Goal: Task Accomplishment & Management: Complete application form

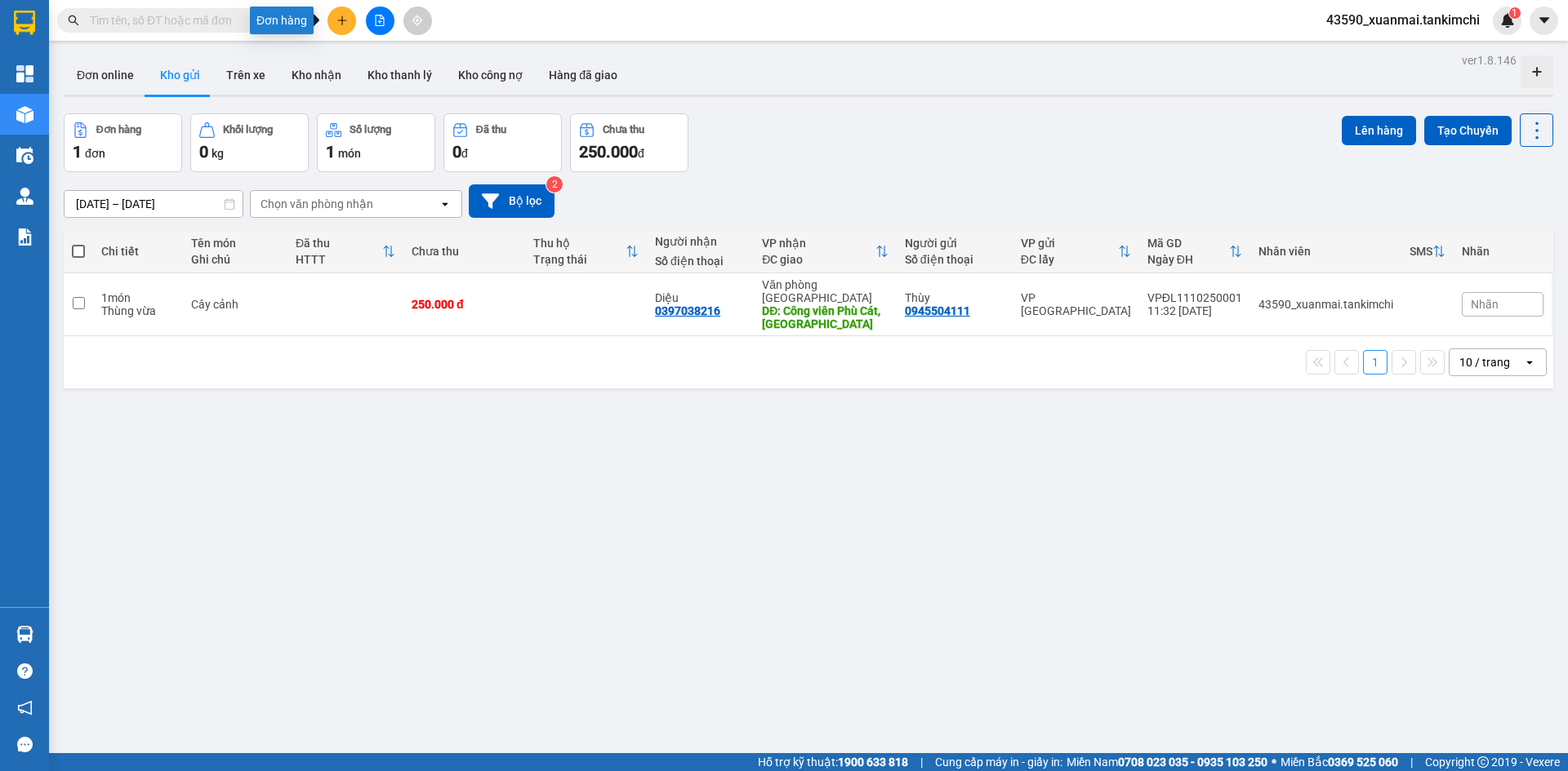
click at [330, 20] on button at bounding box center [342, 20] width 29 height 29
click at [424, 63] on div "Tạo đơn hàng" at bounding box center [406, 60] width 71 height 18
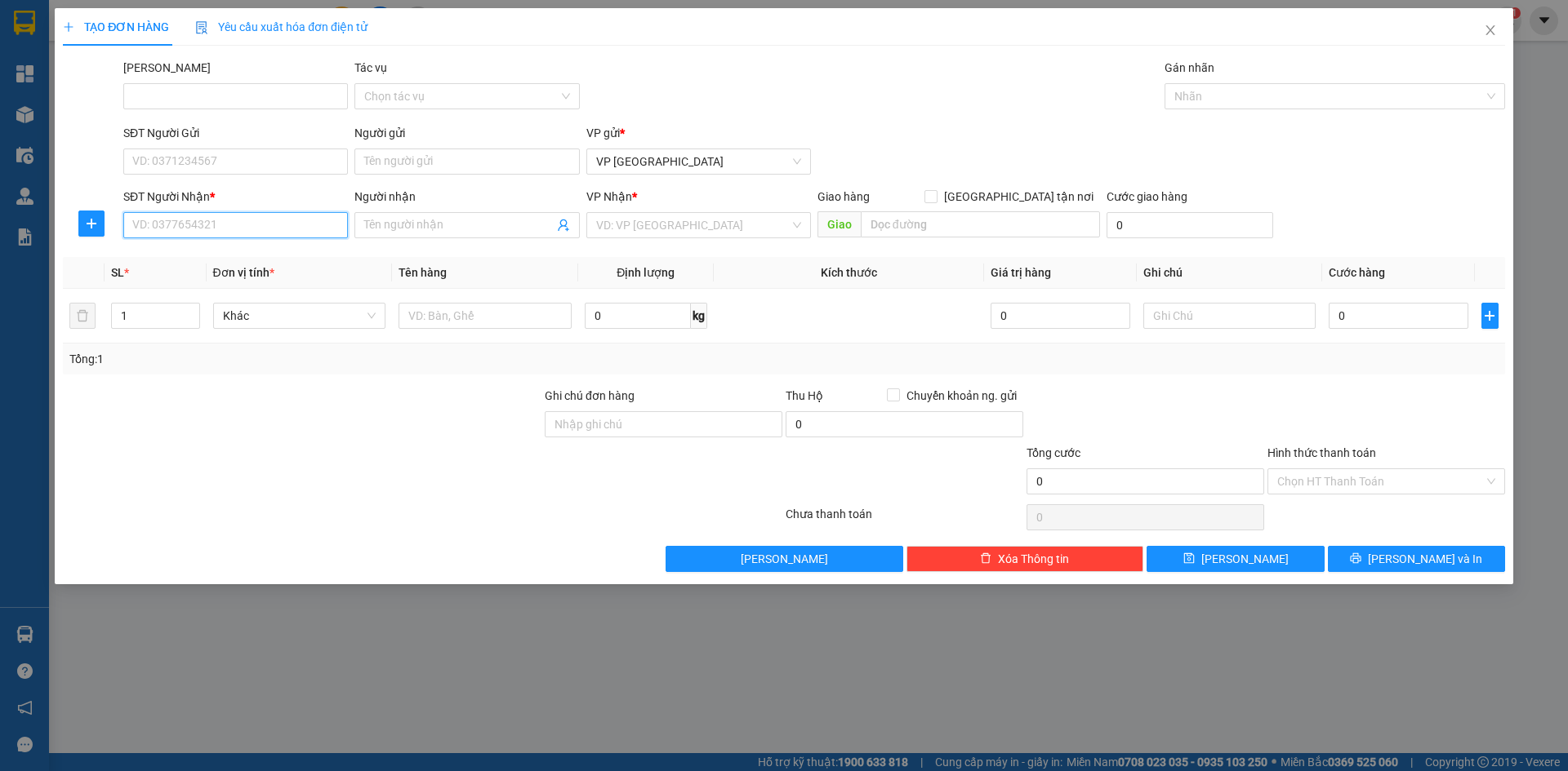
click at [204, 224] on input "SĐT Người Nhận *" at bounding box center [235, 225] width 224 height 26
click at [210, 254] on div "0901997749 - [PERSON_NAME]" at bounding box center [235, 258] width 205 height 18
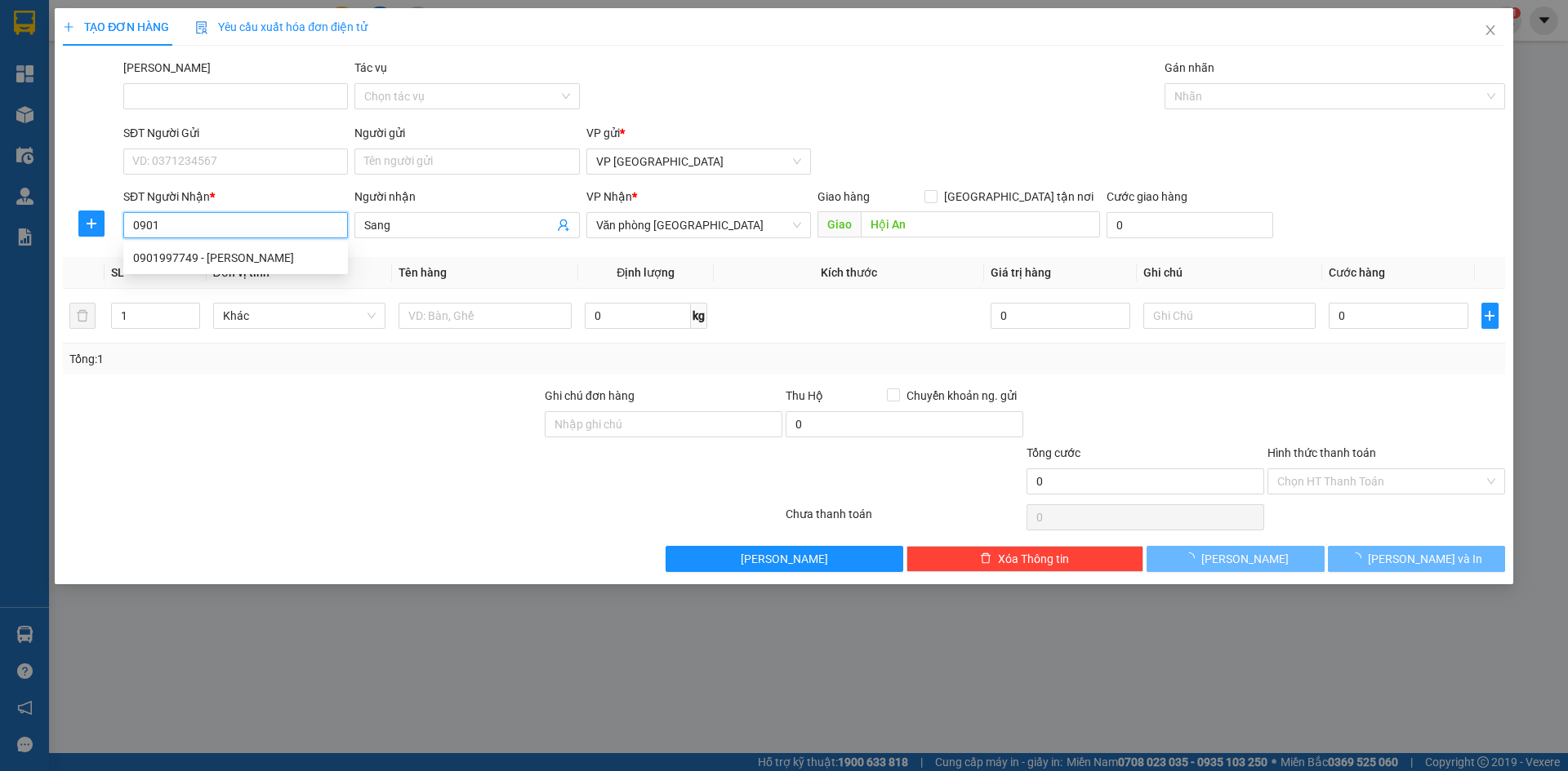
type input "0901997749"
type input "Sang"
type input "Hội An"
click at [252, 311] on span "Hàng thông thường" at bounding box center [300, 315] width 154 height 24
type input "0901997749"
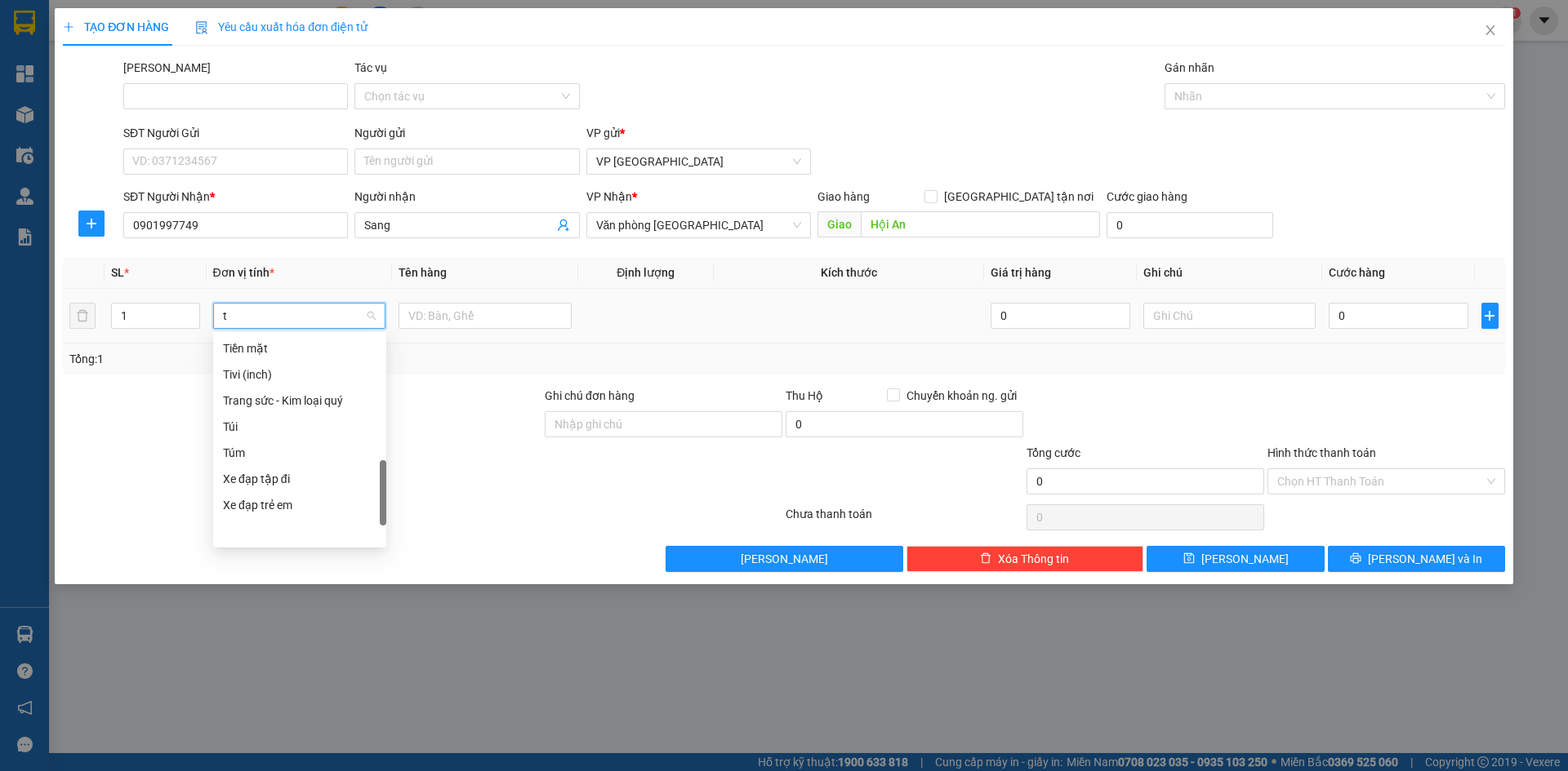
scroll to position [255, 0]
type input "th"
click at [283, 511] on div "Thùng vừa" at bounding box center [300, 505] width 154 height 18
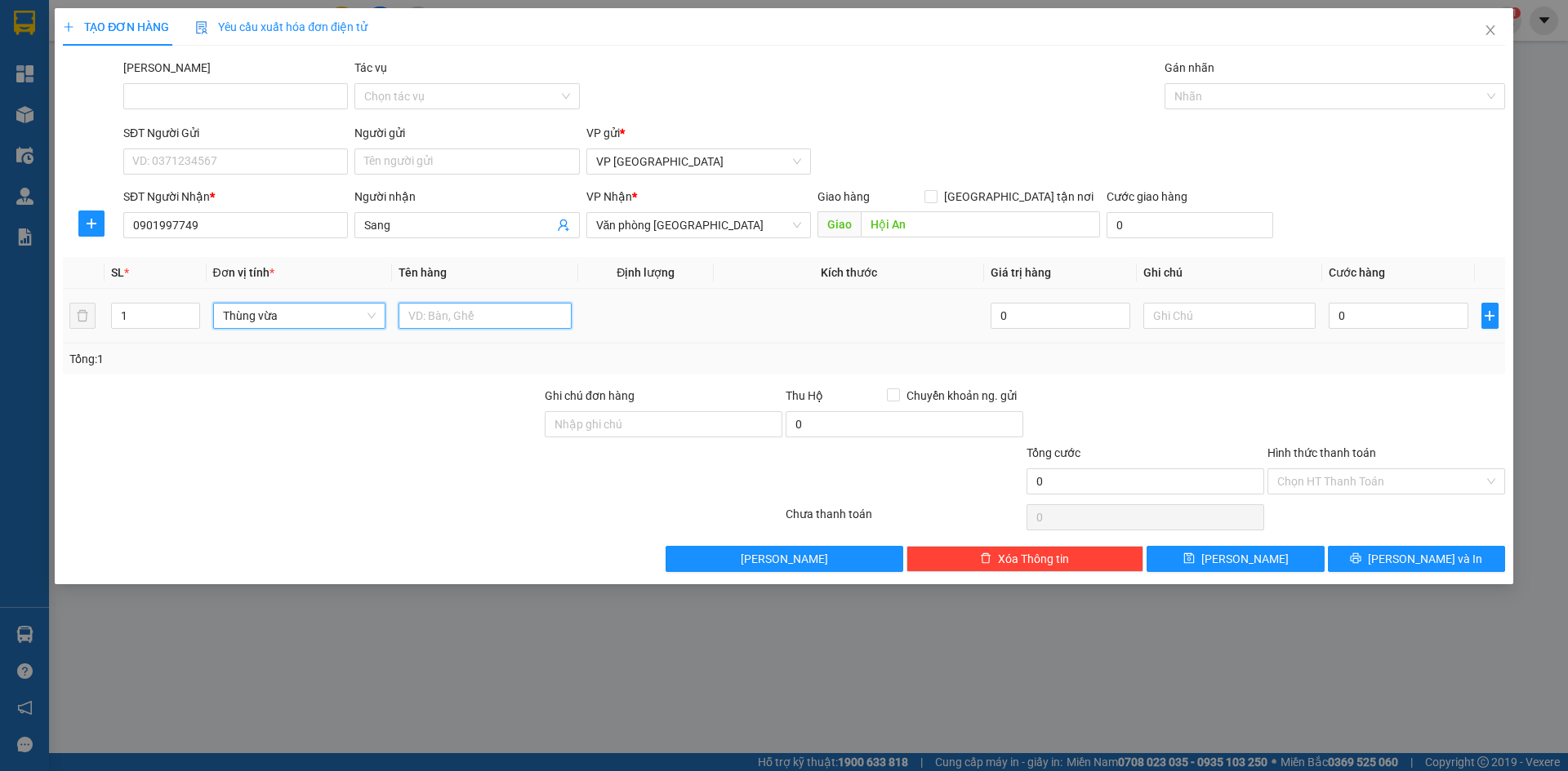
click at [460, 303] on input "text" at bounding box center [485, 316] width 173 height 26
drag, startPoint x: 437, startPoint y: 322, endPoint x: 476, endPoint y: 326, distance: 39.2
click at [476, 326] on input "Bông 200000" at bounding box center [485, 316] width 173 height 26
type input "Bông"
click at [1379, 318] on input "0" at bounding box center [1398, 316] width 139 height 26
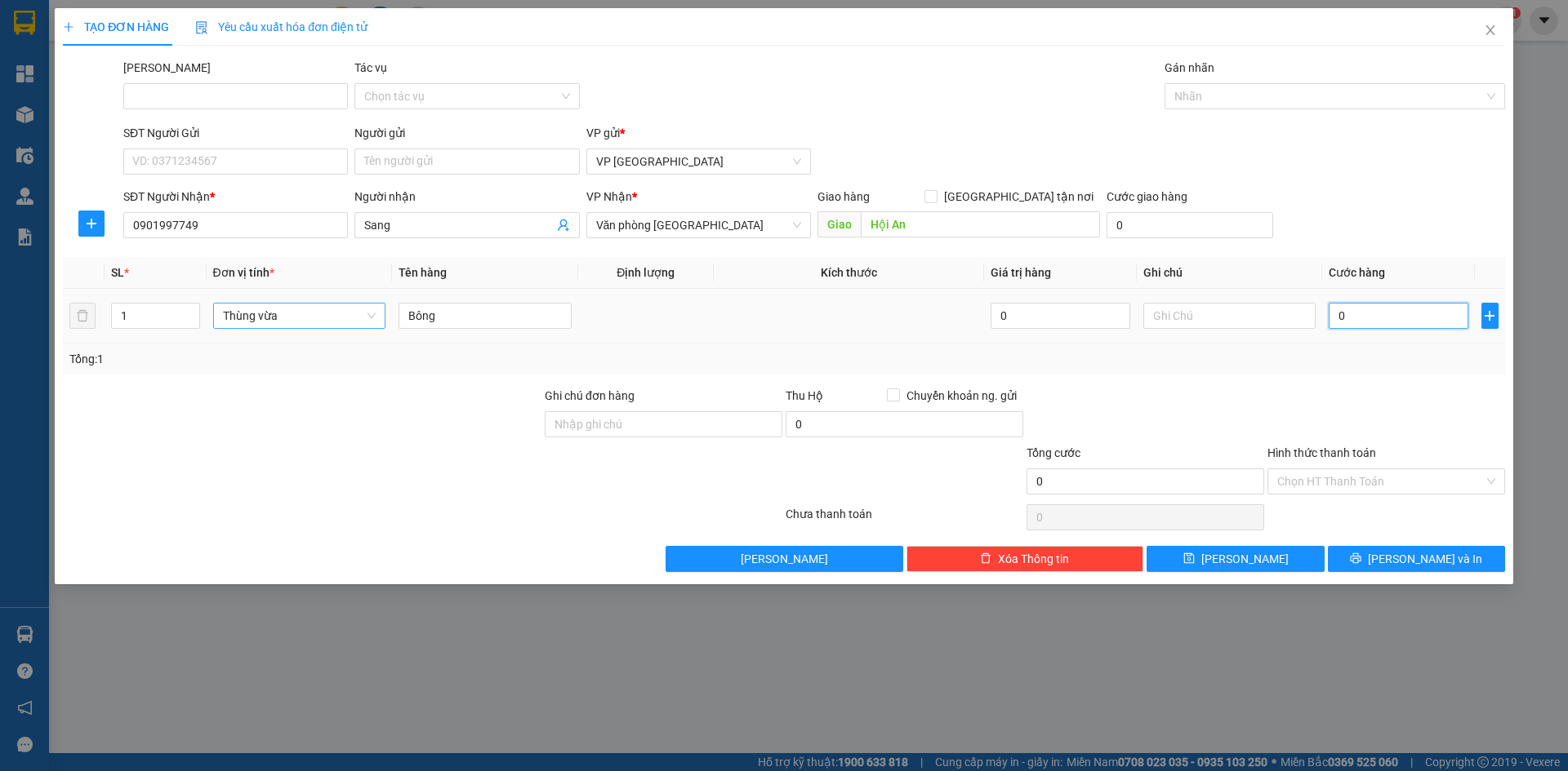
paste input "200.00"
type input "200.000"
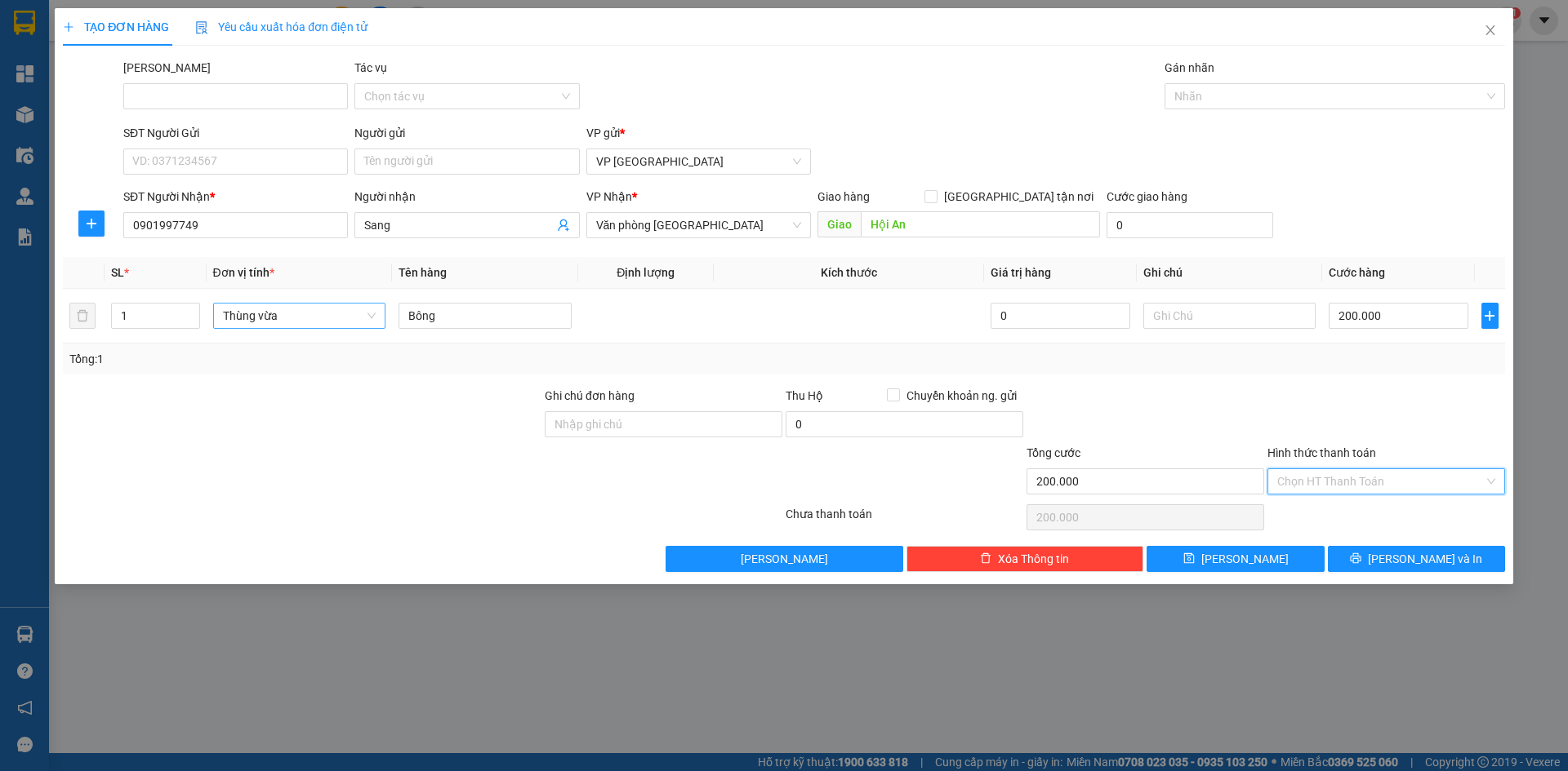
click at [1317, 479] on input "Hình thức thanh toán" at bounding box center [1381, 482] width 207 height 24
click at [1316, 516] on div "Tại văn phòng" at bounding box center [1387, 513] width 218 height 18
type input "0"
click at [1298, 557] on button "[PERSON_NAME]" at bounding box center [1235, 559] width 177 height 26
type input "0"
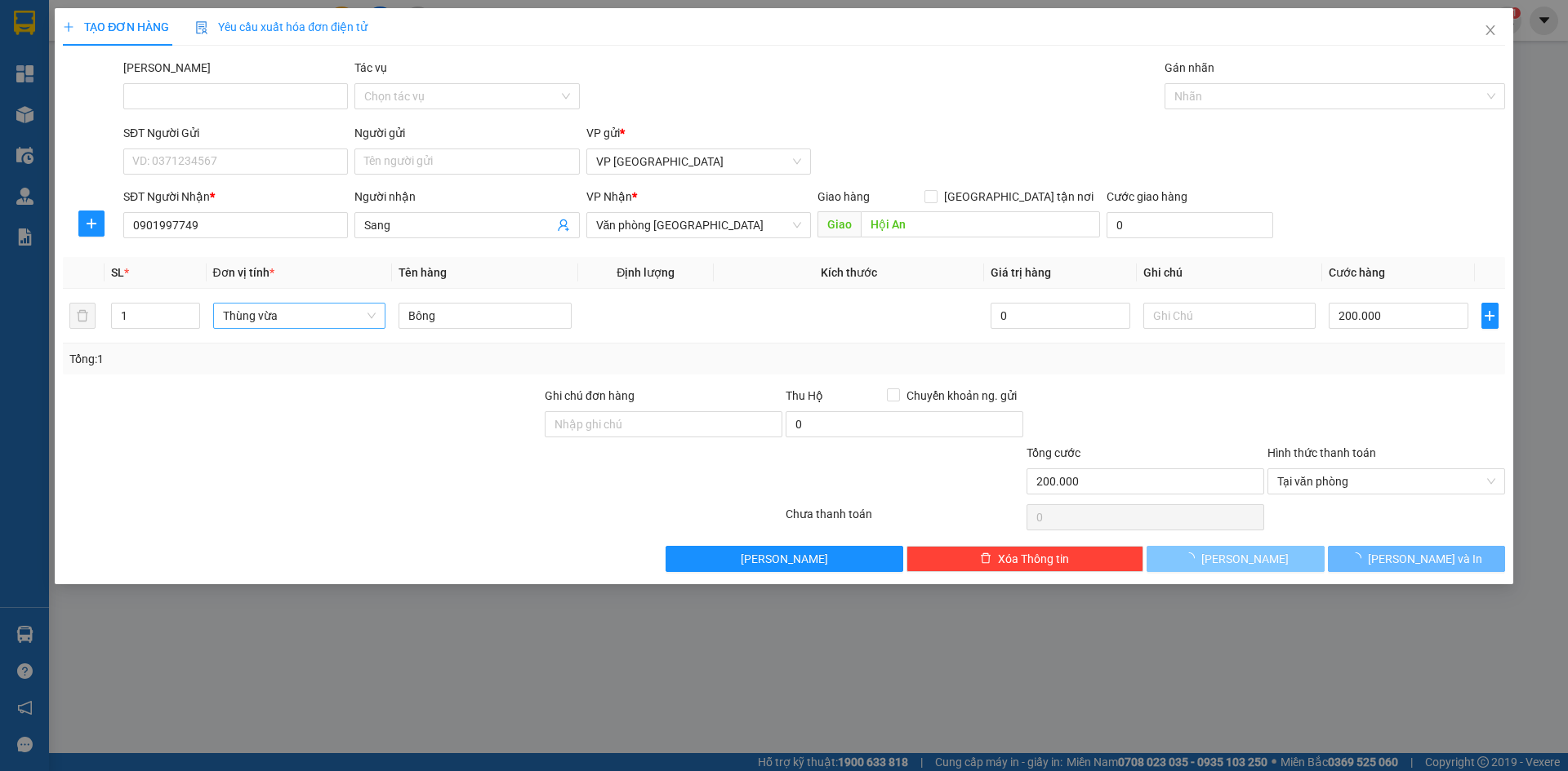
type input "0"
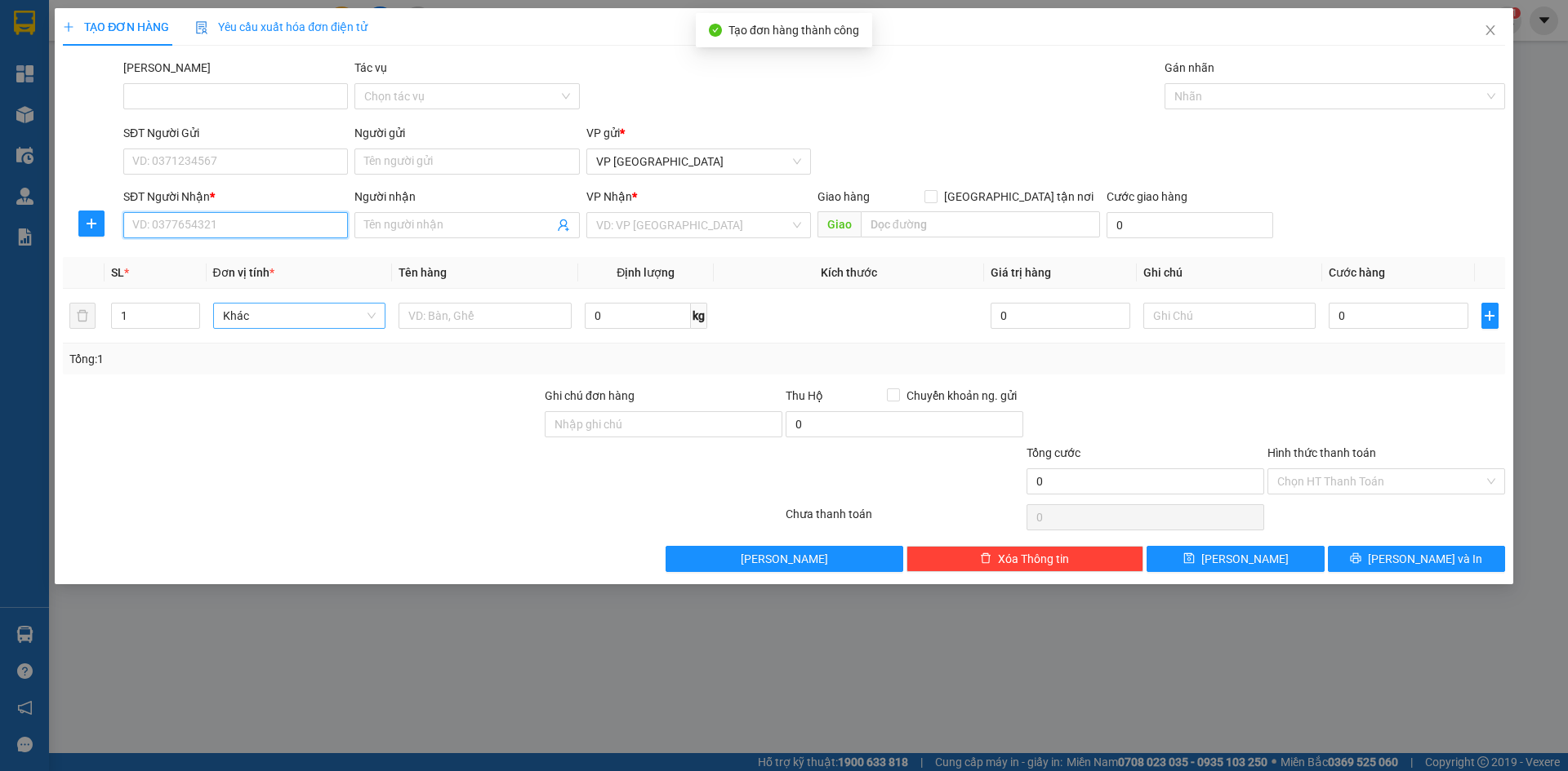
click at [231, 233] on input "SĐT Người Nhận *" at bounding box center [235, 225] width 224 height 26
click at [236, 267] on div "0935616024 - [PERSON_NAME]" at bounding box center [235, 258] width 224 height 26
type input "0935616024"
type input "Tiên"
type input "Hội An"
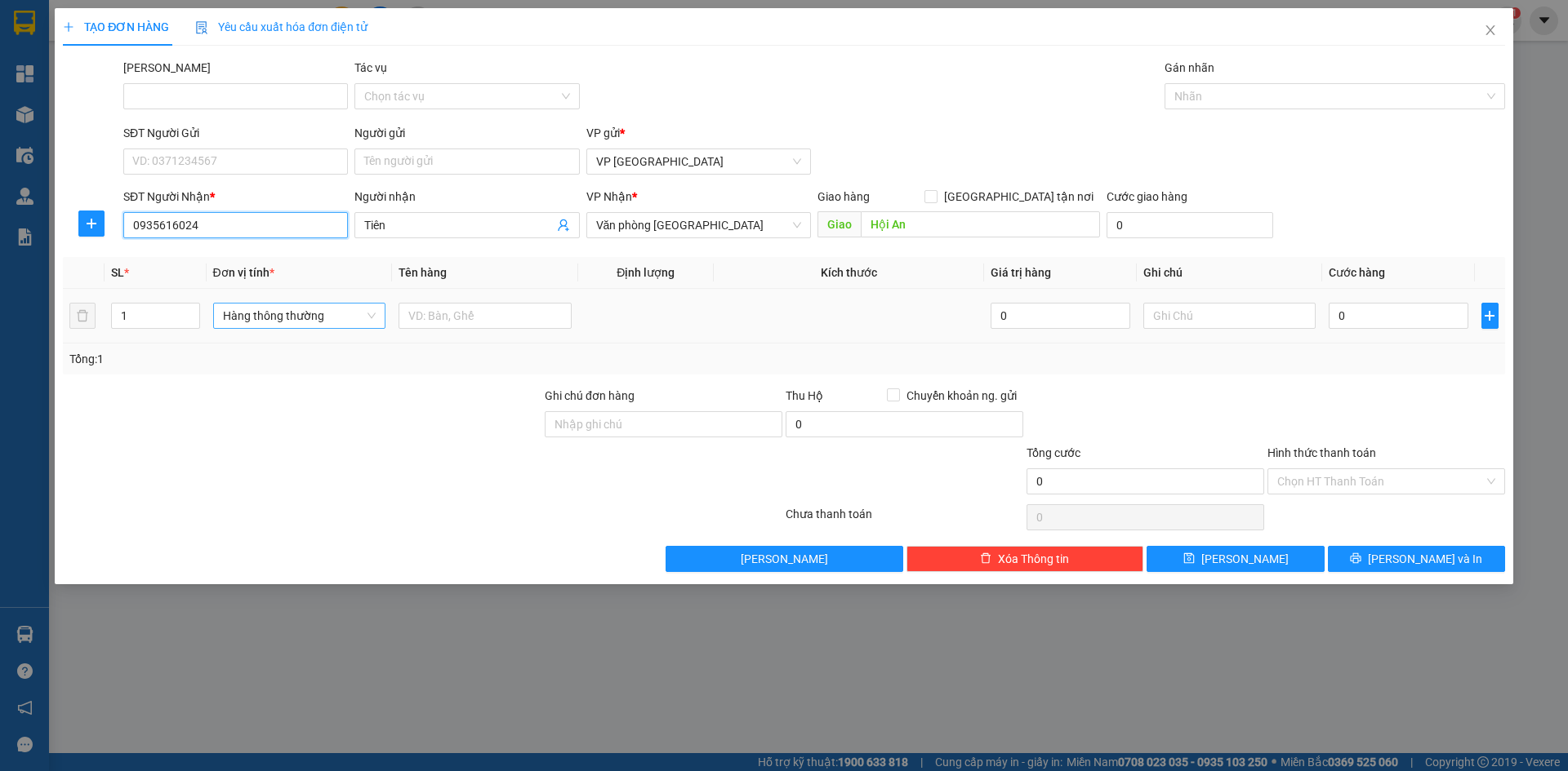
click at [262, 317] on span "Hàng thông thường" at bounding box center [300, 315] width 154 height 24
type input "0935616024"
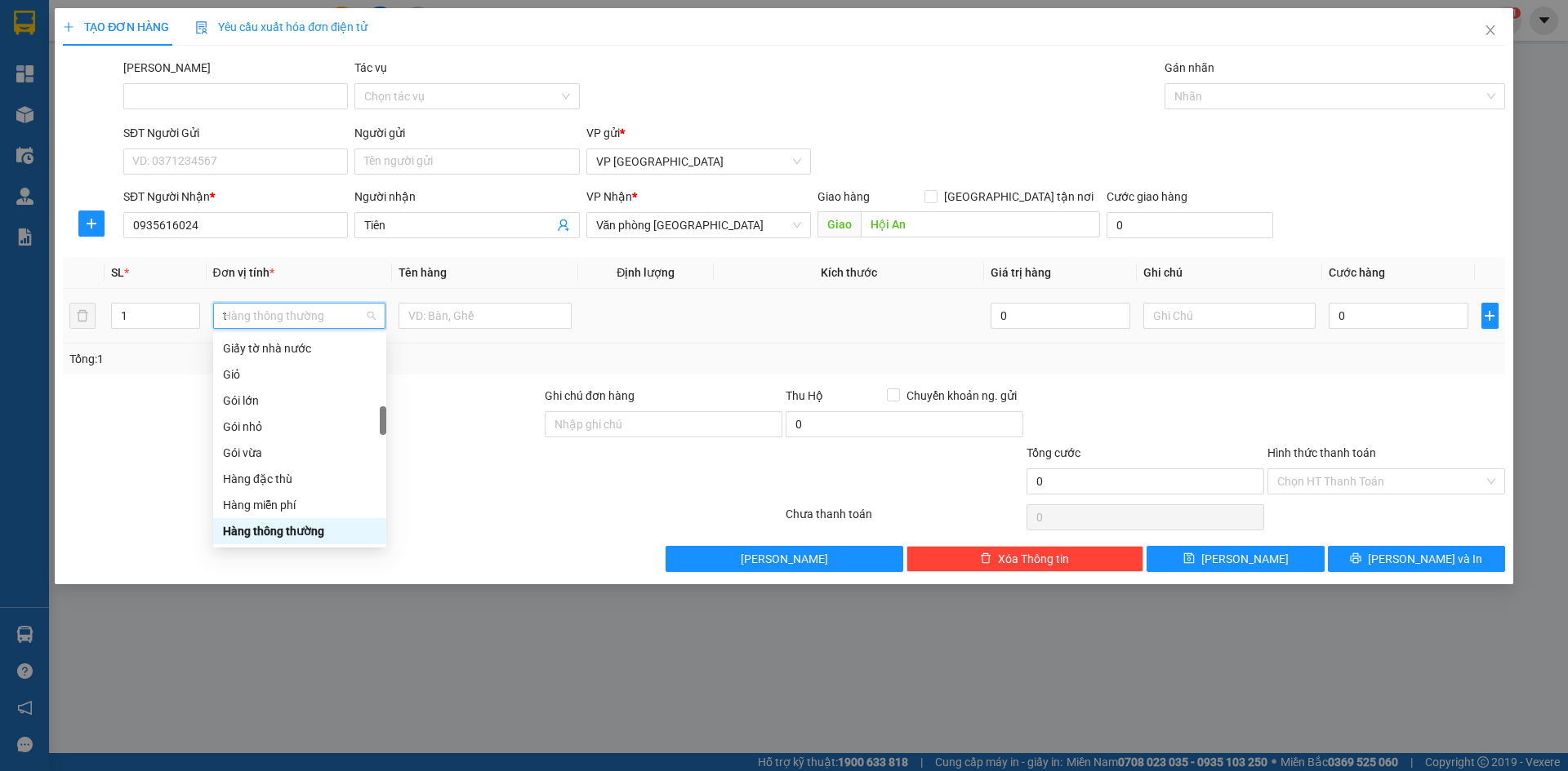
scroll to position [261, 0]
type input "th"
click at [271, 502] on div "Thùng vừa" at bounding box center [300, 505] width 154 height 18
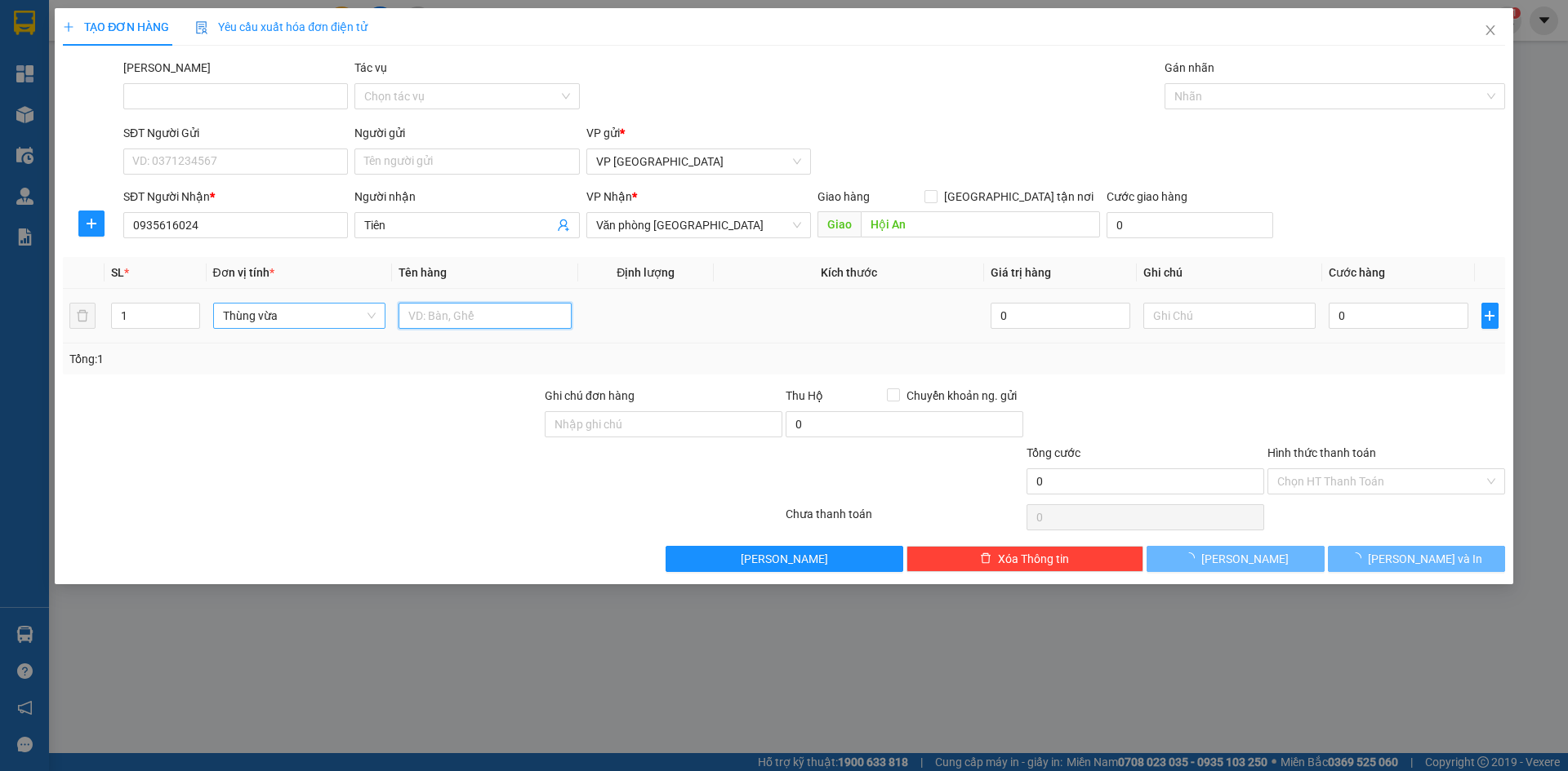
click at [431, 323] on input "text" at bounding box center [485, 316] width 173 height 26
drag, startPoint x: 438, startPoint y: 317, endPoint x: 484, endPoint y: 321, distance: 46.2
click at [484, 321] on input "Bông 150000" at bounding box center [485, 316] width 173 height 26
type input "Bông"
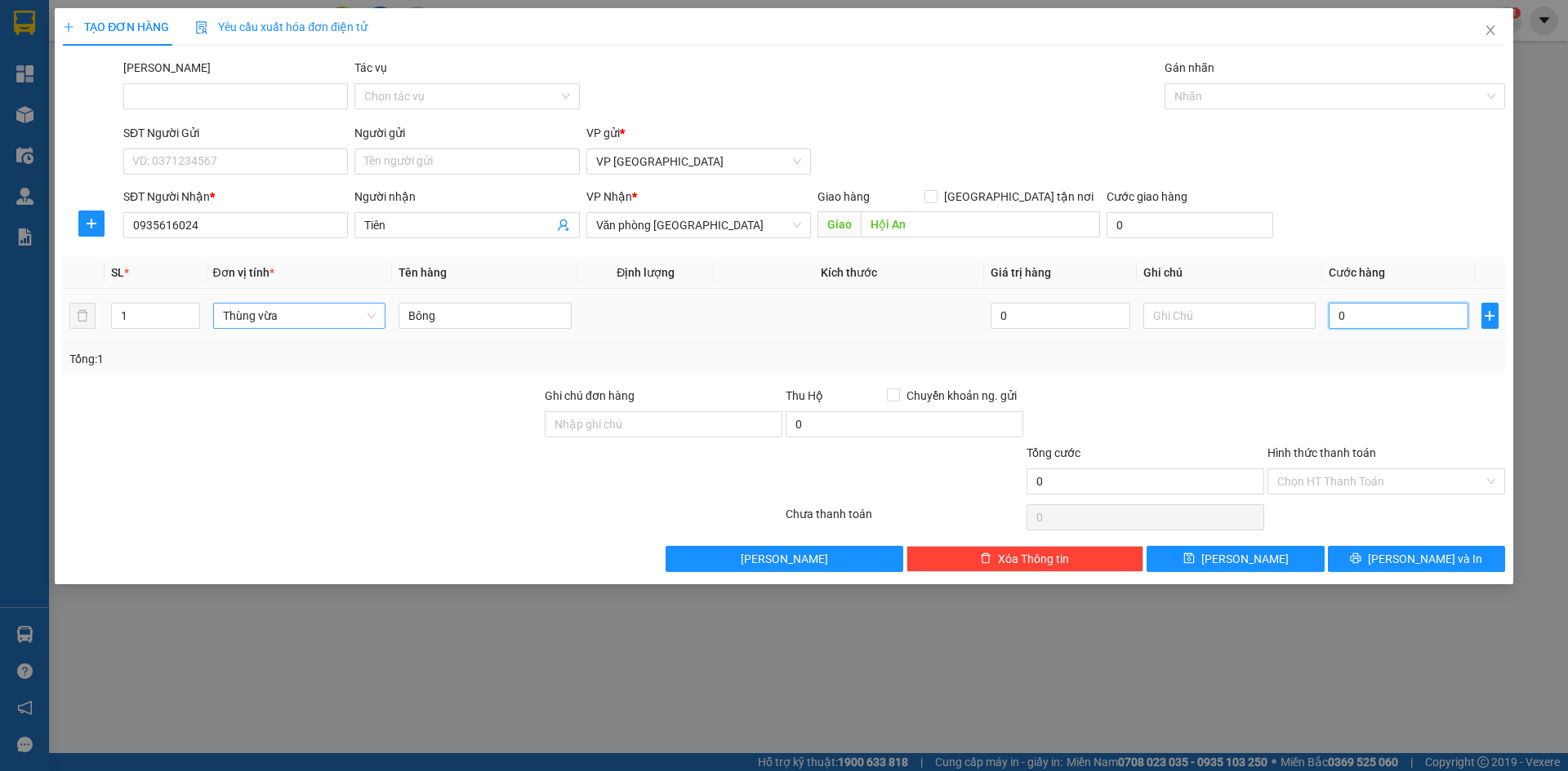
click at [1394, 322] on input "0" at bounding box center [1398, 316] width 139 height 26
paste input "150.00"
type input "150.000"
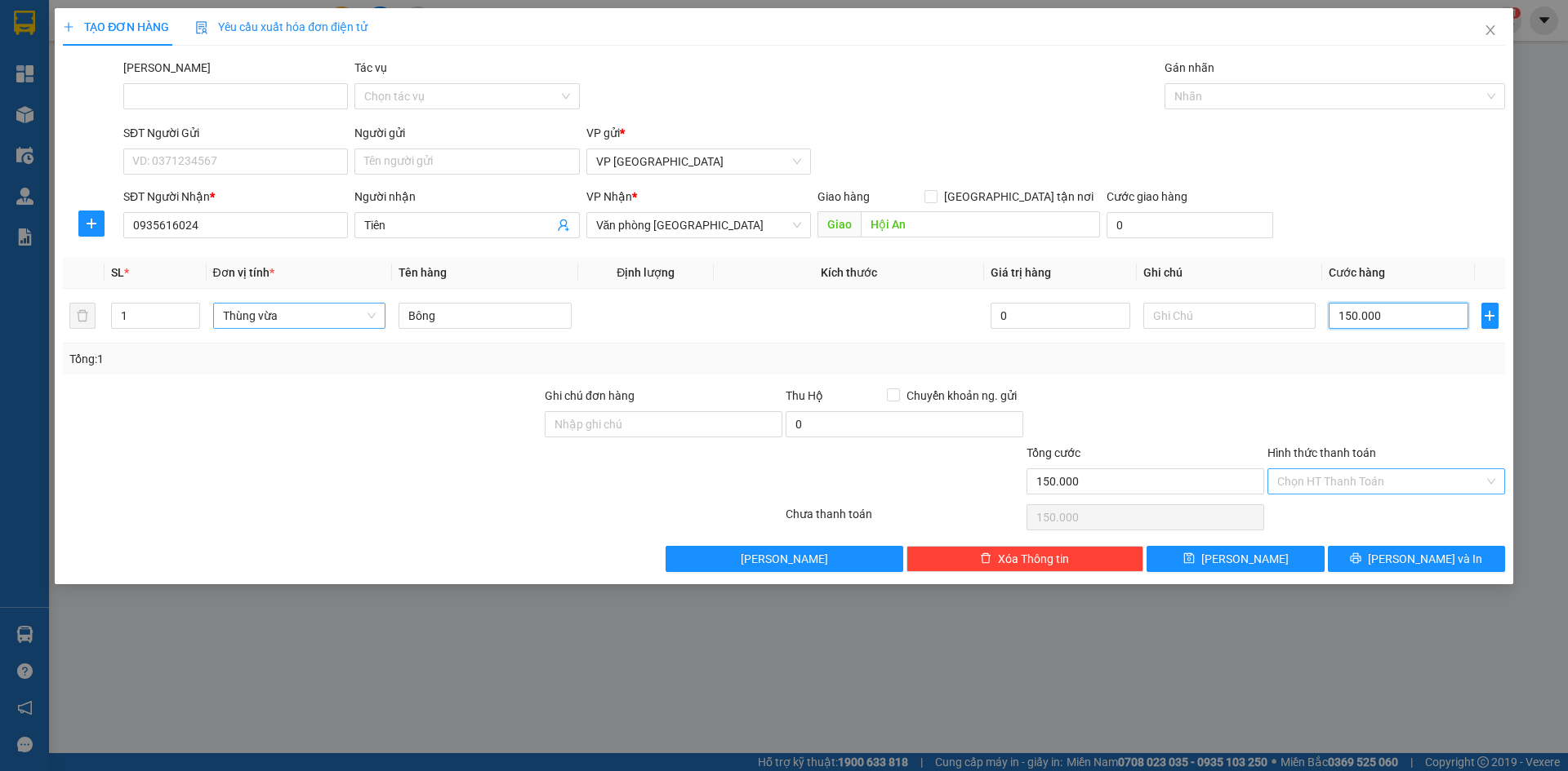
type input "150.000"
click at [1345, 478] on input "Hình thức thanh toán" at bounding box center [1381, 482] width 207 height 24
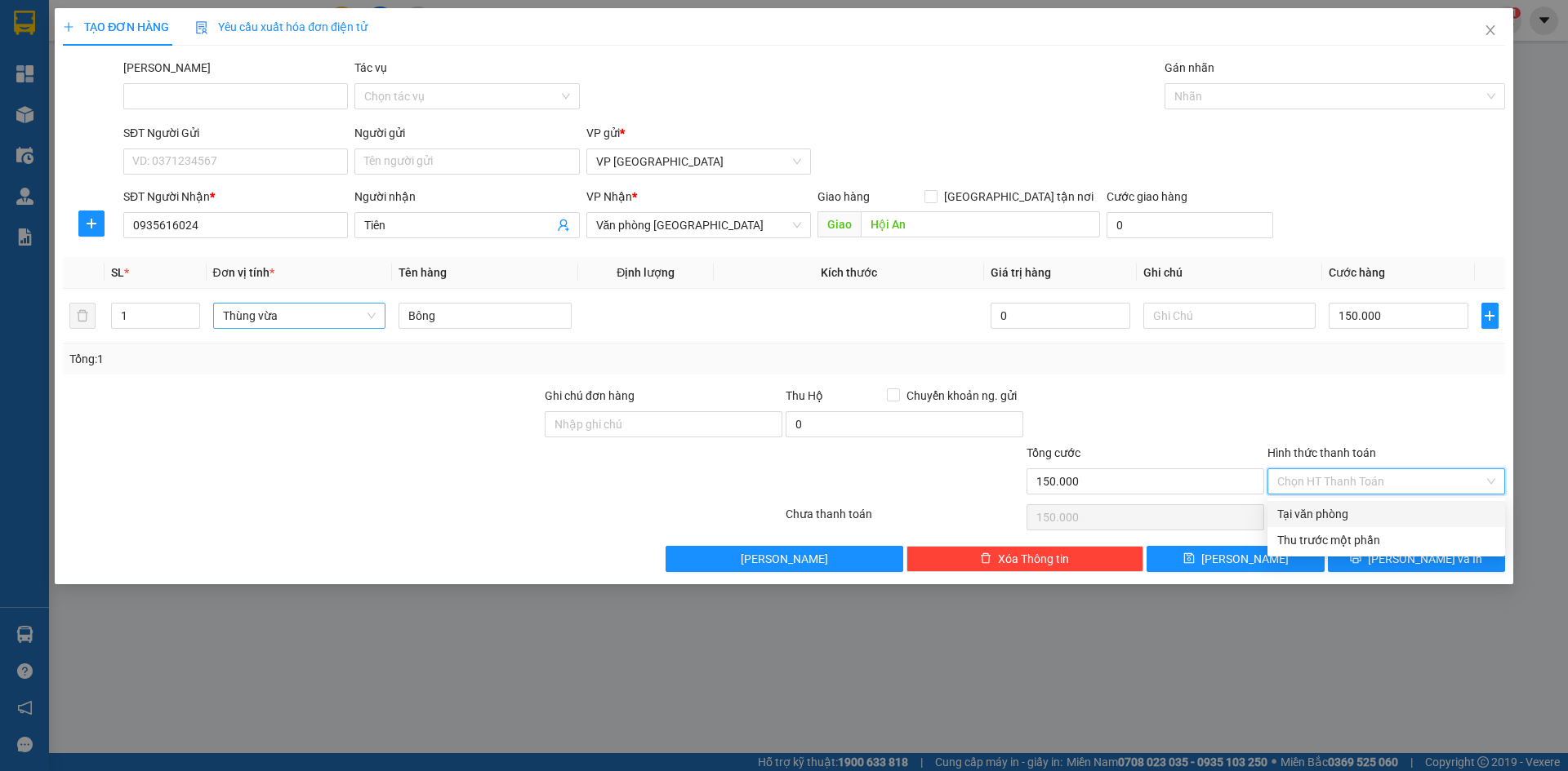
click at [1338, 508] on div "Tại văn phòng" at bounding box center [1387, 513] width 218 height 18
type input "0"
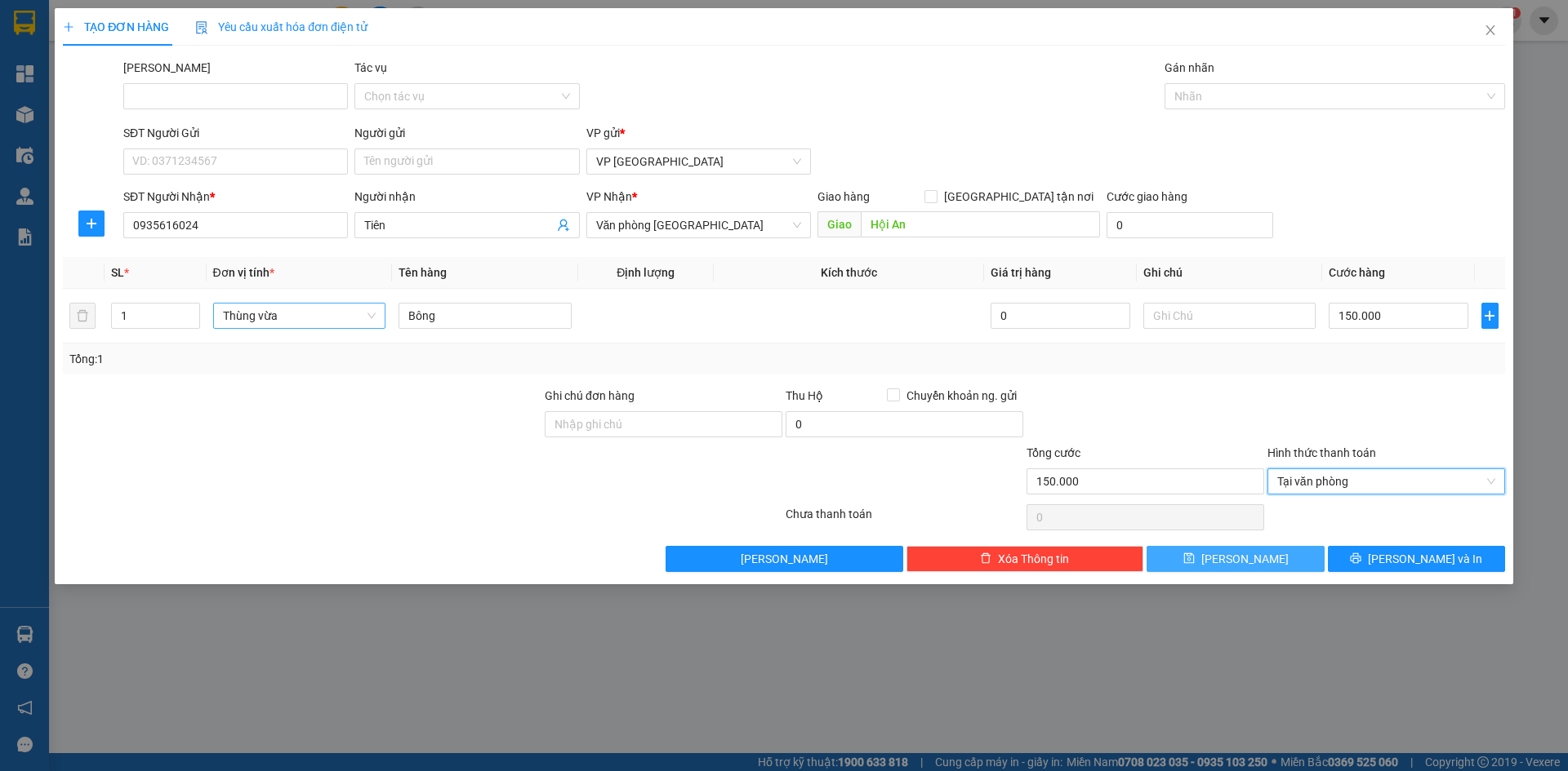
click at [1288, 552] on button "[PERSON_NAME]" at bounding box center [1235, 559] width 177 height 26
type input "0"
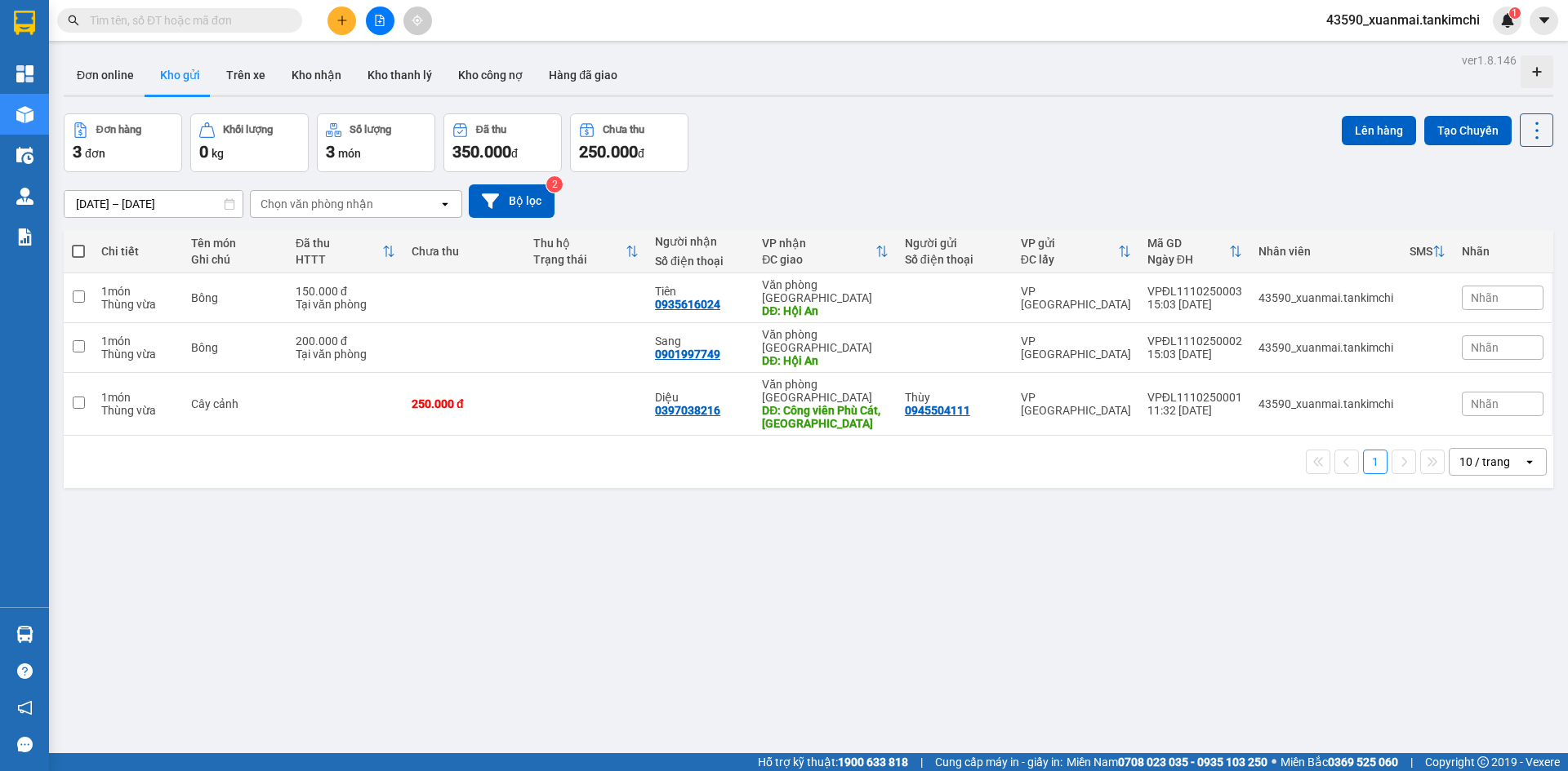
click at [390, 255] on icon at bounding box center [389, 251] width 10 height 11
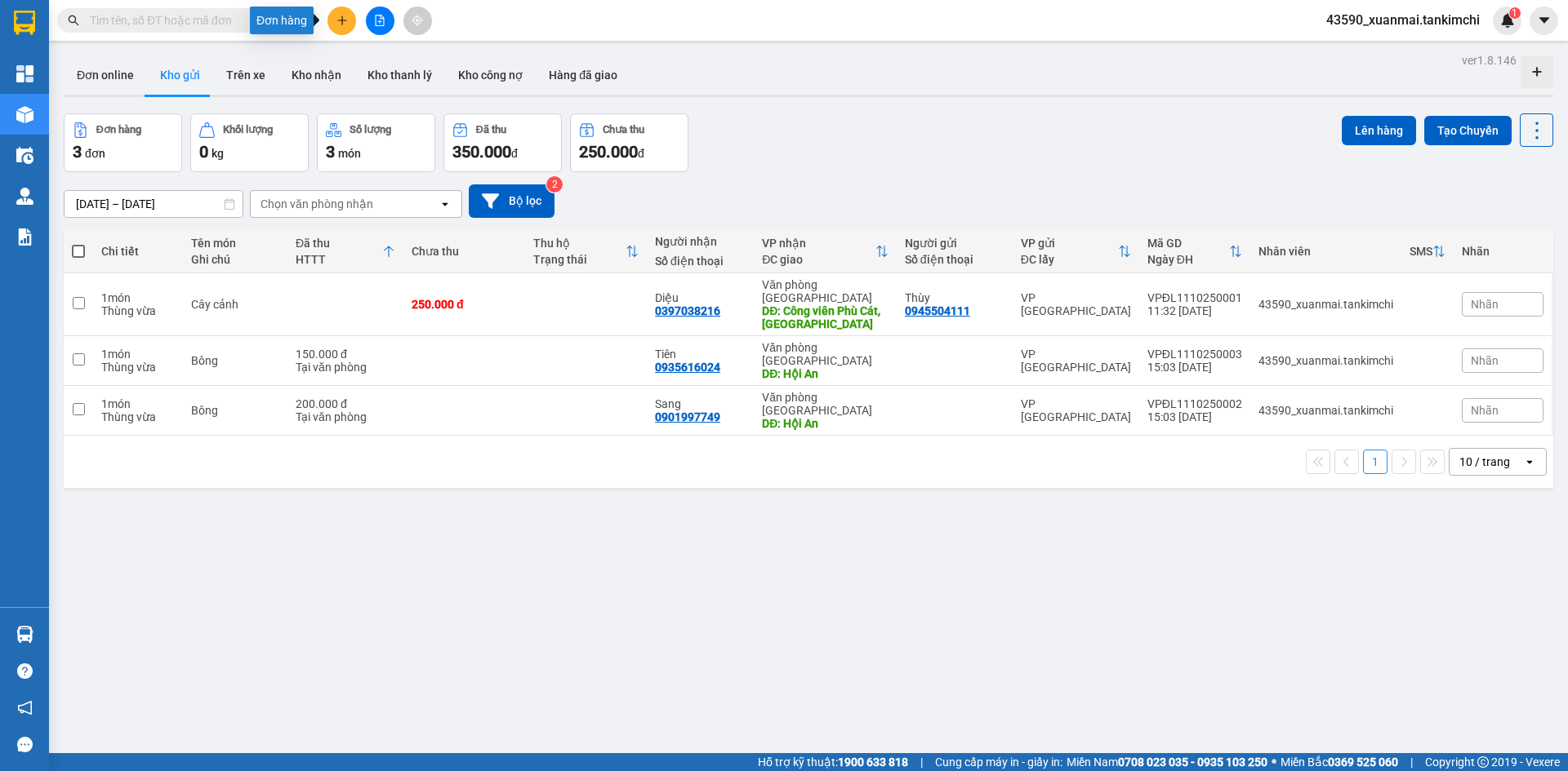
click at [348, 20] on button at bounding box center [342, 20] width 29 height 29
click at [390, 62] on div "Tạo đơn hàng" at bounding box center [406, 60] width 71 height 18
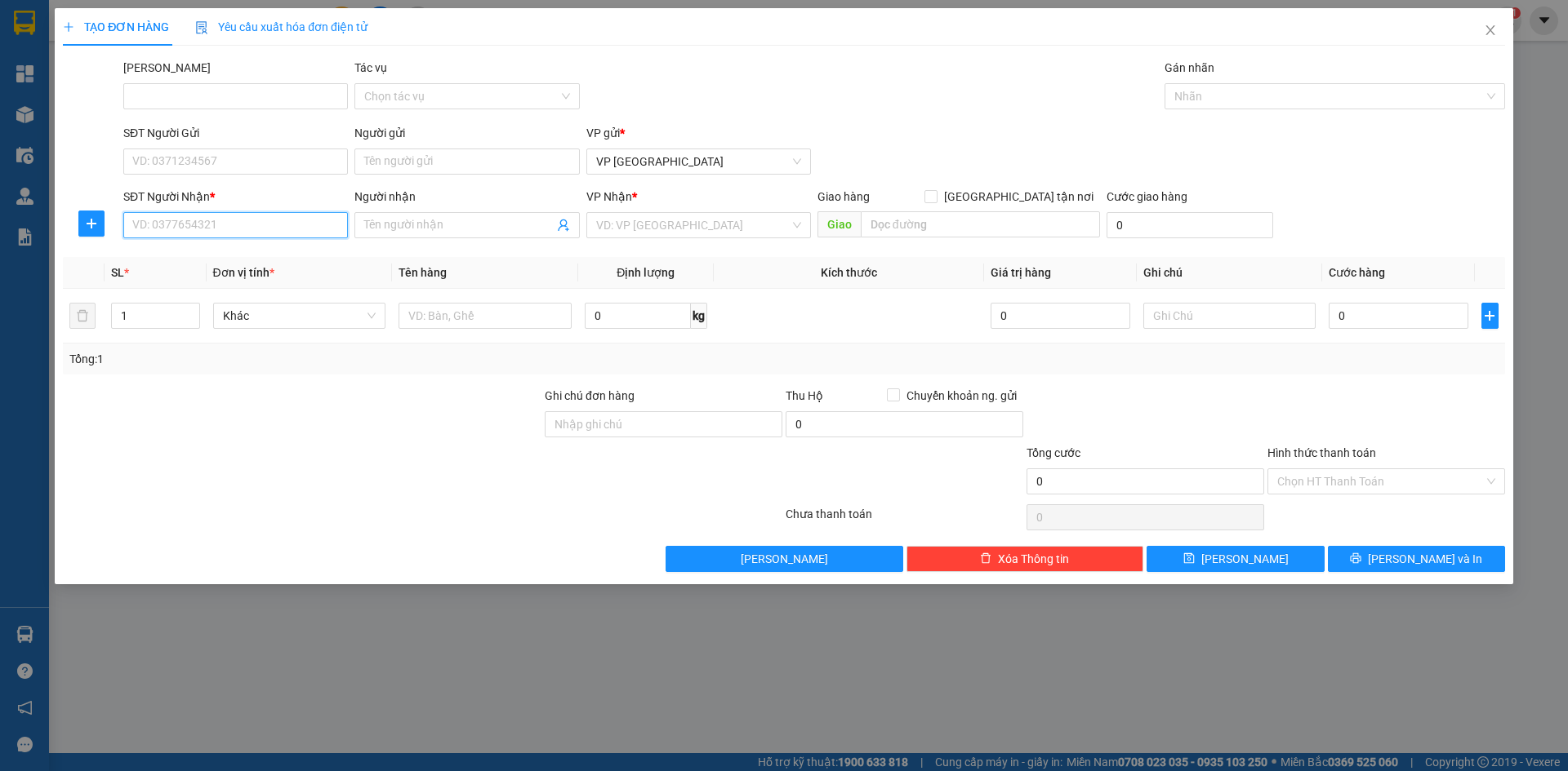
click at [187, 227] on input "SĐT Người Nhận *" at bounding box center [235, 225] width 224 height 26
click at [204, 257] on div "0913515109 - Tuyết" at bounding box center [235, 258] width 205 height 18
type input "0913515109"
type input "Tuyết"
type input "Chợ Kế Xuyên, [GEOGRAPHIC_DATA], [GEOGRAPHIC_DATA]"
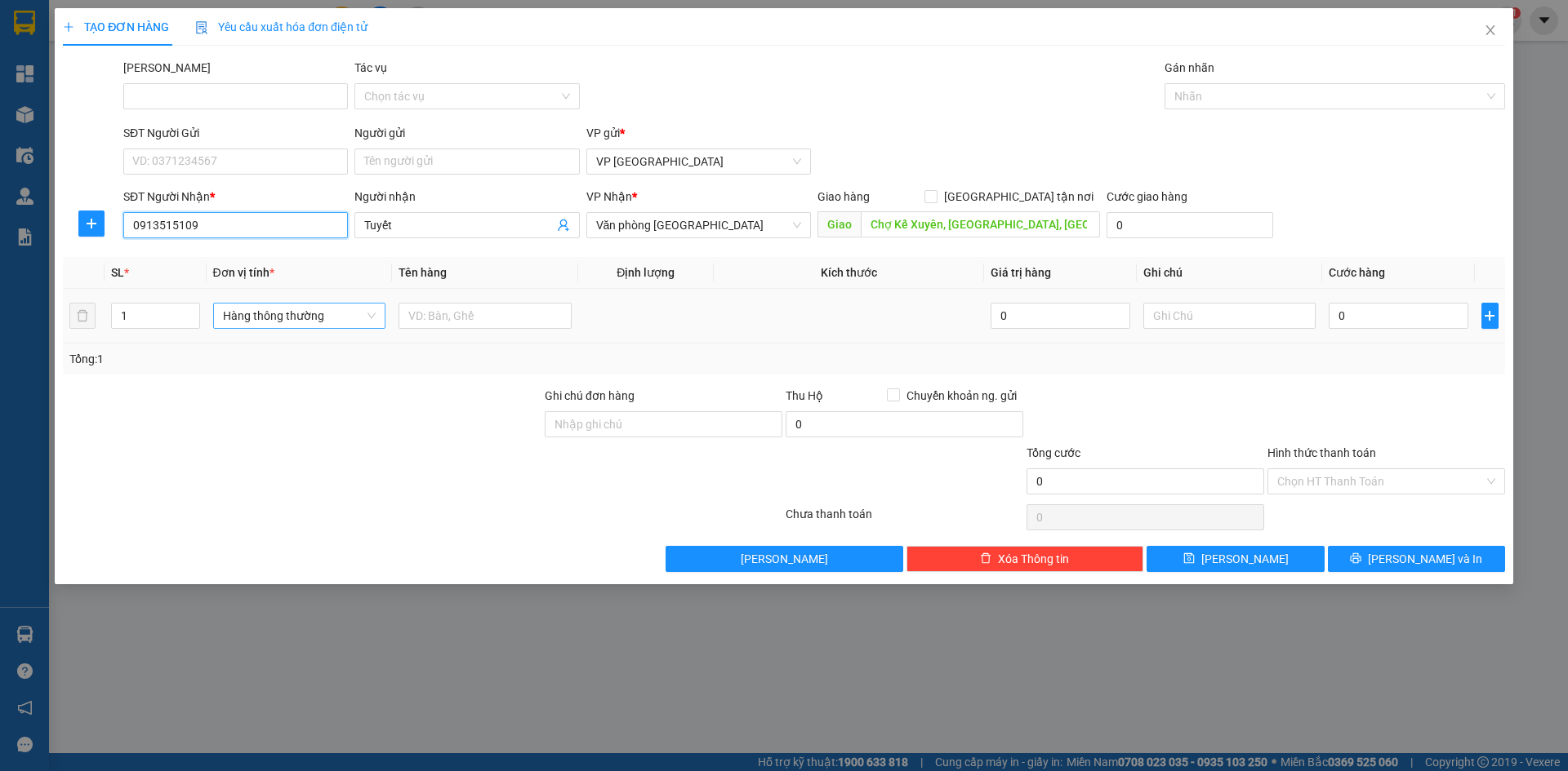
click at [240, 321] on span "Hàng thông thường" at bounding box center [300, 315] width 154 height 24
type input "0913515109"
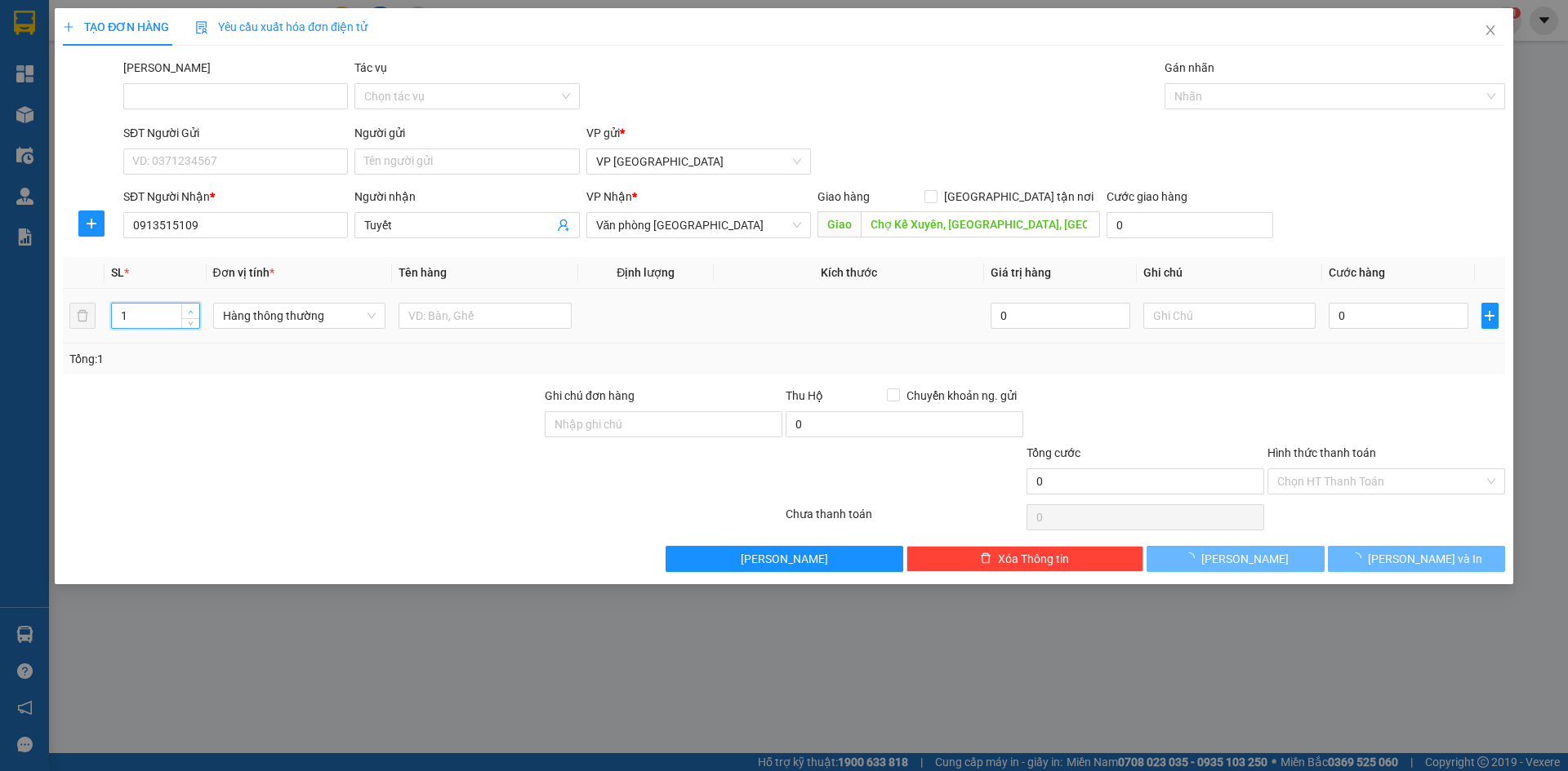
click at [192, 311] on icon "up" at bounding box center [191, 312] width 6 height 6
type input "3"
click at [192, 311] on icon "up" at bounding box center [191, 312] width 6 height 6
click at [231, 312] on span "Hàng thông thường" at bounding box center [300, 315] width 154 height 24
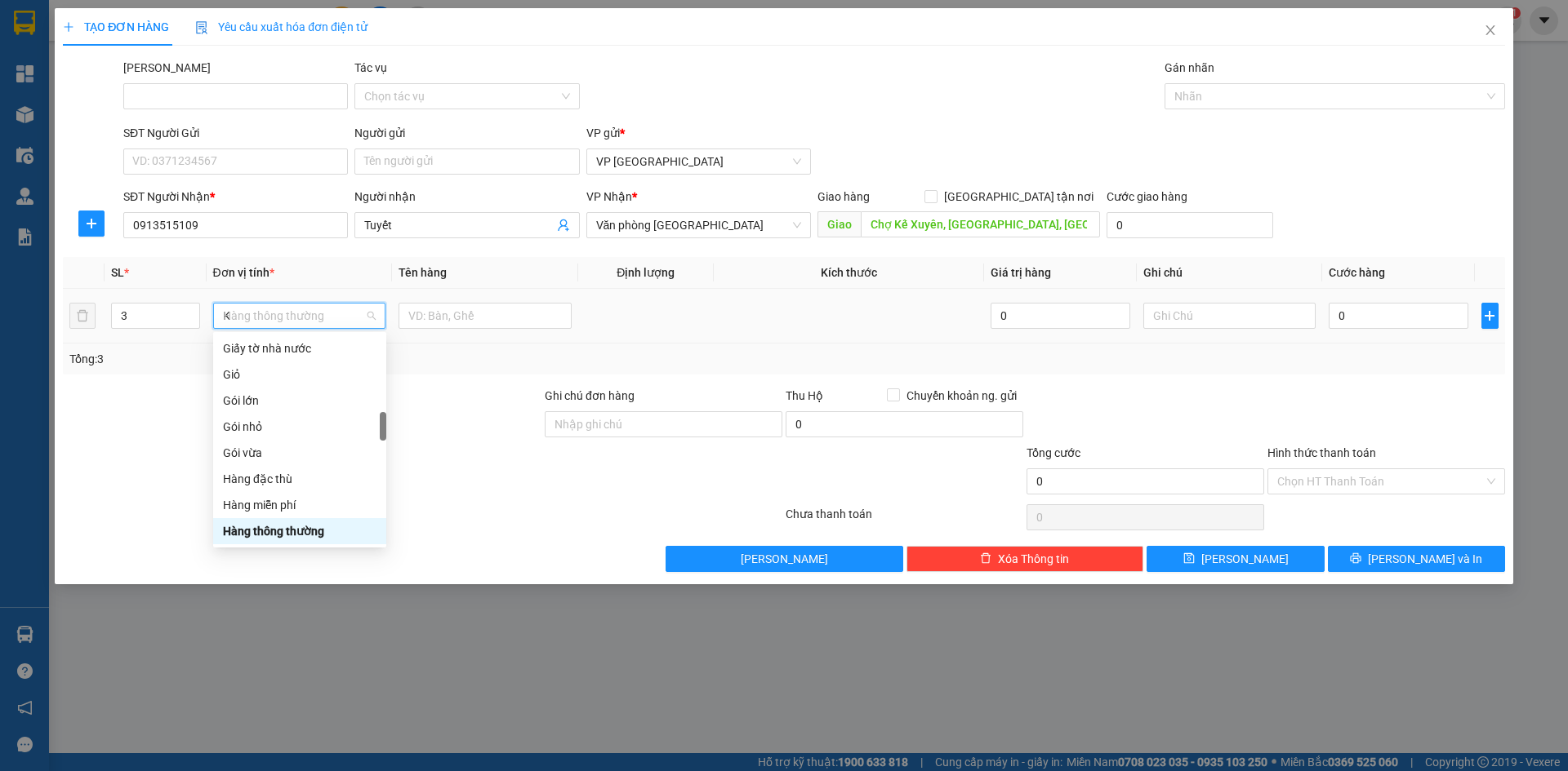
scroll to position [0, 0]
type input "Kie"
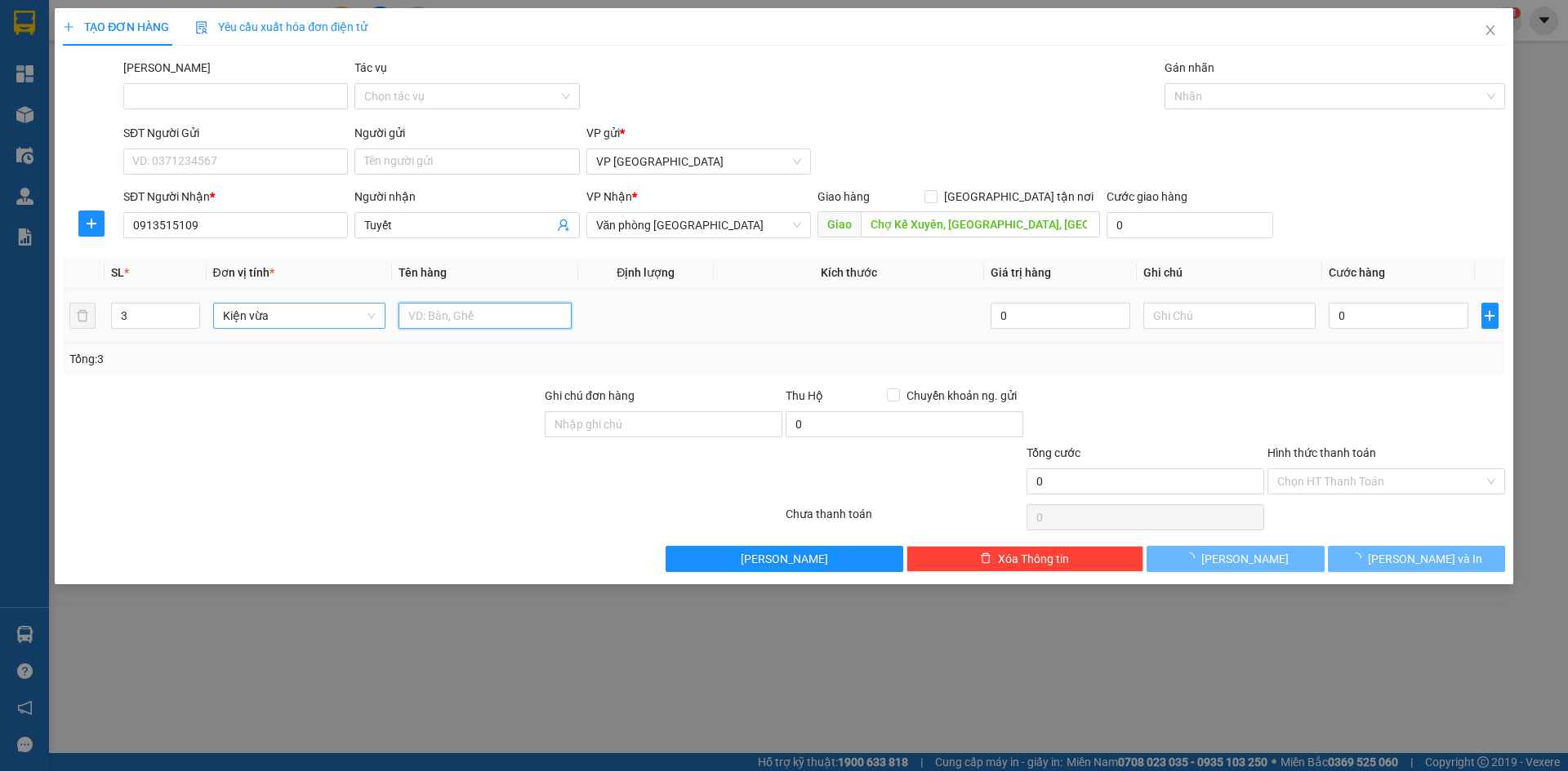
click at [433, 318] on input "text" at bounding box center [485, 316] width 173 height 26
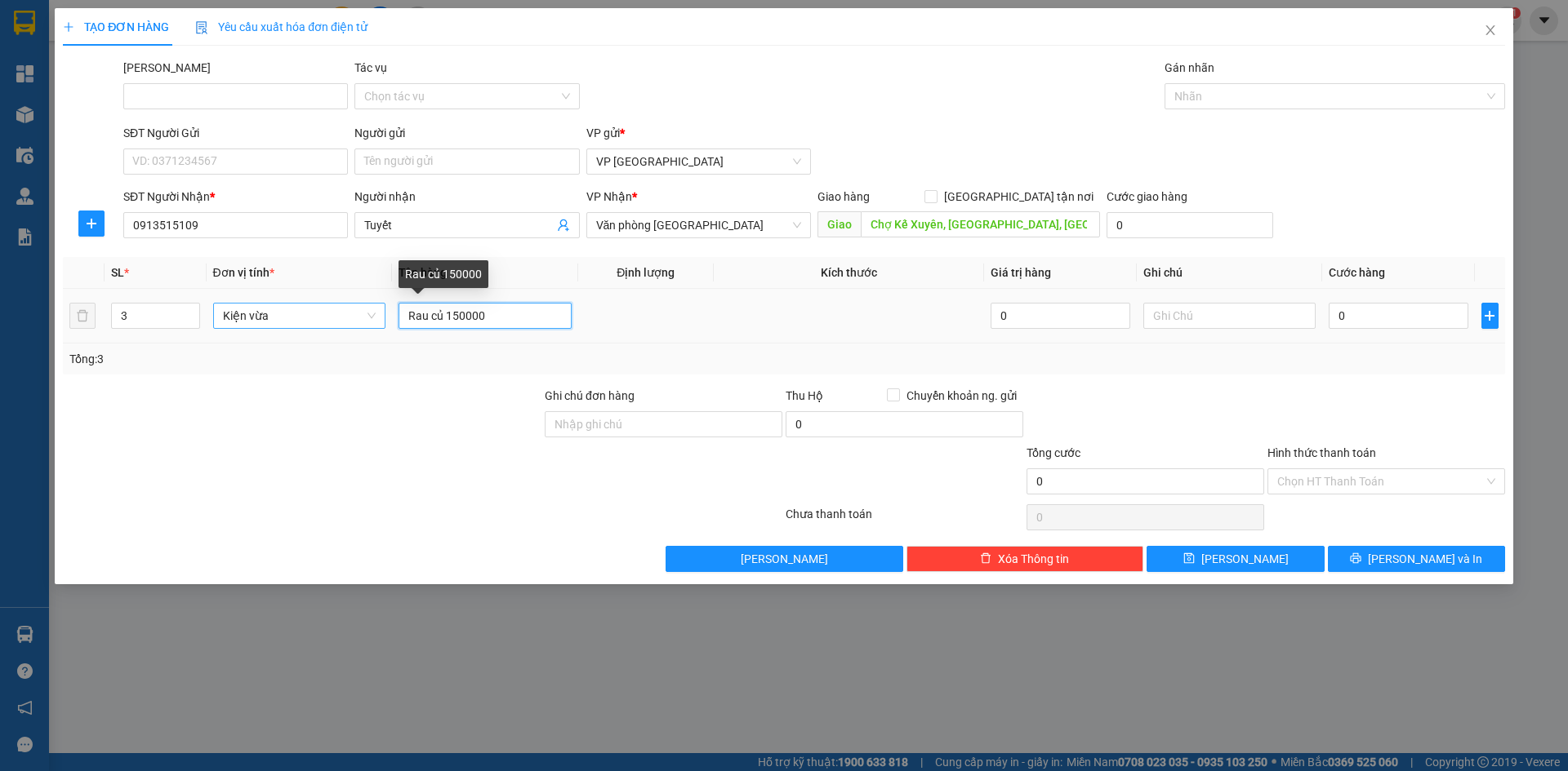
drag, startPoint x: 447, startPoint y: 319, endPoint x: 490, endPoint y: 320, distance: 43.0
click at [490, 320] on input "Rau củ 150000" at bounding box center [485, 316] width 173 height 26
type input "Rau củ"
click at [1385, 322] on input "0" at bounding box center [1398, 316] width 139 height 26
paste input "150.00"
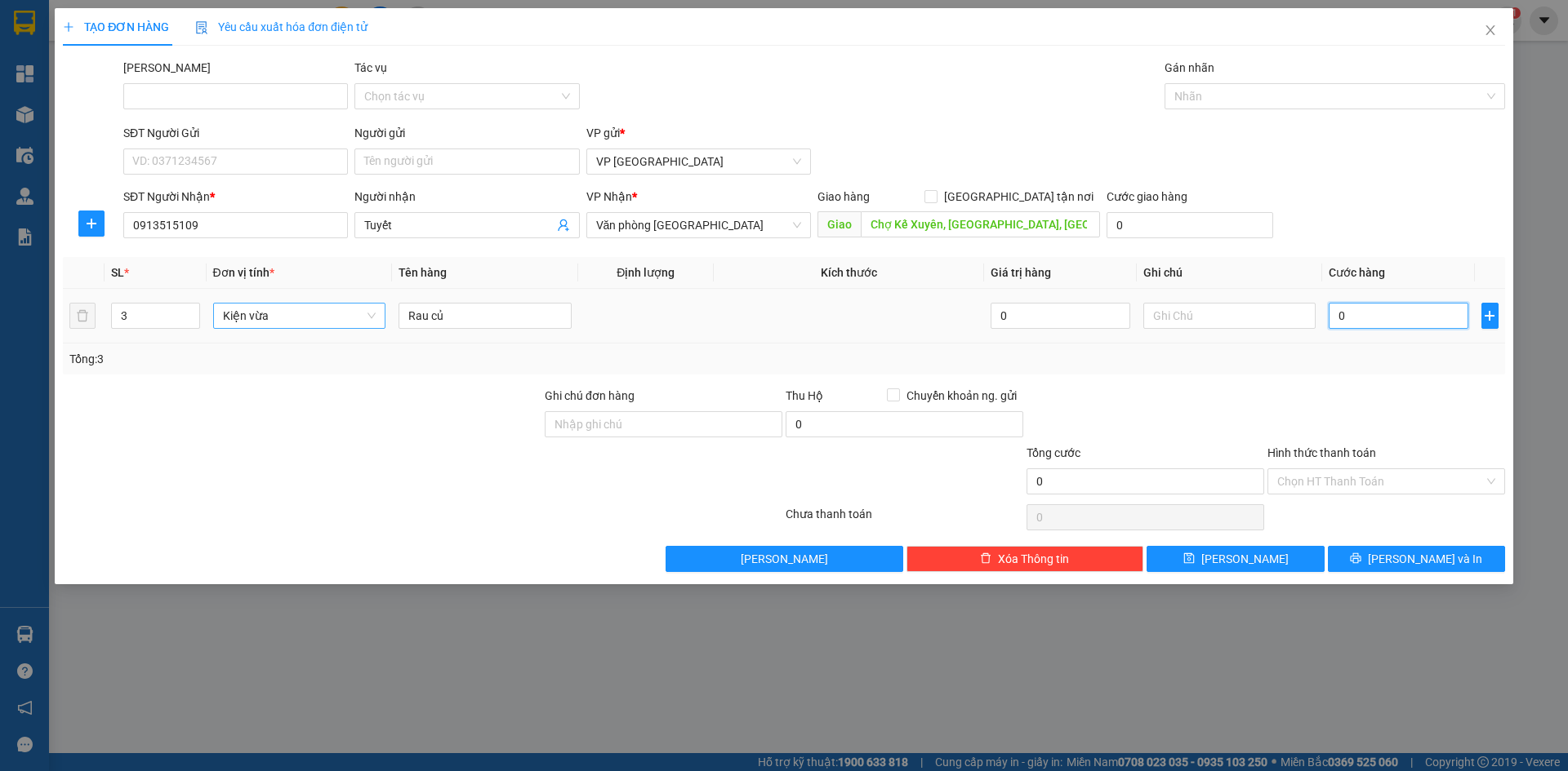
type input "150.000"
click at [1256, 563] on button "[PERSON_NAME]" at bounding box center [1235, 559] width 177 height 26
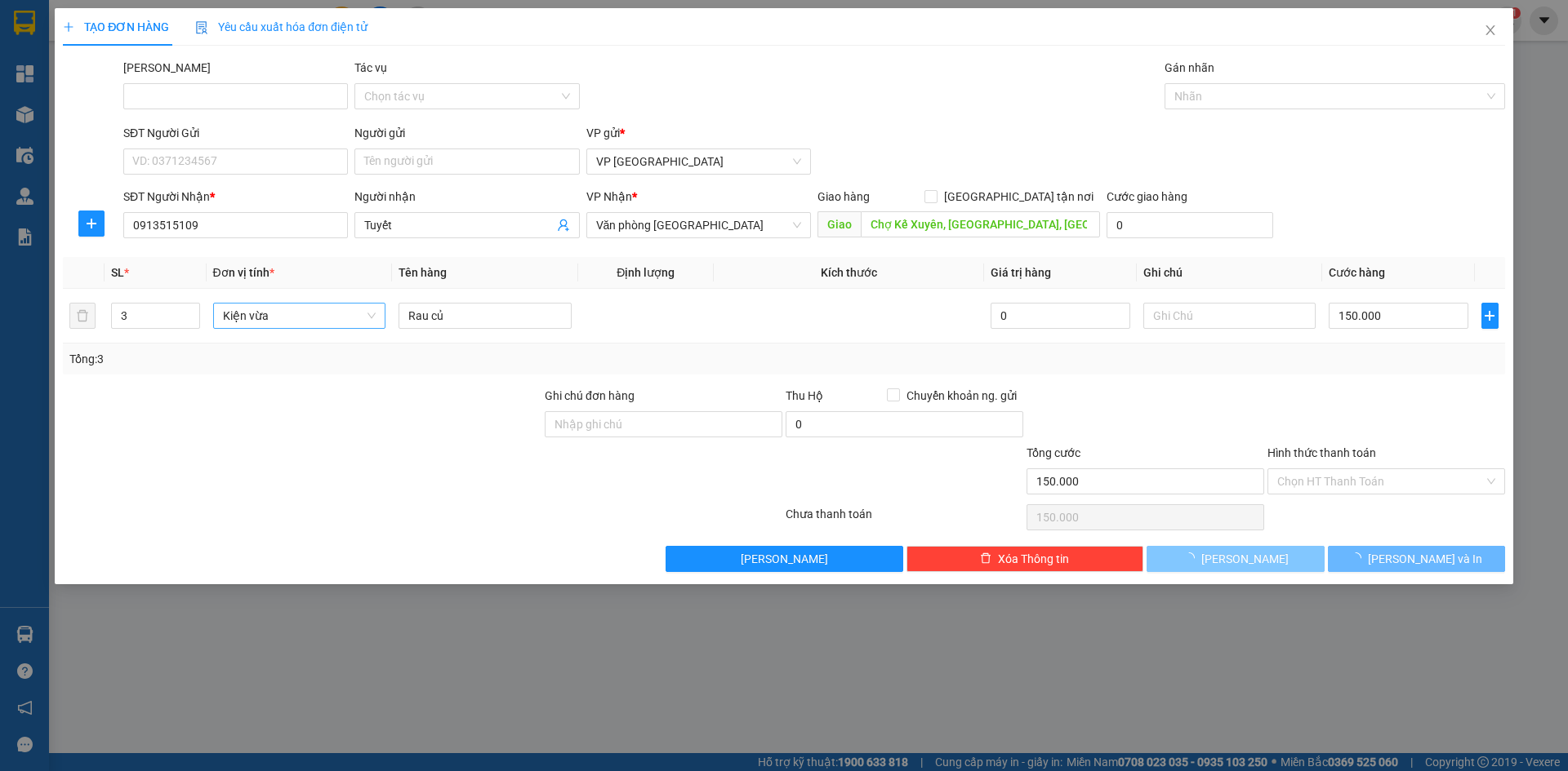
type input "1"
type input "0"
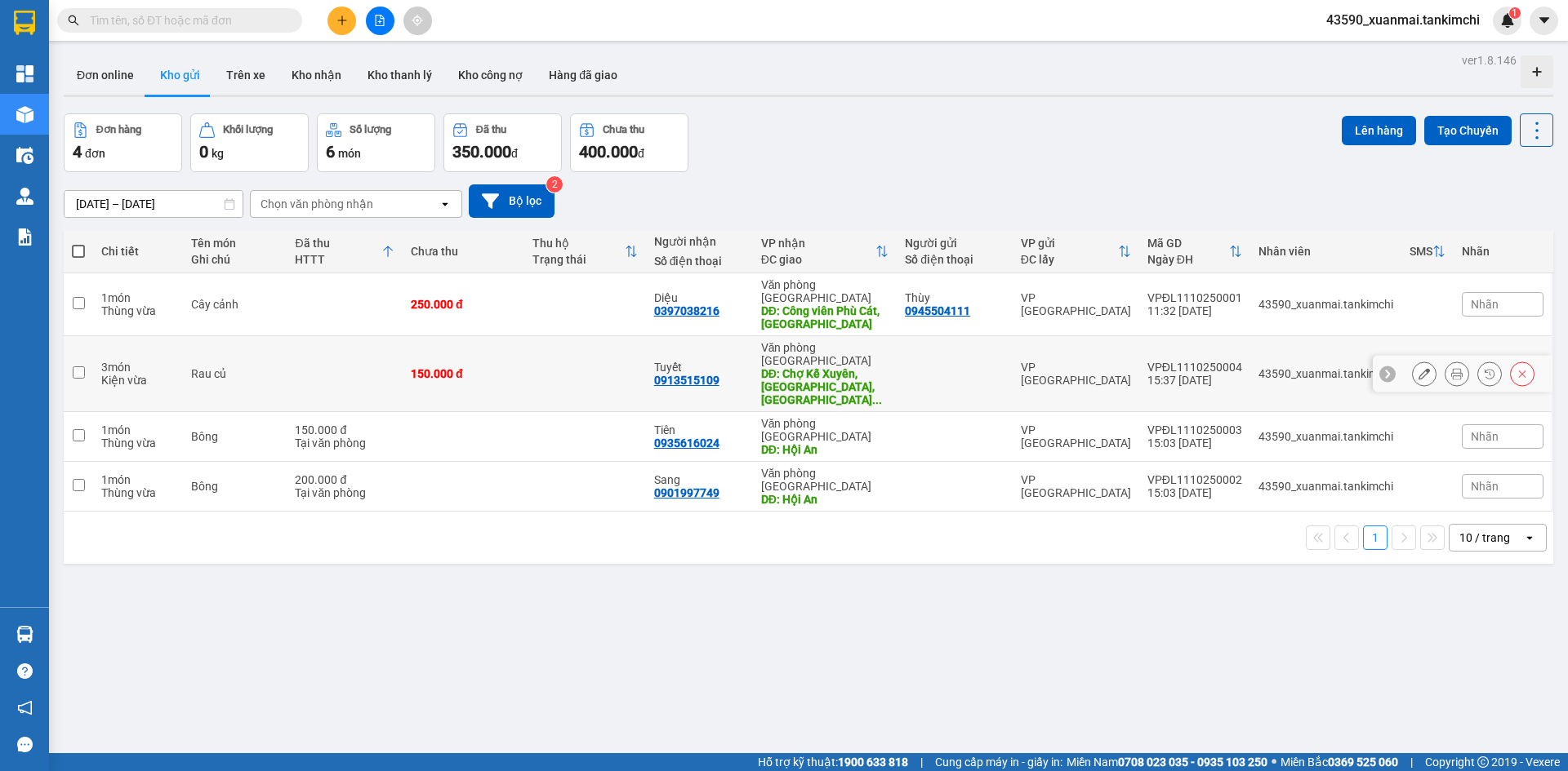
click at [1413, 360] on button at bounding box center [1424, 374] width 23 height 29
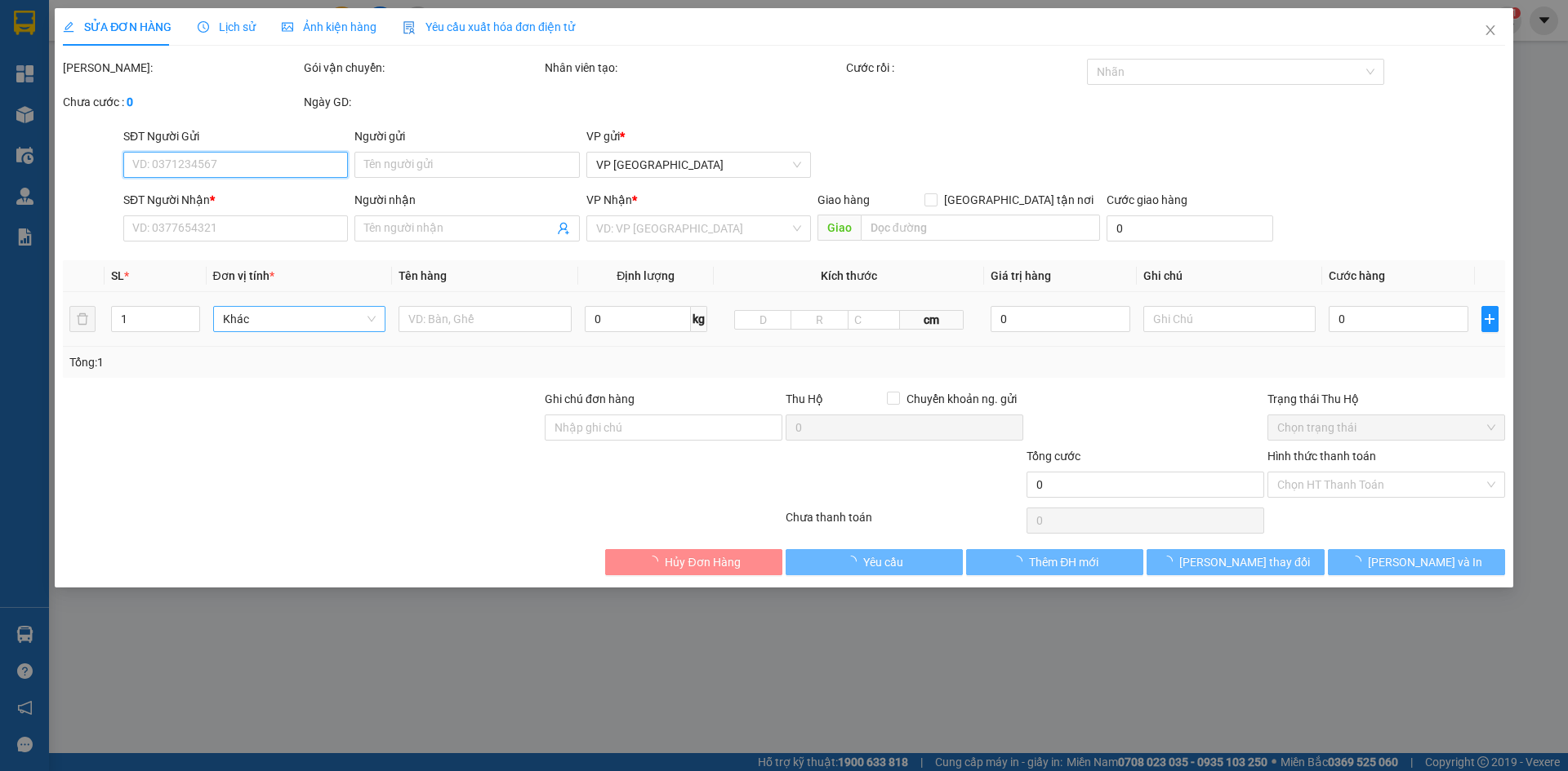
type input "0913515109"
type input "Tuyết"
type input "Chợ Kế Xuyên, [GEOGRAPHIC_DATA], [GEOGRAPHIC_DATA]"
type input "150.000"
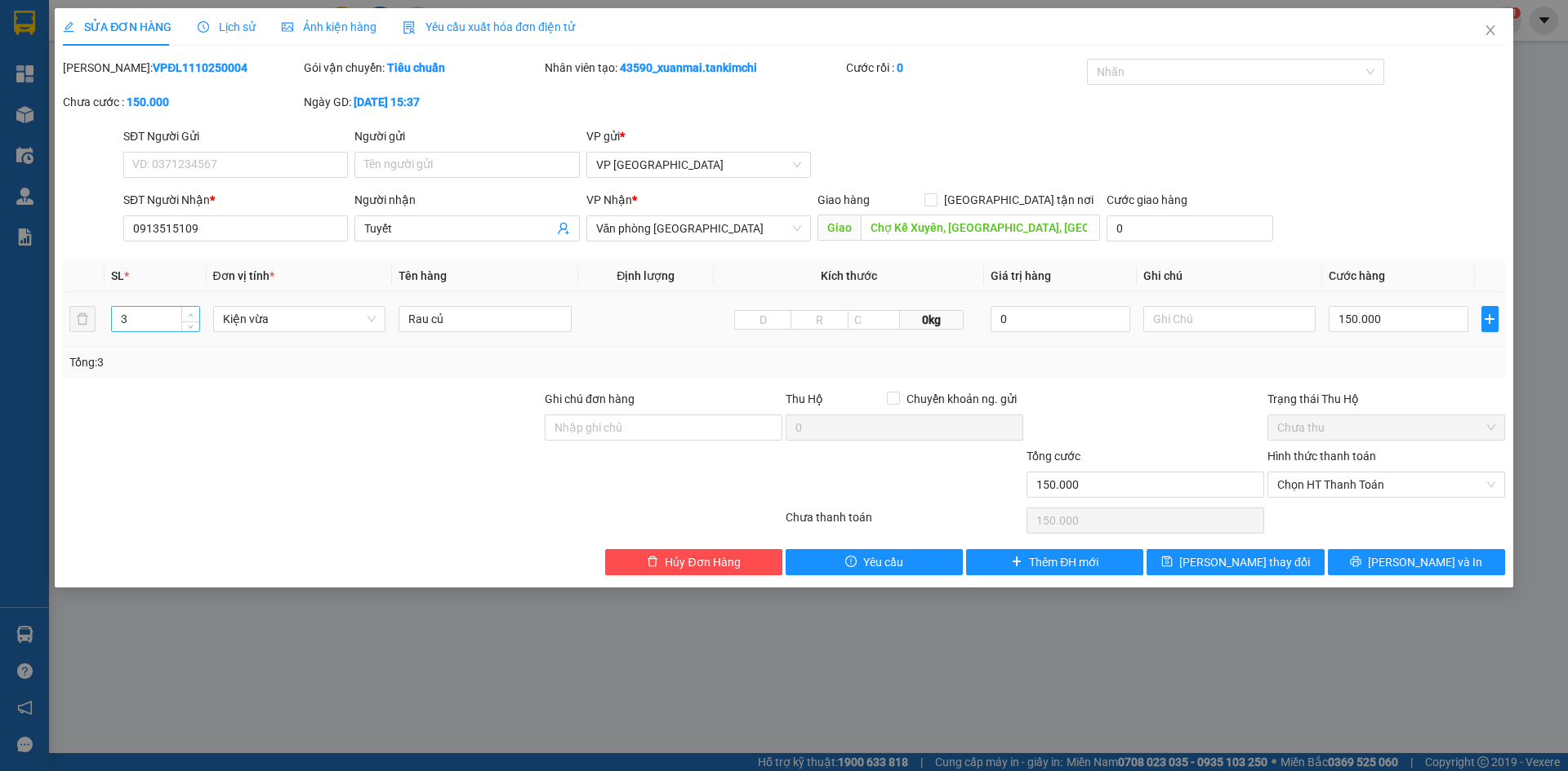
type input "4"
click at [194, 312] on span "up" at bounding box center [191, 315] width 10 height 10
click at [1354, 324] on input "150.000" at bounding box center [1398, 319] width 139 height 26
click at [1352, 320] on input "150.000" at bounding box center [1398, 319] width 139 height 26
type input "10.000"
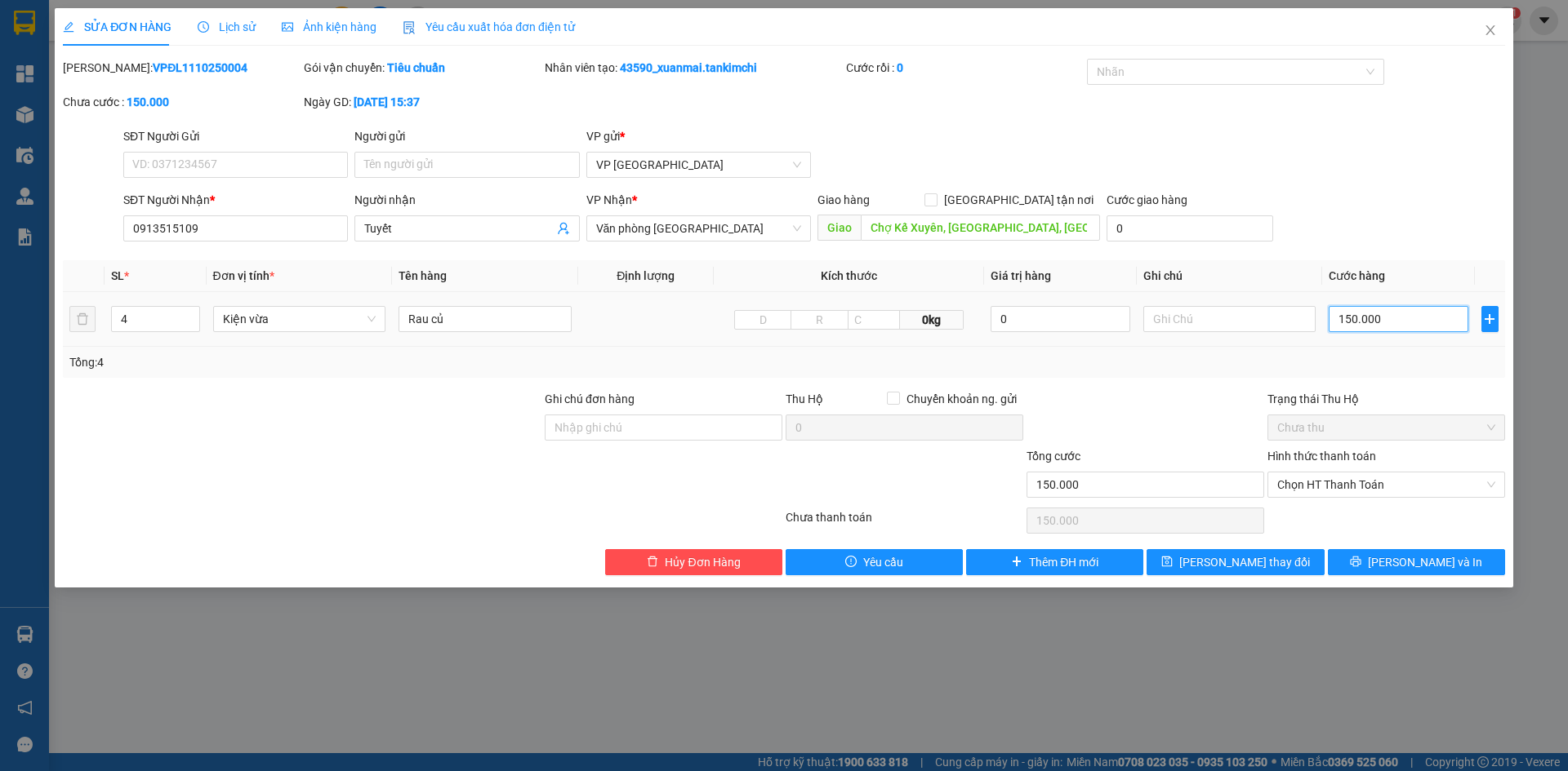
type input "10.000"
type input "160.000"
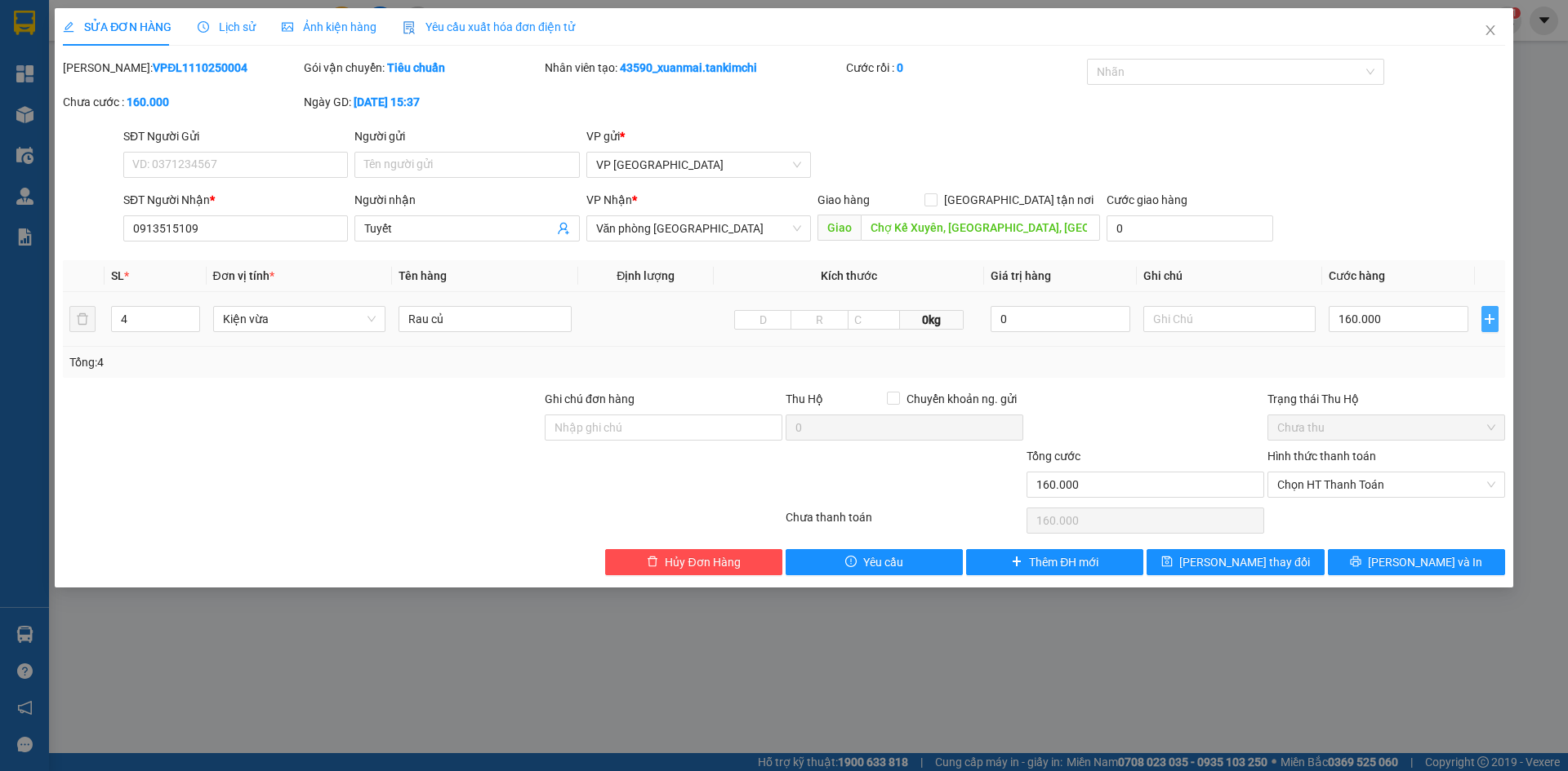
click at [1492, 323] on icon "plus" at bounding box center [1490, 319] width 13 height 13
type input "160.000"
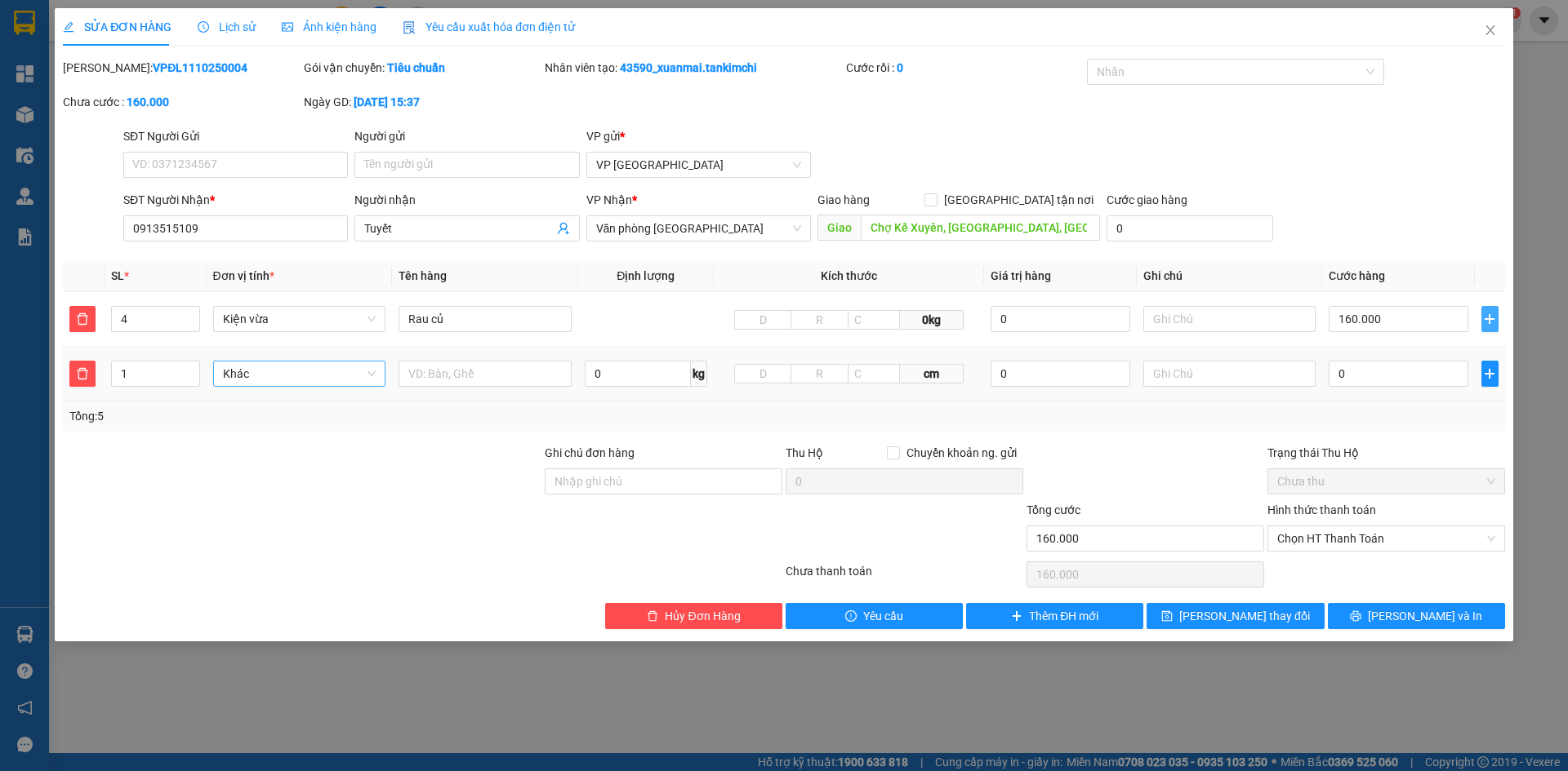
click at [261, 377] on span "Khác" at bounding box center [300, 374] width 154 height 24
type input "boc"
click at [259, 410] on div "Bọc" at bounding box center [300, 405] width 154 height 18
click at [413, 370] on input "text" at bounding box center [485, 374] width 173 height 26
drag, startPoint x: 467, startPoint y: 372, endPoint x: 498, endPoint y: 375, distance: 31.1
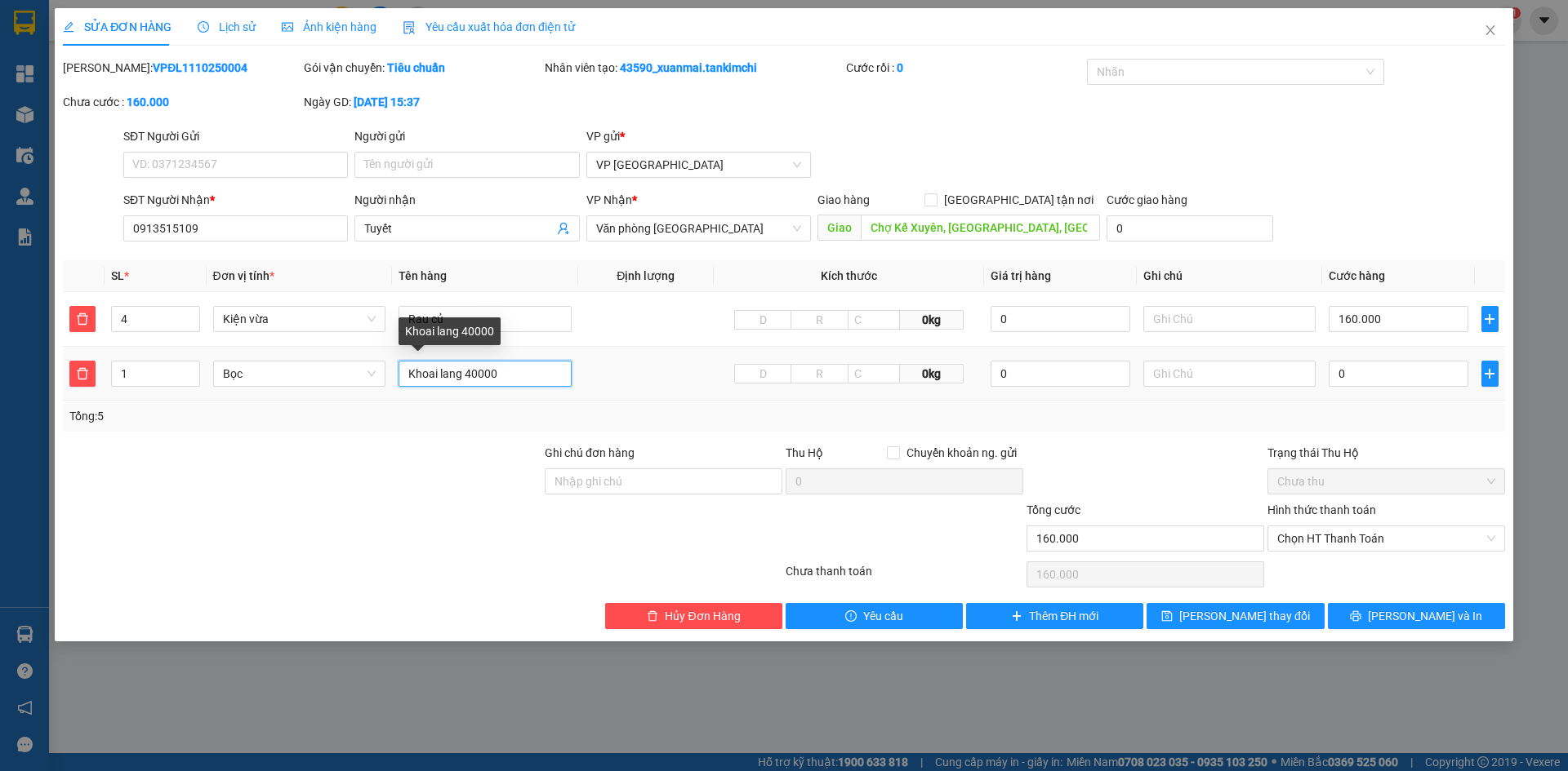
click at [498, 375] on input "Khoai lang 40000" at bounding box center [485, 374] width 173 height 26
type input "Khoai lang"
click at [1347, 375] on input "0" at bounding box center [1398, 374] width 139 height 26
paste input "40.00"
type input "200.000"
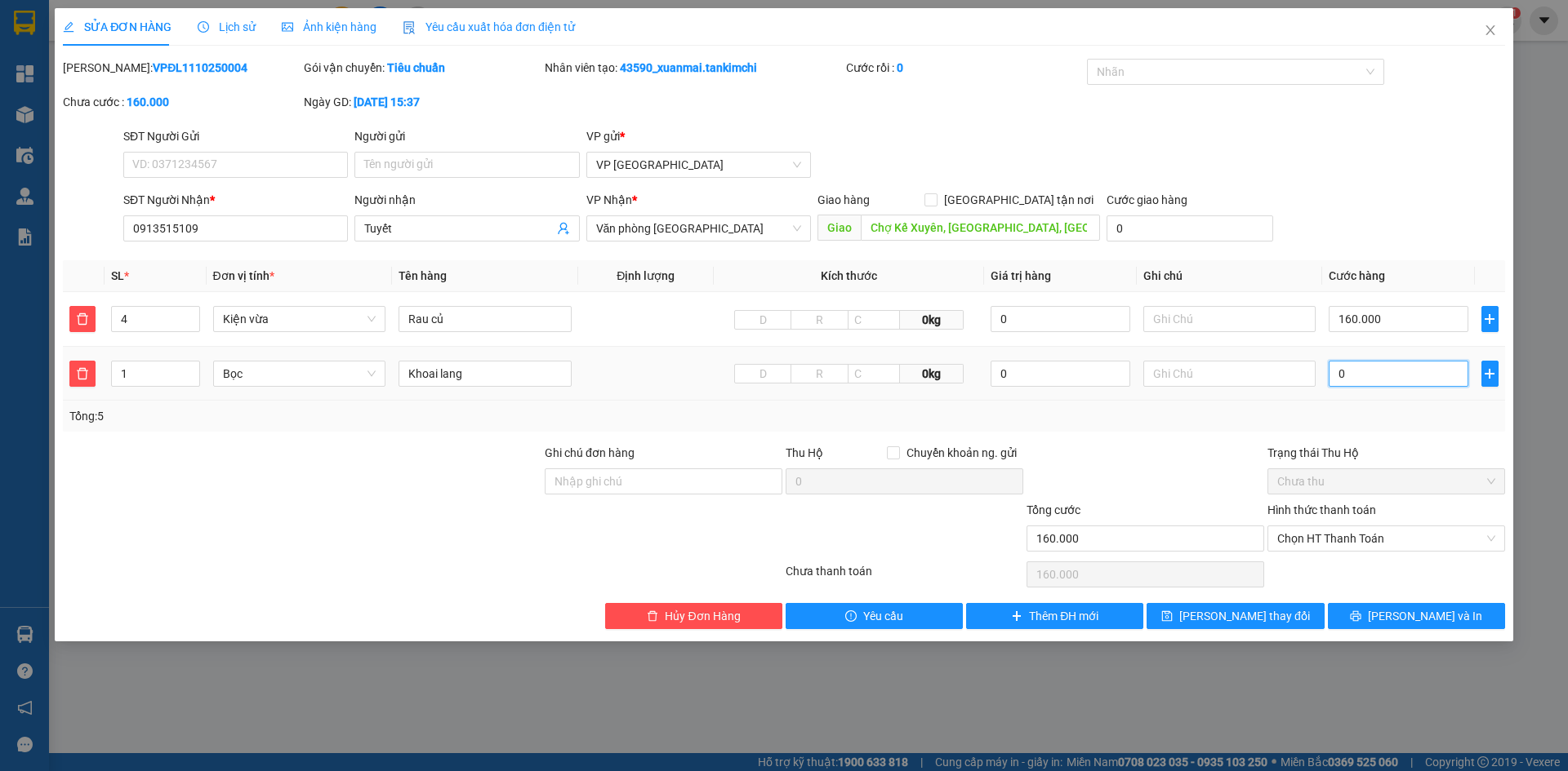
type input "200.000"
type input "40.000"
click at [1411, 617] on span "[PERSON_NAME] và In" at bounding box center [1425, 616] width 114 height 18
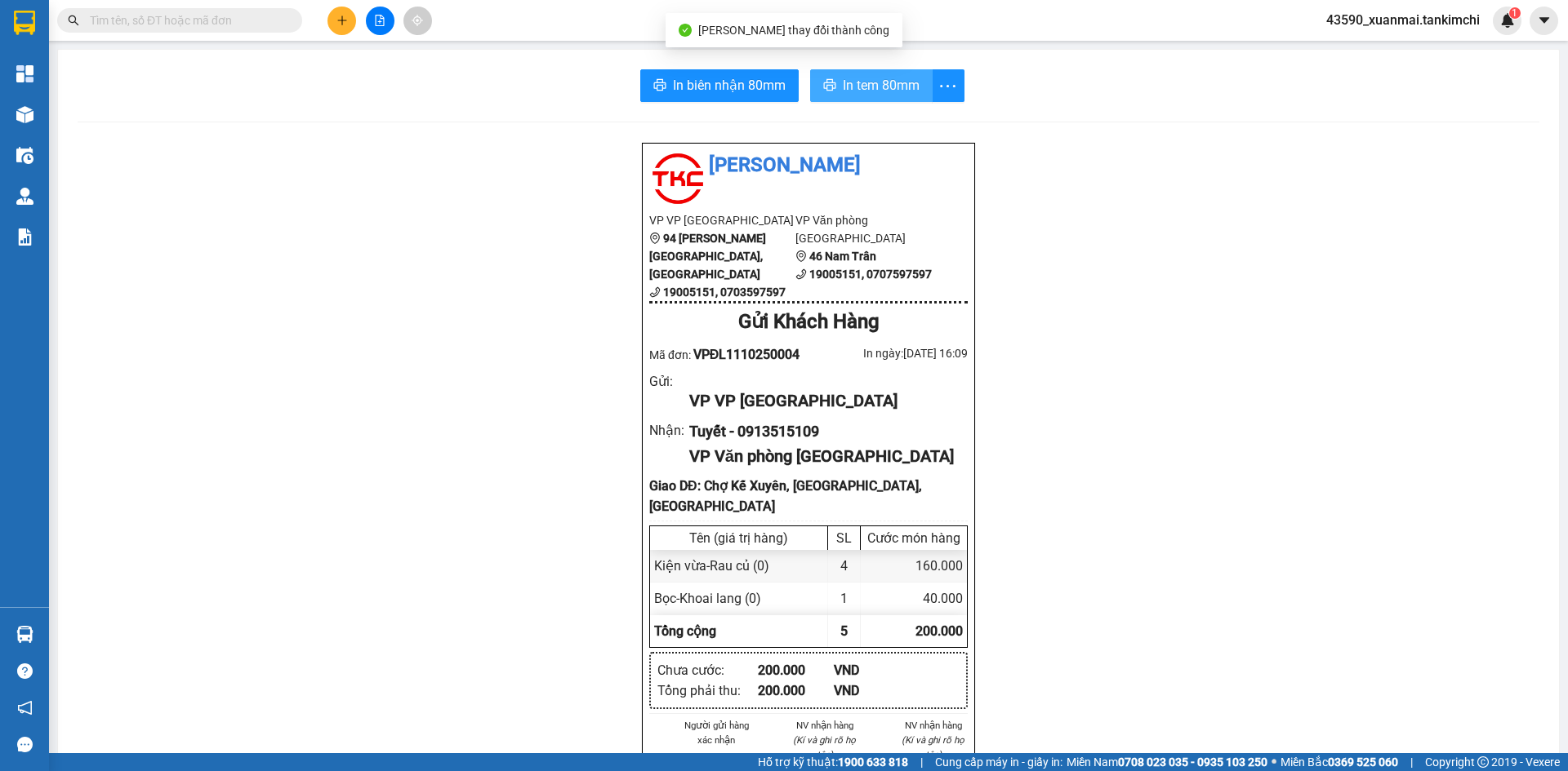
click at [874, 79] on span "In tem 80mm" at bounding box center [881, 86] width 77 height 20
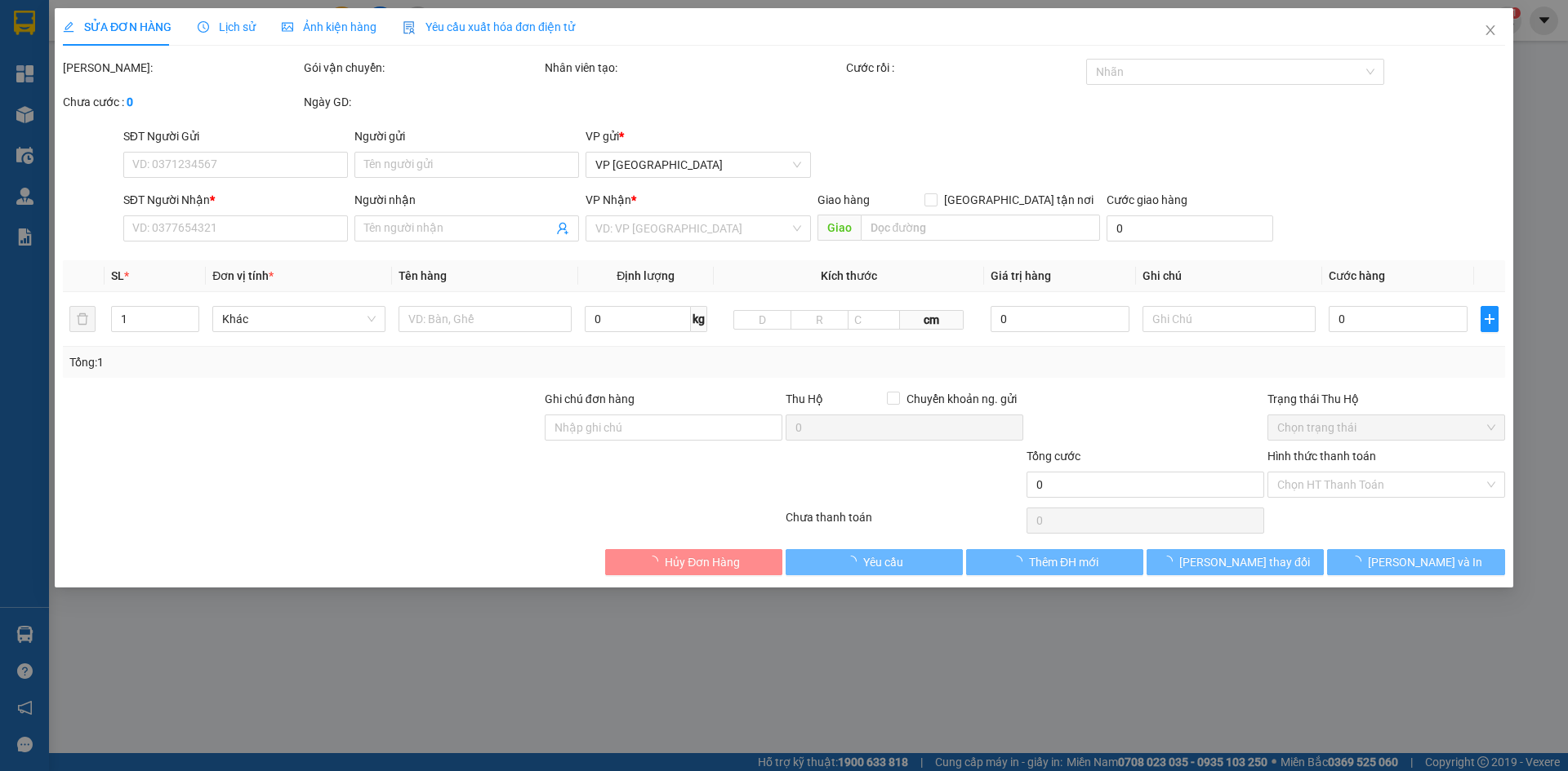
type input "0913515109"
type input "Tuyết"
type input "Chợ Kế Xuyên, [GEOGRAPHIC_DATA], [GEOGRAPHIC_DATA]"
type input "200.000"
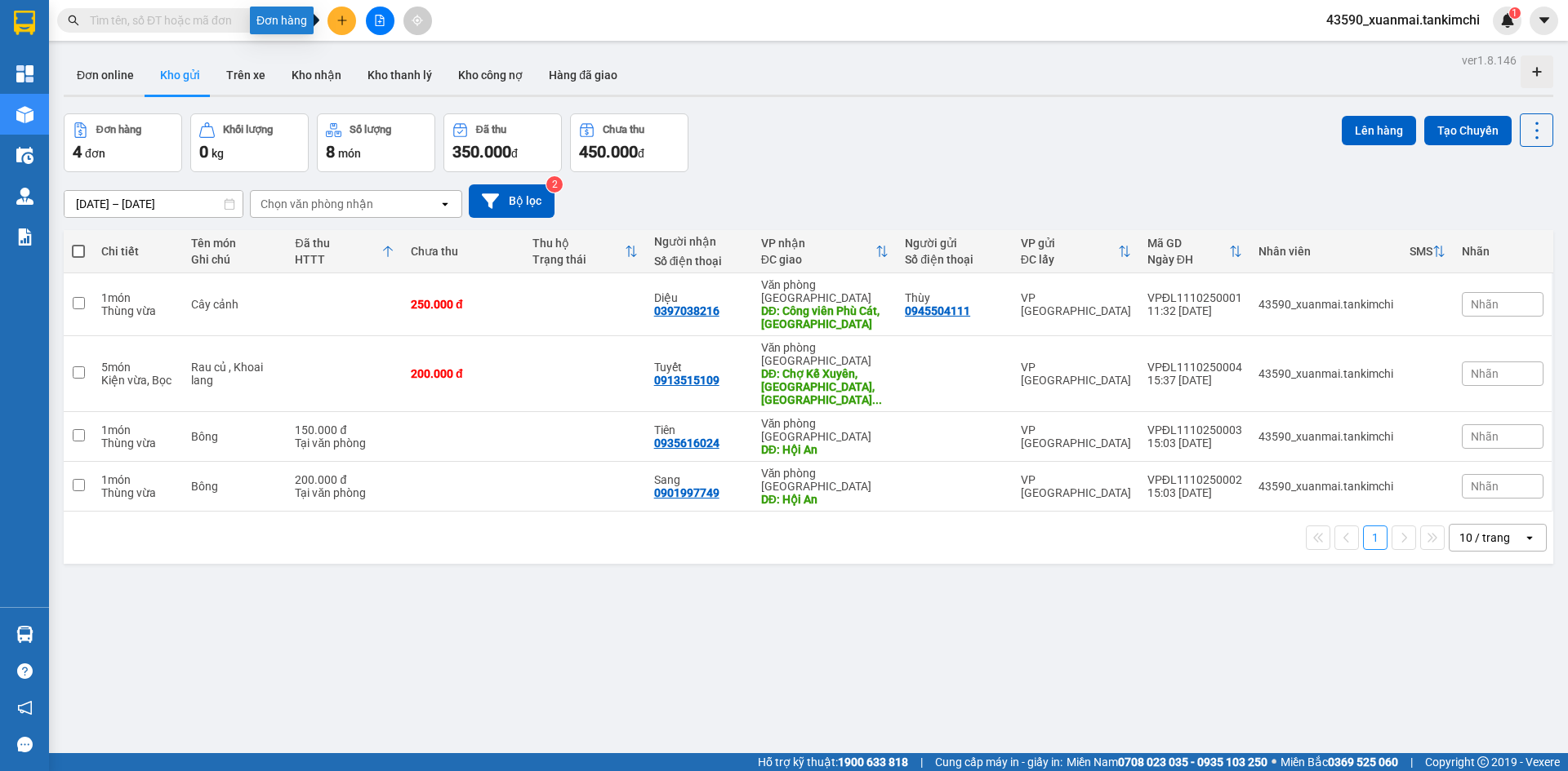
click at [338, 16] on icon "plus" at bounding box center [342, 20] width 11 height 11
click at [421, 60] on div "Tạo đơn hàng" at bounding box center [406, 60] width 71 height 18
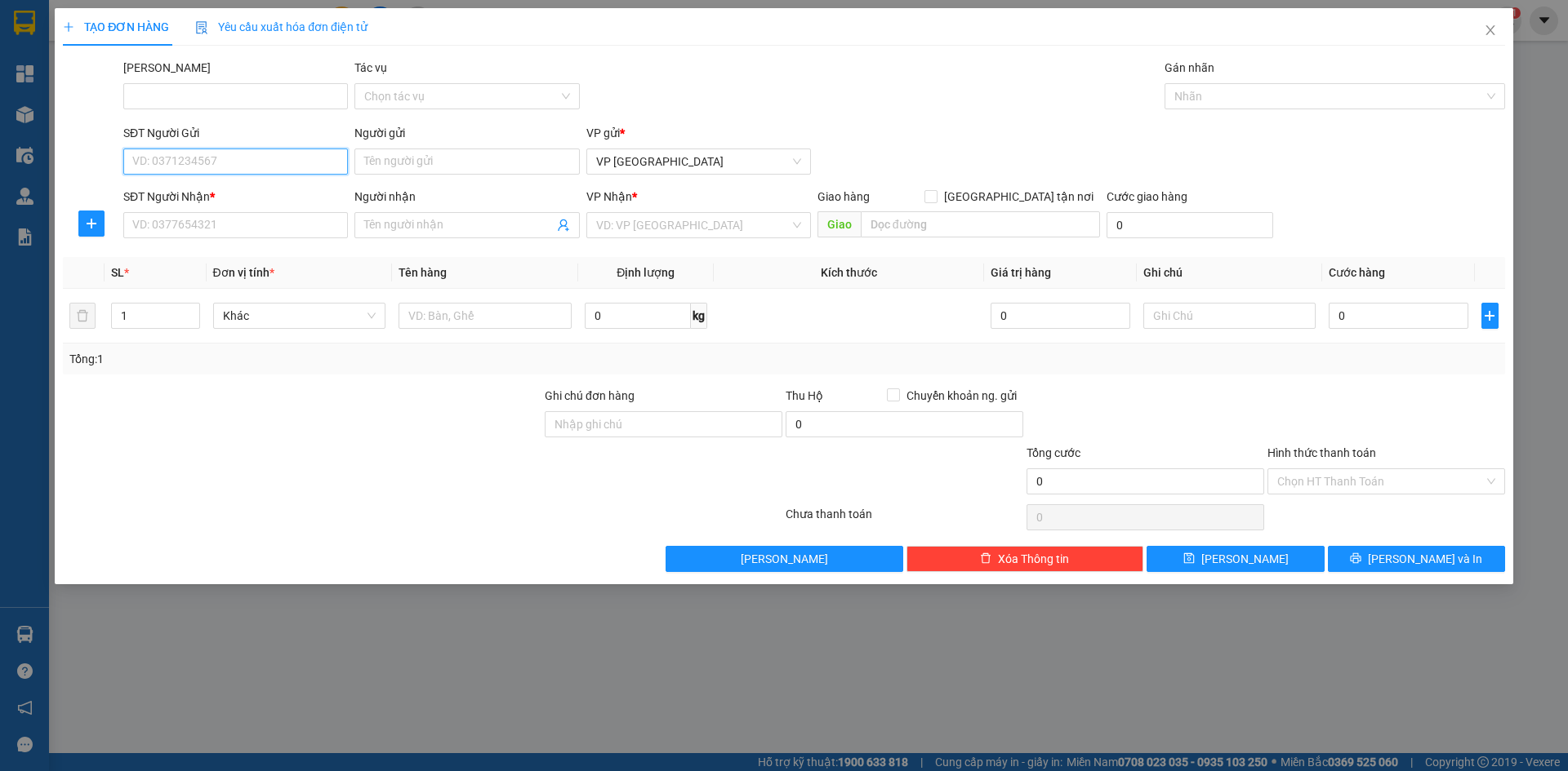
click at [202, 163] on input "SĐT Người Gửi" at bounding box center [235, 162] width 224 height 26
type input "0906097979"
click at [395, 164] on input "Người gửi" at bounding box center [466, 162] width 224 height 26
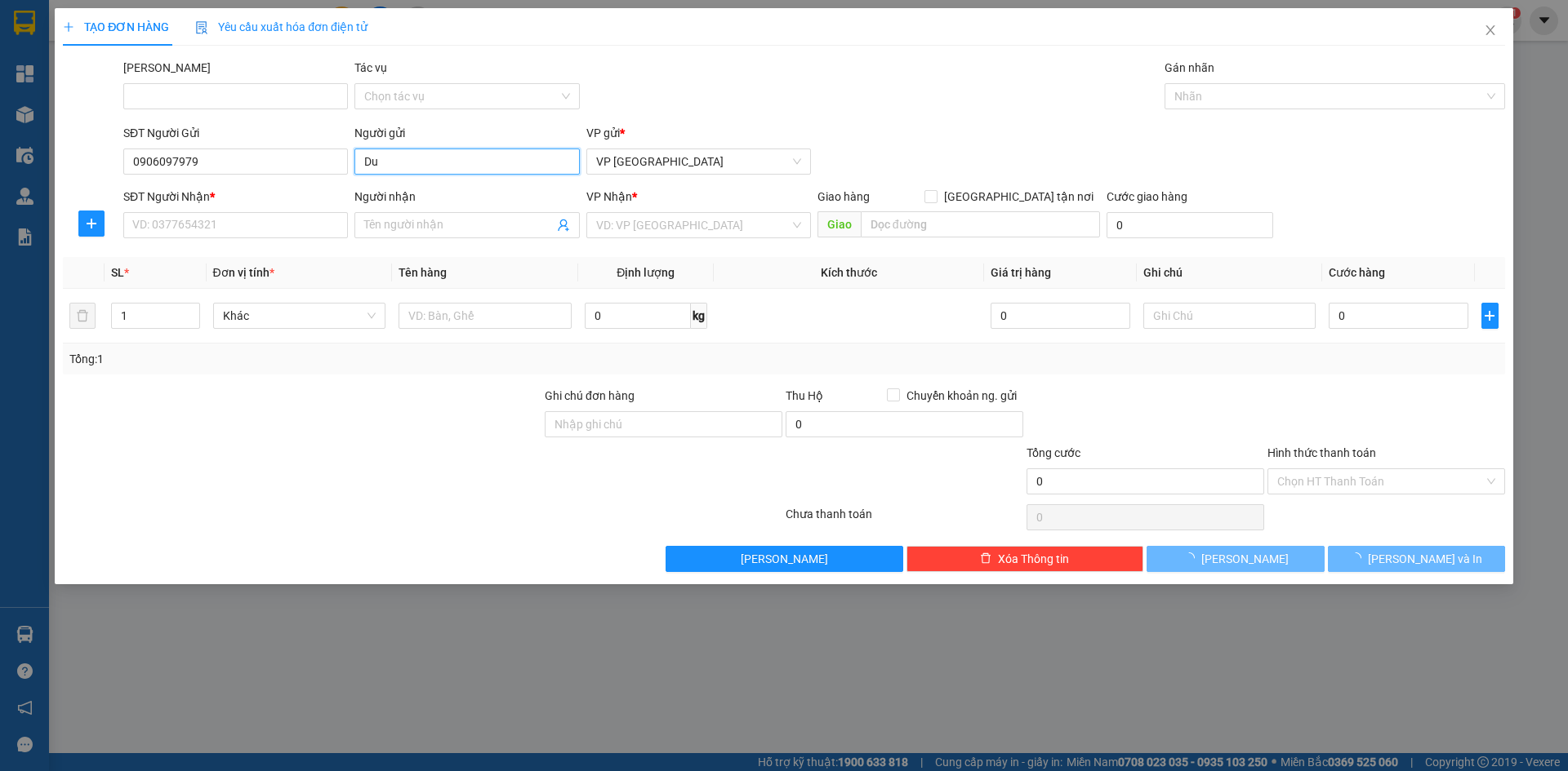
type input "D"
type input "[PERSON_NAME]"
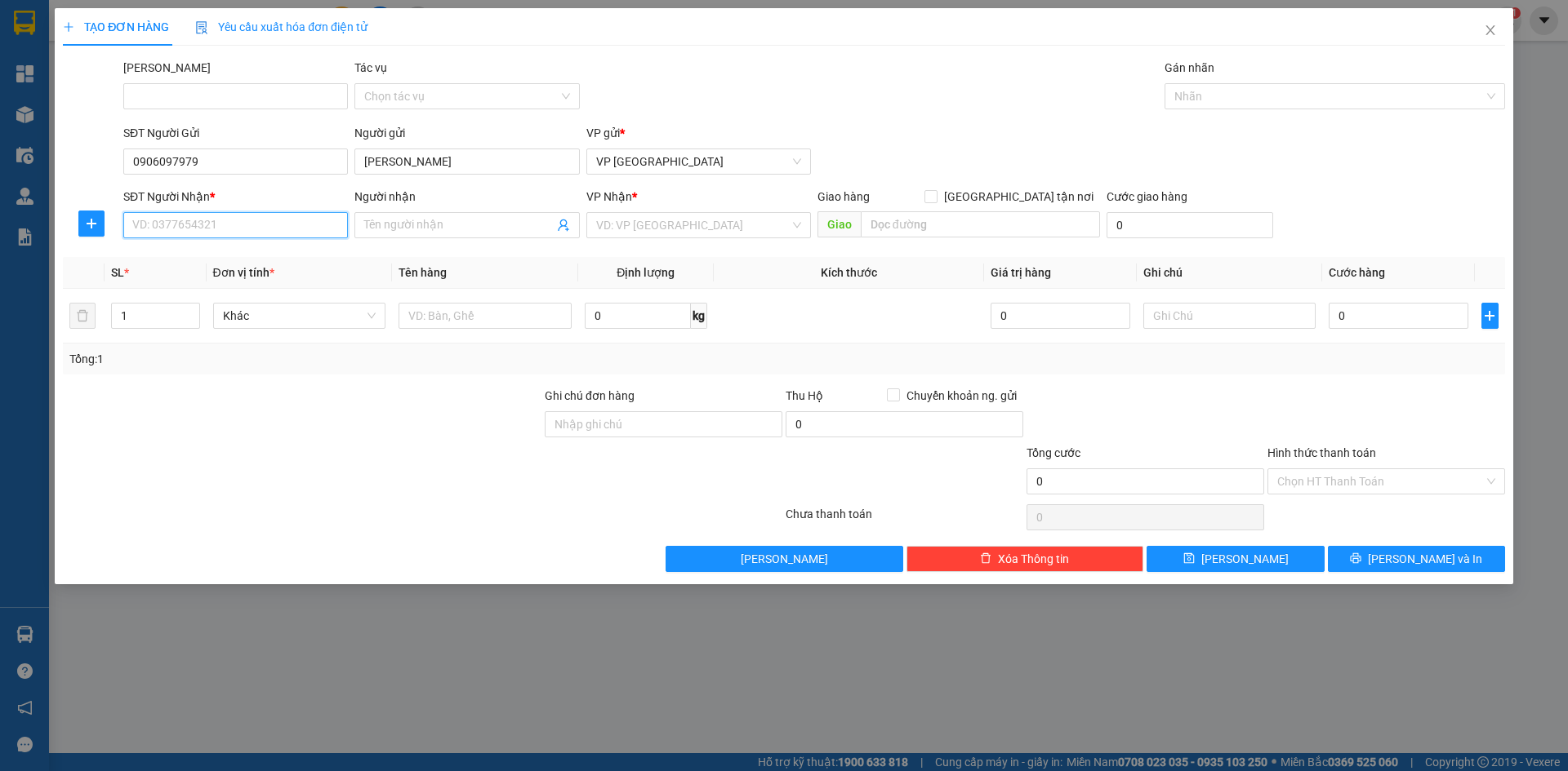
click at [192, 224] on input "SĐT Người Nhận *" at bounding box center [235, 225] width 224 height 26
type input "0906896819"
click at [399, 224] on input "Người nhận" at bounding box center [458, 225] width 189 height 18
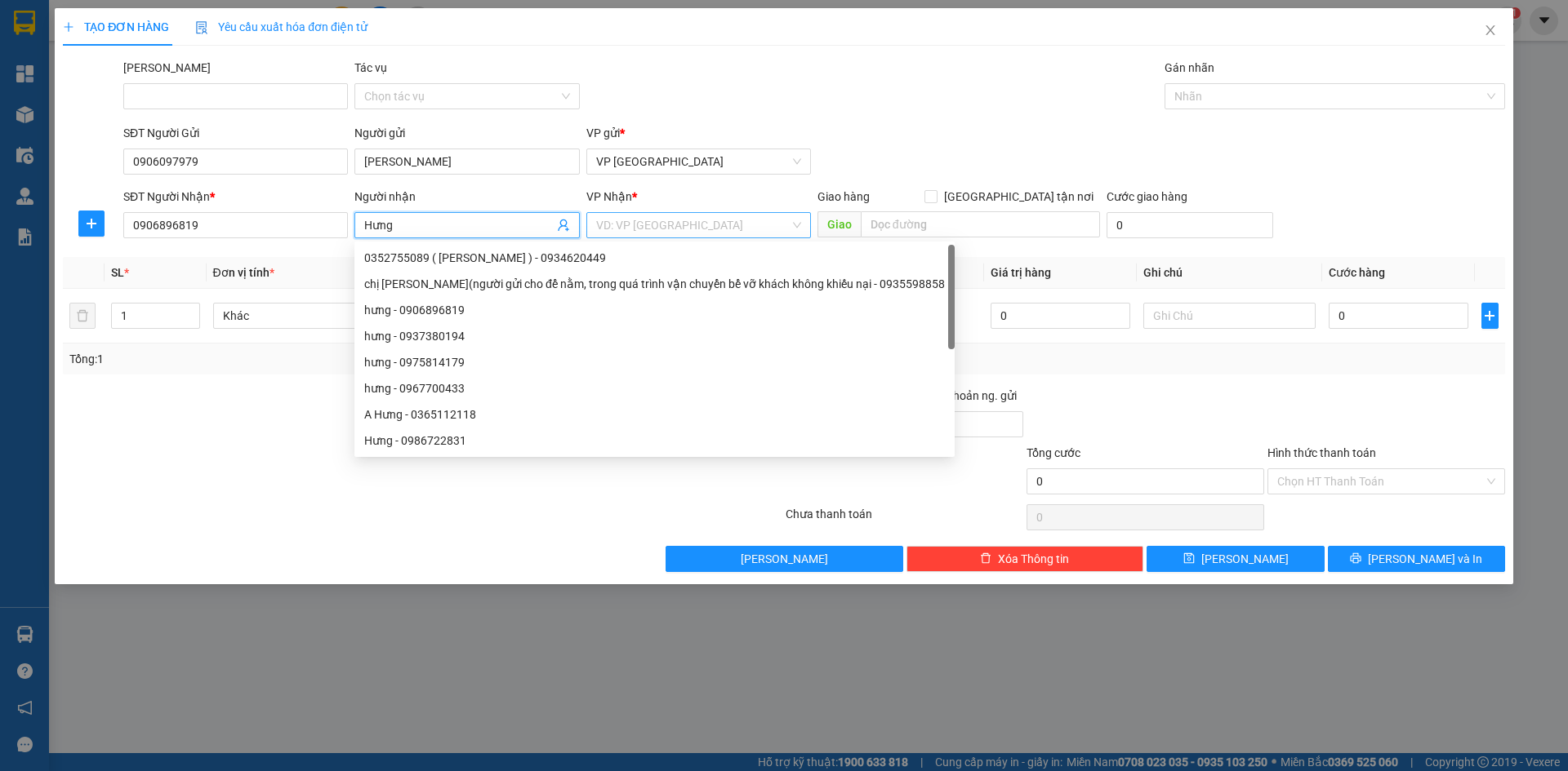
type input "Hưng"
click at [645, 228] on input "search" at bounding box center [693, 225] width 194 height 24
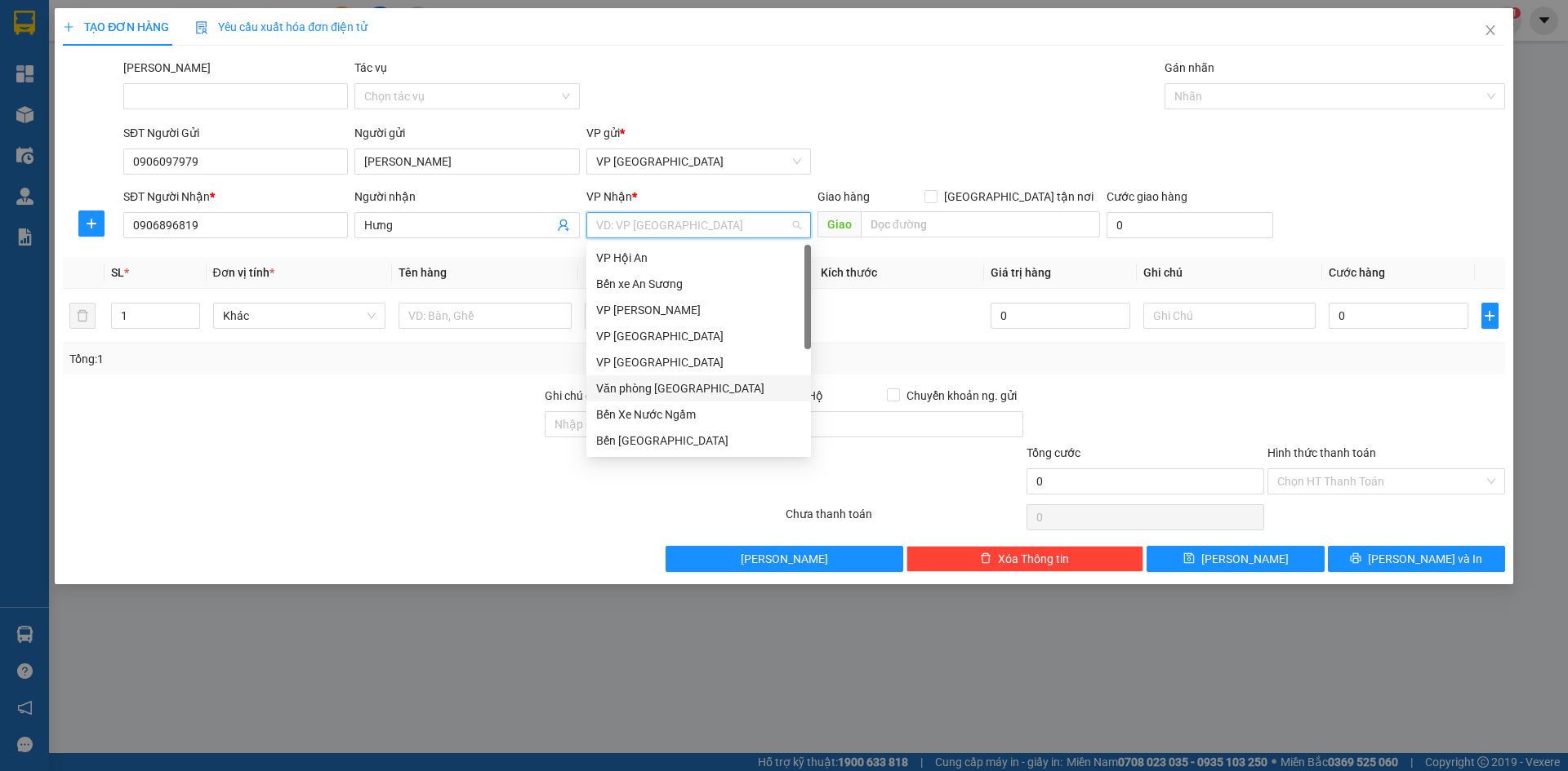
click at [654, 381] on div "Văn phòng [GEOGRAPHIC_DATA]" at bounding box center [699, 388] width 205 height 18
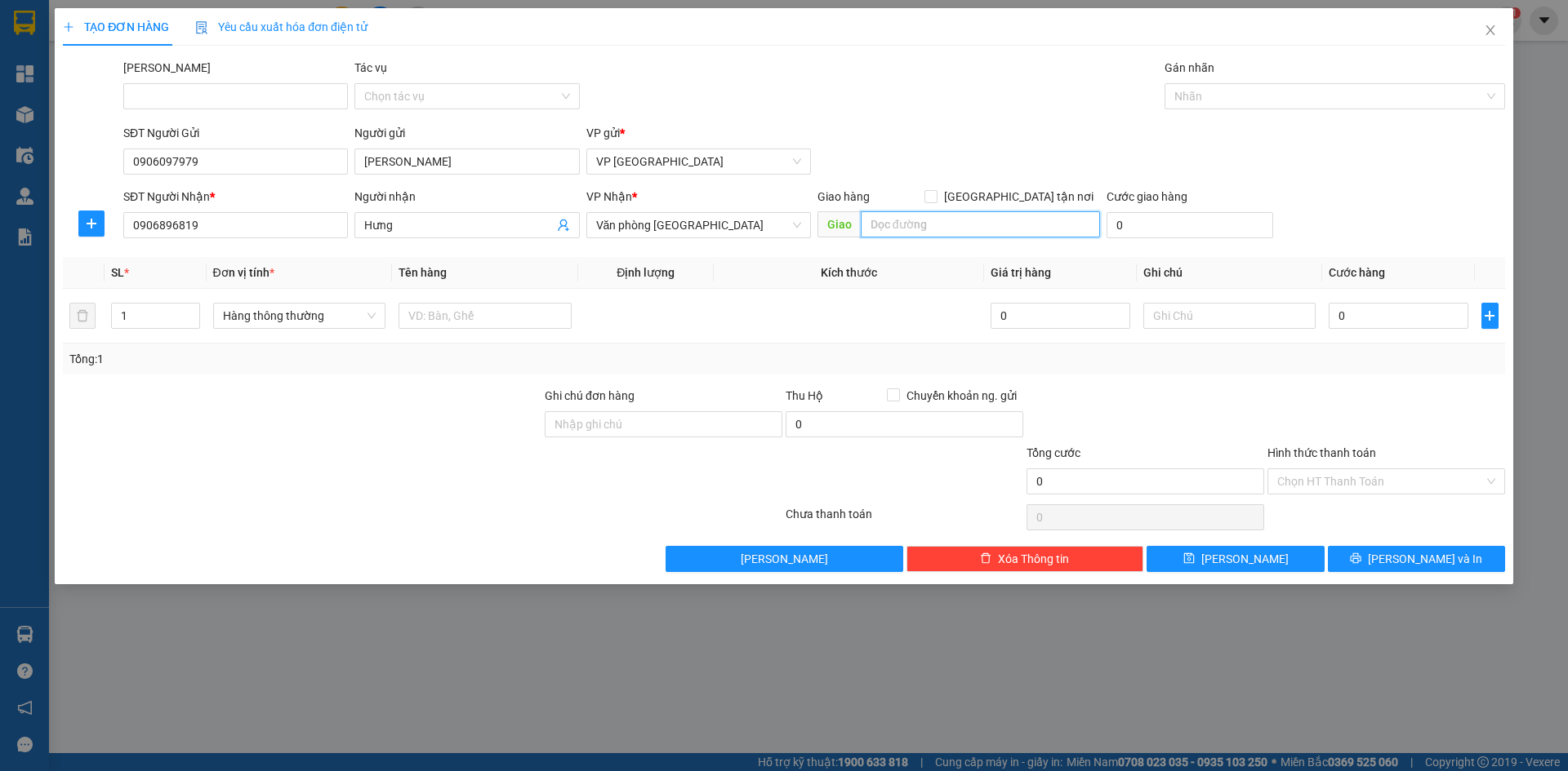
click at [887, 219] on input "search" at bounding box center [980, 224] width 239 height 26
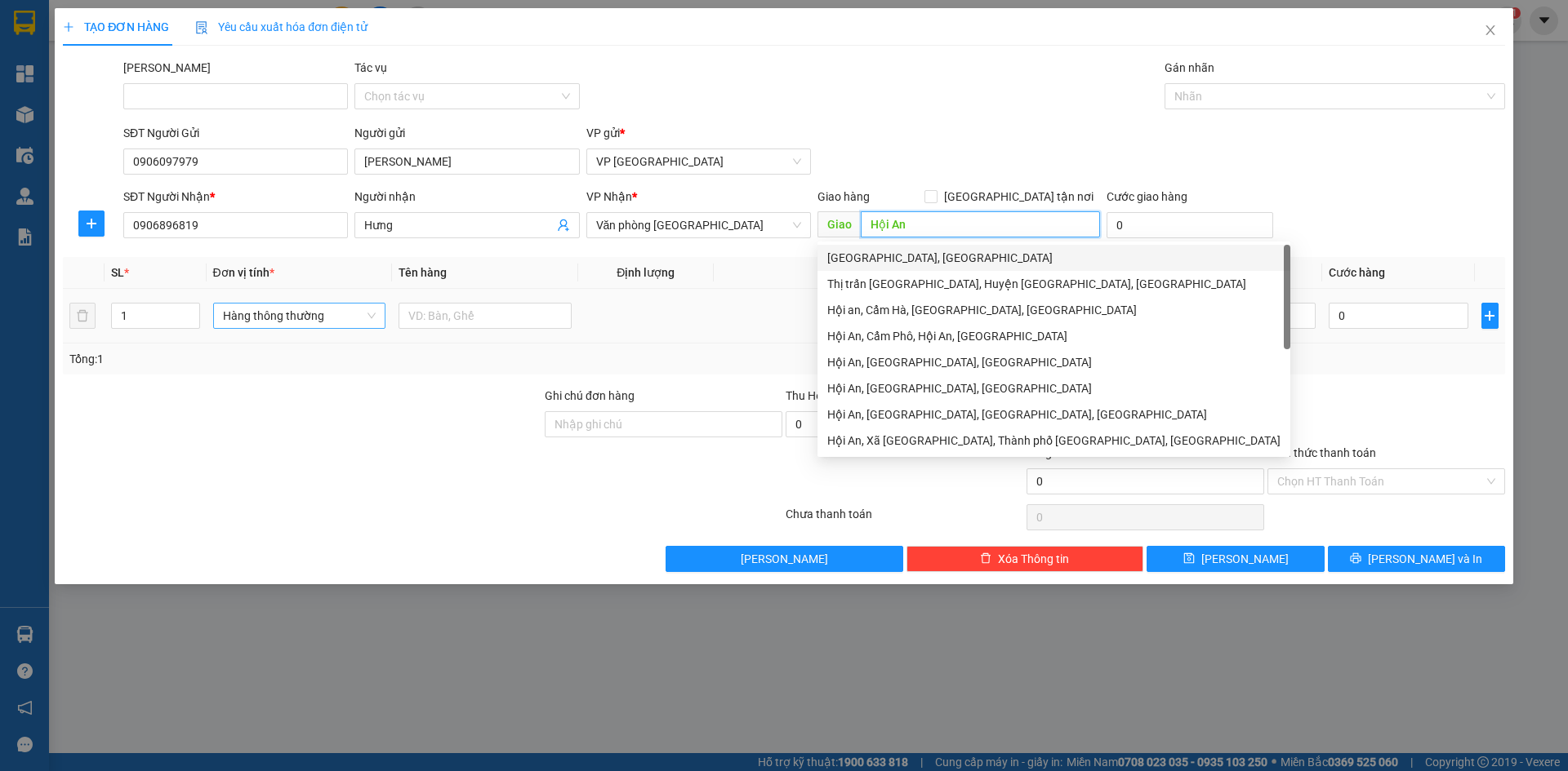
click at [251, 316] on span "Hàng thông thường" at bounding box center [300, 315] width 154 height 24
type input "Hội An"
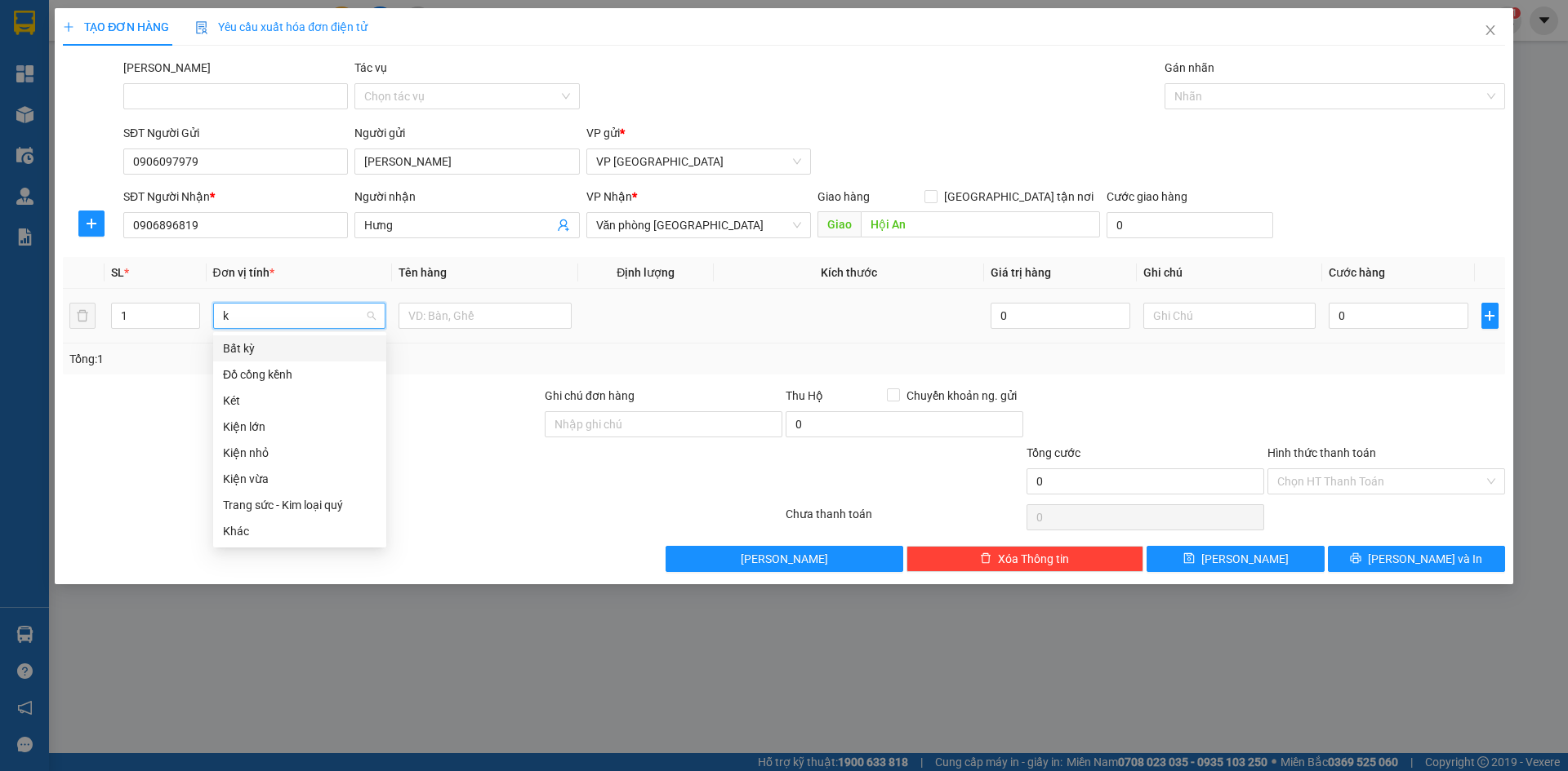
type input "ki"
click at [248, 399] on div "Kiện vừa" at bounding box center [300, 400] width 154 height 18
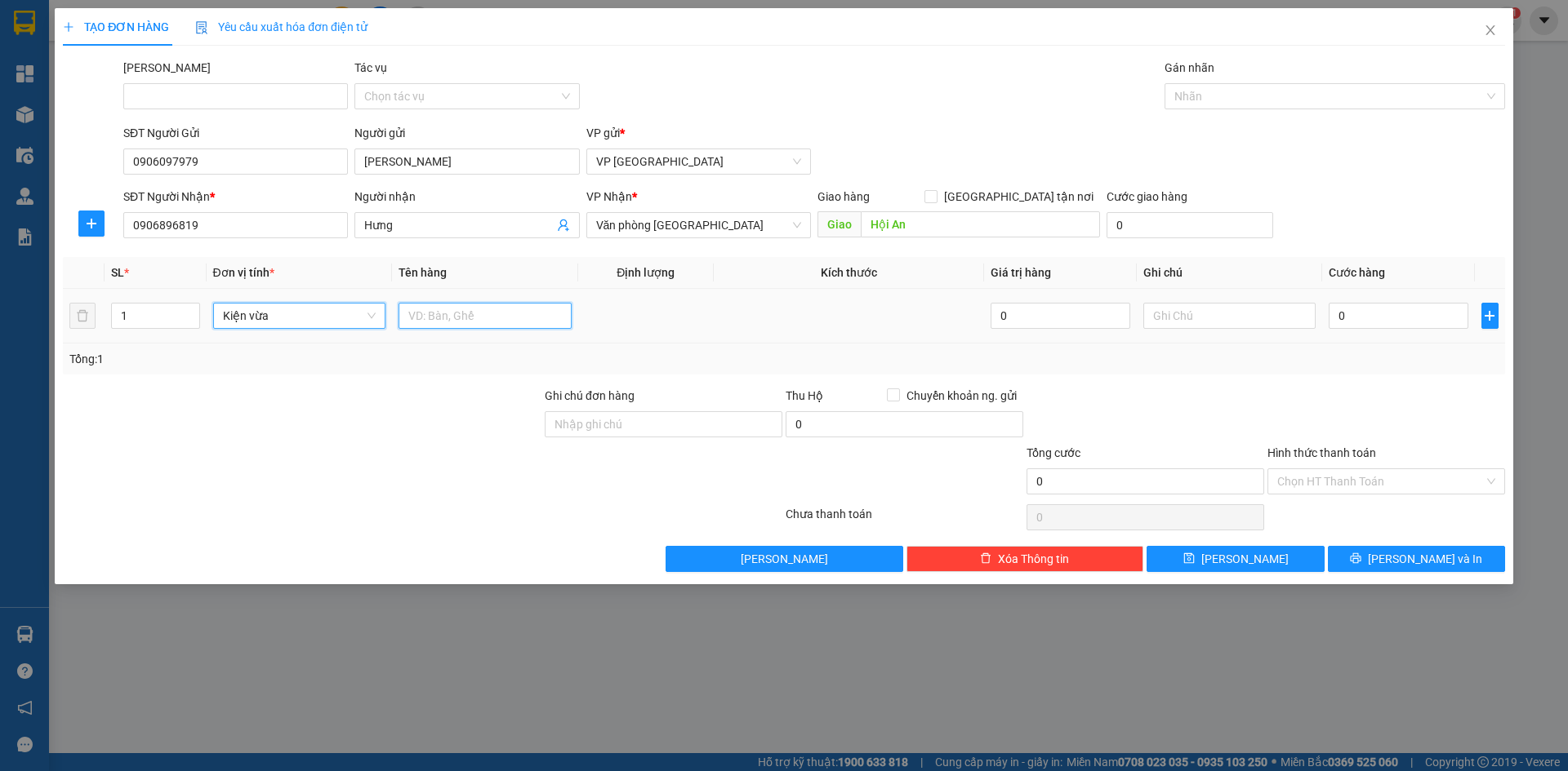
click at [444, 316] on input "text" at bounding box center [485, 316] width 173 height 26
type input "Hồng treo gió"
click at [1363, 321] on input "0" at bounding box center [1398, 316] width 139 height 26
paste input "40.00"
type input "40.000"
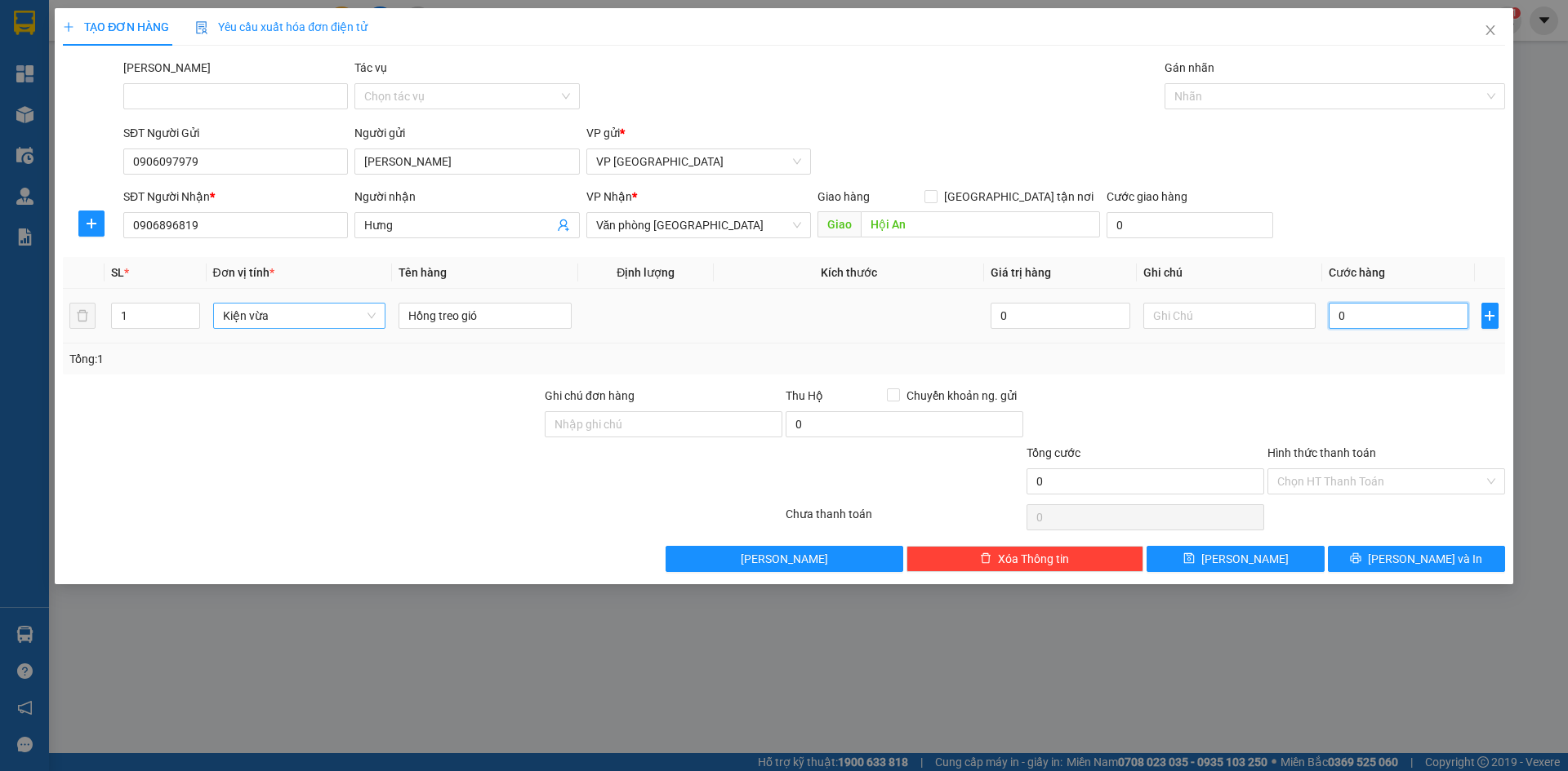
type input "40.000"
click at [1345, 318] on input "40.000" at bounding box center [1398, 316] width 139 height 26
type input "0.000"
type input "0"
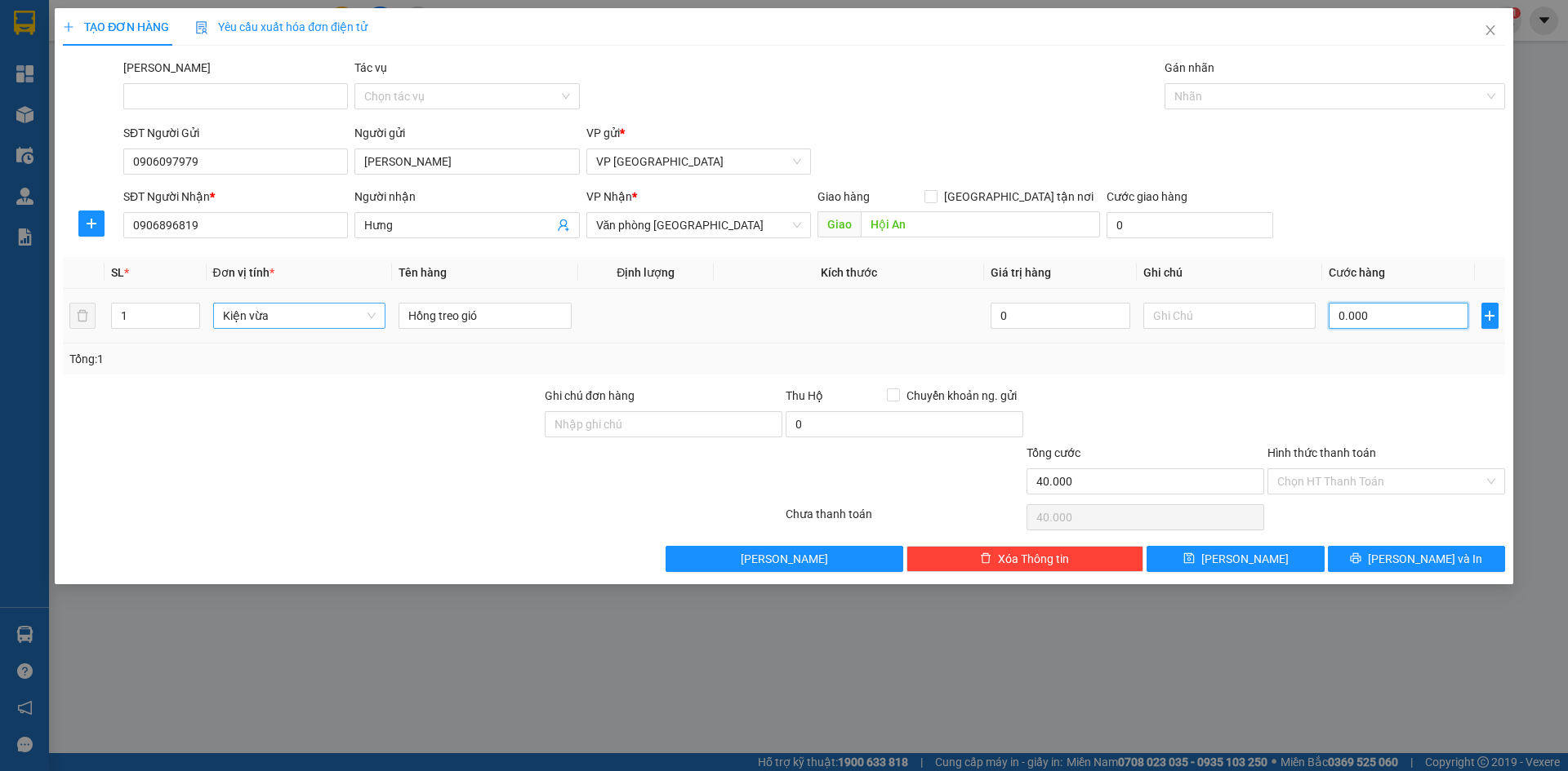
type input "0"
type input "50.000"
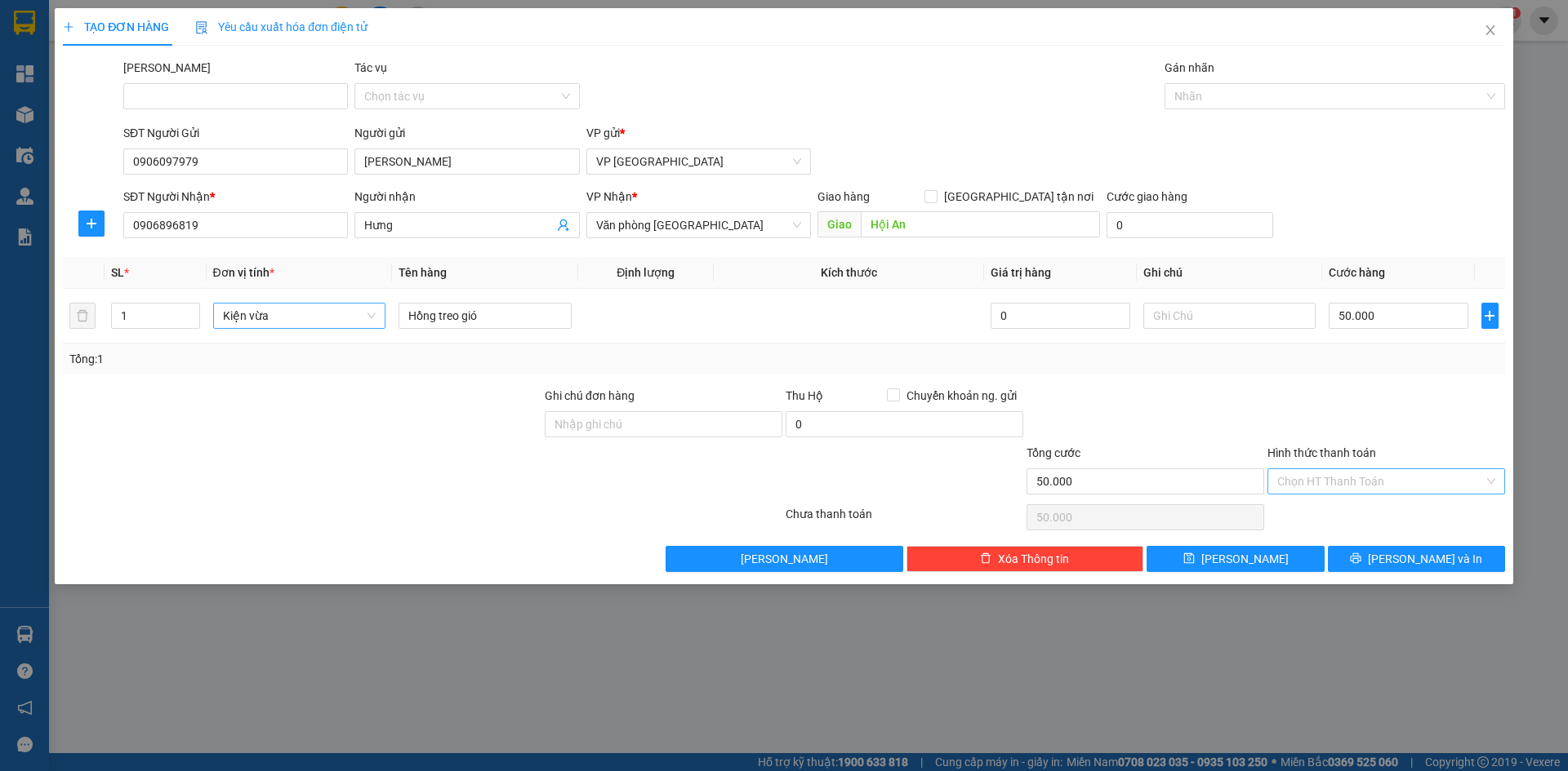
click at [1378, 480] on input "Hình thức thanh toán" at bounding box center [1381, 482] width 207 height 24
type input "50.000"
click at [1337, 512] on div "Tại văn phòng" at bounding box center [1387, 513] width 218 height 18
type input "0"
click at [1405, 564] on span "[PERSON_NAME] và In" at bounding box center [1425, 559] width 114 height 18
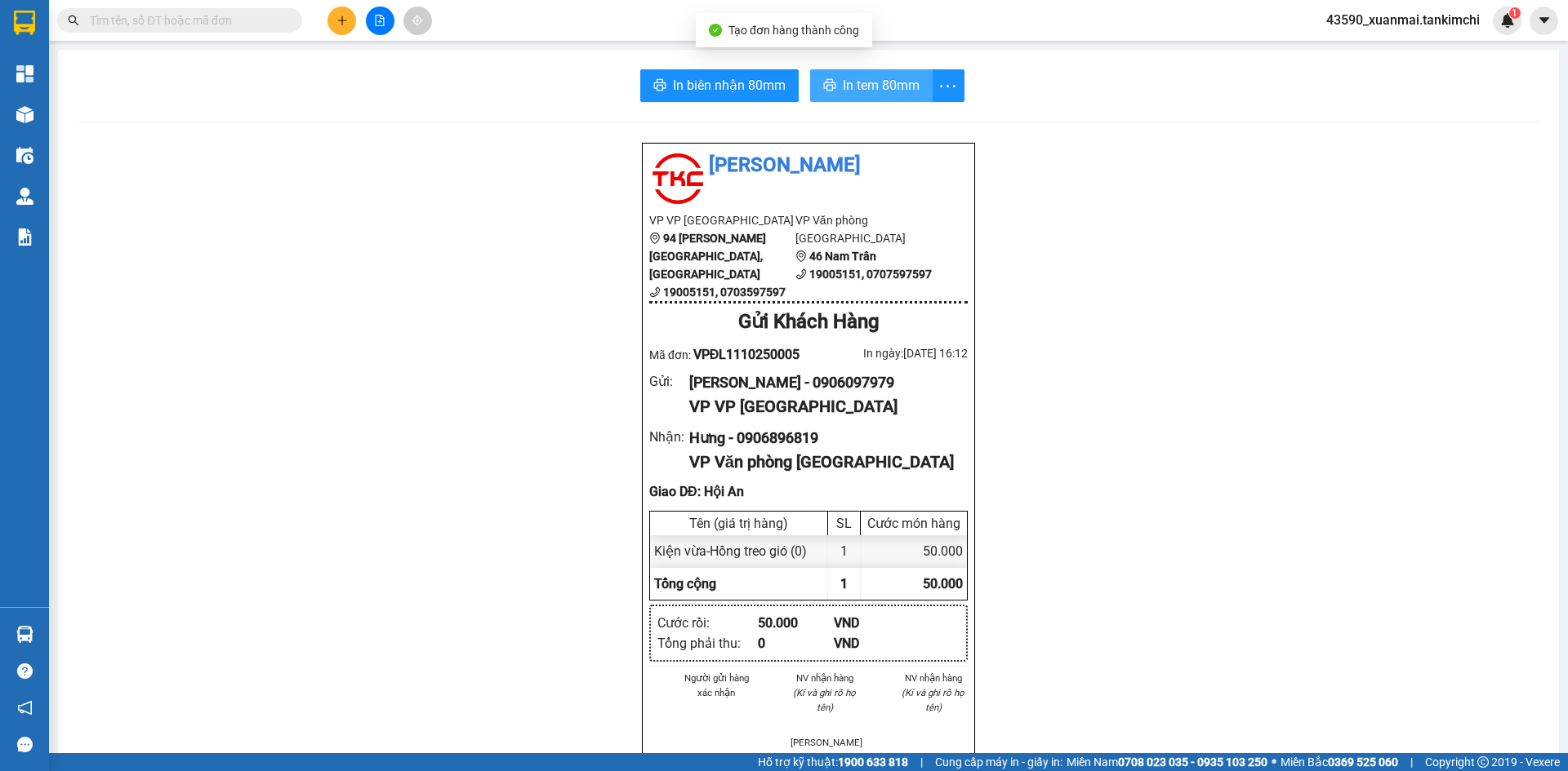
click at [862, 77] on span "In tem 80mm" at bounding box center [881, 86] width 77 height 20
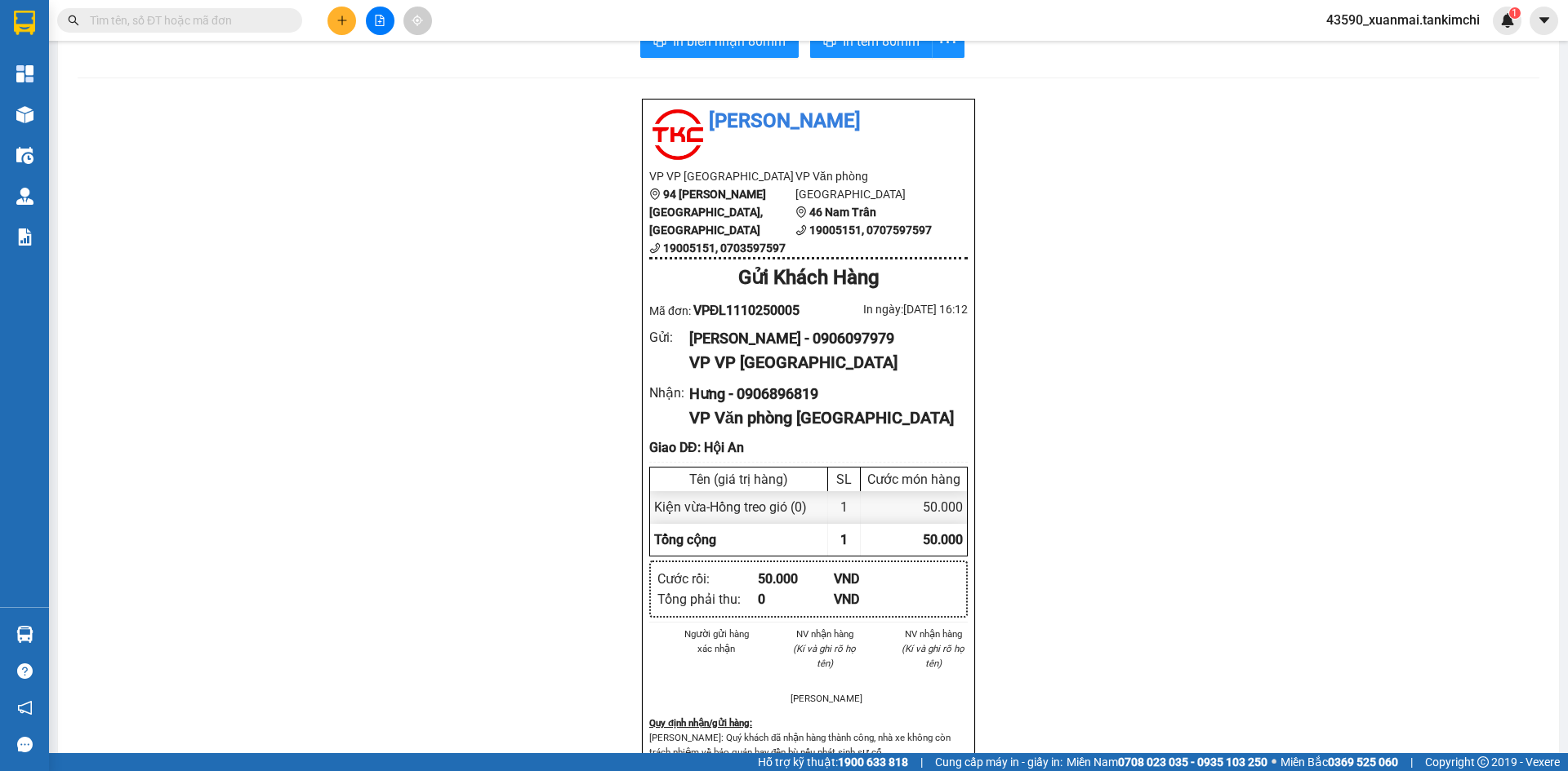
scroll to position [82, 0]
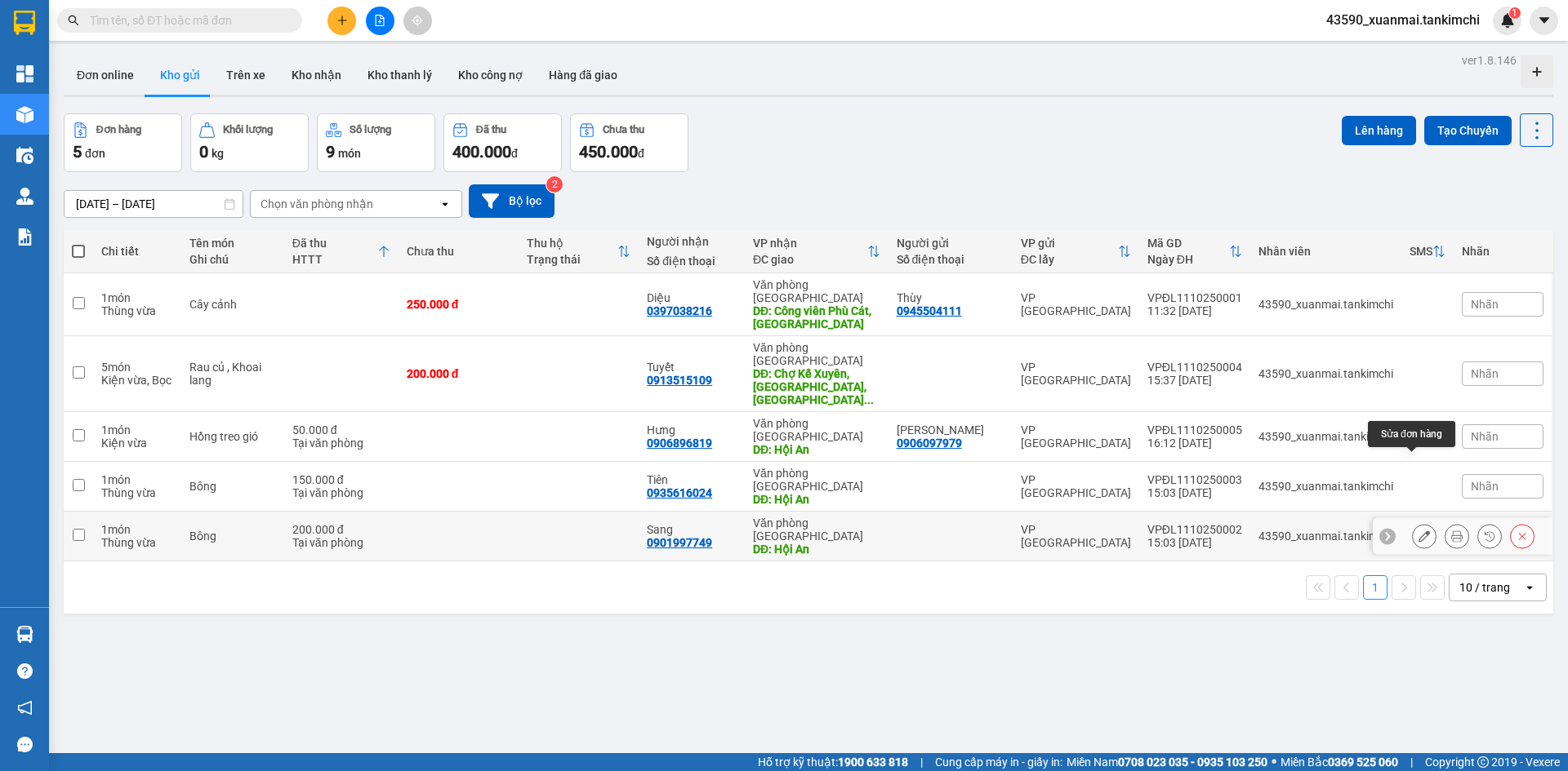
click at [1419, 523] on button at bounding box center [1424, 537] width 23 height 29
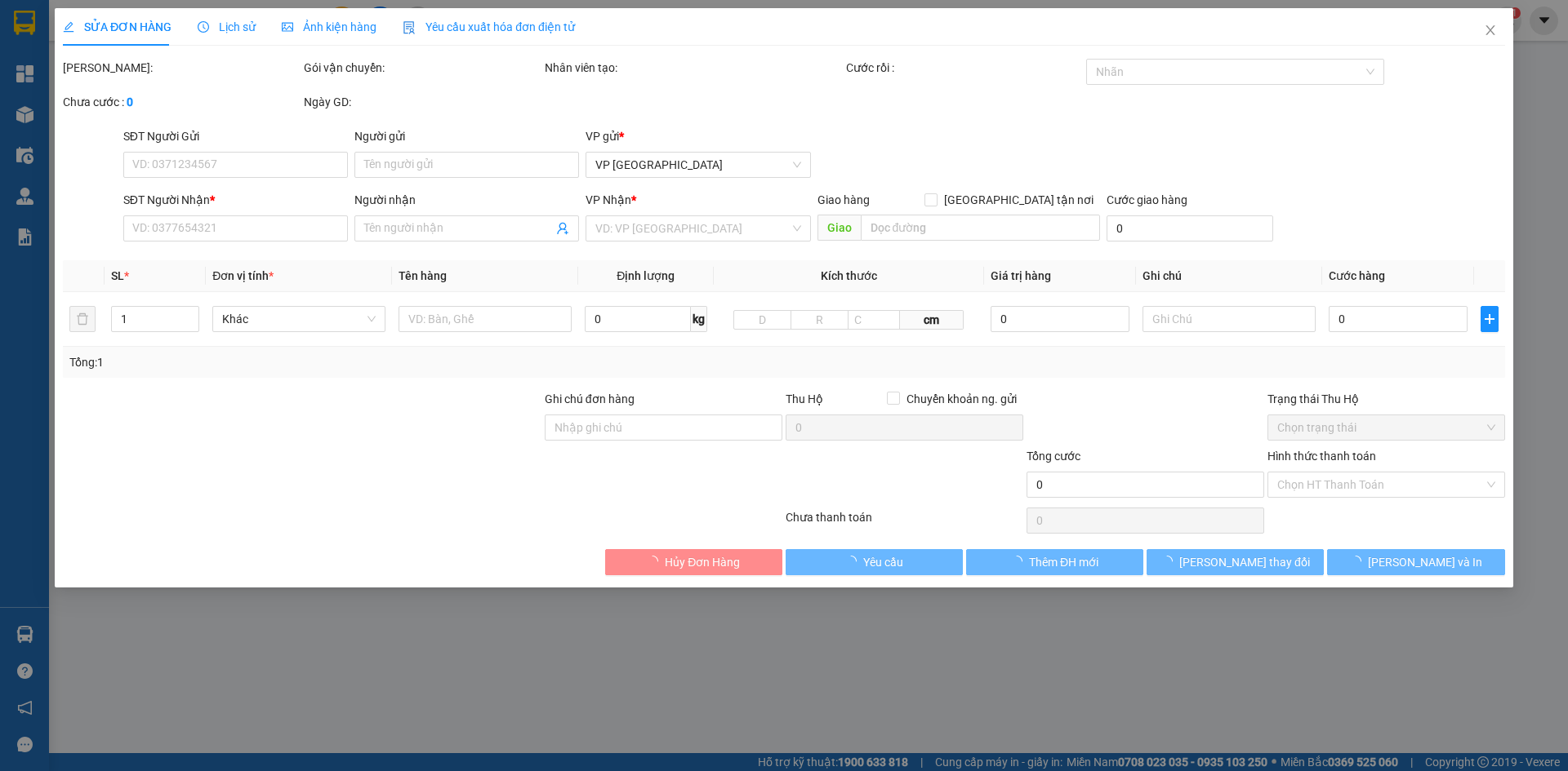
type input "0901997749"
type input "Sang"
type input "Hội An"
type input "200.000"
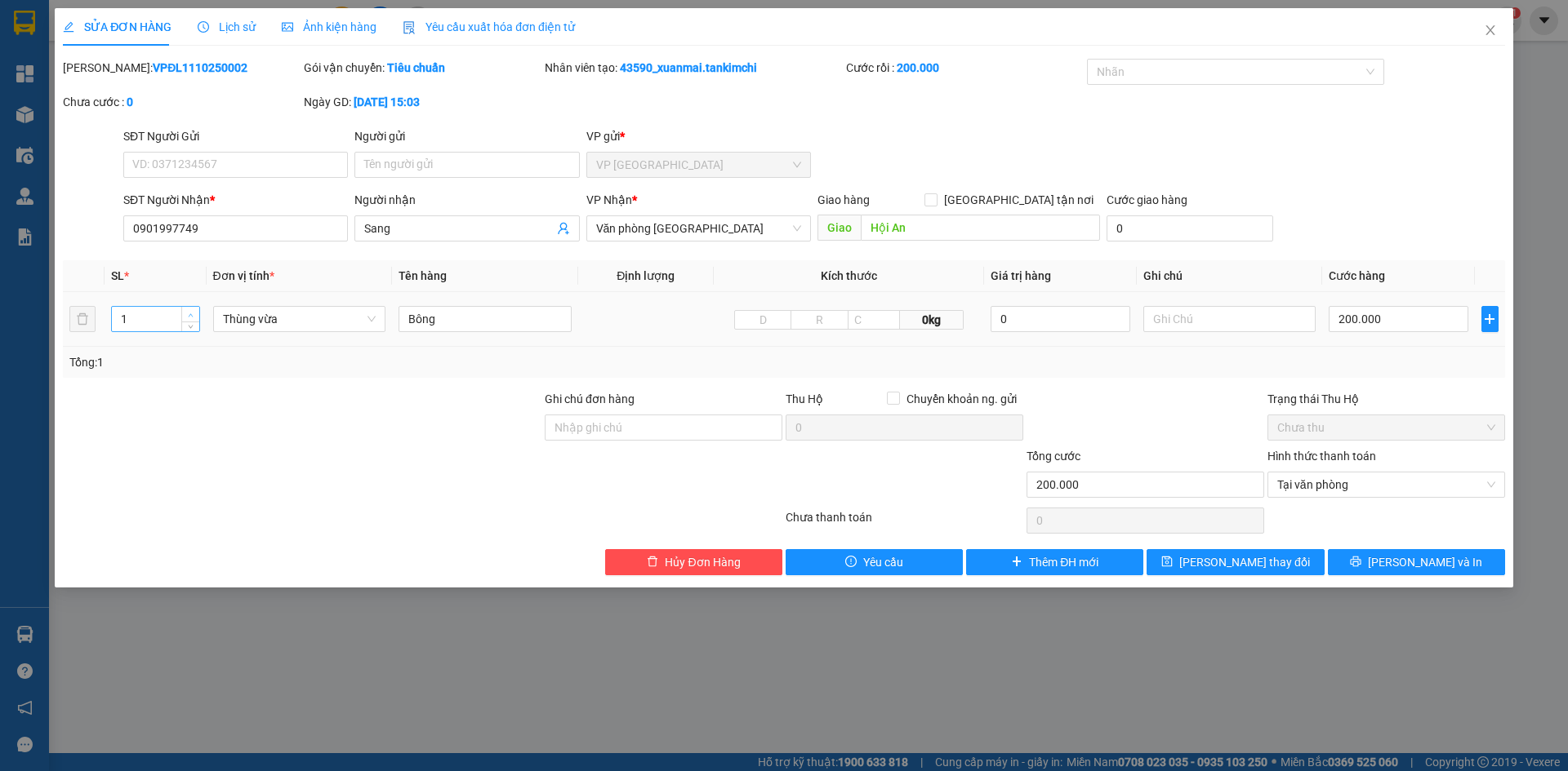
type input "2"
click at [193, 313] on icon "up" at bounding box center [191, 315] width 6 height 6
click at [1352, 316] on input "200.000" at bounding box center [1398, 319] width 139 height 26
click at [1354, 321] on input "200.000" at bounding box center [1398, 319] width 139 height 26
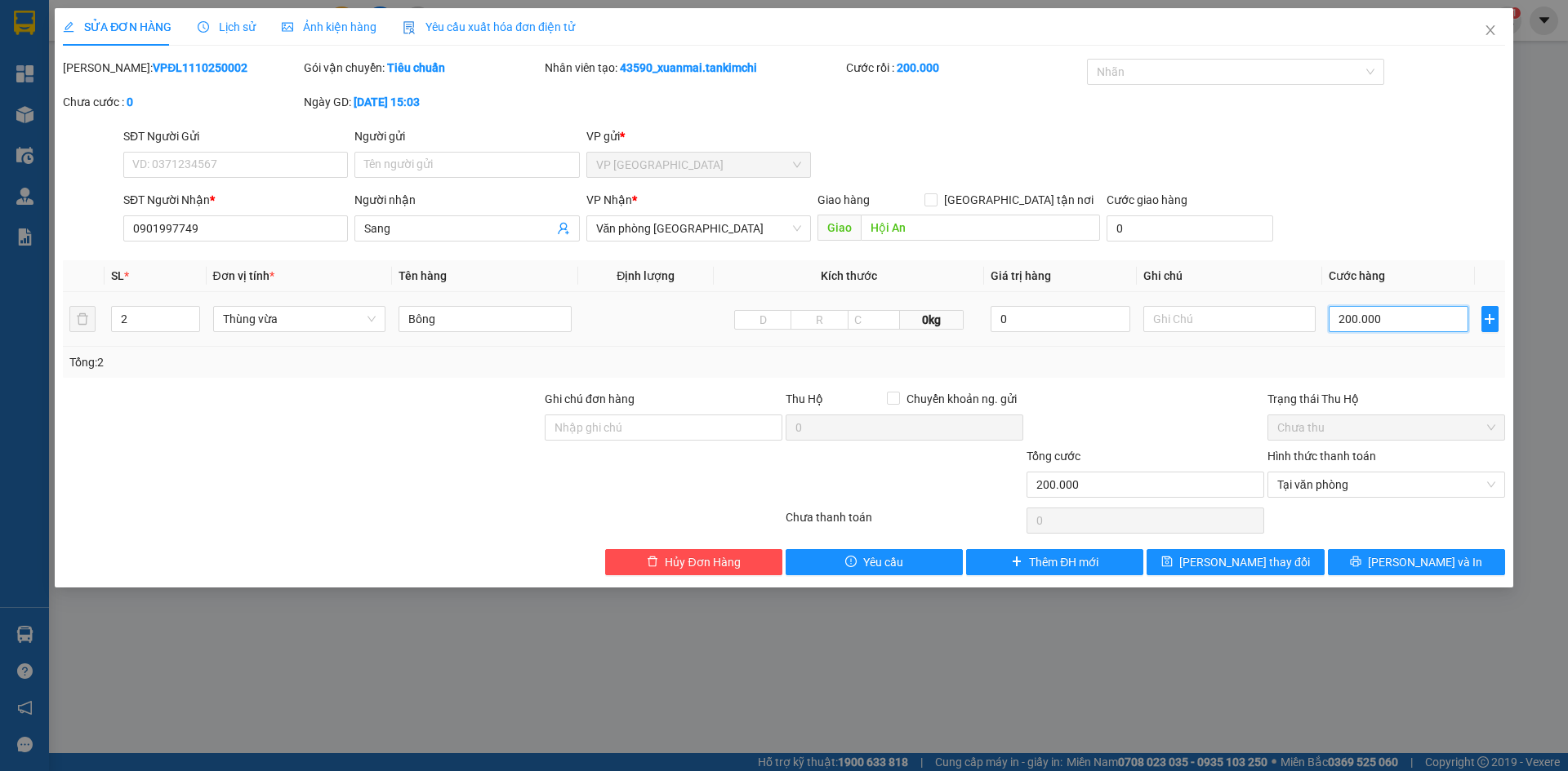
type input "20.000"
type input "0"
type input "0.000"
type input "30.000"
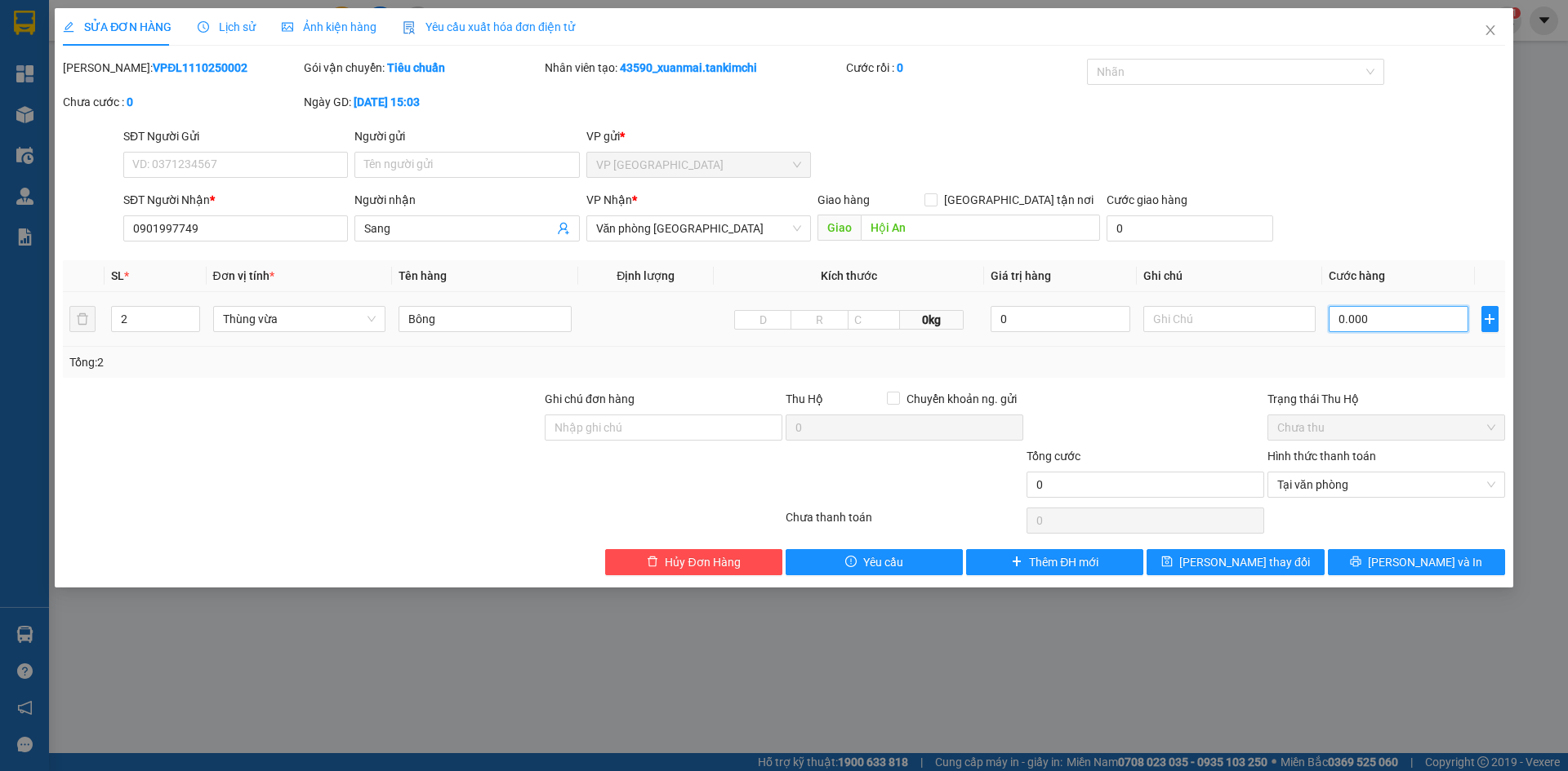
type input "30.000"
type input "350.000"
click at [1271, 565] on span "[PERSON_NAME] thay đổi" at bounding box center [1244, 562] width 130 height 18
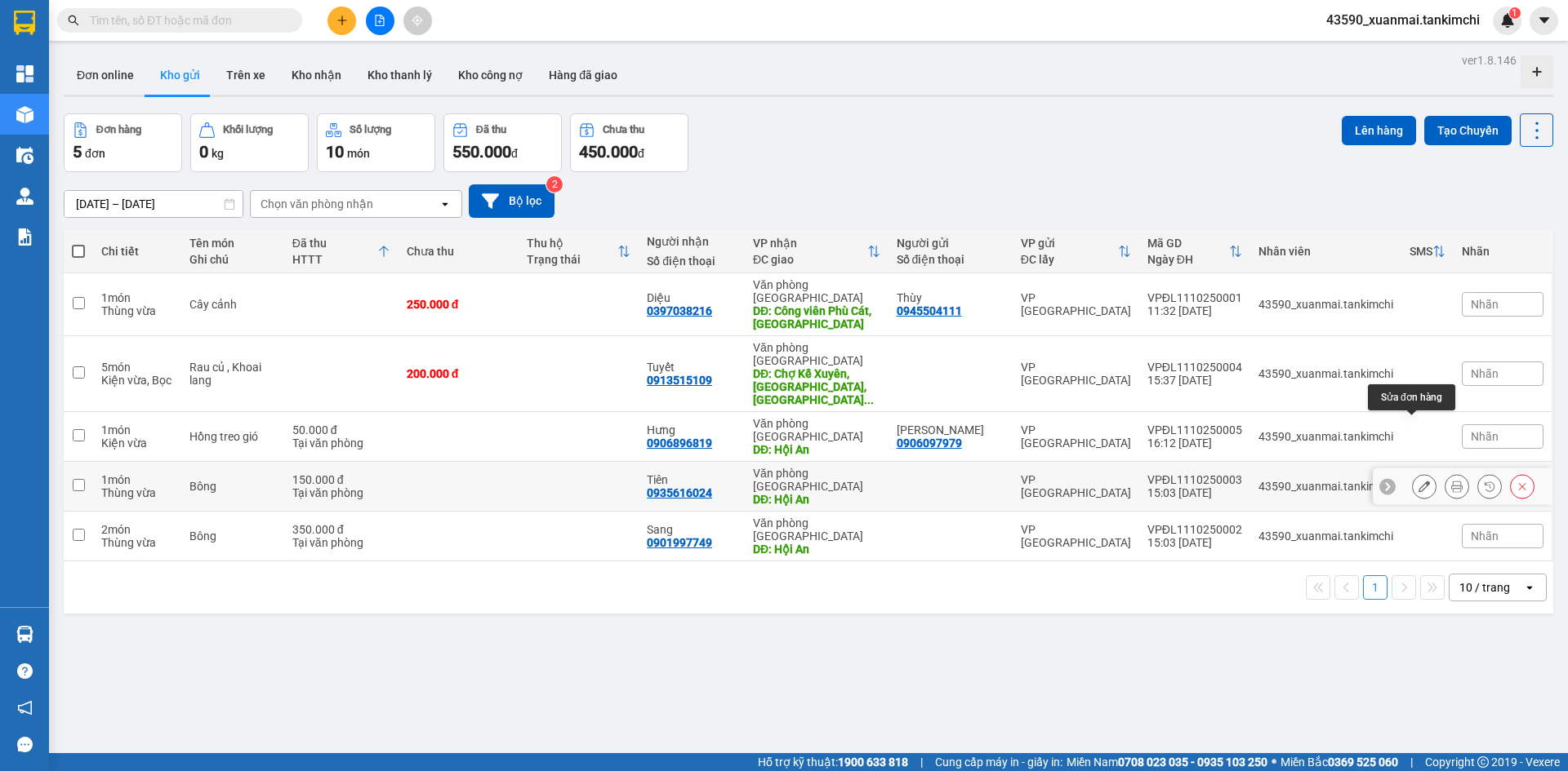
click at [1419, 481] on icon at bounding box center [1425, 486] width 11 height 11
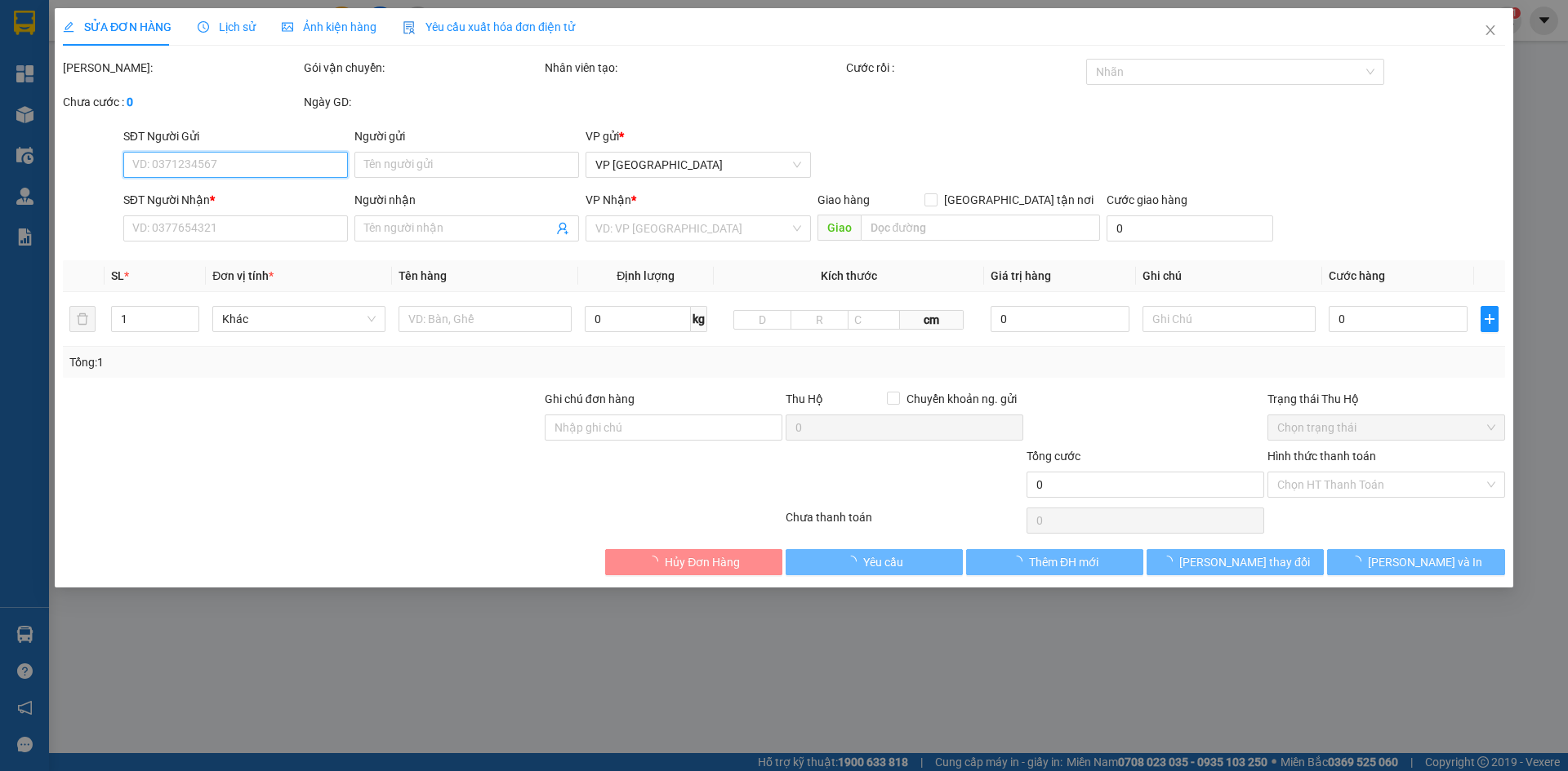
type input "0935616024"
type input "Tiên"
type input "Hội An"
type input "150.000"
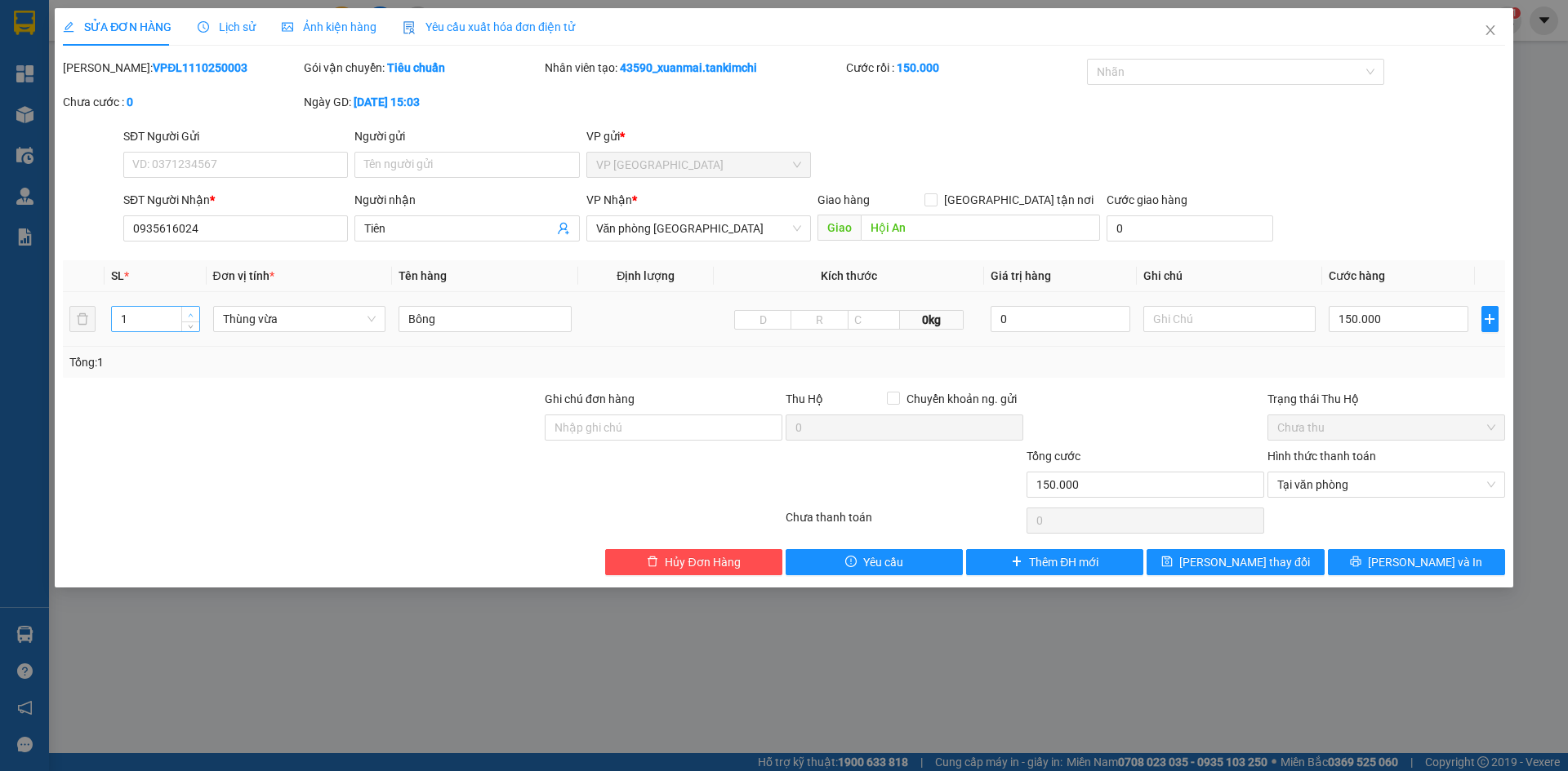
type input "2"
click at [194, 312] on span "up" at bounding box center [191, 315] width 10 height 10
click at [1346, 320] on input "150.000" at bounding box center [1398, 319] width 139 height 26
type input "50.000"
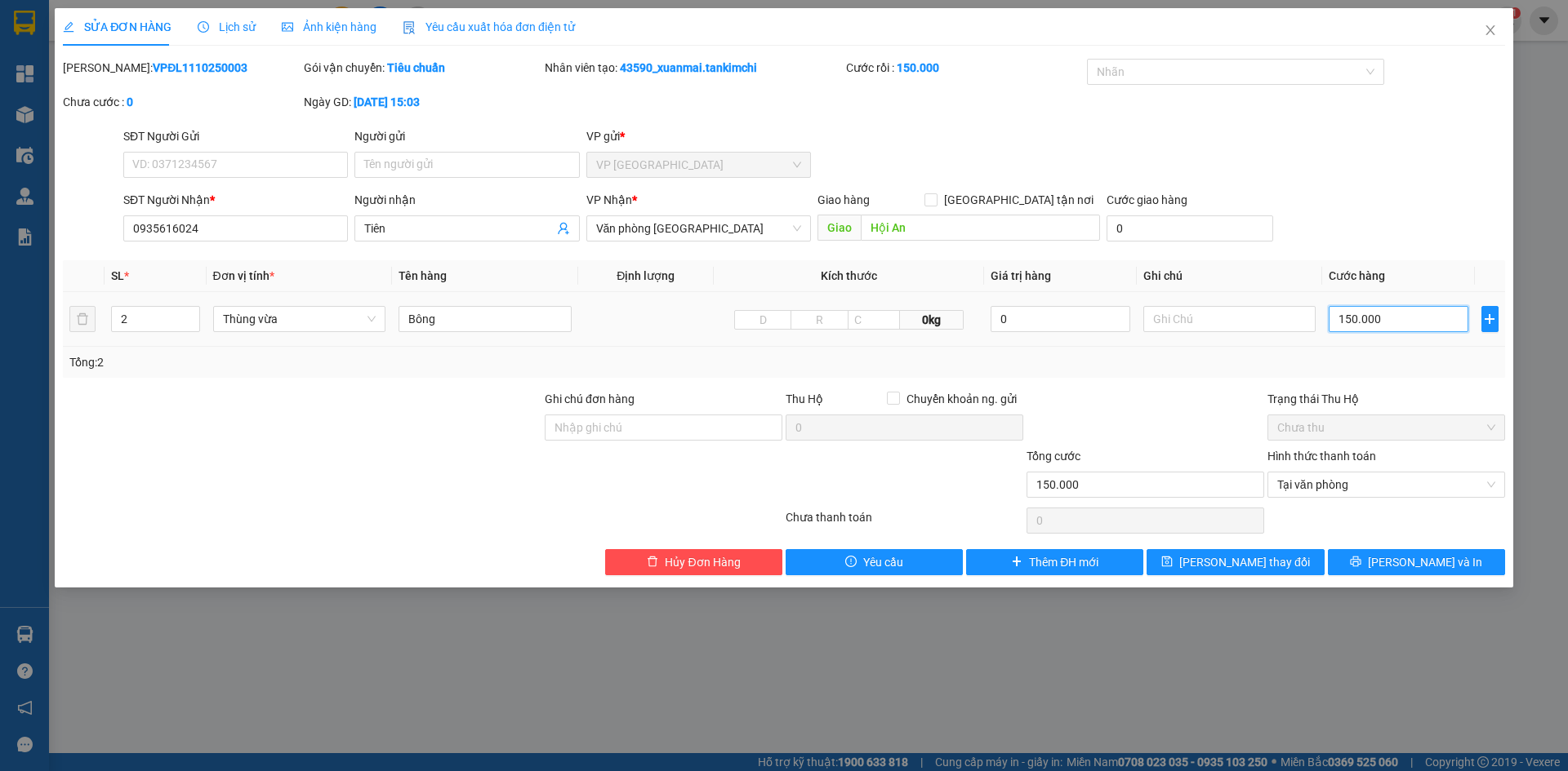
type input "50.000"
type input "350.000"
click at [1490, 322] on icon "plus" at bounding box center [1490, 319] width 1 height 10
type input "350.000"
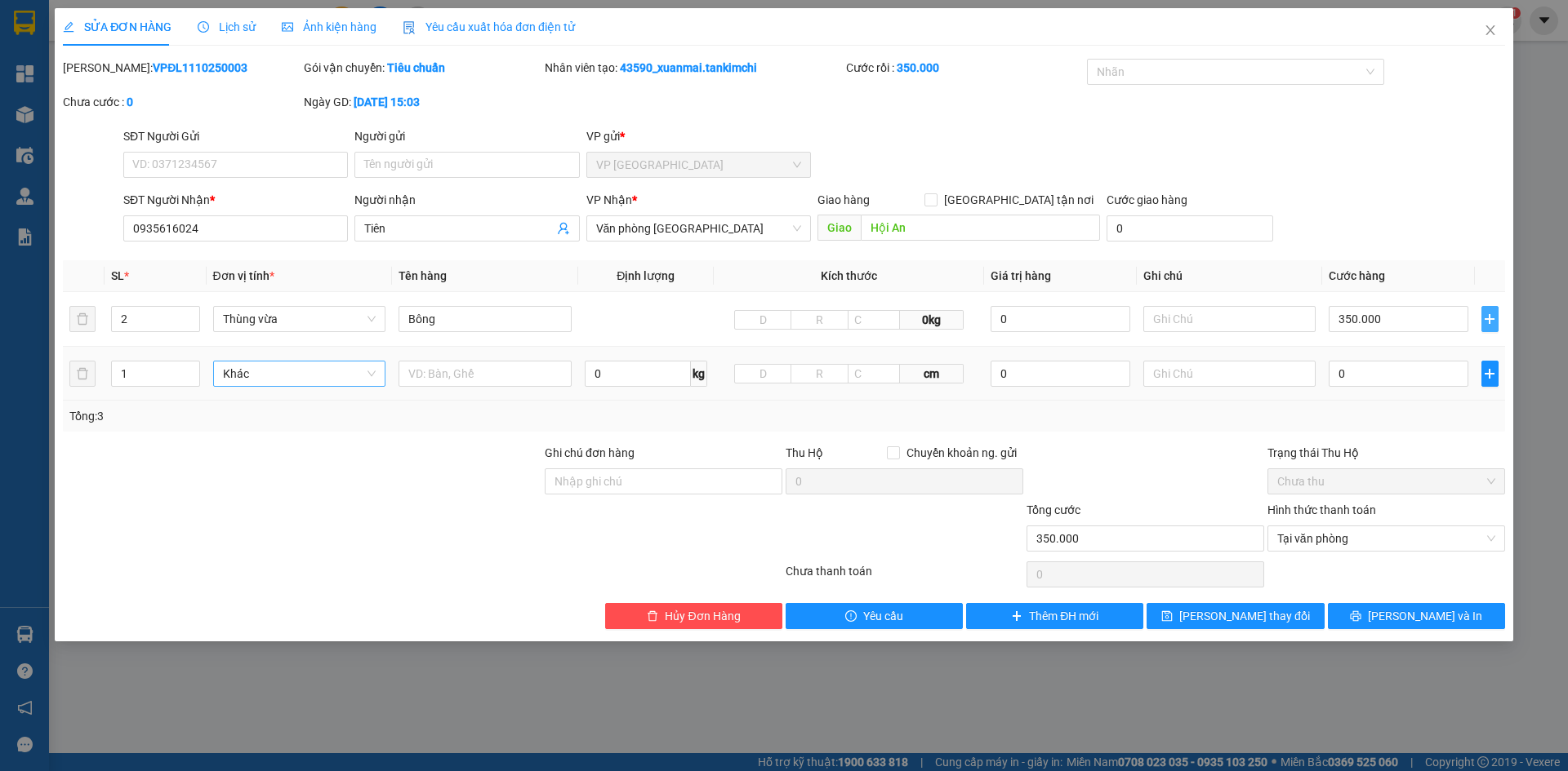
click at [261, 380] on span "Khác" at bounding box center [300, 374] width 154 height 24
type input "bó"
click at [264, 411] on div "Bó" at bounding box center [300, 405] width 154 height 18
click at [462, 380] on input "text" at bounding box center [485, 374] width 173 height 26
click at [1343, 379] on input "0" at bounding box center [1398, 374] width 139 height 26
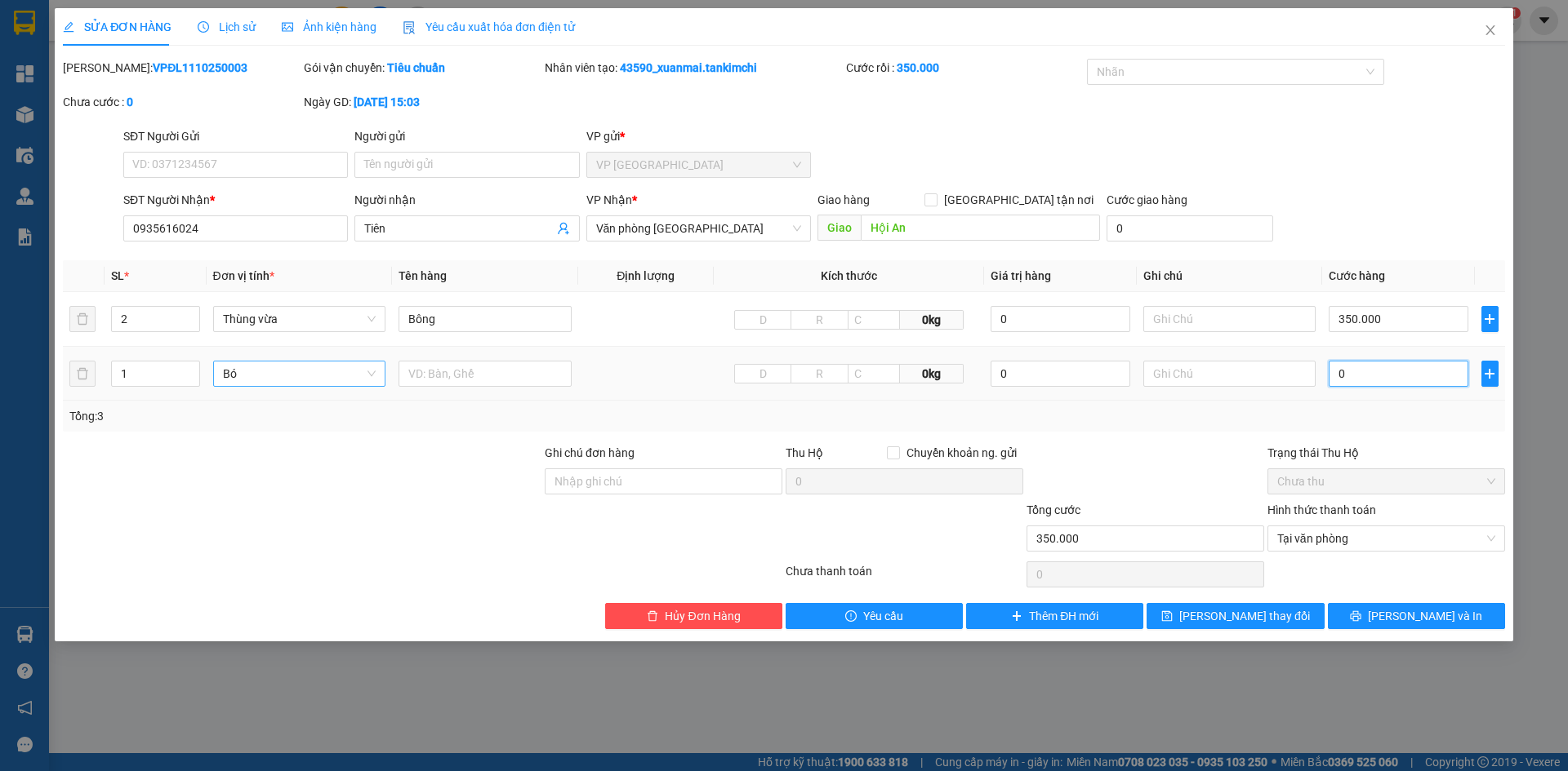
paste input "40.00"
type input "390.000"
type input "40.000"
click at [1347, 378] on input "40.000" at bounding box center [1398, 374] width 139 height 26
type input "350.000"
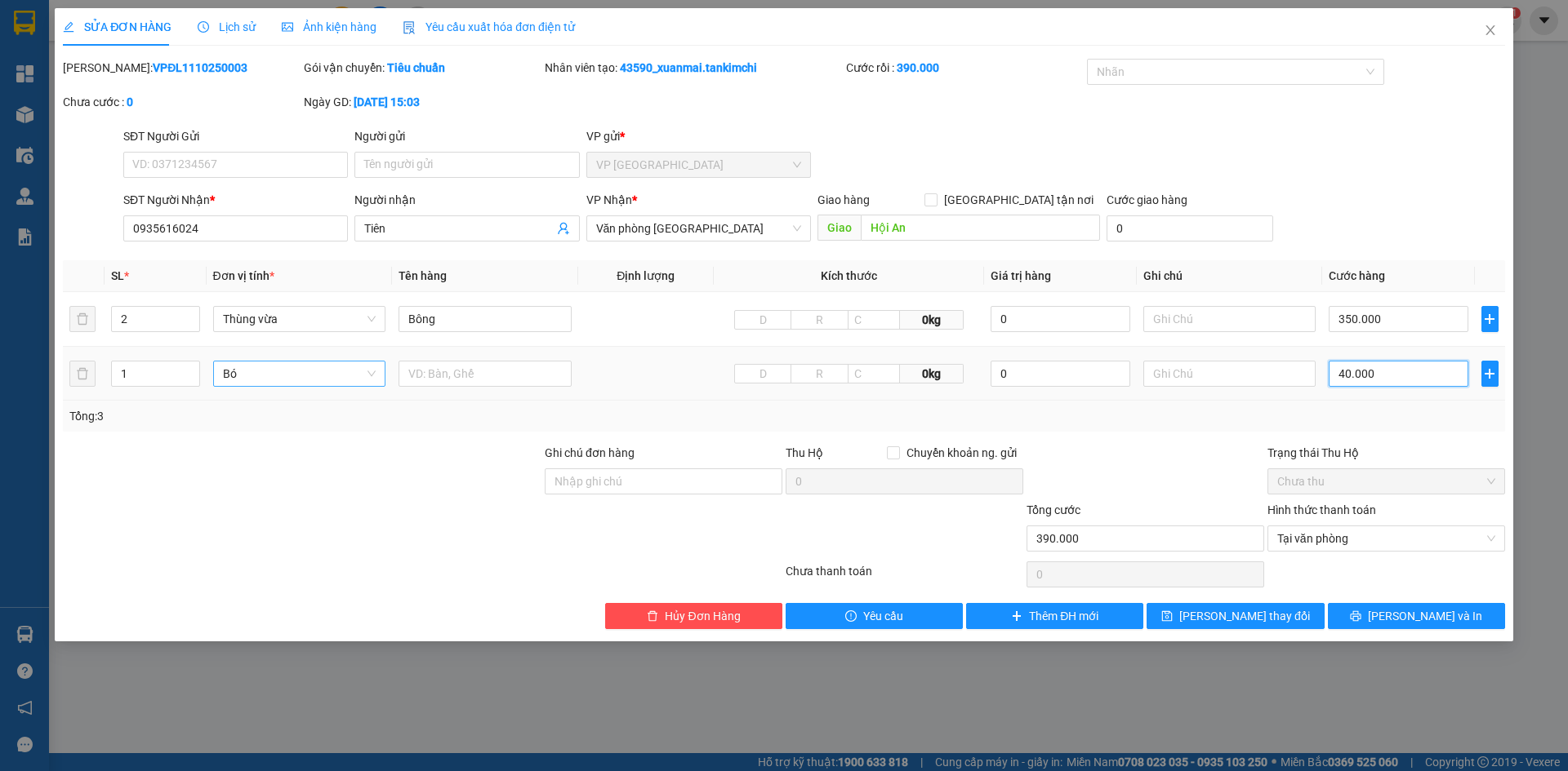
type input "0.000"
type input "400.000"
type input "50.000"
type input "400.000"
click at [1361, 618] on icon "printer" at bounding box center [1356, 616] width 11 height 11
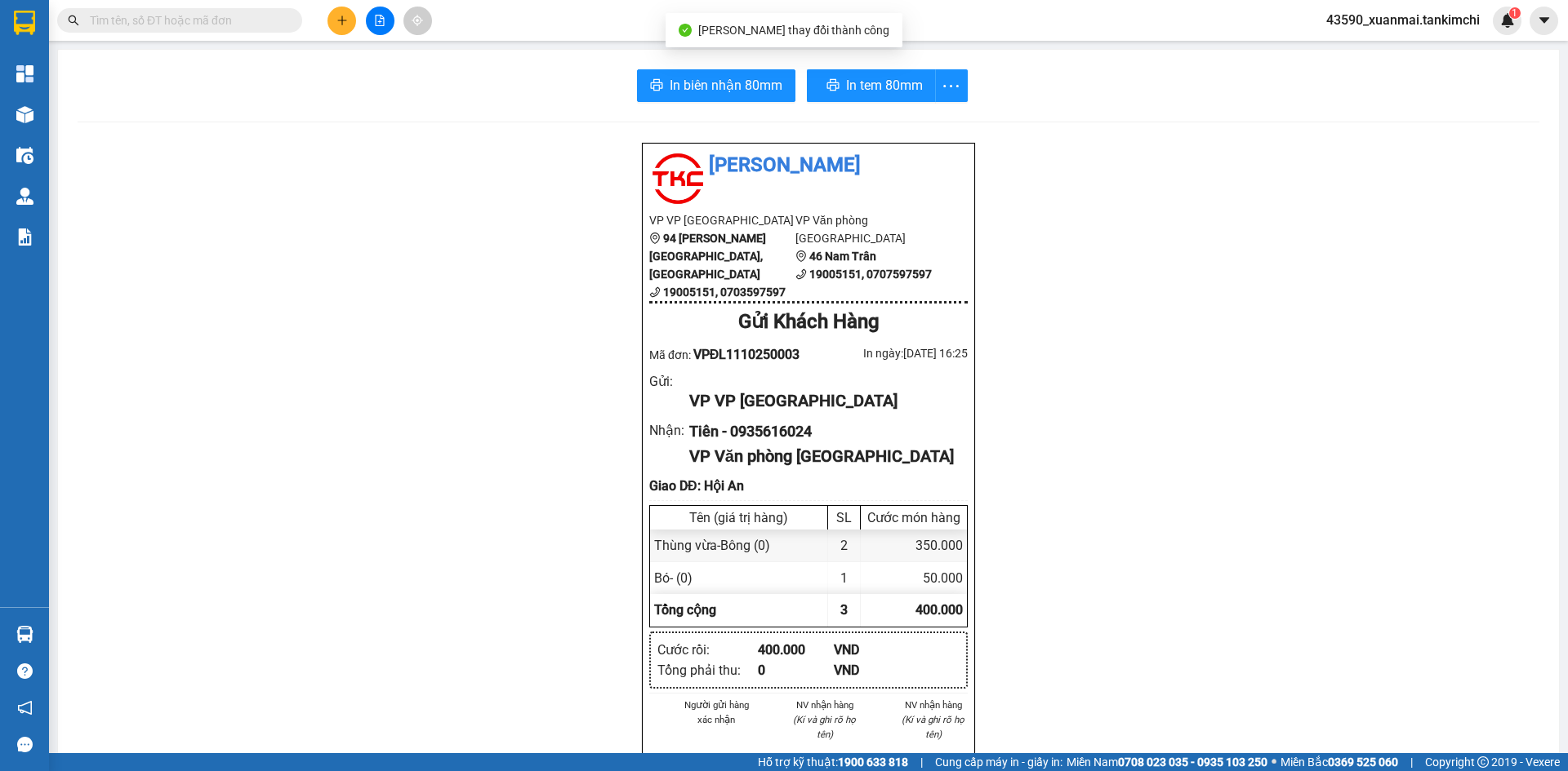
scroll to position [82, 0]
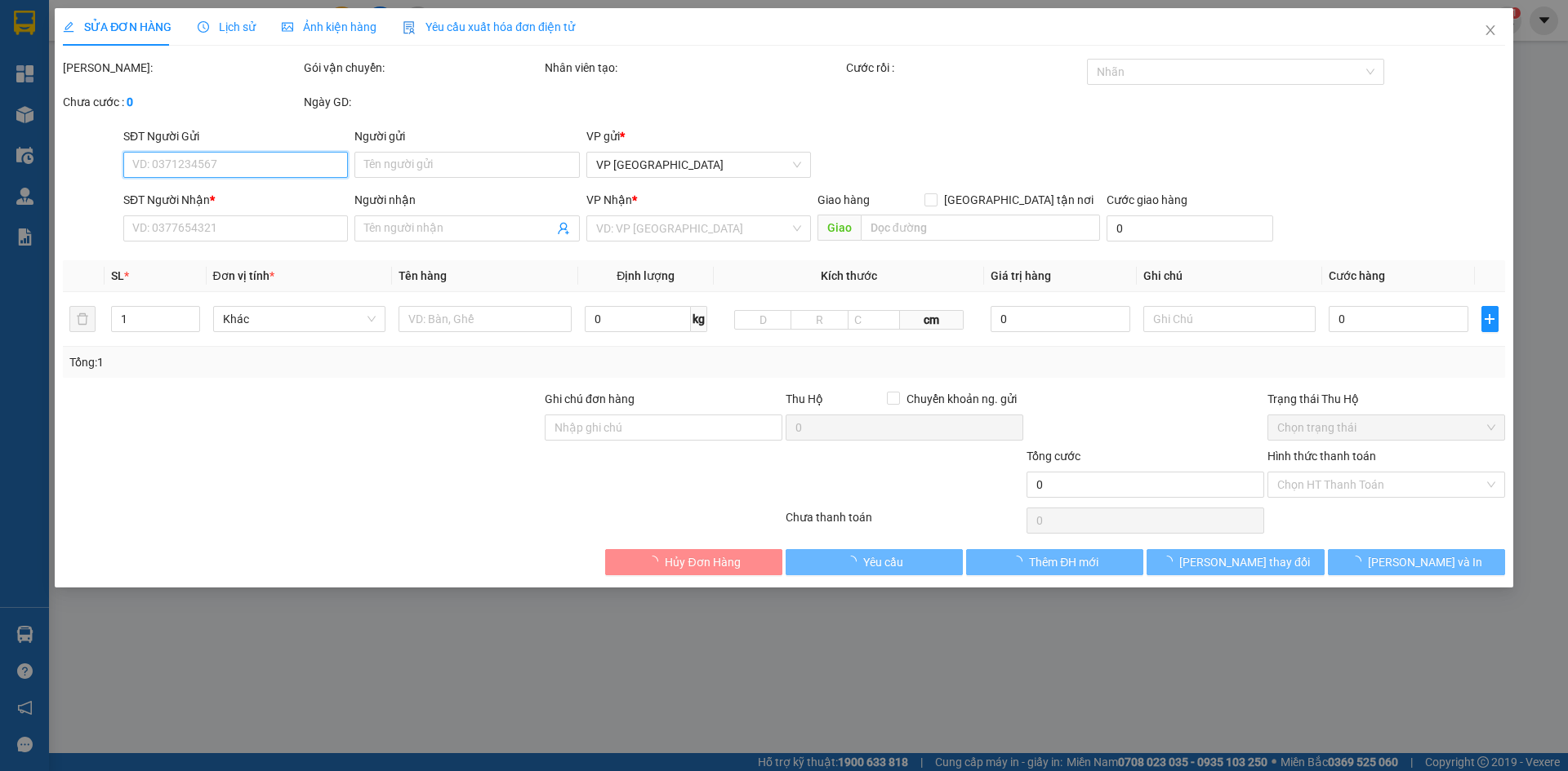
type input "0935616024"
type input "Tiên"
type input "Hội An"
type input "400.000"
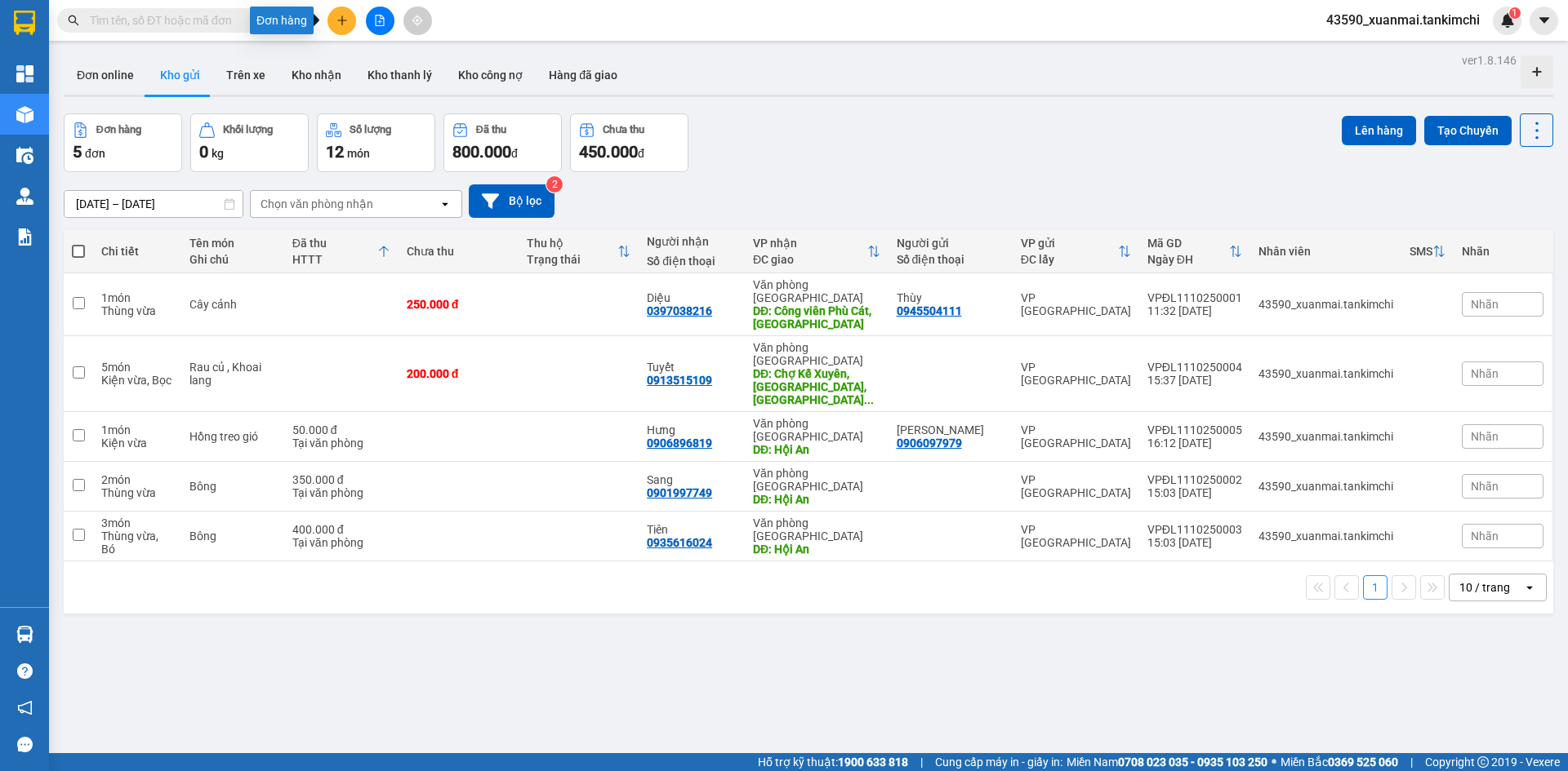
click at [337, 17] on icon "plus" at bounding box center [342, 20] width 11 height 11
click at [412, 68] on div "Tạo đơn hàng" at bounding box center [406, 60] width 71 height 18
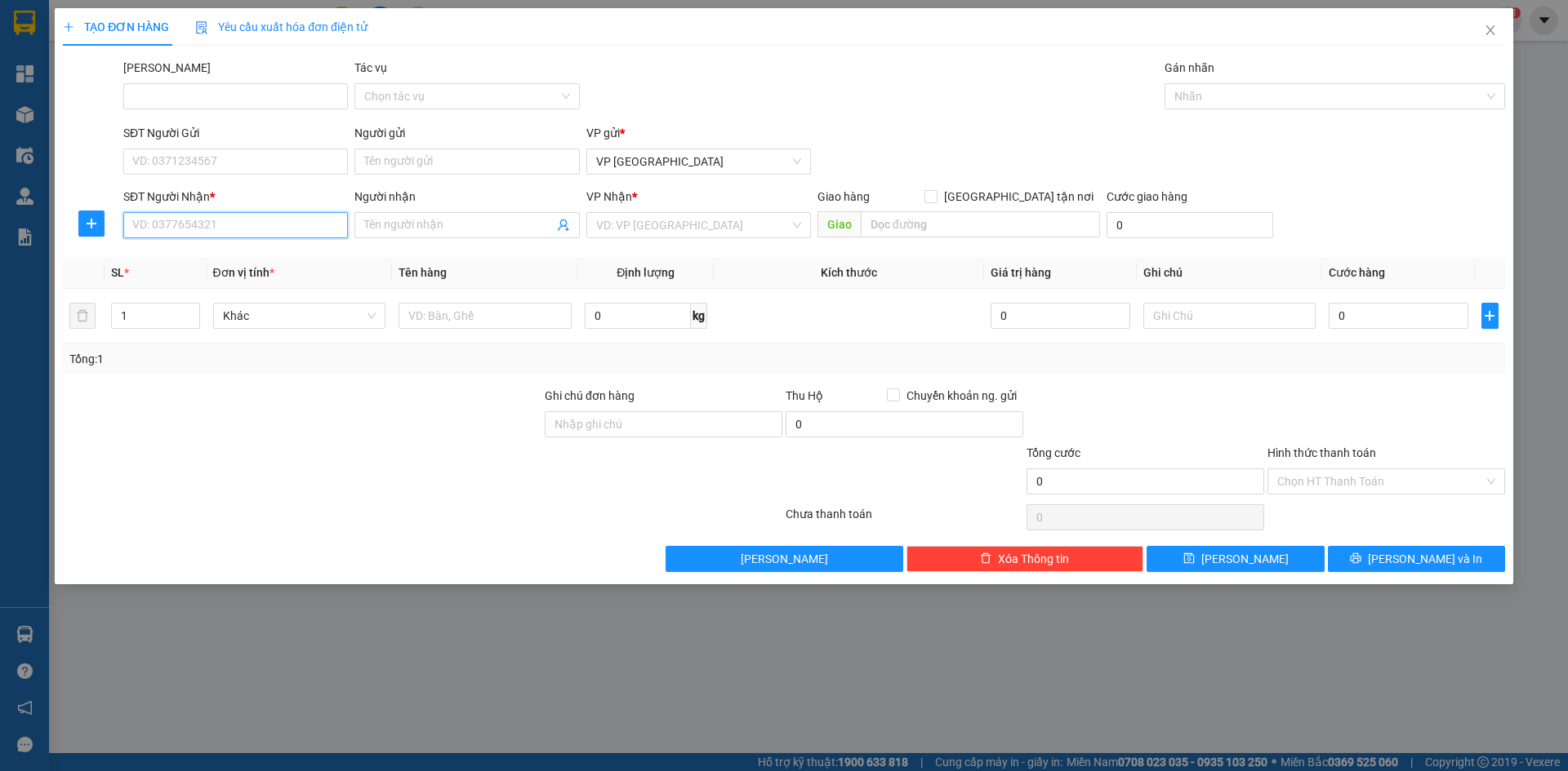
click at [212, 223] on input "SĐT Người Nhận *" at bounding box center [235, 225] width 224 height 26
click at [221, 258] on div "0969817085 - Sen" at bounding box center [235, 258] width 205 height 18
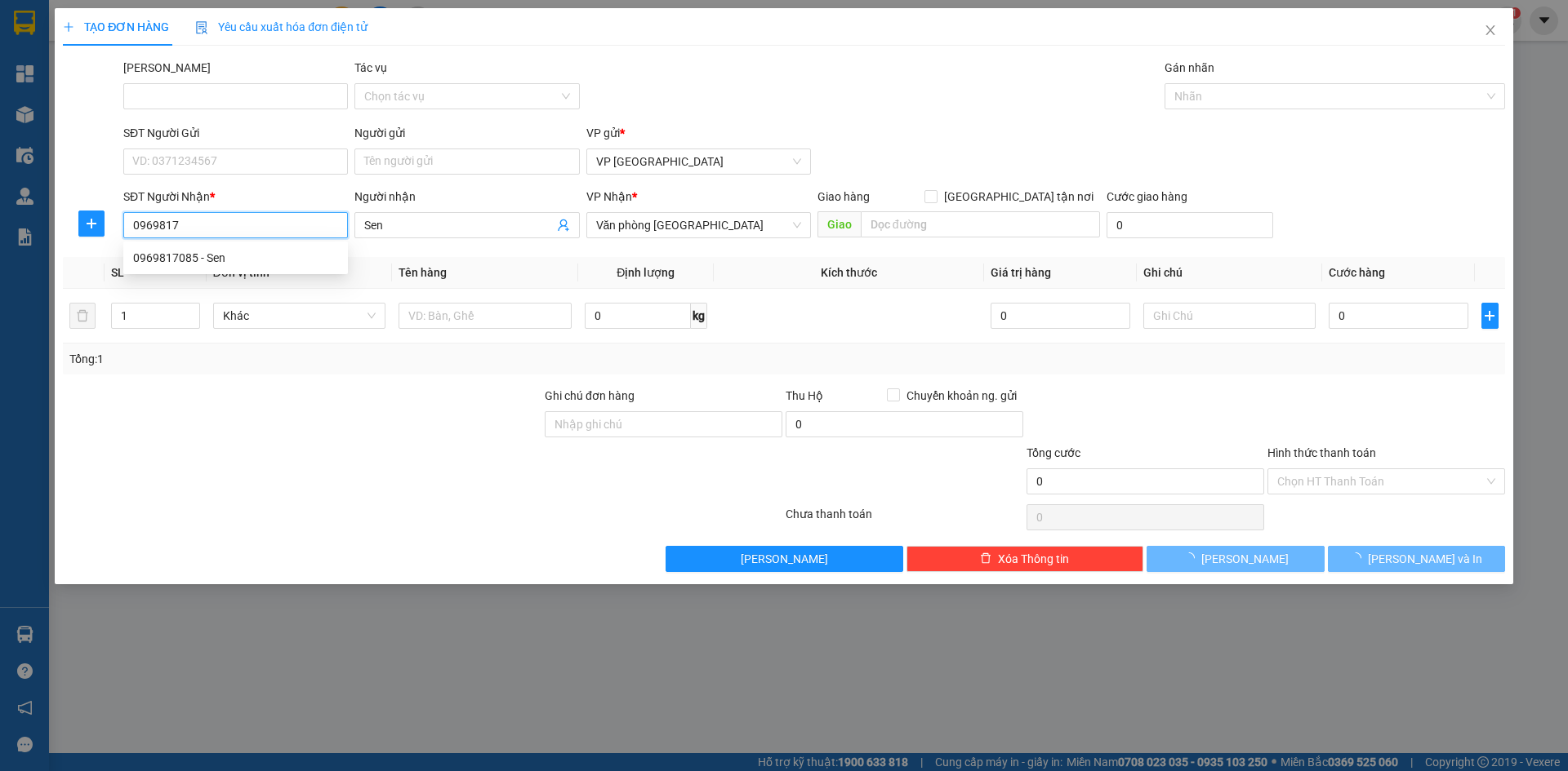
type input "0969817085"
type input "Sen"
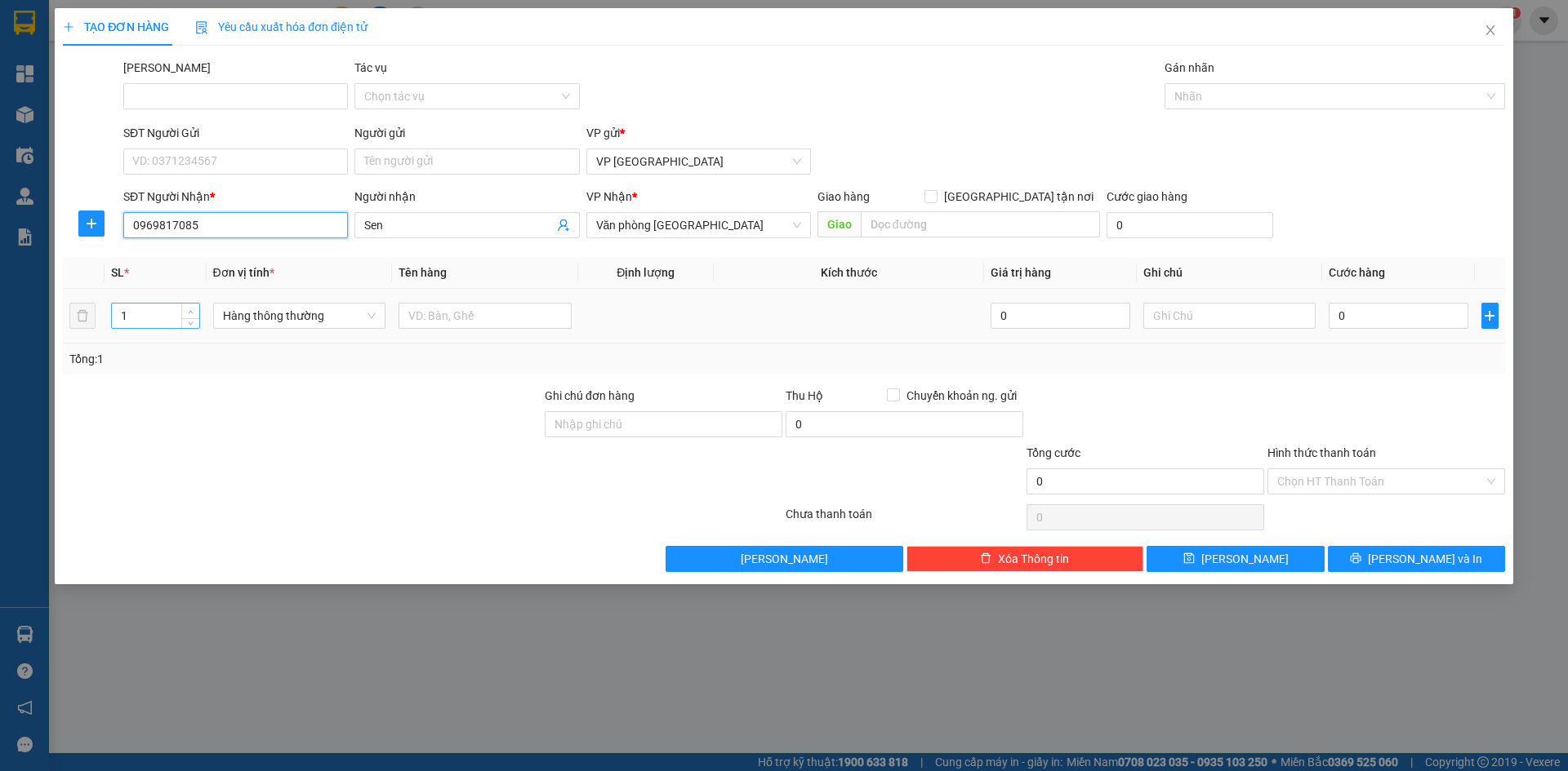
type input "0969817085"
type input "2"
click at [188, 311] on icon "up" at bounding box center [191, 312] width 6 height 6
click at [270, 318] on span "Hàng thông thường" at bounding box center [300, 315] width 154 height 24
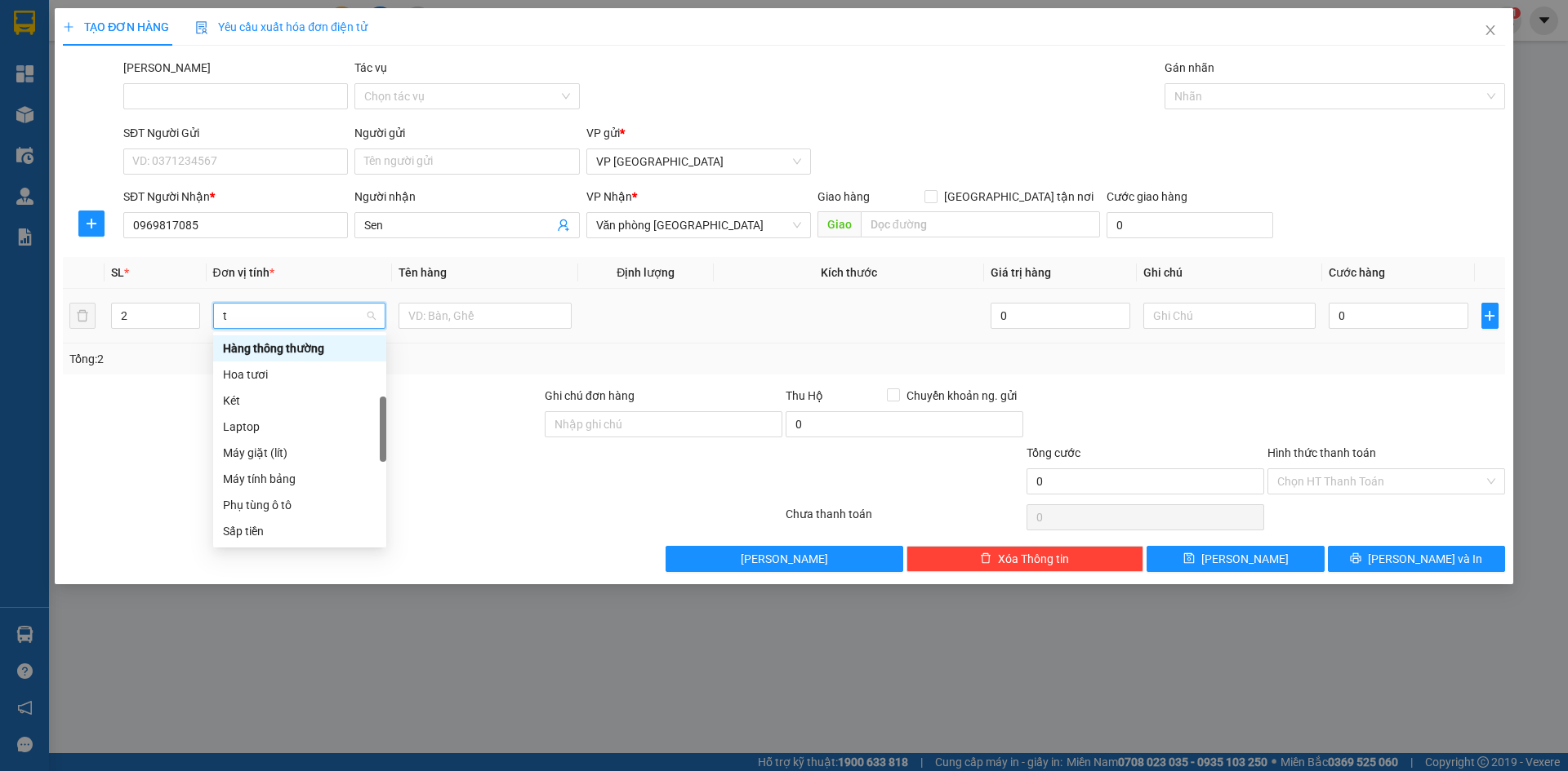
type input "th"
click at [271, 513] on div "Thùng vừa" at bounding box center [300, 505] width 154 height 18
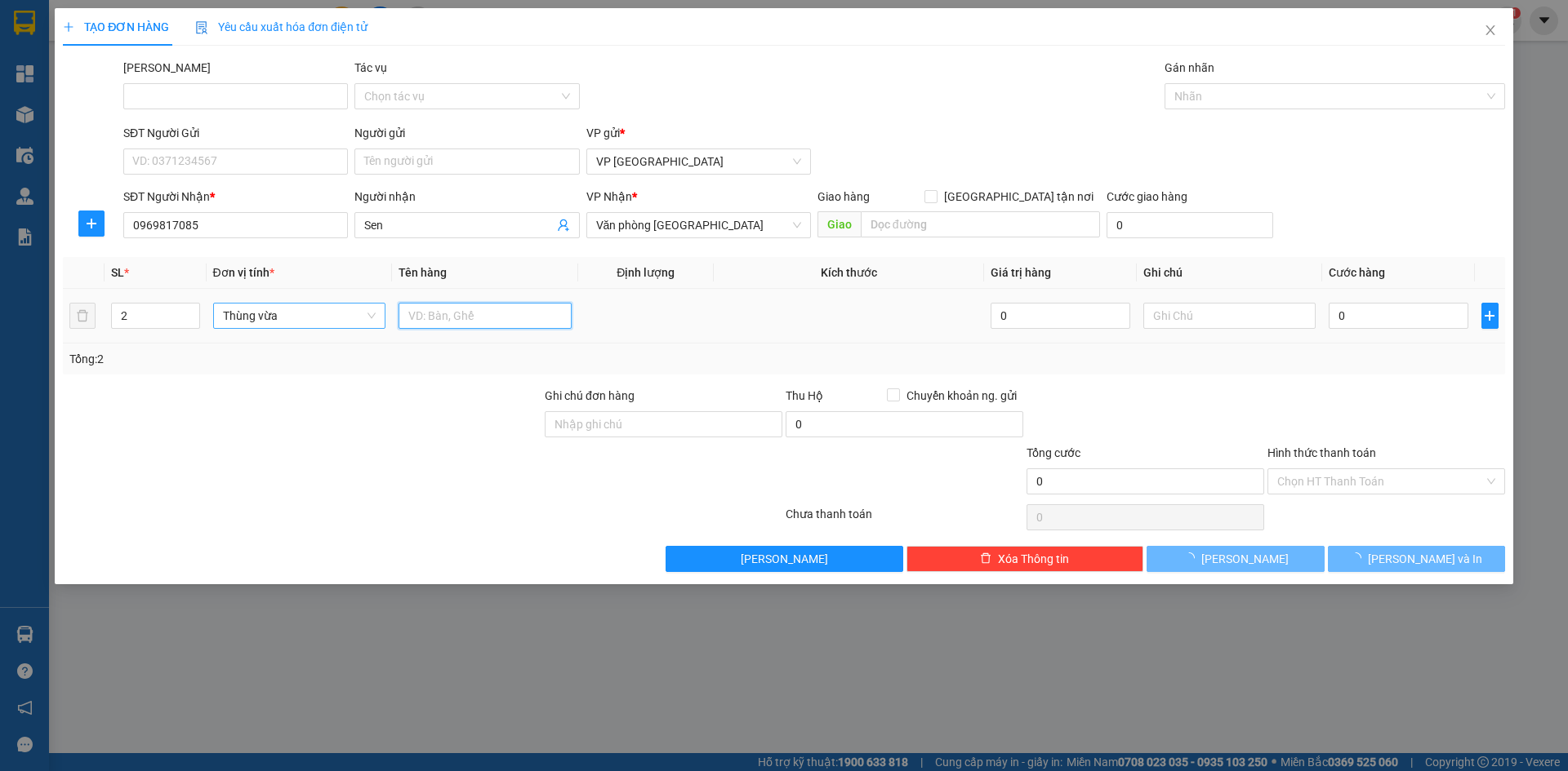
click at [464, 320] on input "text" at bounding box center [485, 316] width 173 height 26
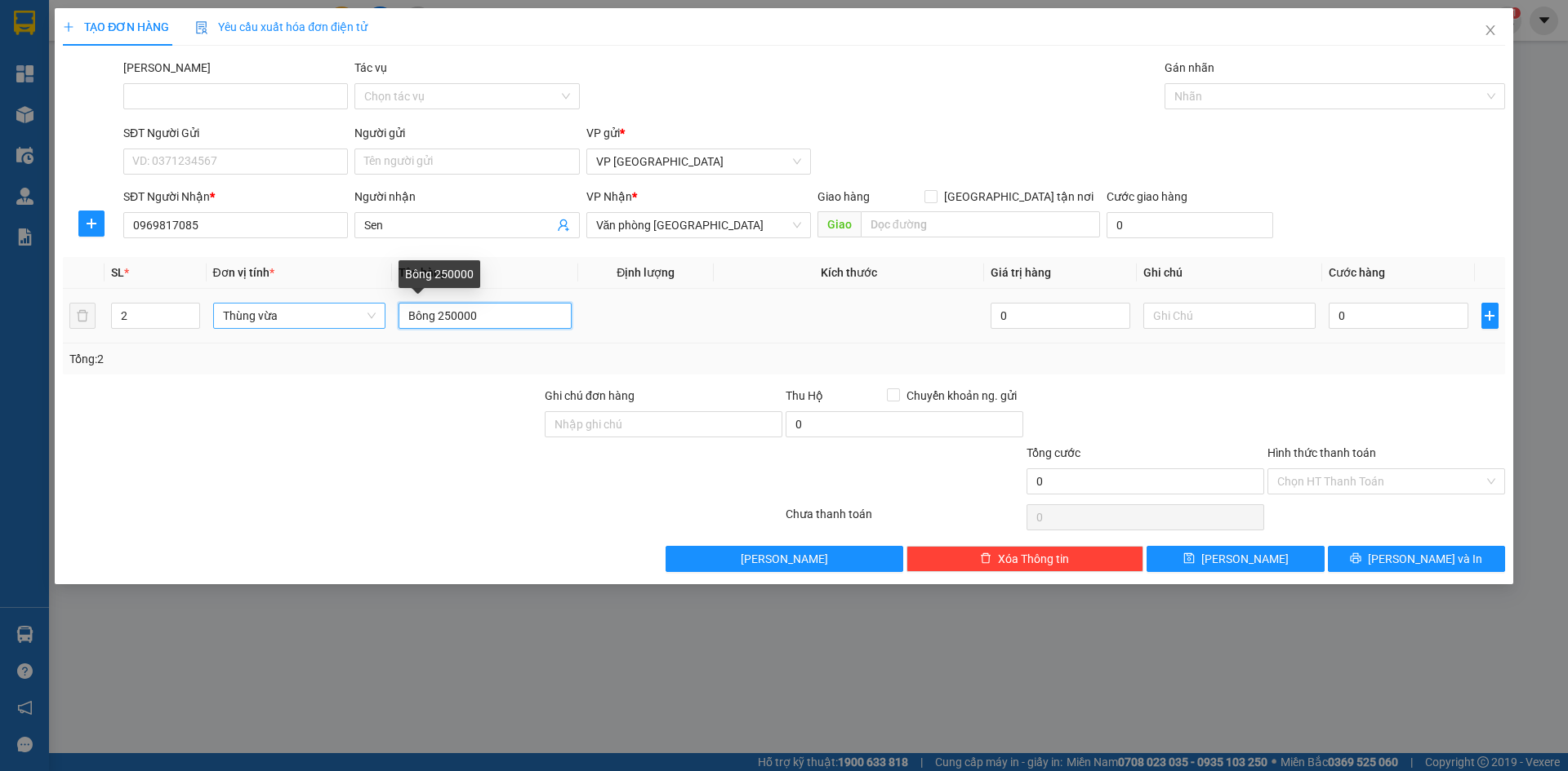
drag, startPoint x: 437, startPoint y: 316, endPoint x: 488, endPoint y: 316, distance: 51.0
click at [488, 316] on input "Bông 250000" at bounding box center [485, 316] width 173 height 26
type input "Bông"
click at [1357, 314] on input "0" at bounding box center [1398, 316] width 139 height 26
paste input "250.00"
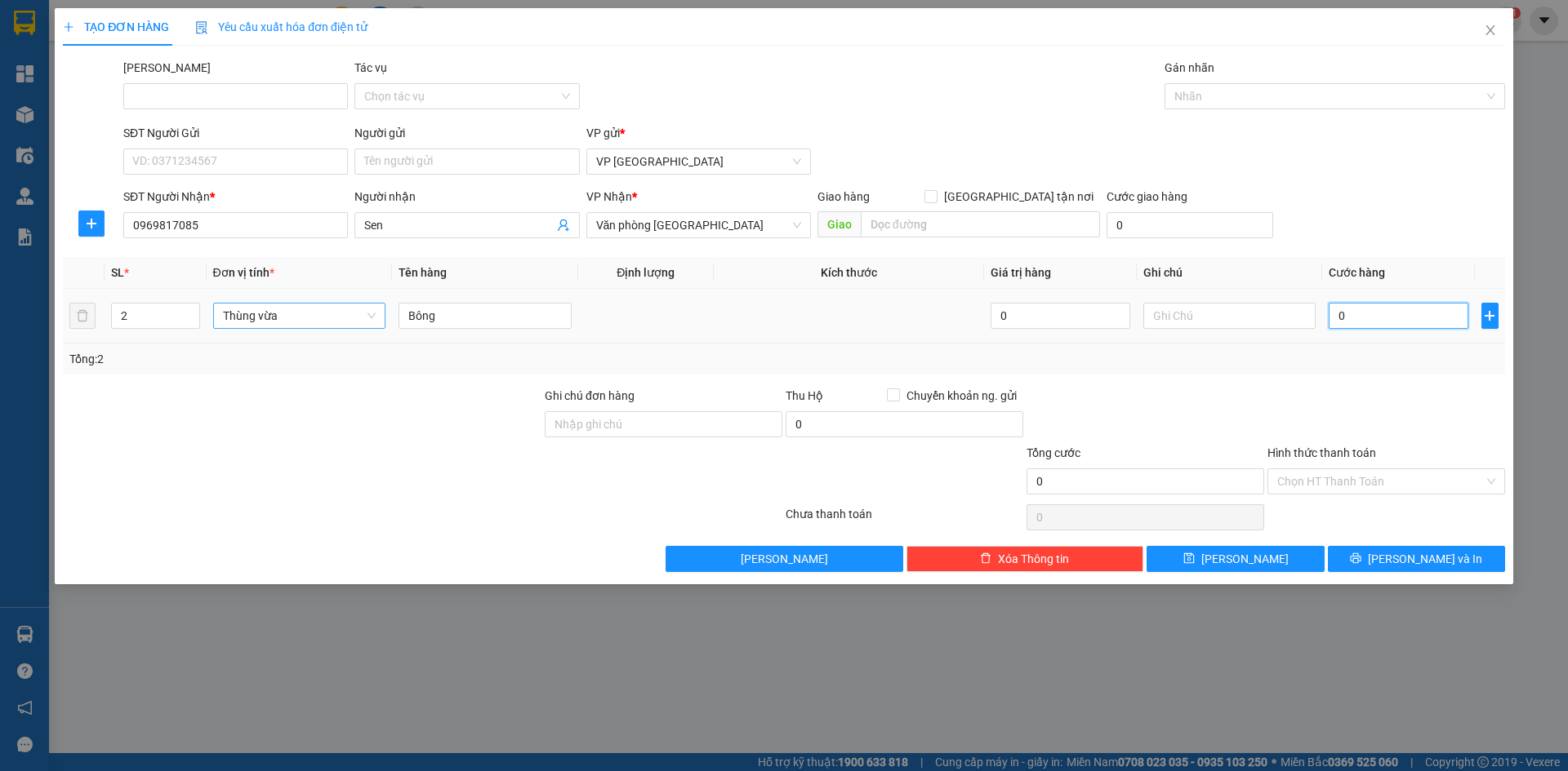
type input "250.000"
click at [1371, 483] on input "Hình thức thanh toán" at bounding box center [1381, 482] width 207 height 24
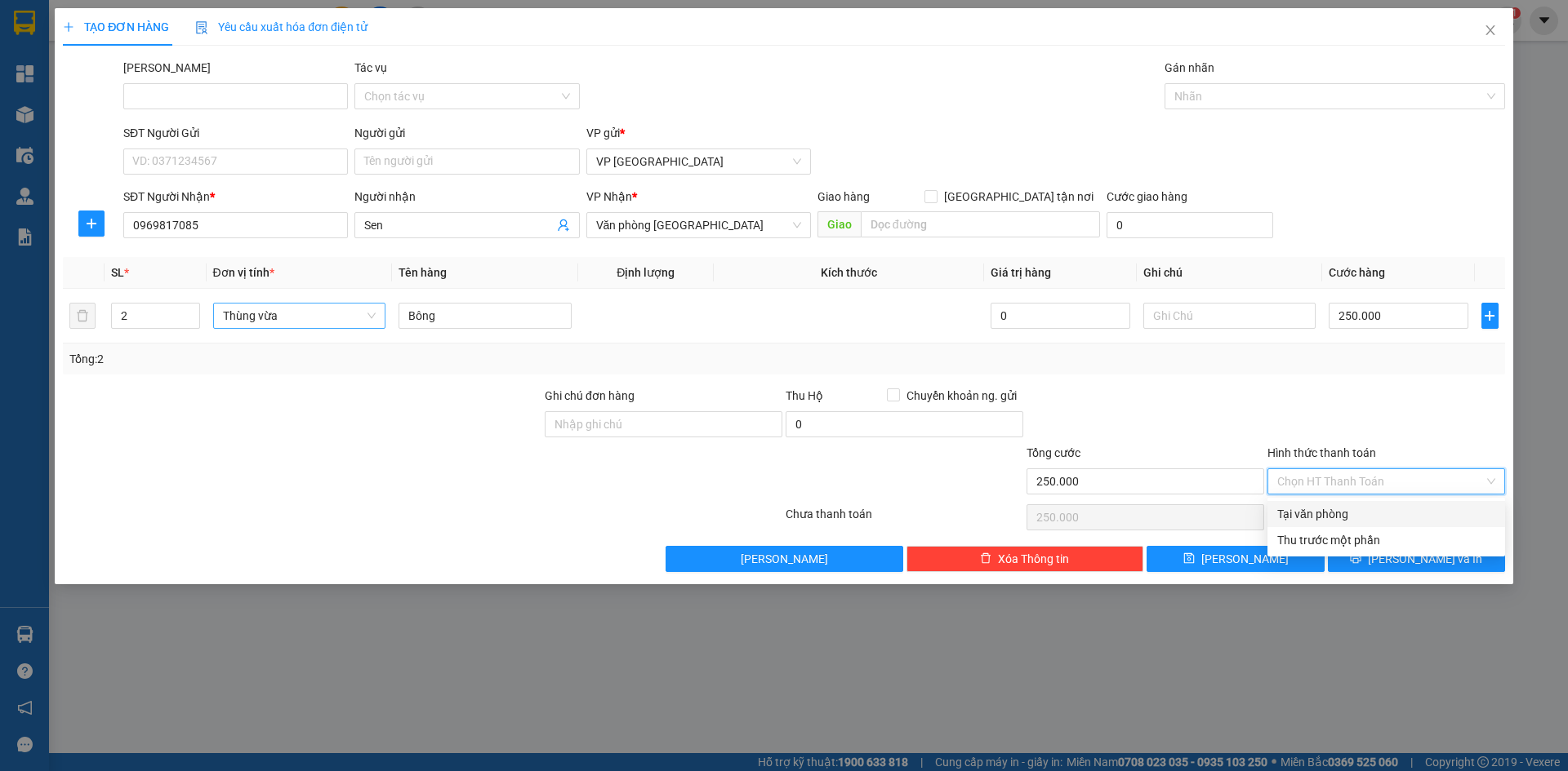
click at [1330, 513] on div "Tại văn phòng" at bounding box center [1387, 513] width 218 height 18
type input "0"
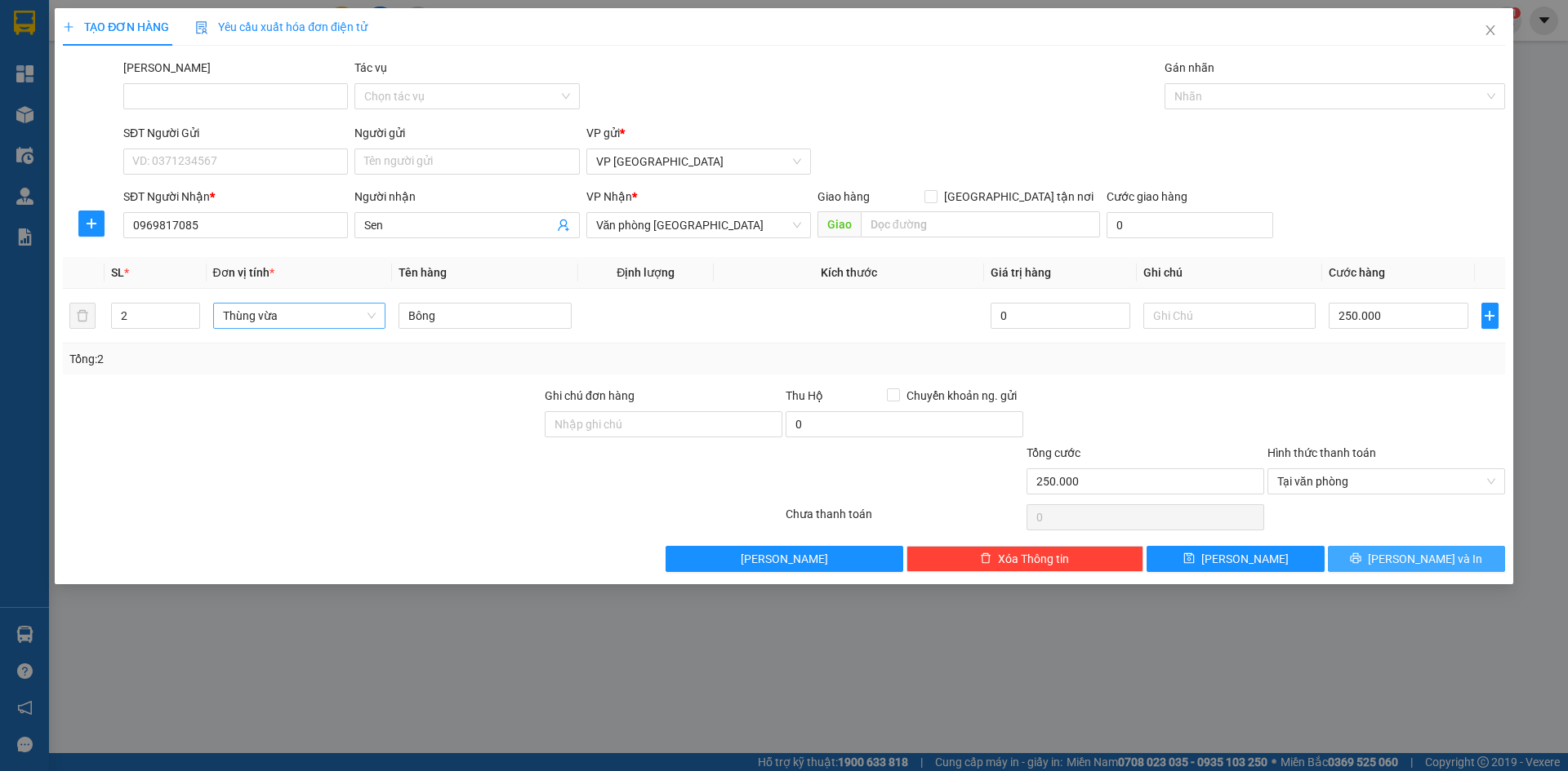
click at [1411, 554] on span "[PERSON_NAME] và In" at bounding box center [1425, 559] width 114 height 18
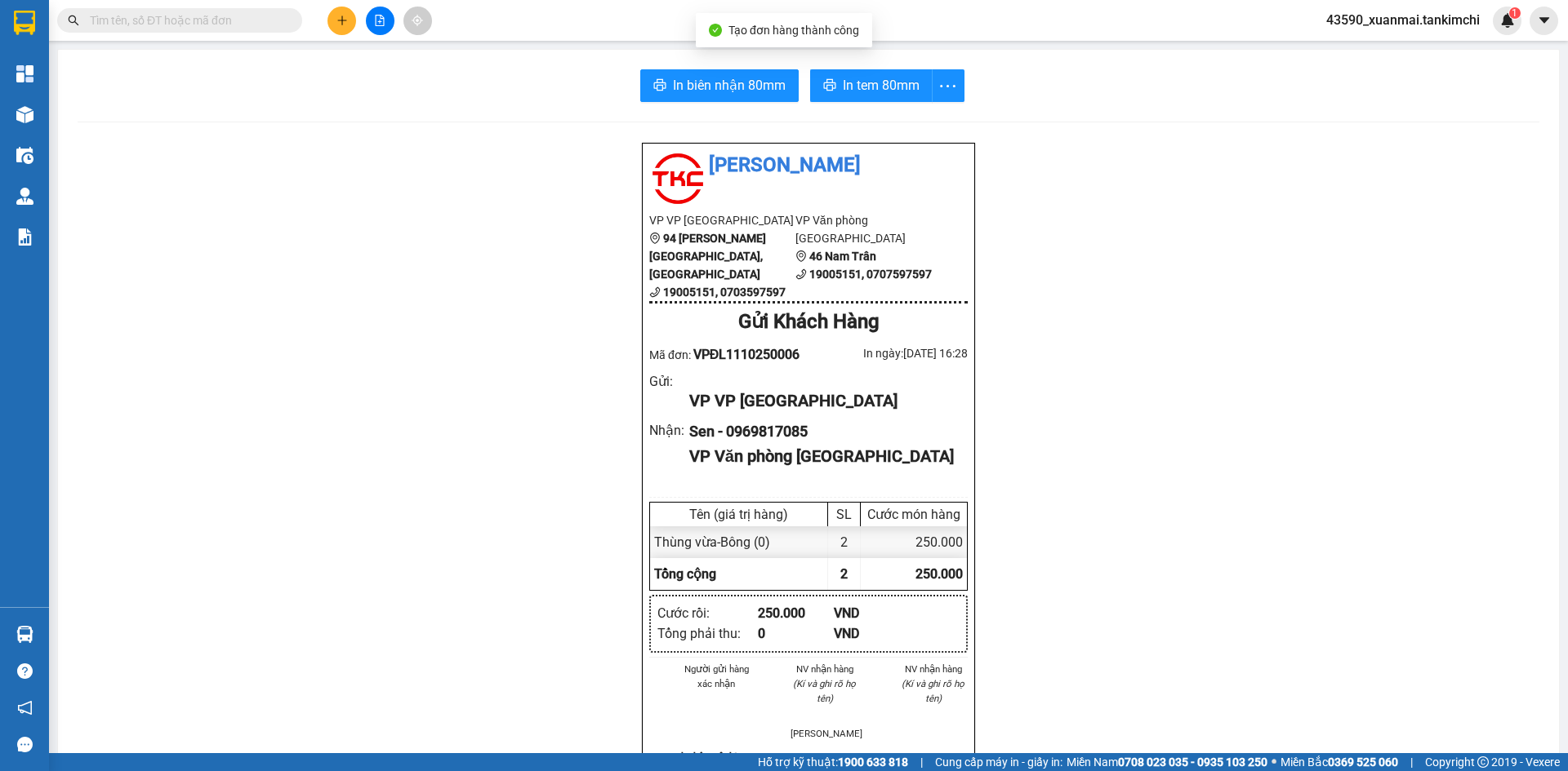
scroll to position [82, 0]
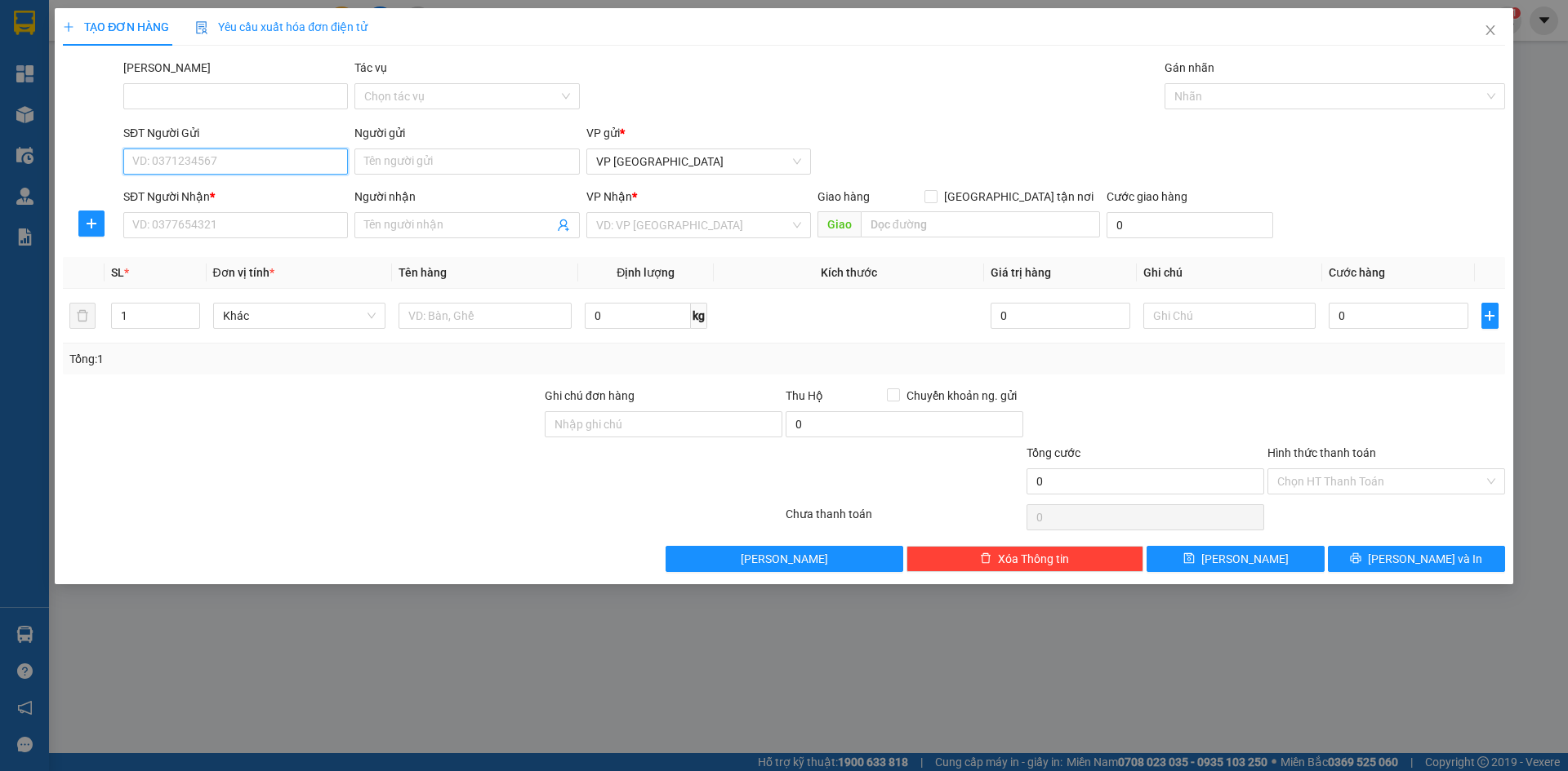
click at [188, 157] on input "SĐT Người Gửi" at bounding box center [235, 162] width 224 height 26
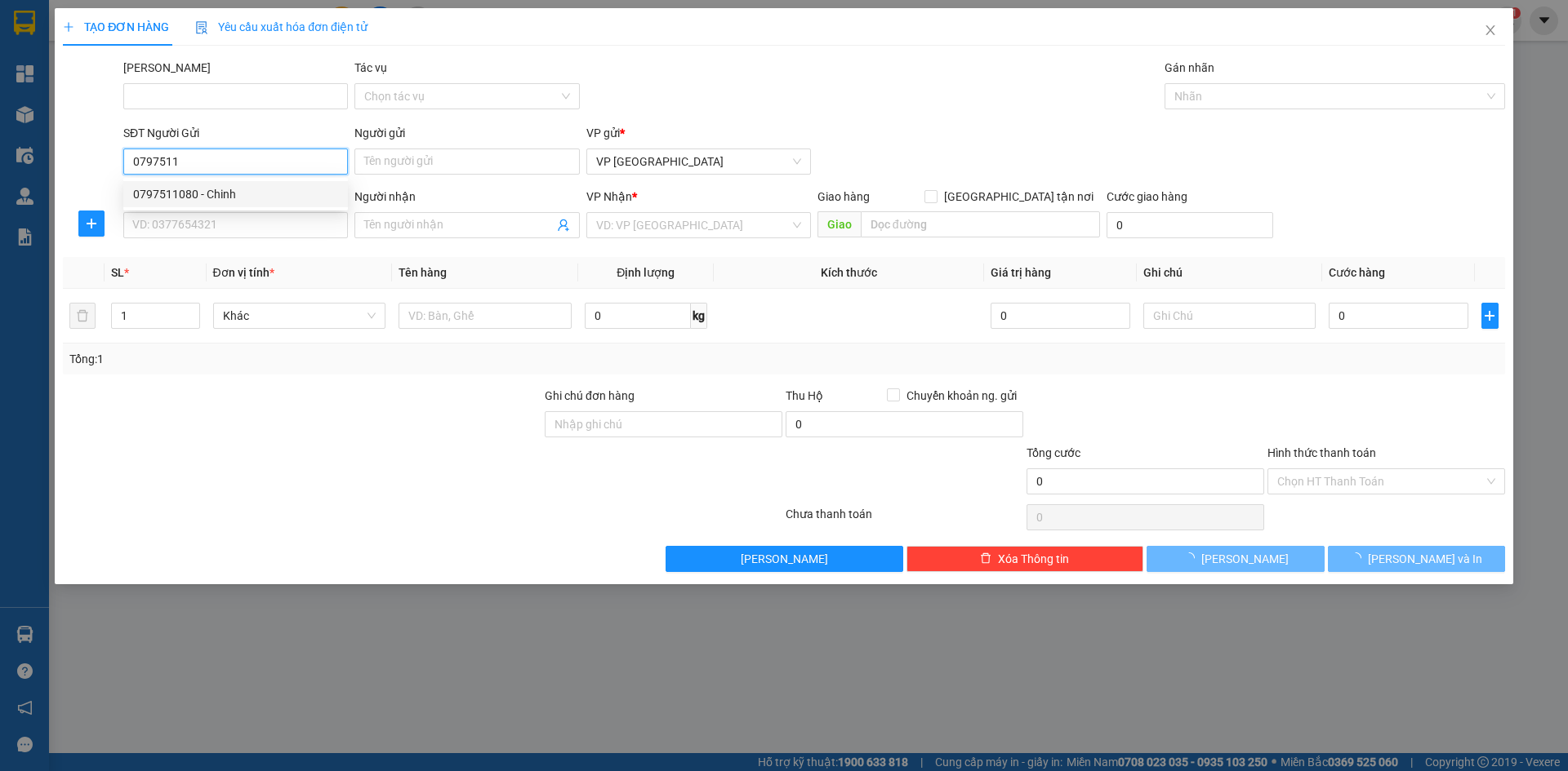
click at [199, 196] on div "0797511080 - Chinh" at bounding box center [235, 193] width 205 height 18
type input "0797511080"
type input "Chinh"
type input "0702498471"
type input "VITA"
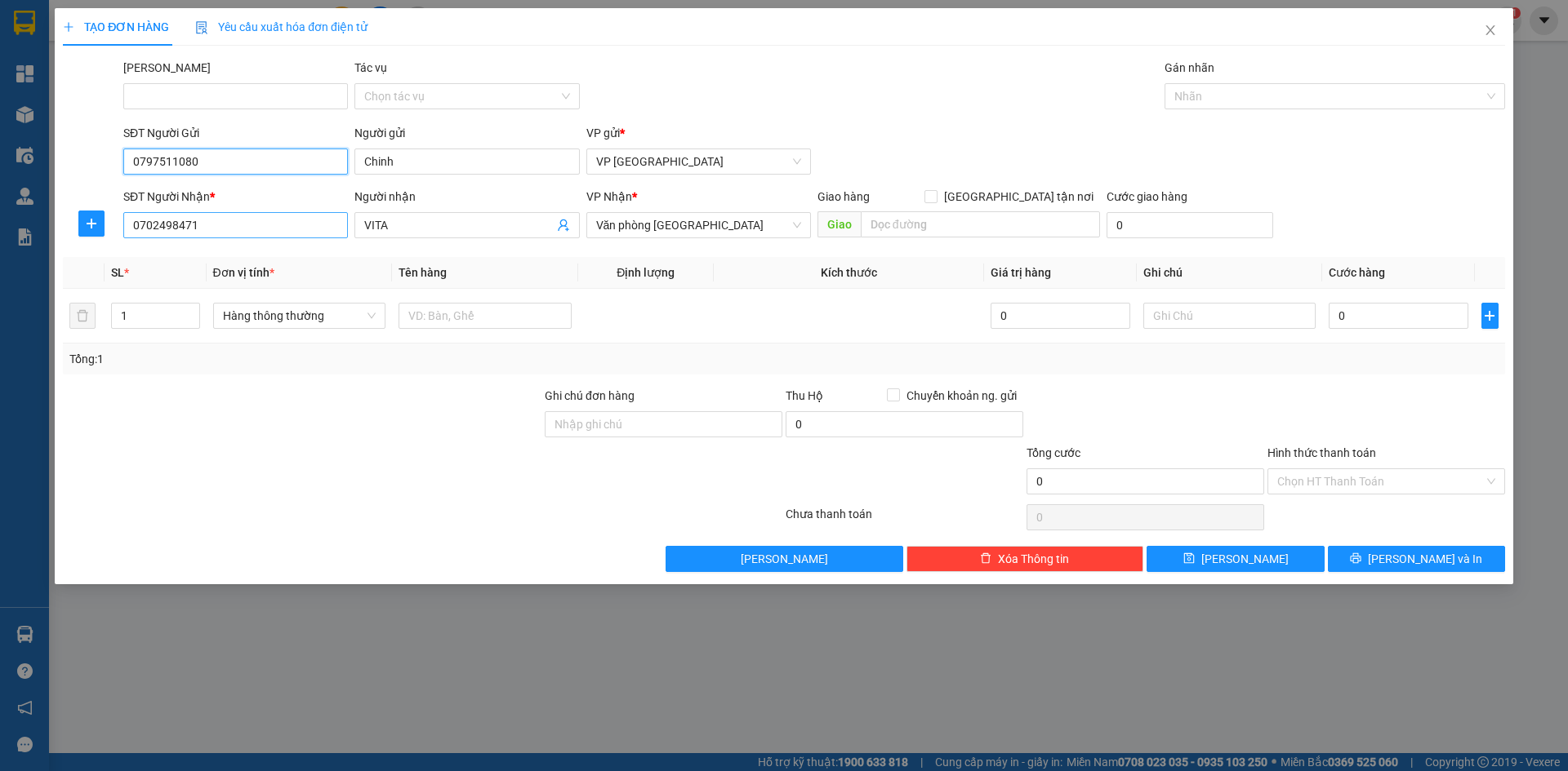
type input "0797511080"
click at [220, 220] on input "0702498471" at bounding box center [235, 225] width 224 height 26
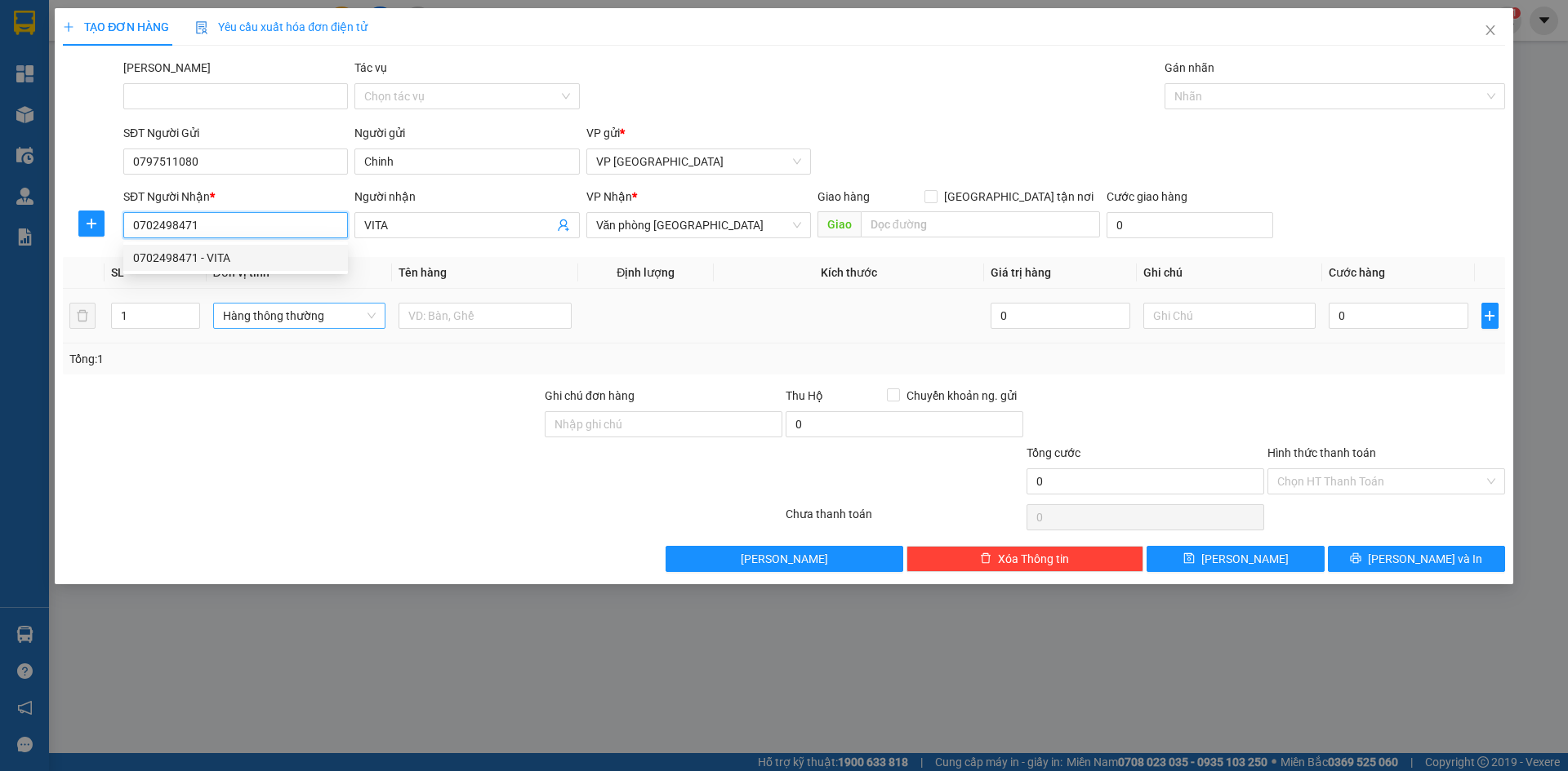
click at [255, 312] on span "Hàng thông thường" at bounding box center [300, 315] width 154 height 24
type input "ki"
click at [503, 317] on input "text" at bounding box center [485, 316] width 173 height 26
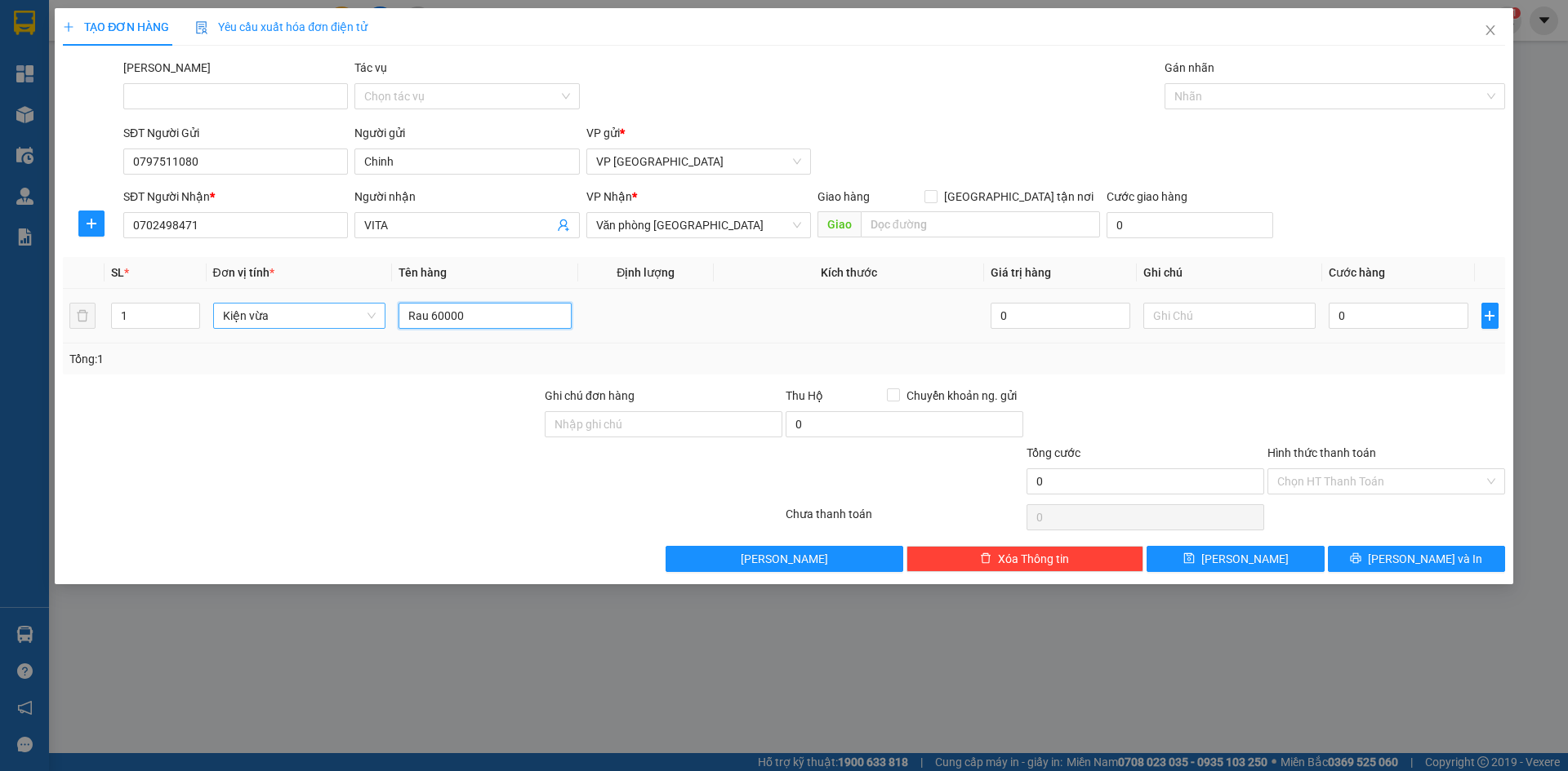
drag, startPoint x: 431, startPoint y: 320, endPoint x: 469, endPoint y: 318, distance: 38.1
click at [469, 318] on input "Rau 60000" at bounding box center [485, 316] width 173 height 26
type input "Rau"
click at [1366, 320] on input "0" at bounding box center [1398, 316] width 139 height 26
paste input "60.00"
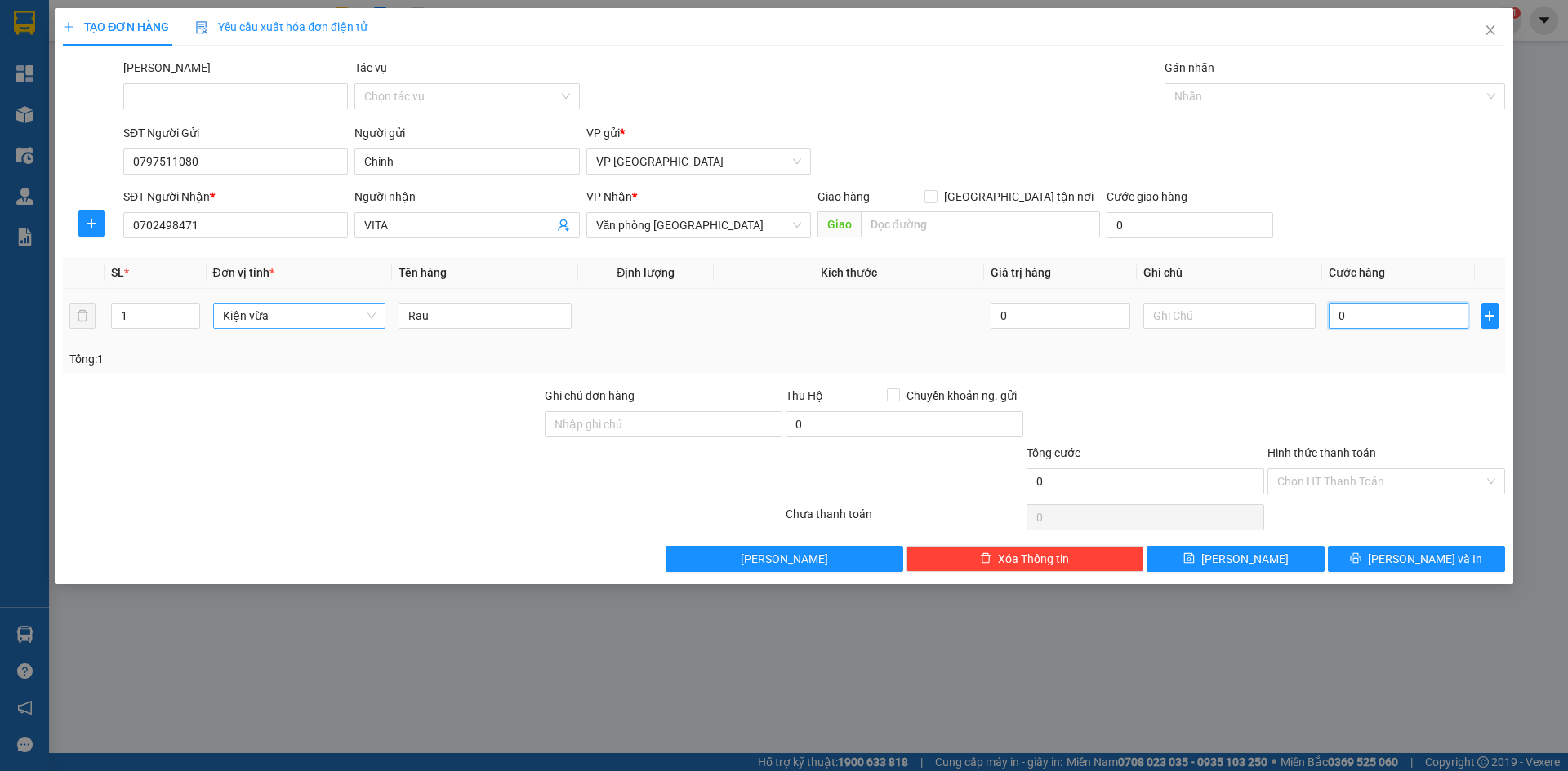
type input "60.000"
click at [1344, 488] on input "Hình thức thanh toán" at bounding box center [1381, 482] width 207 height 24
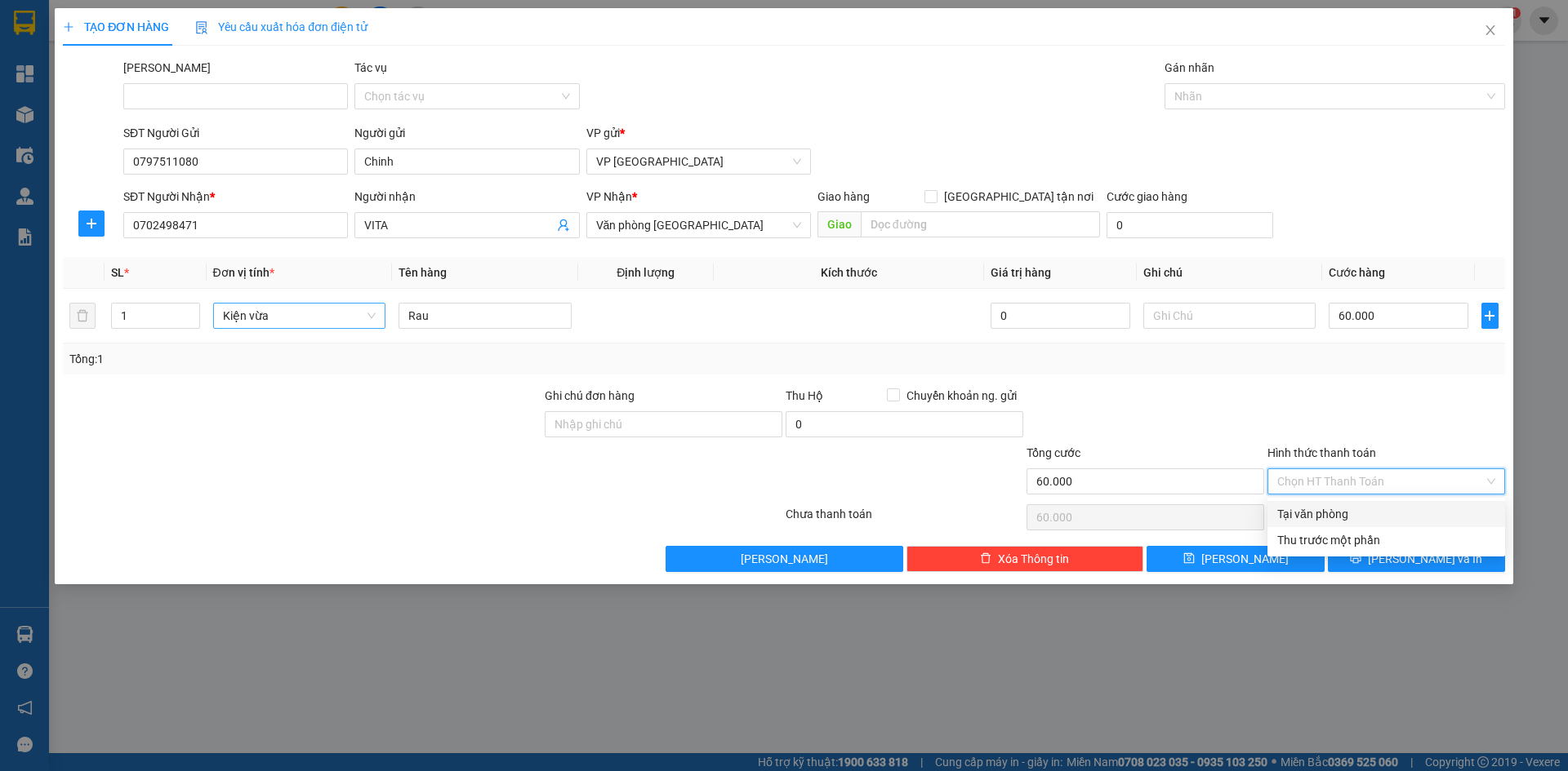
click at [1333, 524] on div "Tại văn phòng" at bounding box center [1386, 514] width 237 height 26
type input "0"
click at [1382, 566] on button "[PERSON_NAME] và In" at bounding box center [1416, 559] width 177 height 26
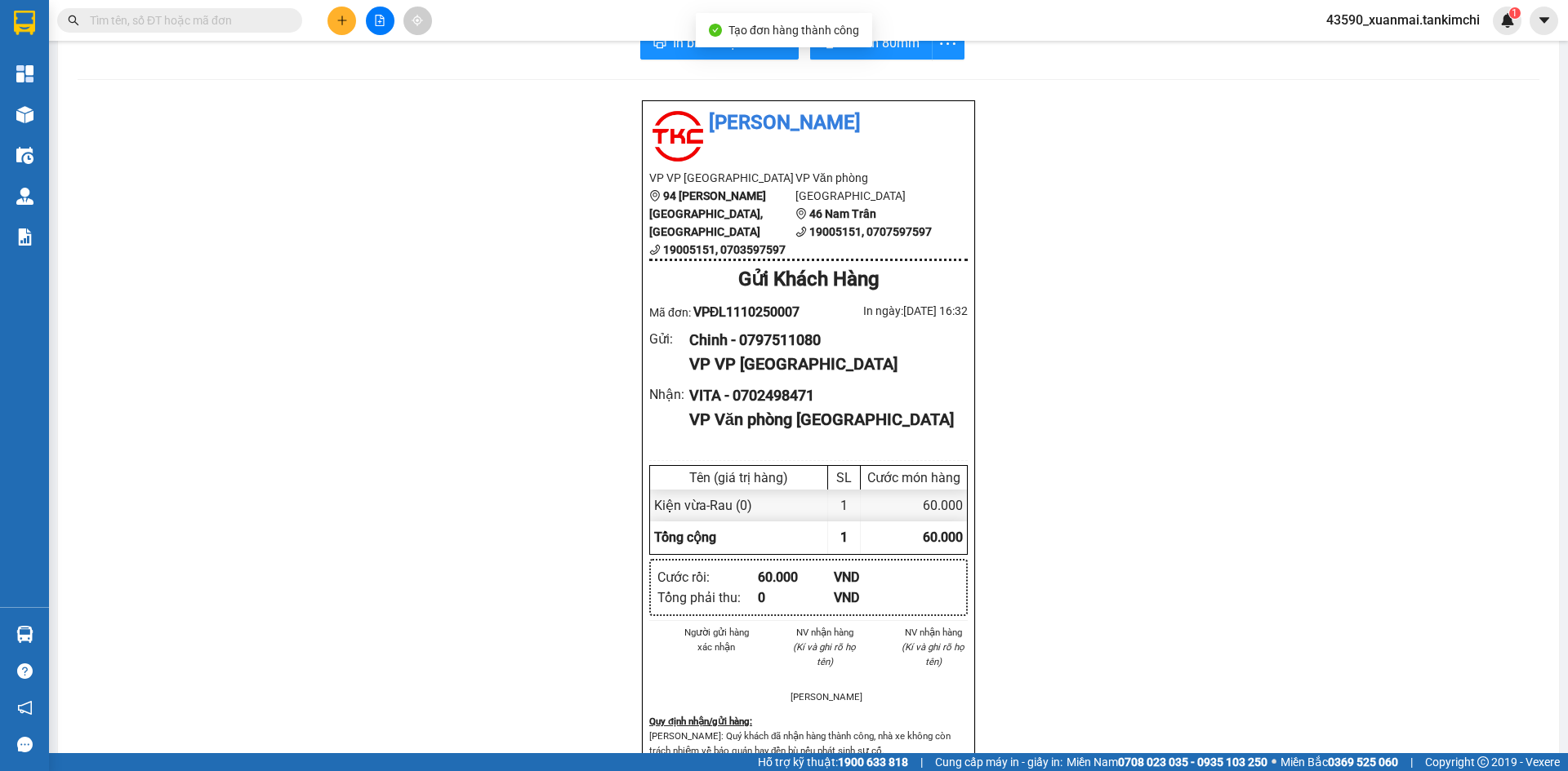
scroll to position [82, 0]
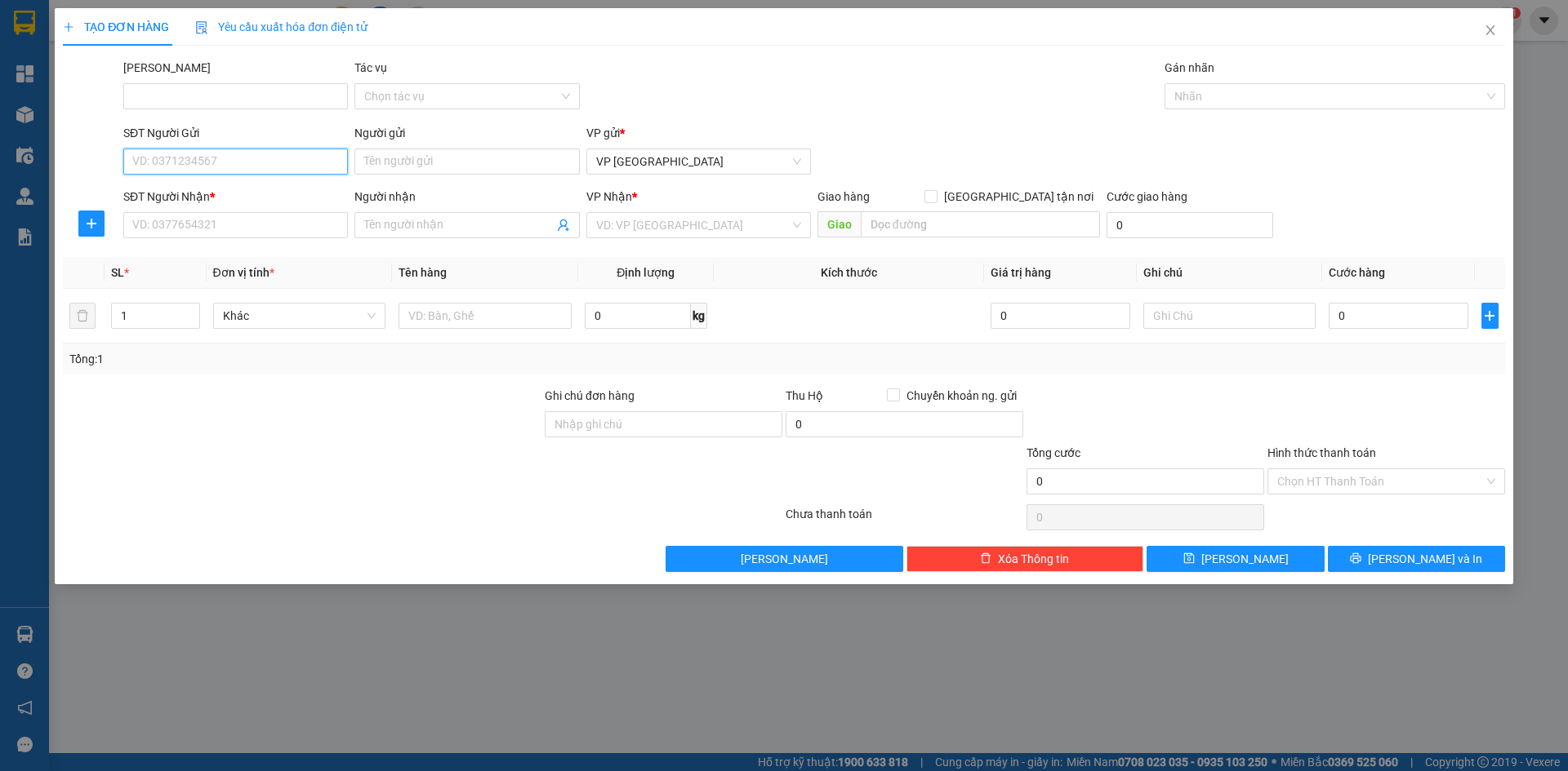
click at [183, 157] on input "SĐT Người Gửi" at bounding box center [235, 162] width 224 height 26
click at [204, 193] on div "0797511080 - Chinh" at bounding box center [235, 193] width 205 height 18
type input "0797511080"
type input "Chinh"
type input "0702498471"
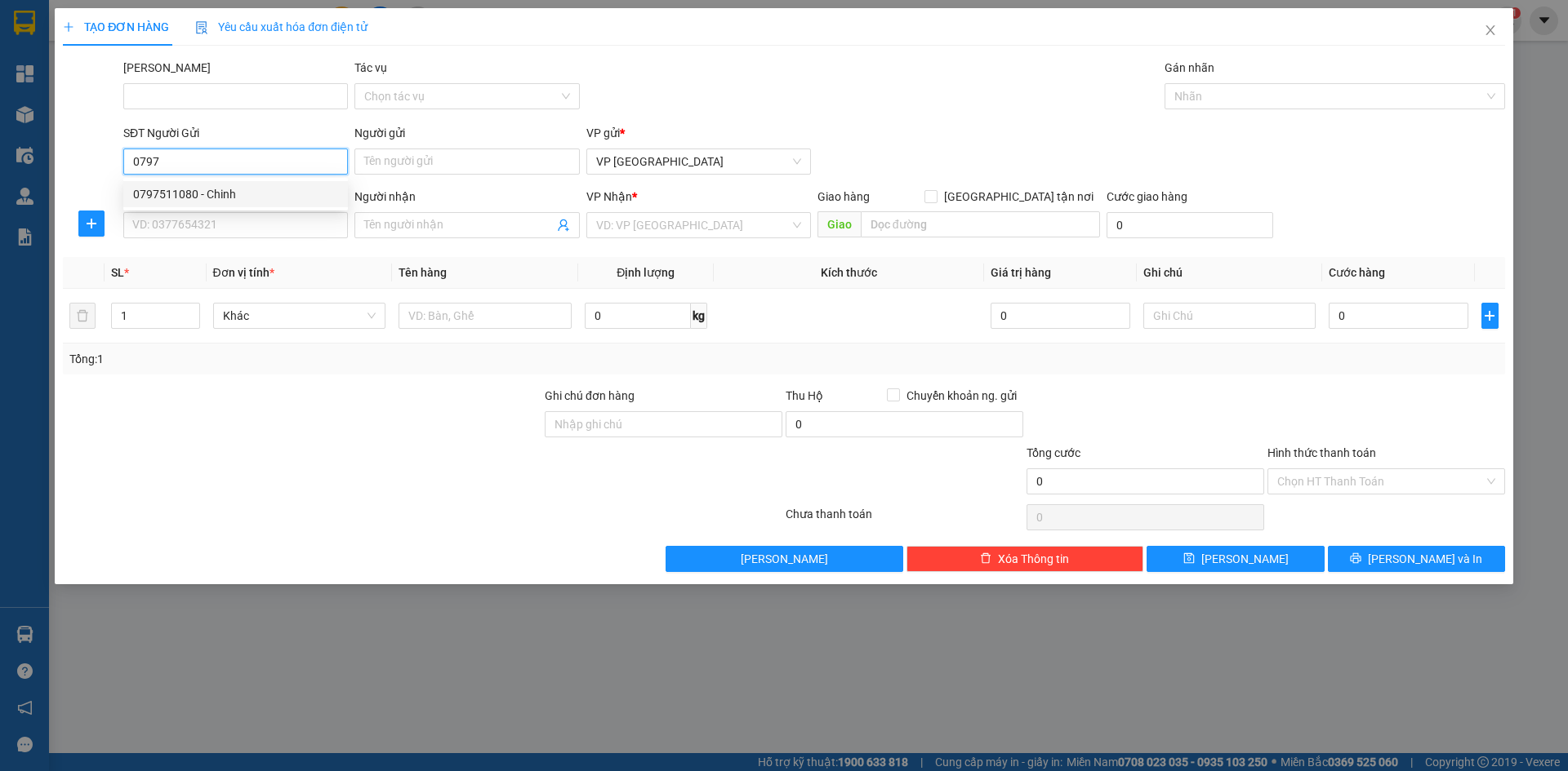
type input "VITA"
type input "0797511080"
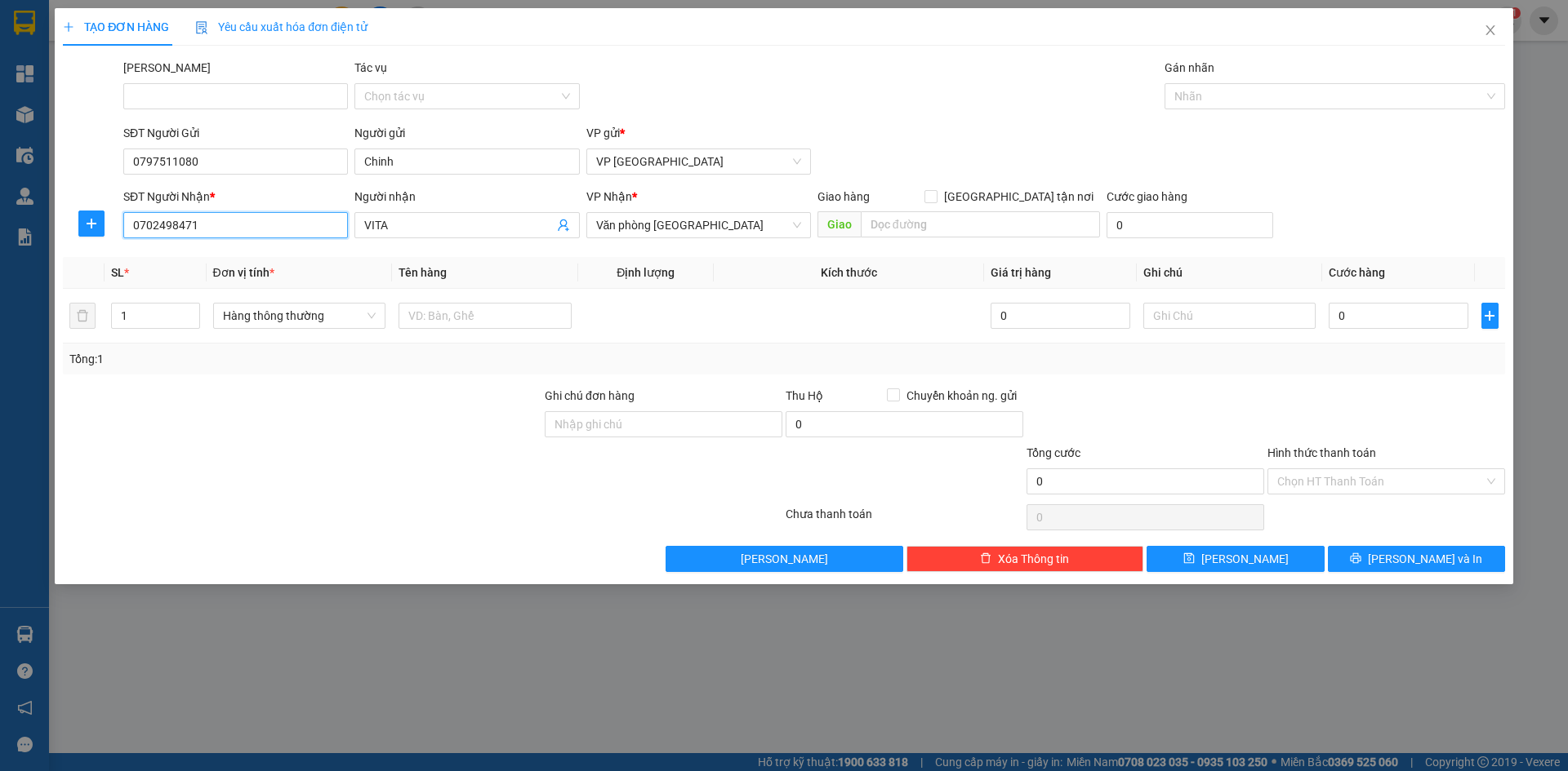
click at [201, 225] on input "0702498471" at bounding box center [235, 225] width 224 height 26
drag, startPoint x: 201, startPoint y: 225, endPoint x: 128, endPoint y: 225, distance: 73.0
click at [128, 225] on input "0702498471" at bounding box center [235, 225] width 224 height 26
click at [211, 259] on div "0902957256 - [PERSON_NAME]" at bounding box center [235, 258] width 205 height 18
type input "0902957256"
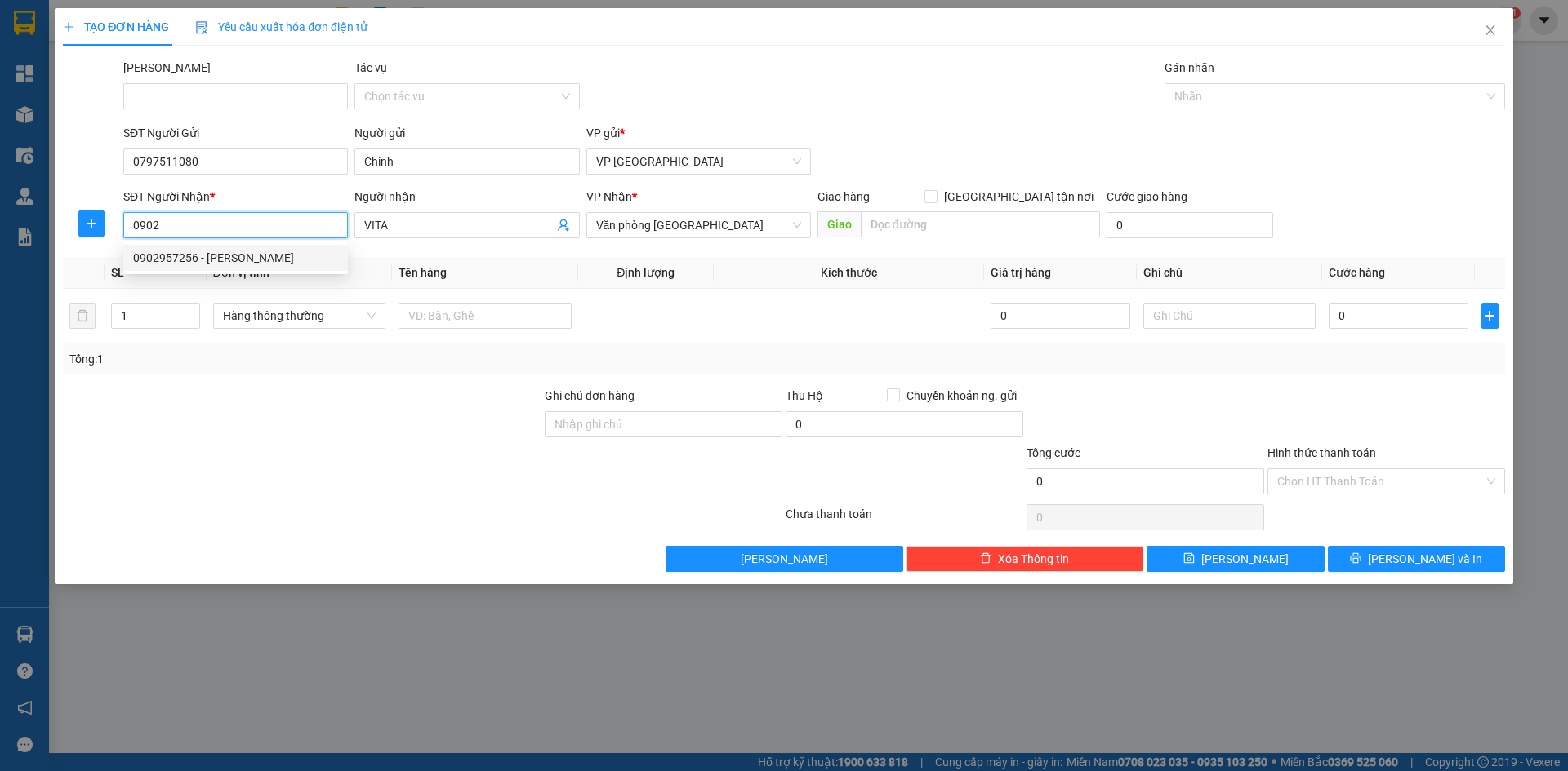
type input "[PERSON_NAME]"
click at [280, 317] on span "Hàng thông thường" at bounding box center [300, 315] width 154 height 24
type input "0902957256"
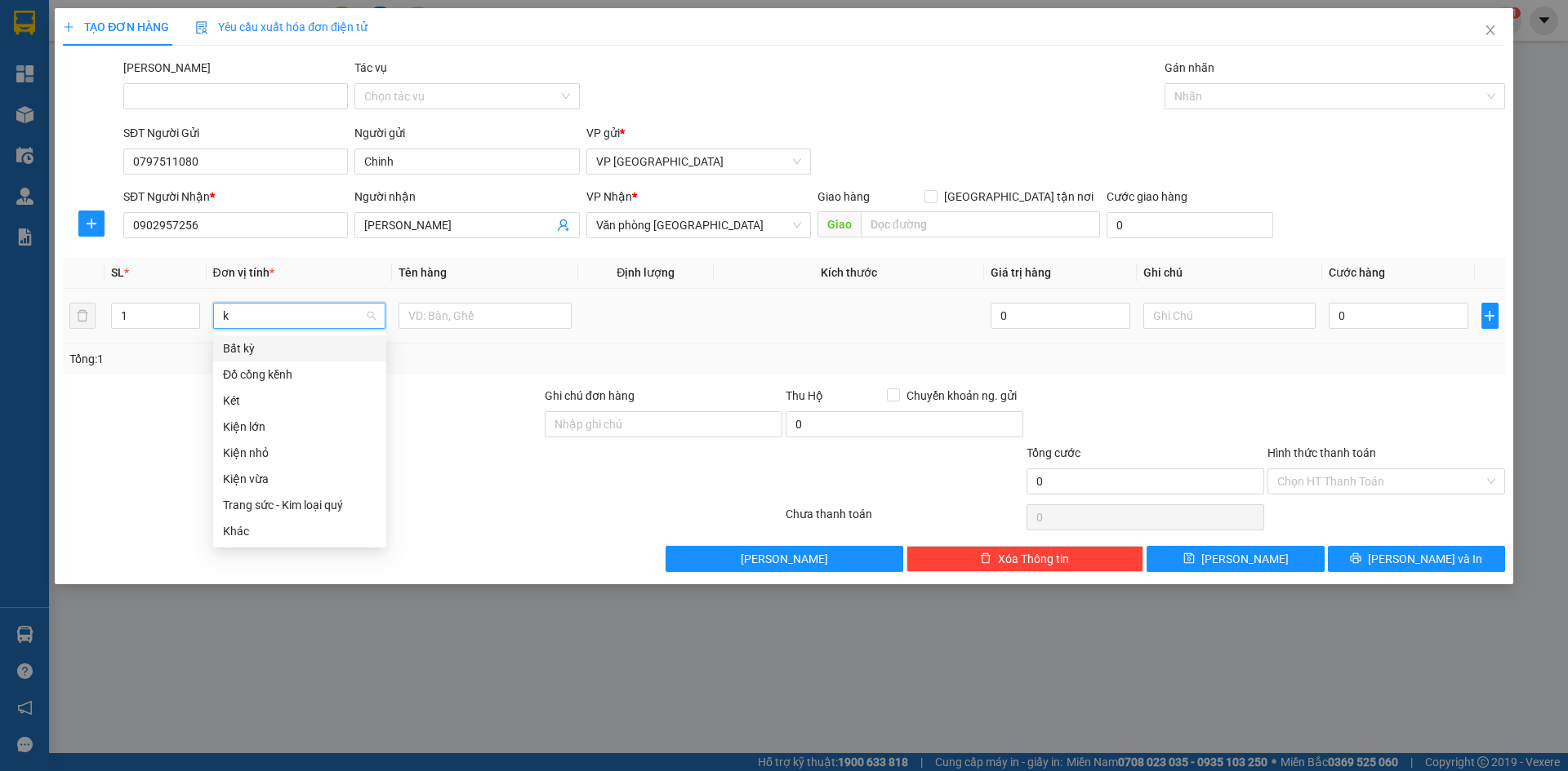
type input "ki"
click at [251, 395] on div "Kiện vừa" at bounding box center [300, 400] width 154 height 18
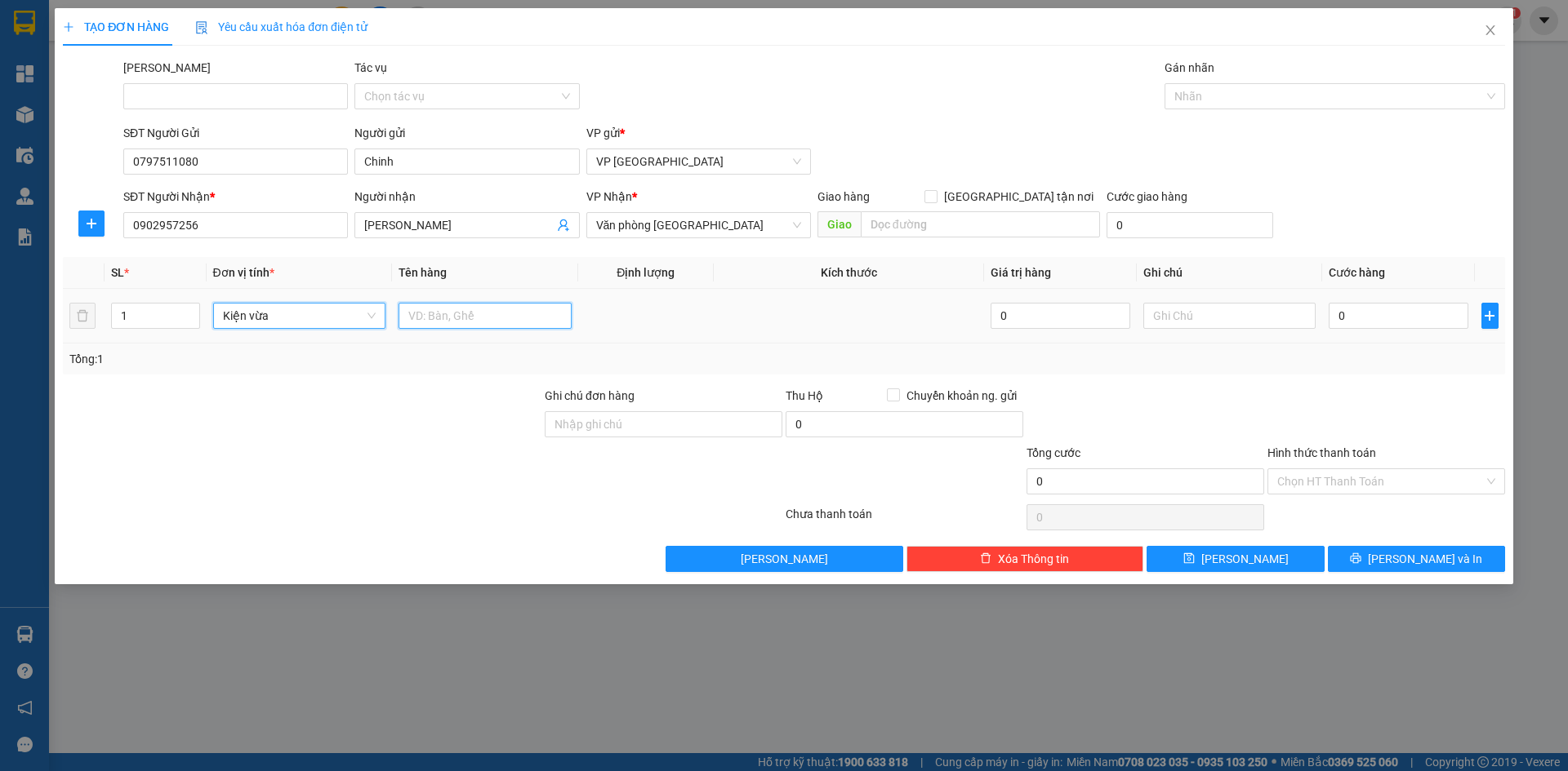
click at [423, 320] on input "text" at bounding box center [485, 316] width 173 height 26
drag, startPoint x: 431, startPoint y: 319, endPoint x: 466, endPoint y: 314, distance: 35.4
click at [466, 314] on input "Rau 60000" at bounding box center [485, 316] width 173 height 26
type input "Rau"
click at [1380, 317] on input "0" at bounding box center [1398, 316] width 139 height 26
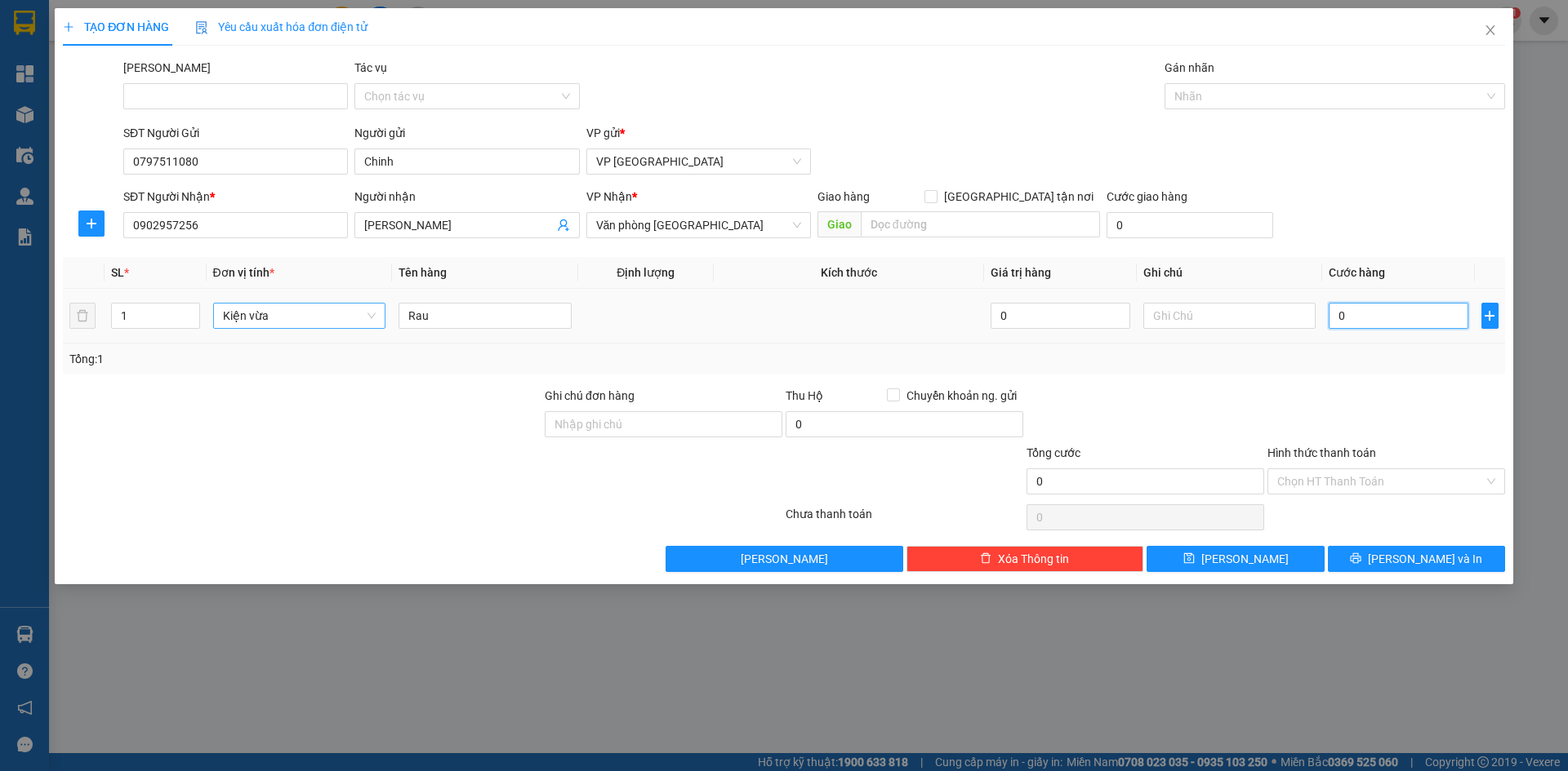
paste input "60.00"
type input "60.000"
click at [1309, 486] on input "Hình thức thanh toán" at bounding box center [1381, 482] width 207 height 24
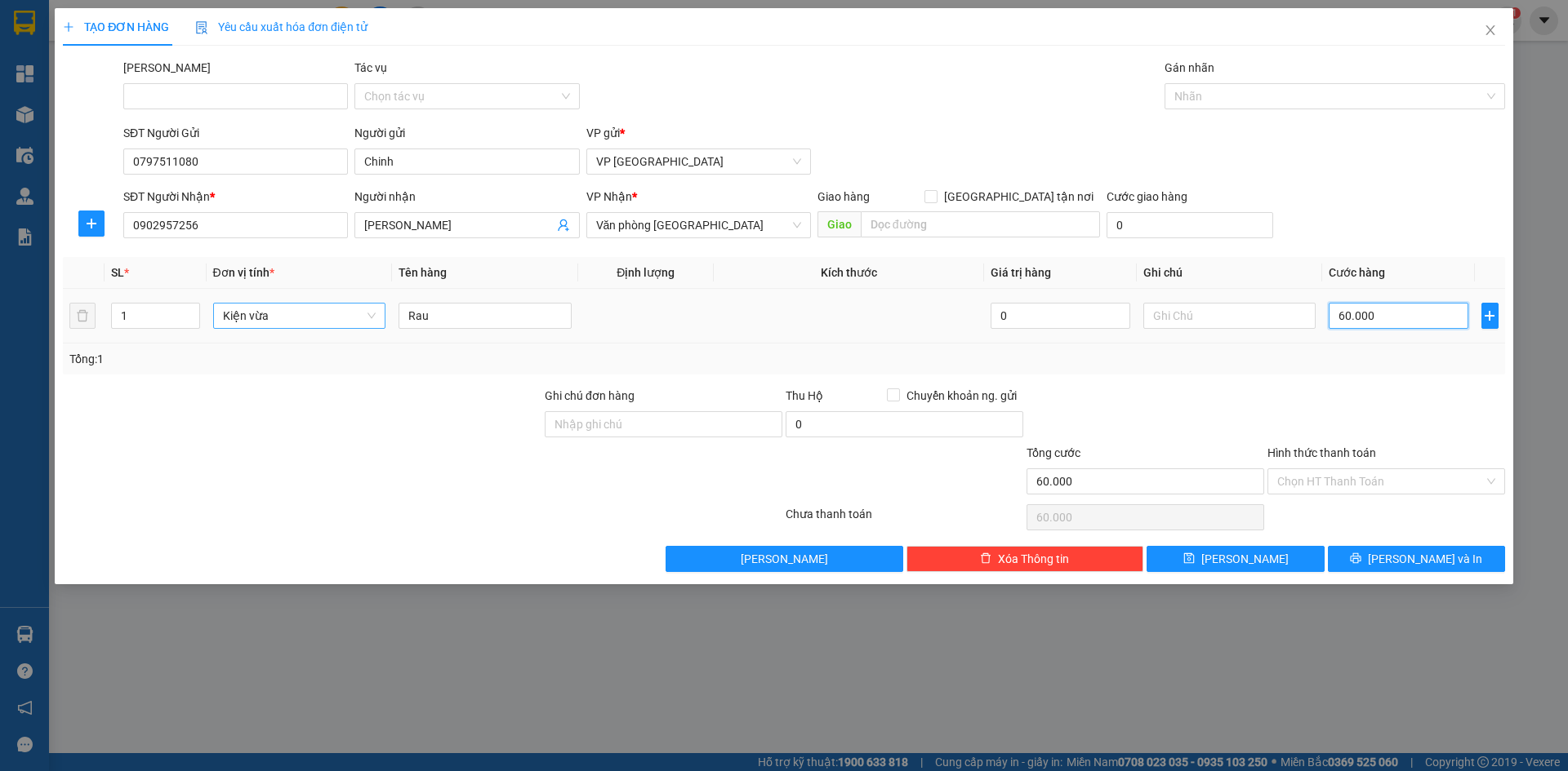
click at [1350, 317] on input "60.000" at bounding box center [1398, 316] width 139 height 26
type input "6.000"
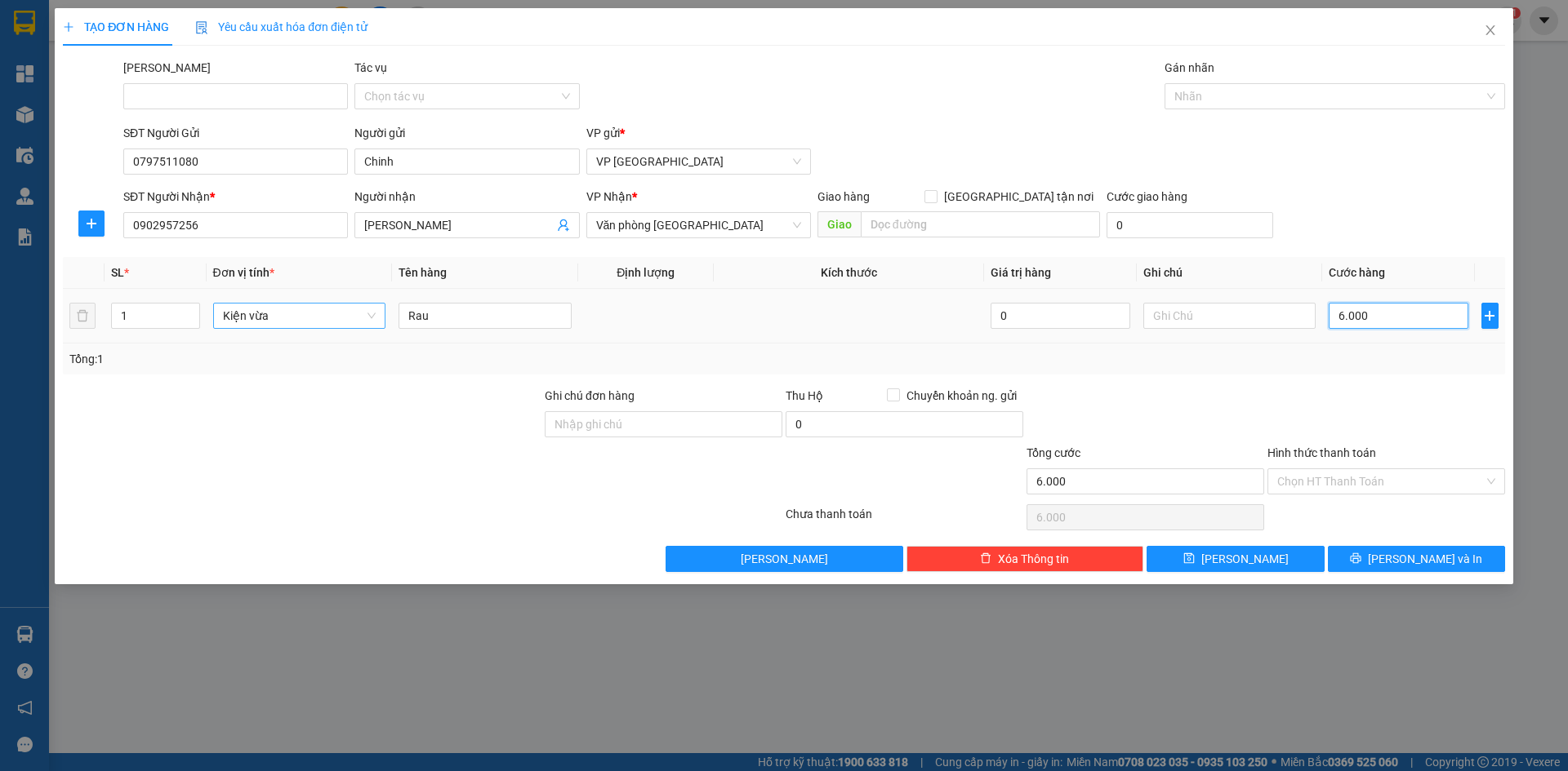
type input "00.065"
type input "65"
click at [504, 320] on input "Rau" at bounding box center [485, 316] width 173 height 26
type input "65.000"
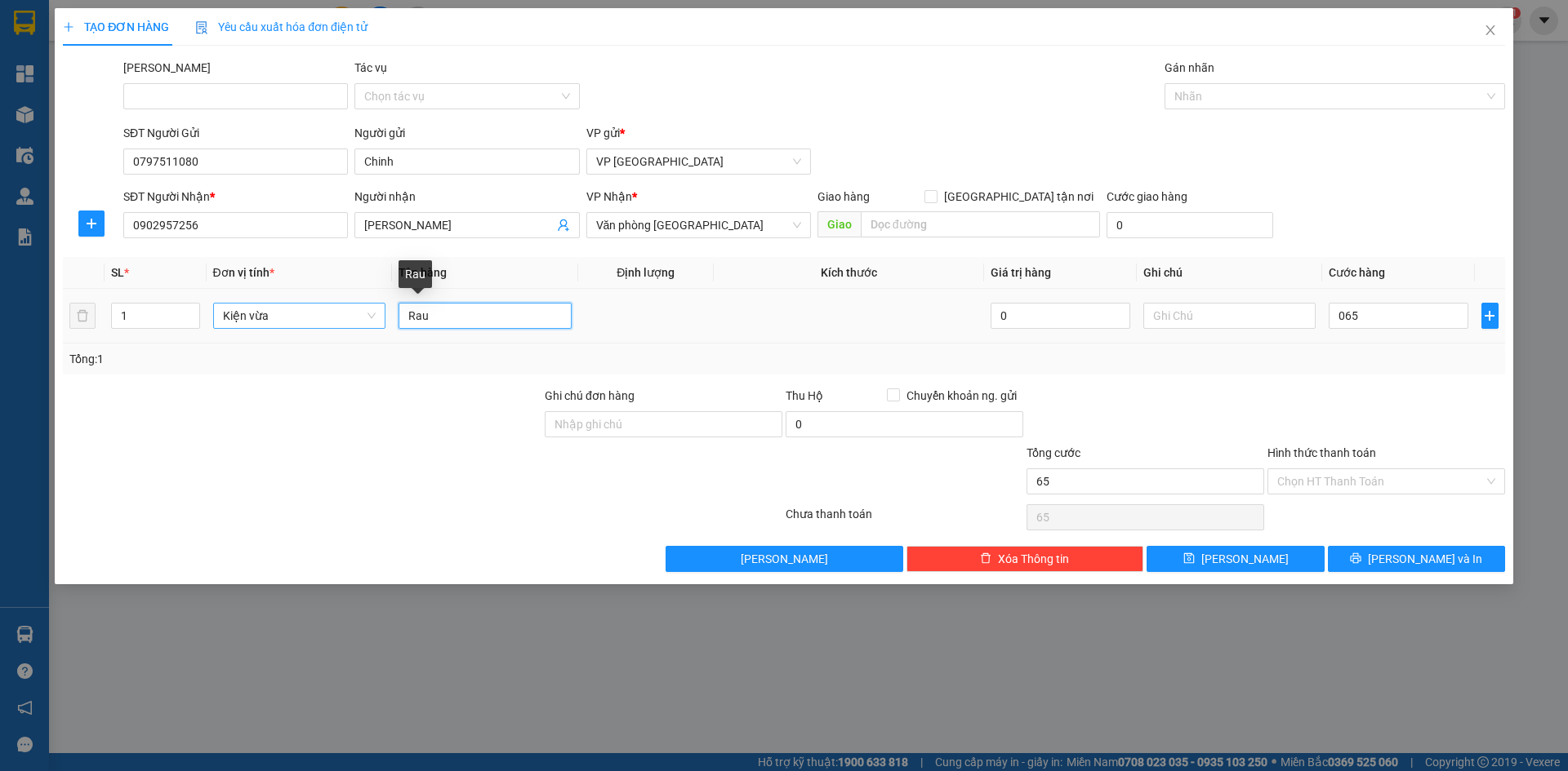
type input "65.000"
click at [1333, 477] on input "Hình thức thanh toán" at bounding box center [1381, 482] width 207 height 24
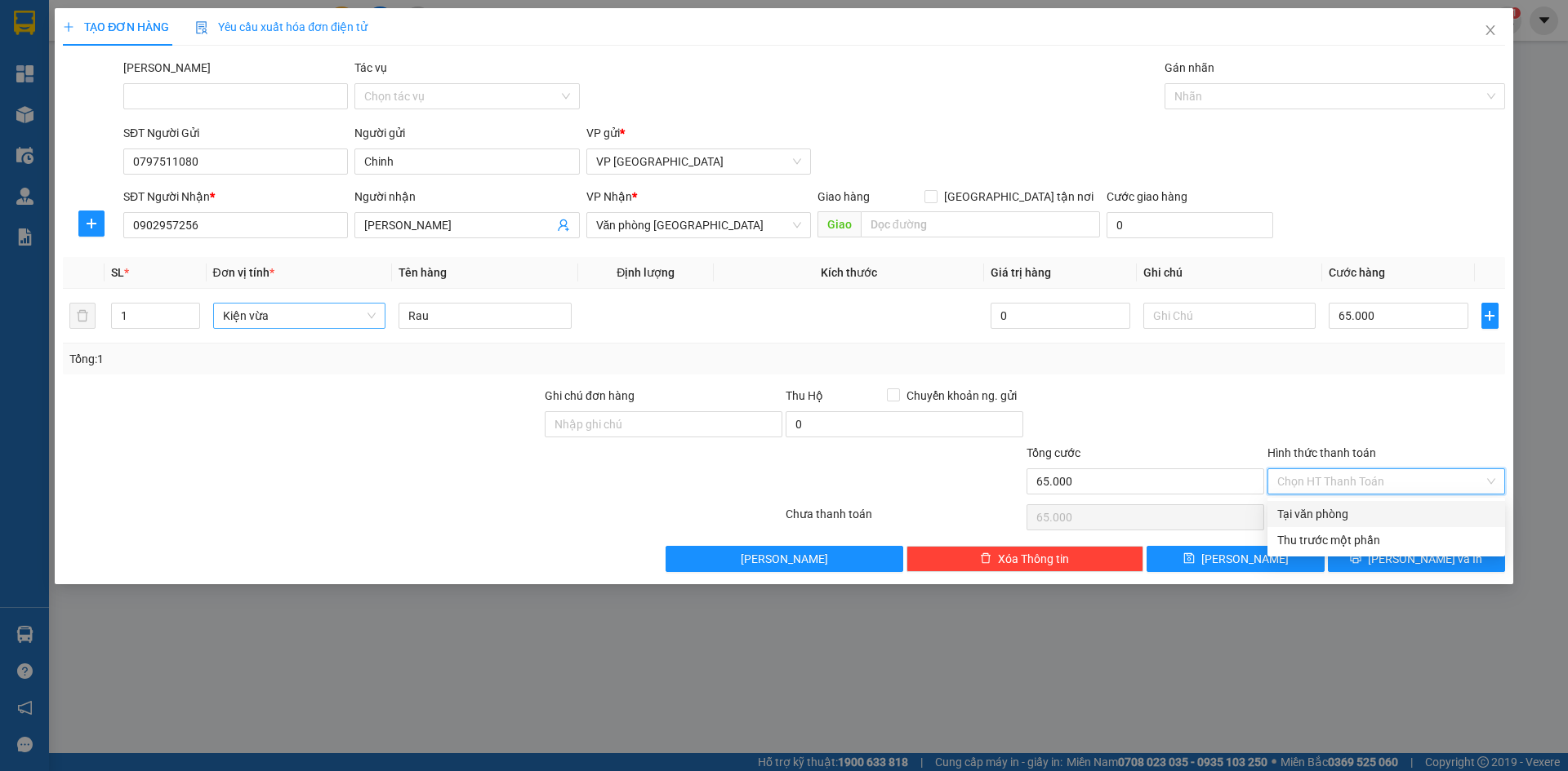
click at [1319, 511] on div "Tại văn phòng" at bounding box center [1387, 513] width 218 height 18
type input "0"
click at [1371, 558] on button "[PERSON_NAME] và In" at bounding box center [1416, 559] width 177 height 26
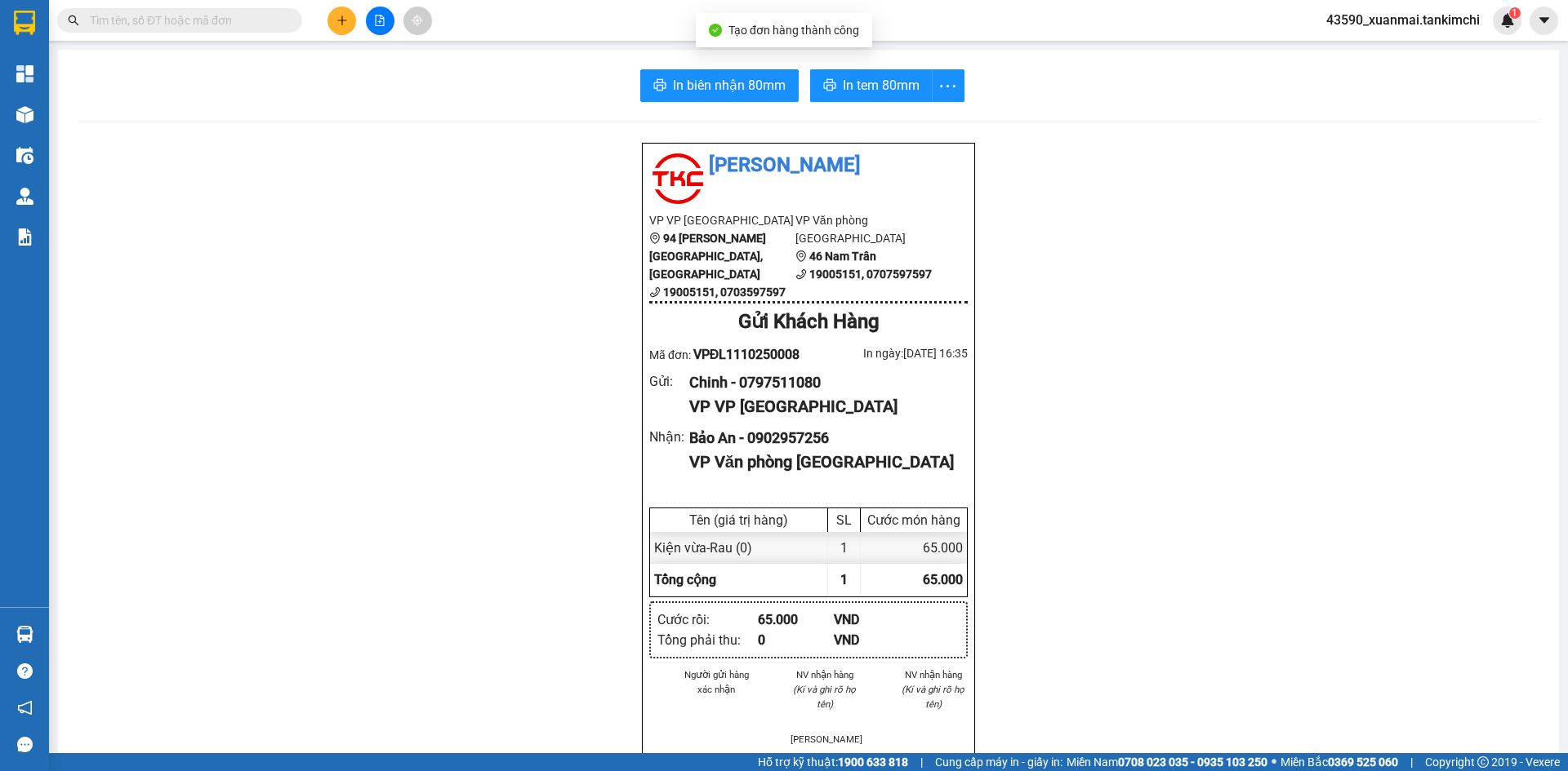
scroll to position [82, 0]
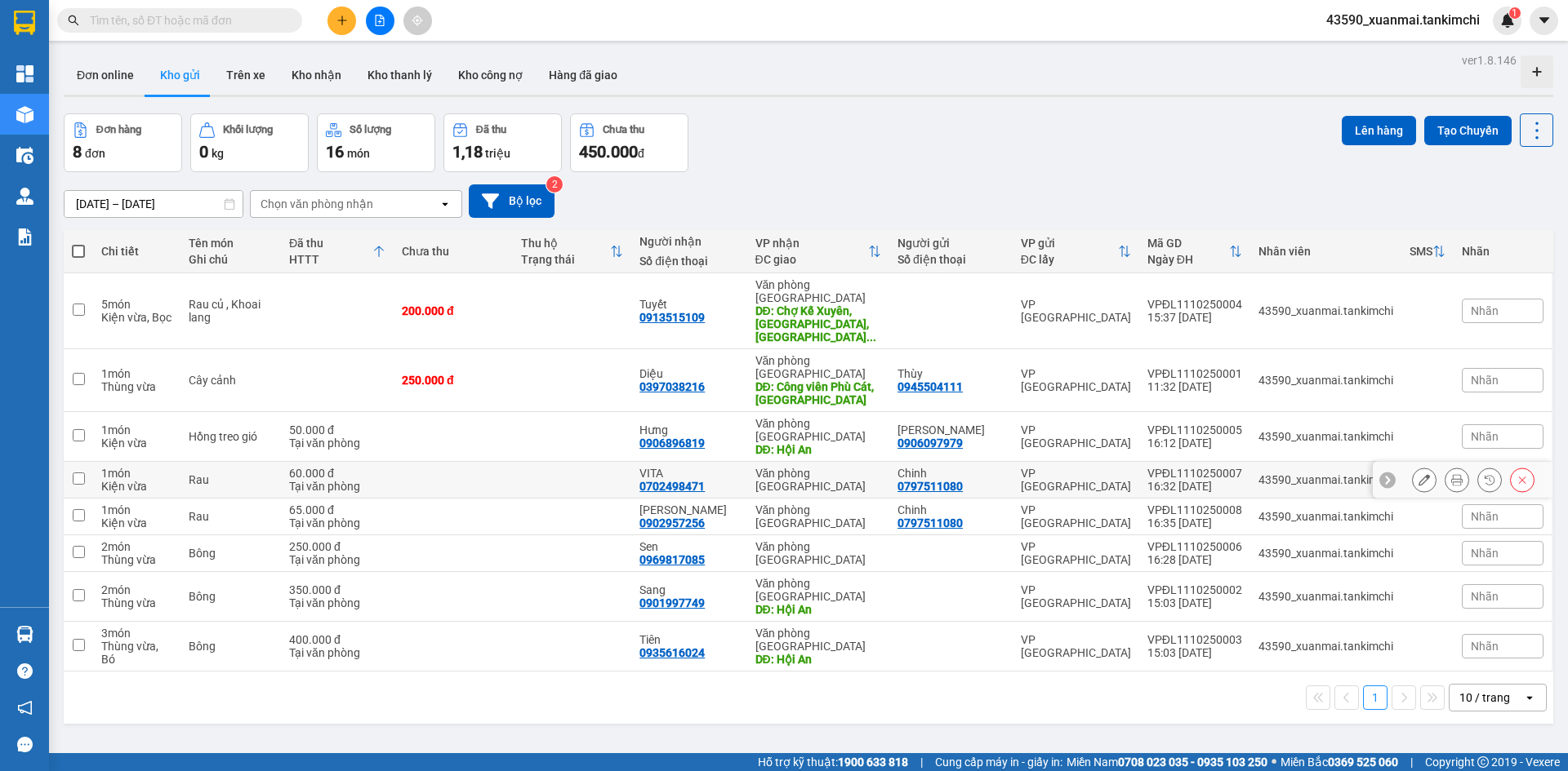
click at [1452, 474] on icon at bounding box center [1457, 480] width 11 height 11
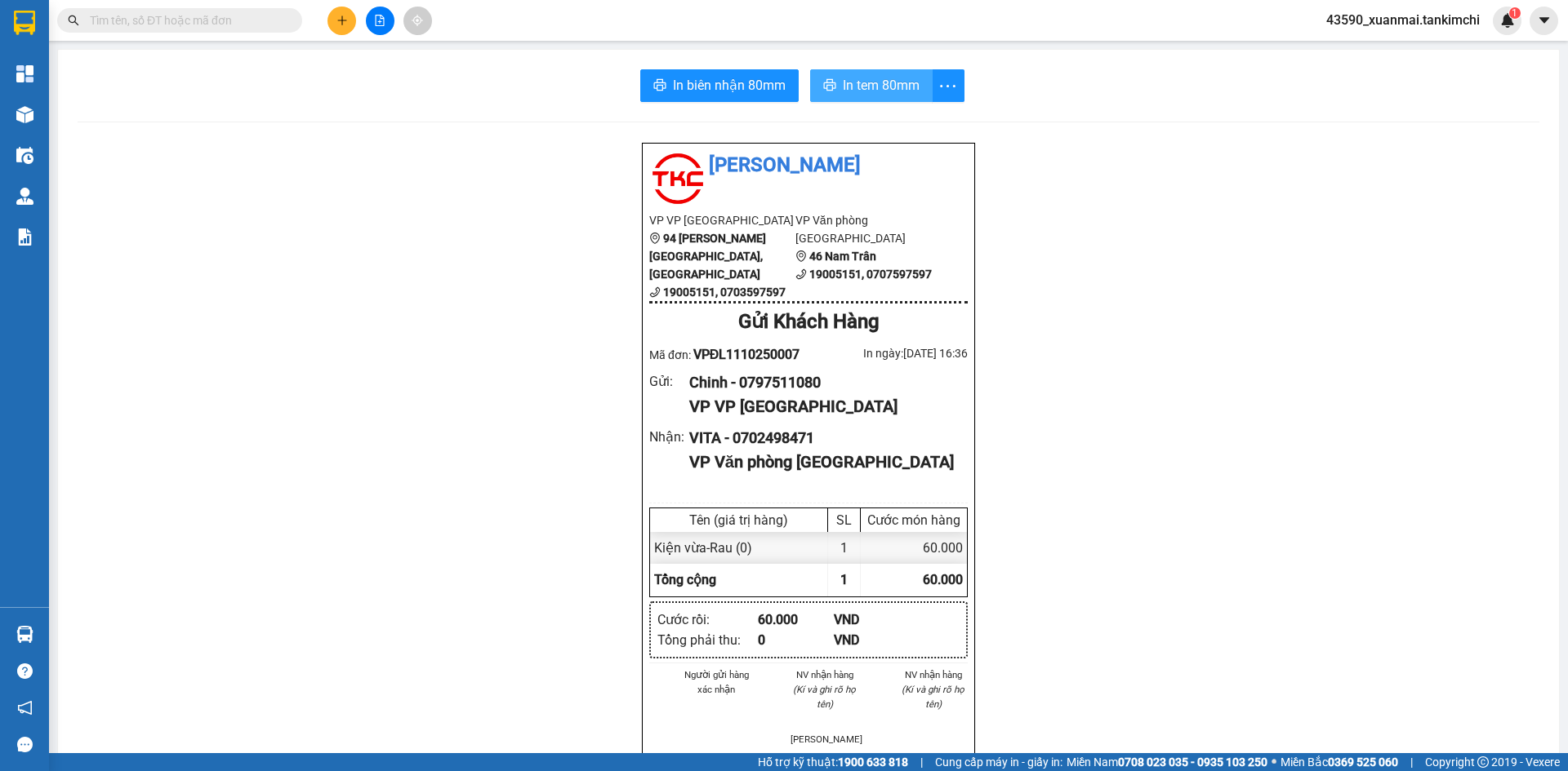
click at [891, 84] on span "In tem 80mm" at bounding box center [881, 86] width 77 height 20
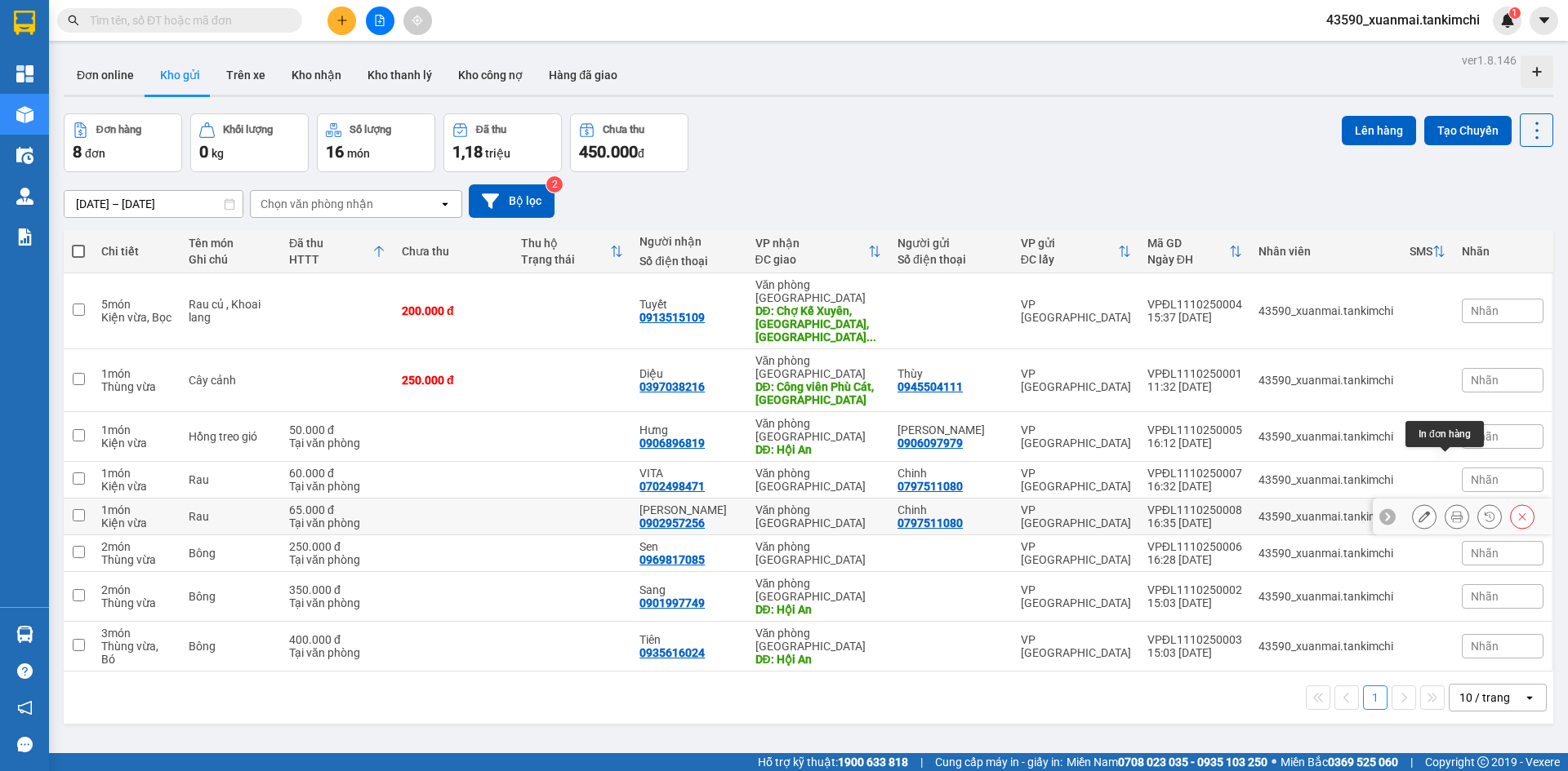
click at [1445, 503] on button at bounding box center [1456, 517] width 23 height 29
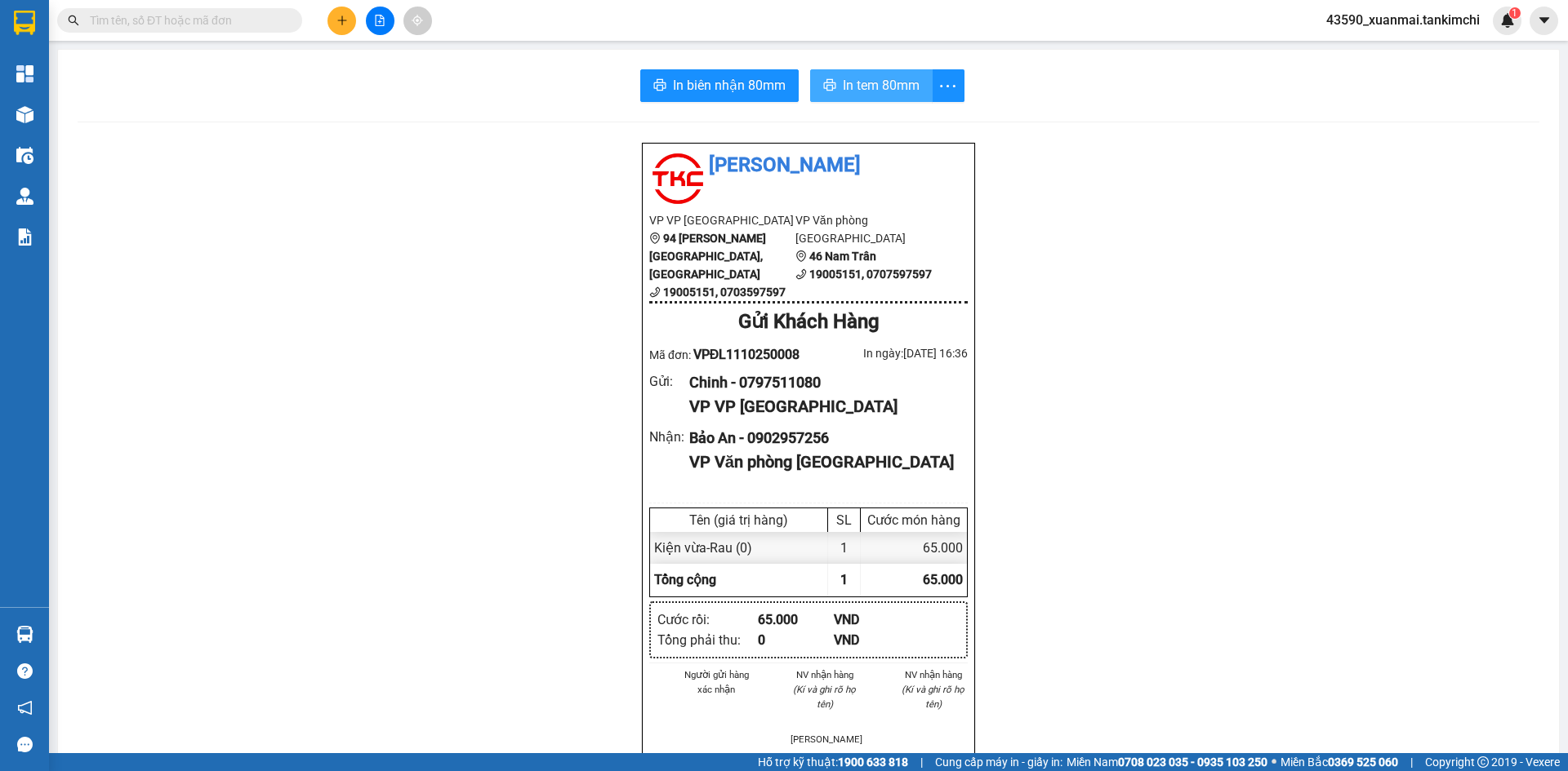
click at [873, 88] on span "In tem 80mm" at bounding box center [881, 86] width 77 height 20
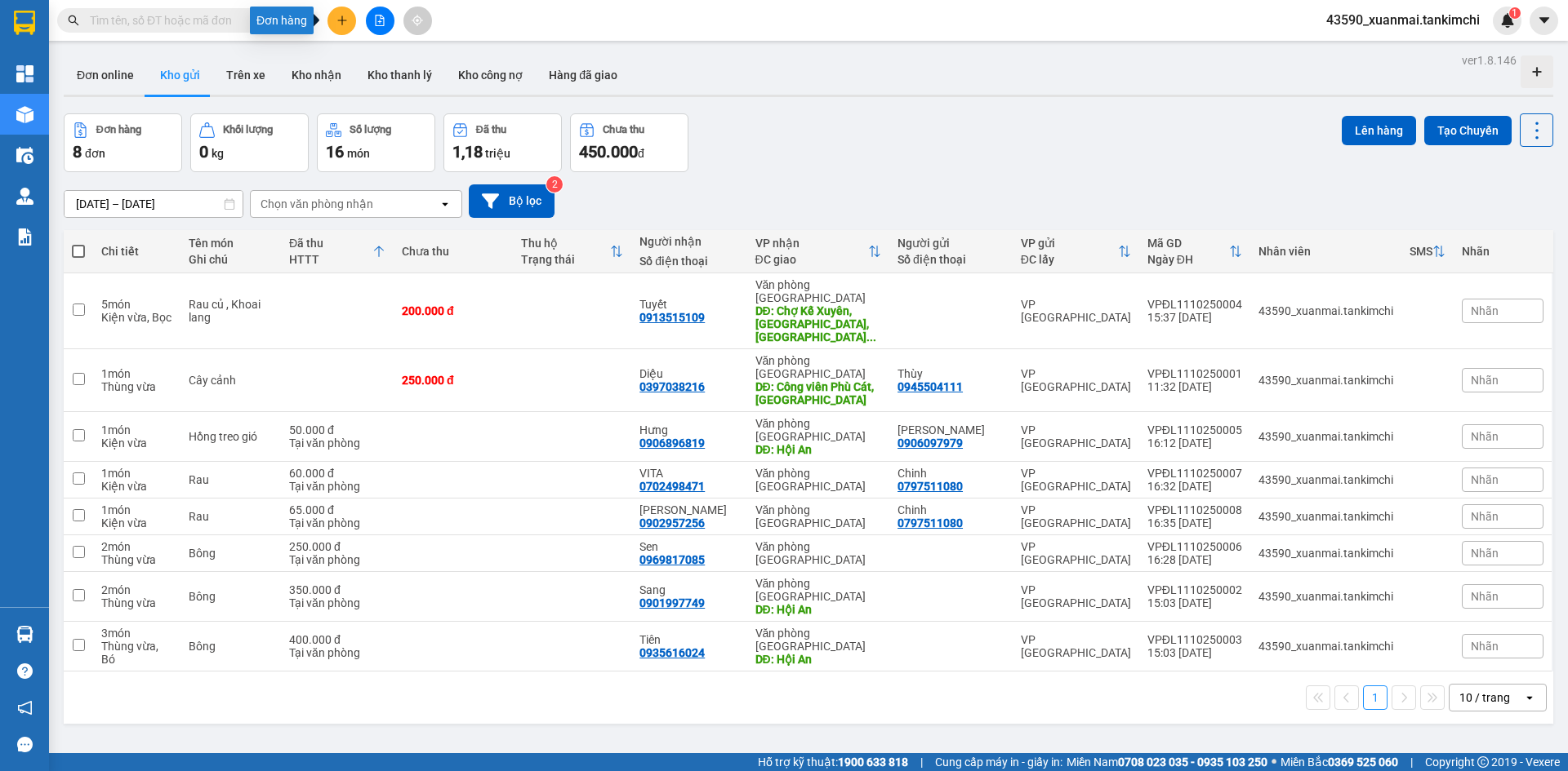
click at [342, 10] on button at bounding box center [342, 20] width 29 height 29
click at [435, 58] on div "Tạo đơn hàng" at bounding box center [406, 60] width 71 height 18
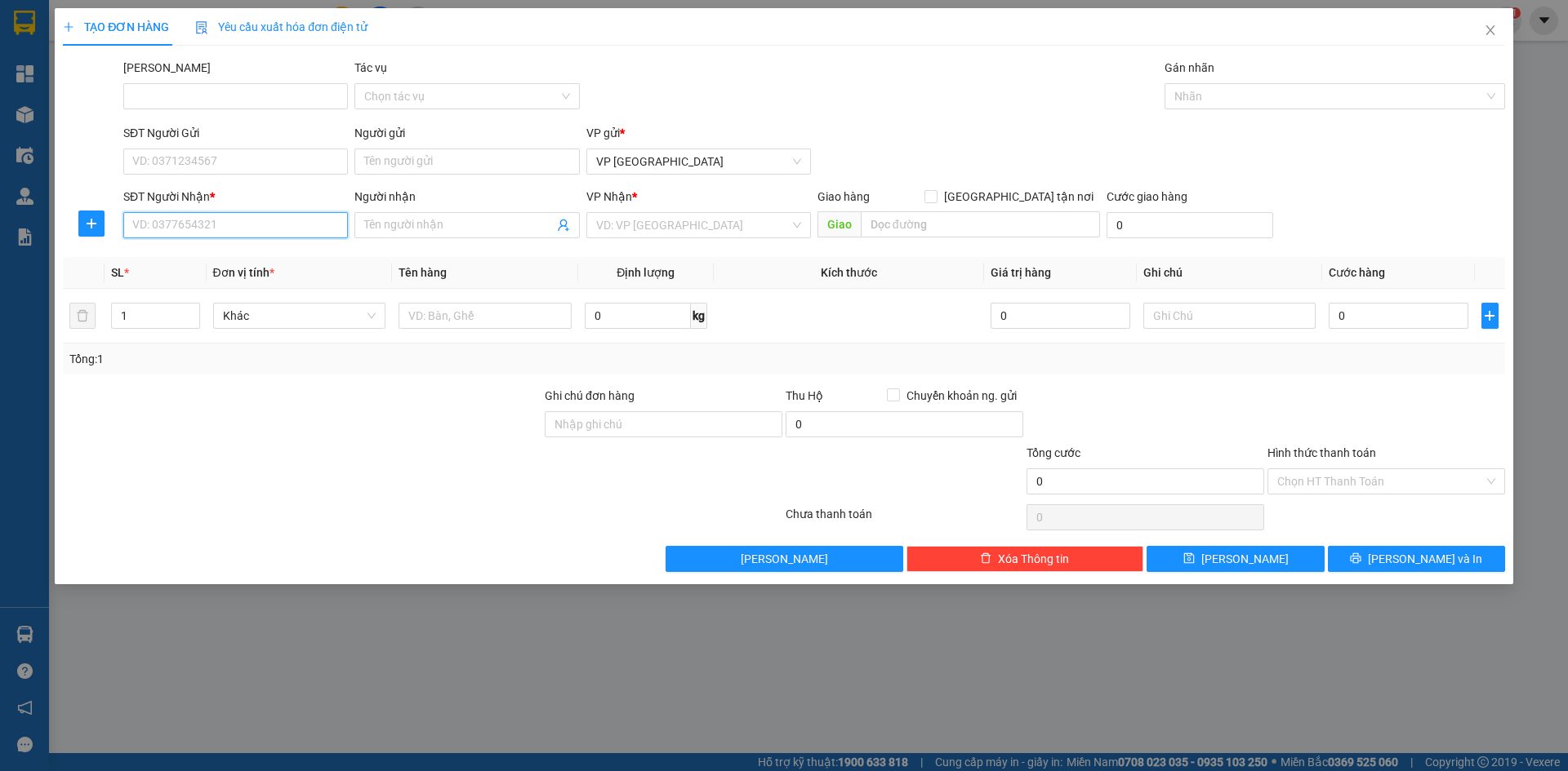
drag, startPoint x: 222, startPoint y: 228, endPoint x: 228, endPoint y: 216, distance: 13.4
click at [227, 218] on input "SĐT Người Nhận *" at bounding box center [235, 225] width 224 height 26
click at [224, 254] on div "0788640935 - Hoa" at bounding box center [235, 258] width 205 height 18
type input "0788640935"
type input "Hoa"
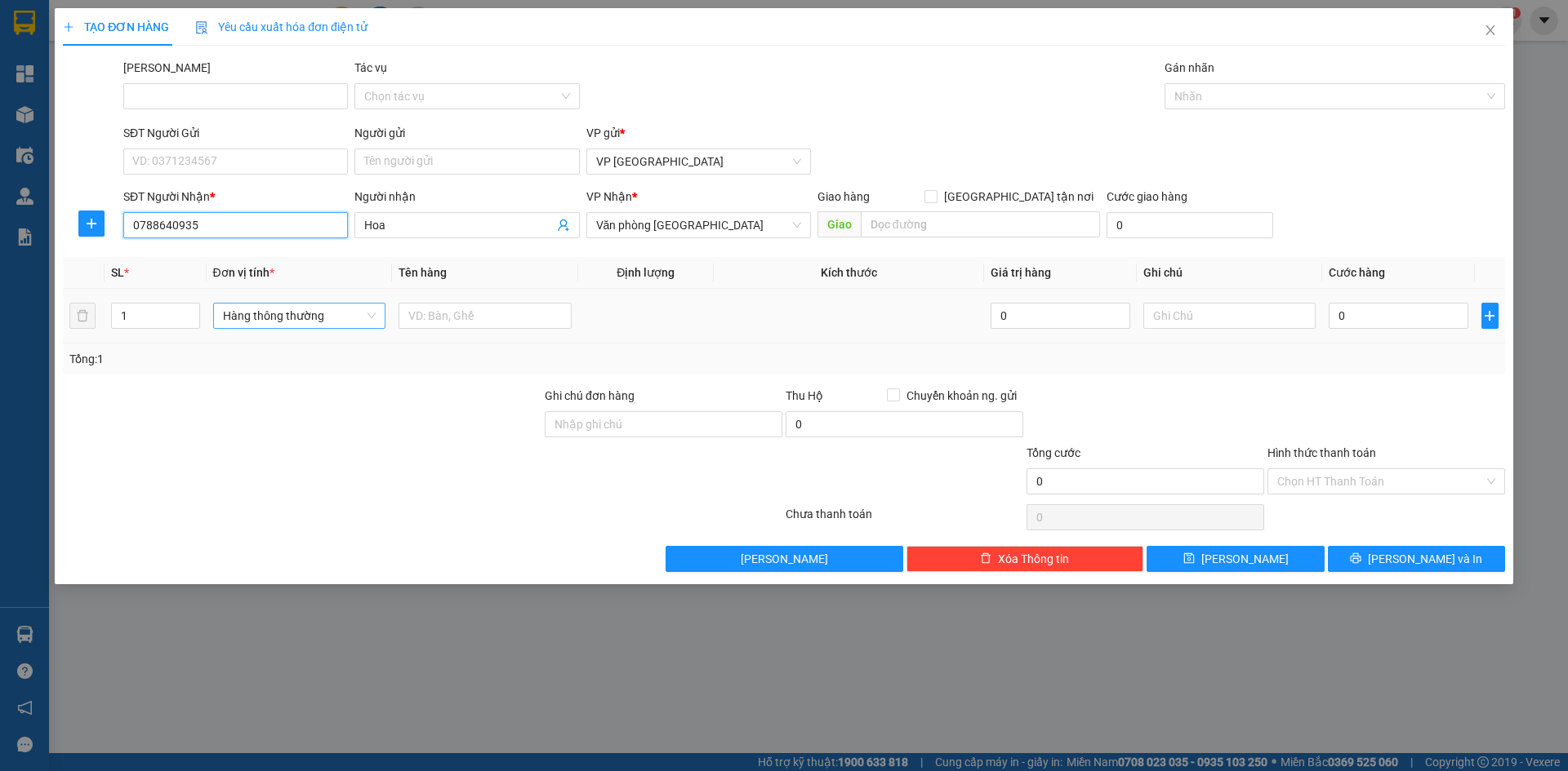
click at [248, 320] on span "Hàng thông thường" at bounding box center [300, 315] width 154 height 24
type input "0788640935"
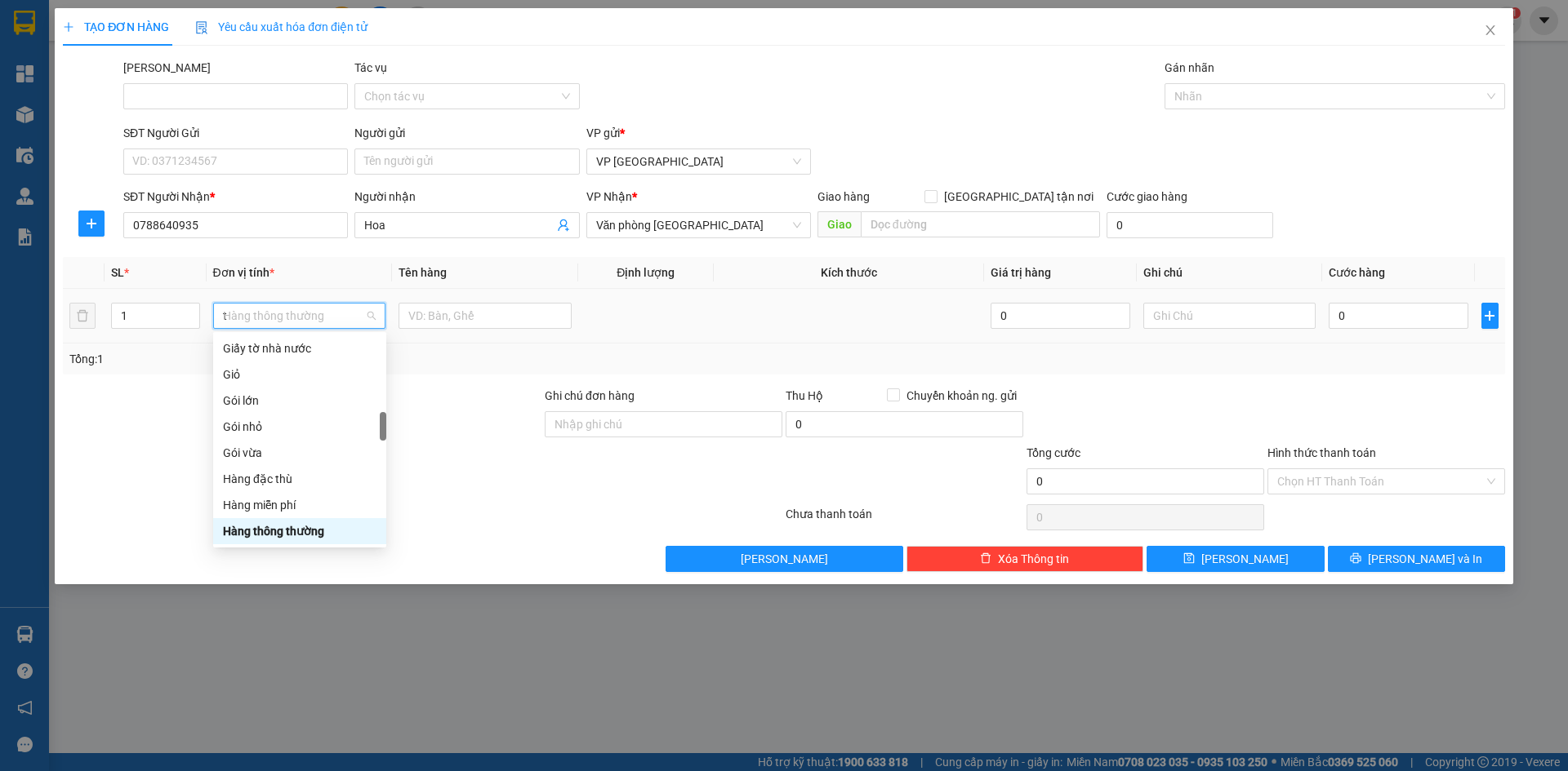
scroll to position [255, 0]
type input "th"
click at [286, 507] on div "Thùng vừa" at bounding box center [300, 505] width 154 height 18
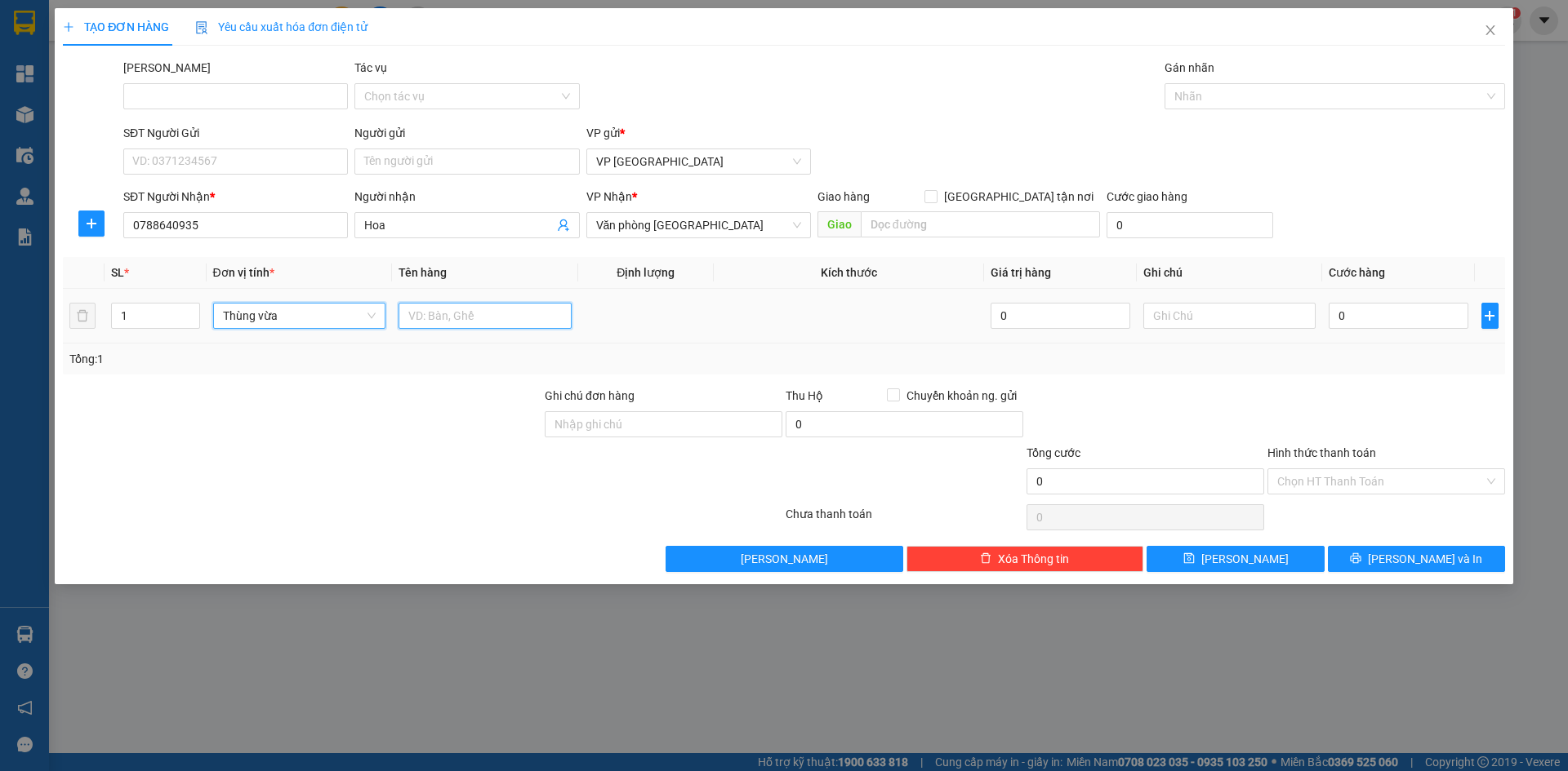
click at [423, 309] on input "text" at bounding box center [485, 316] width 173 height 26
drag, startPoint x: 437, startPoint y: 313, endPoint x: 479, endPoint y: 311, distance: 42.0
click at [479, 311] on input "Bông 130000" at bounding box center [485, 316] width 173 height 26
type input "Bông"
click at [1360, 317] on input "0" at bounding box center [1398, 316] width 139 height 26
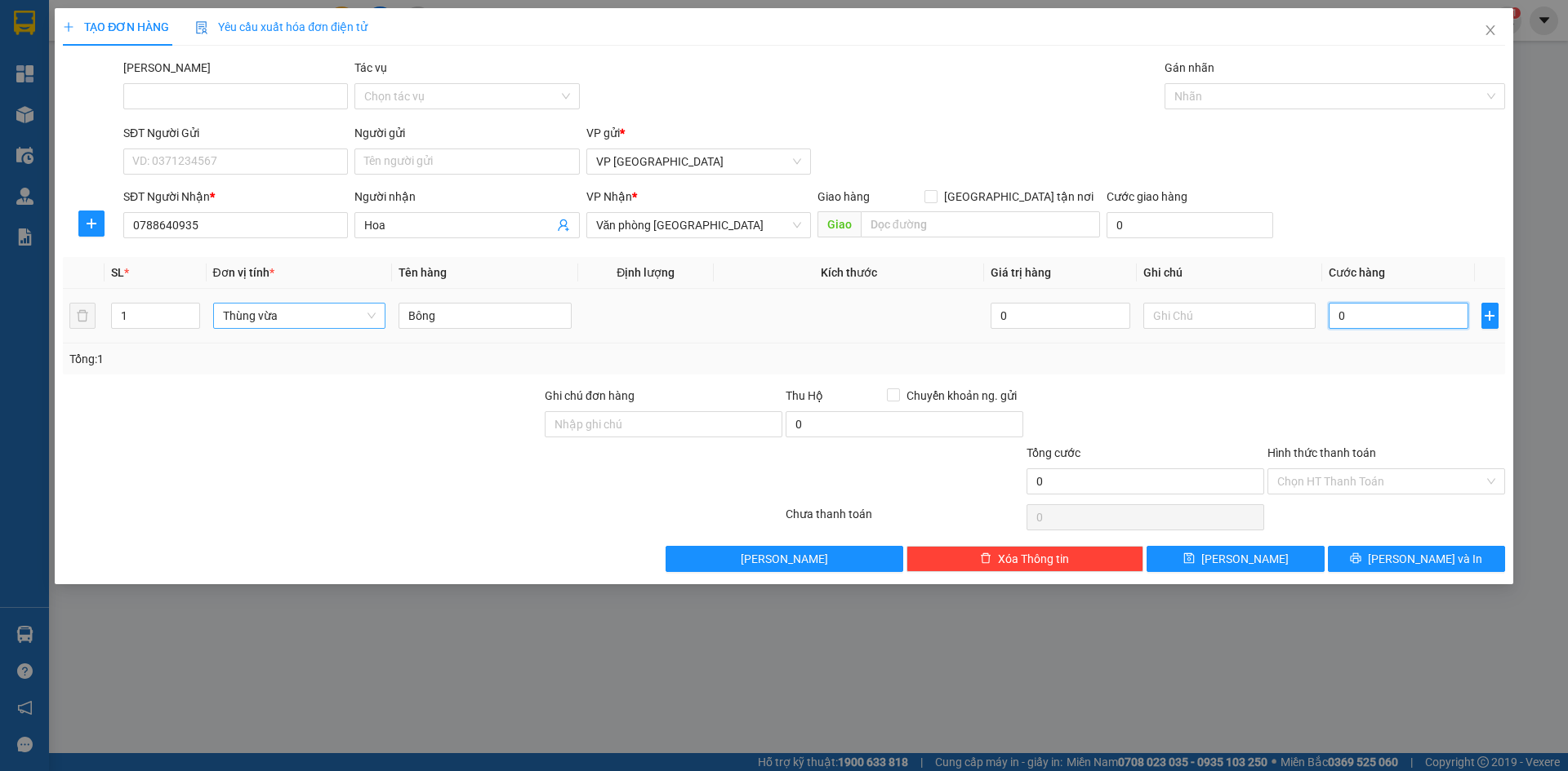
paste input "130.00"
type input "130.000"
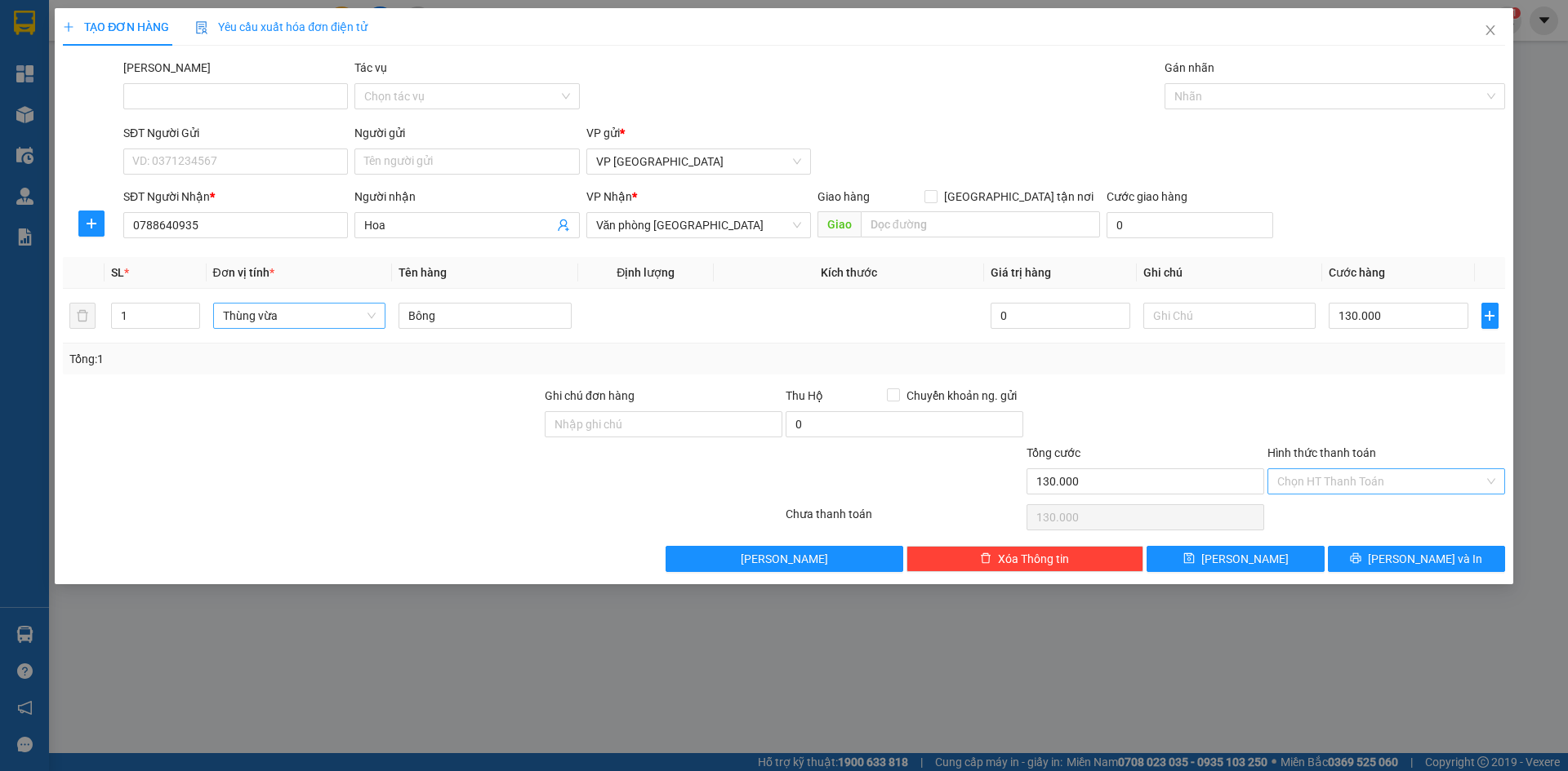
click at [1347, 476] on input "Hình thức thanh toán" at bounding box center [1381, 482] width 207 height 24
click at [1325, 511] on div "Tại văn phòng" at bounding box center [1387, 513] width 218 height 18
type input "0"
click at [1400, 557] on button "[PERSON_NAME] và In" at bounding box center [1416, 559] width 177 height 26
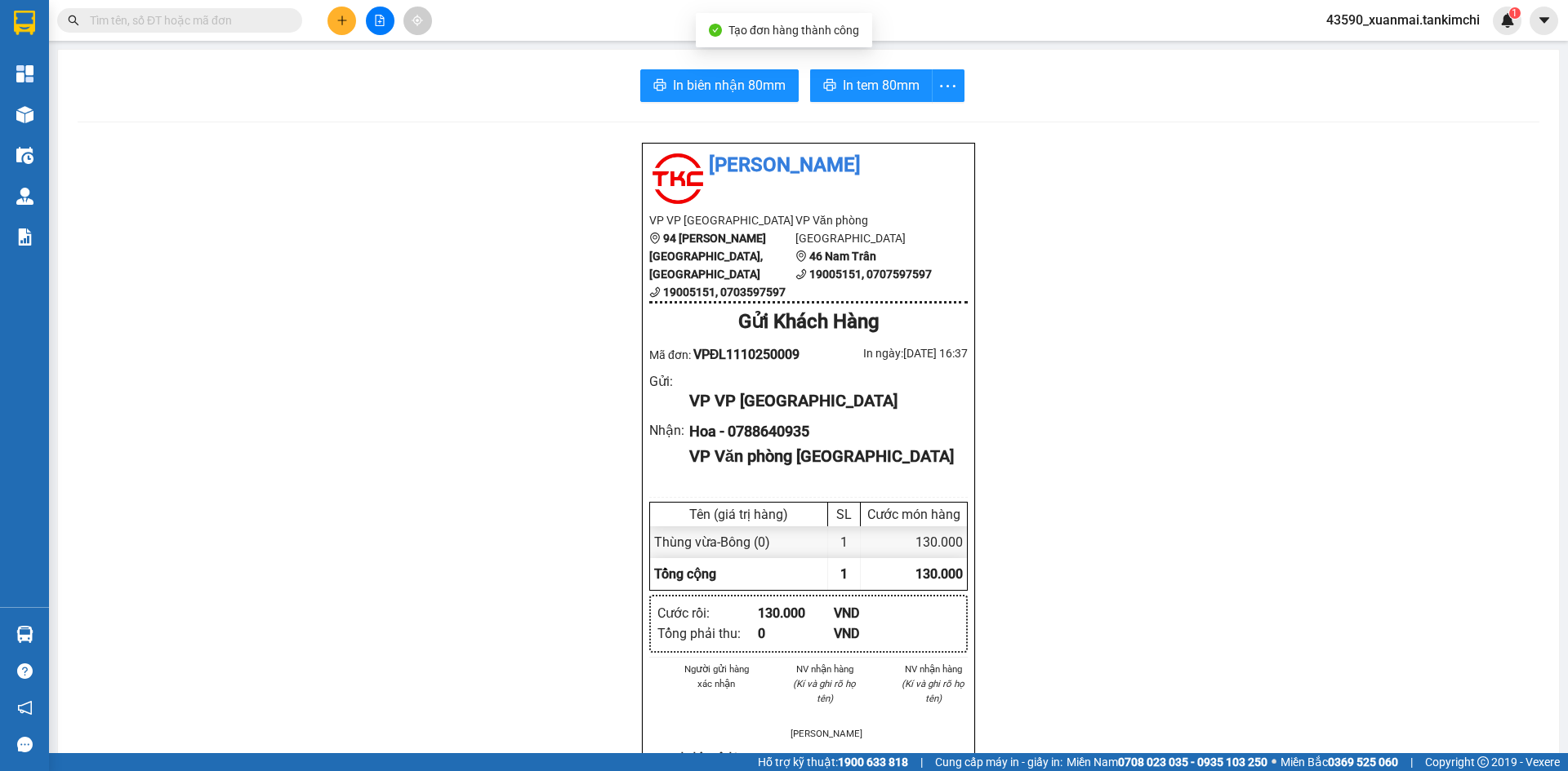
scroll to position [82, 0]
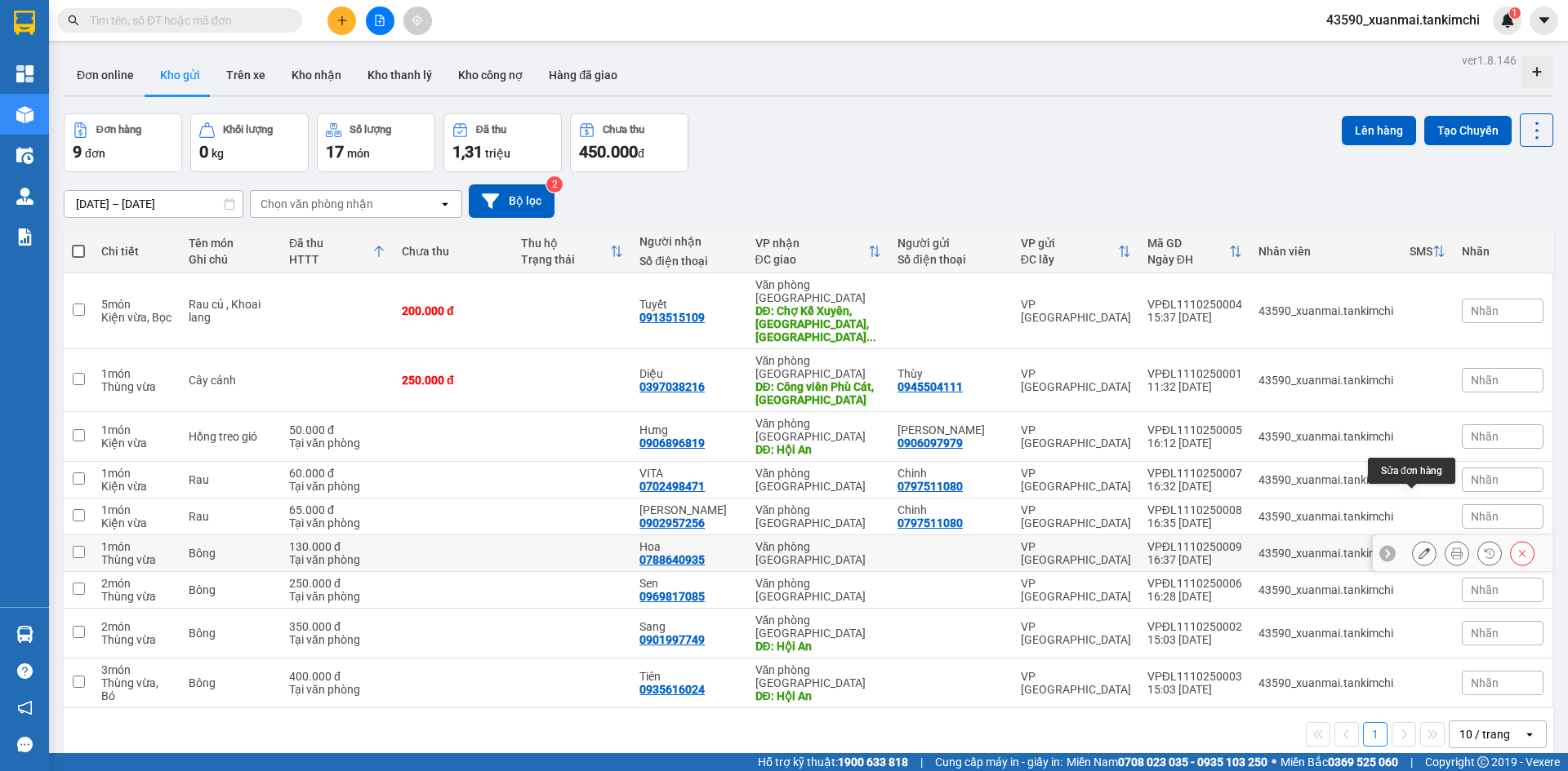
click at [1419, 548] on icon at bounding box center [1425, 553] width 11 height 11
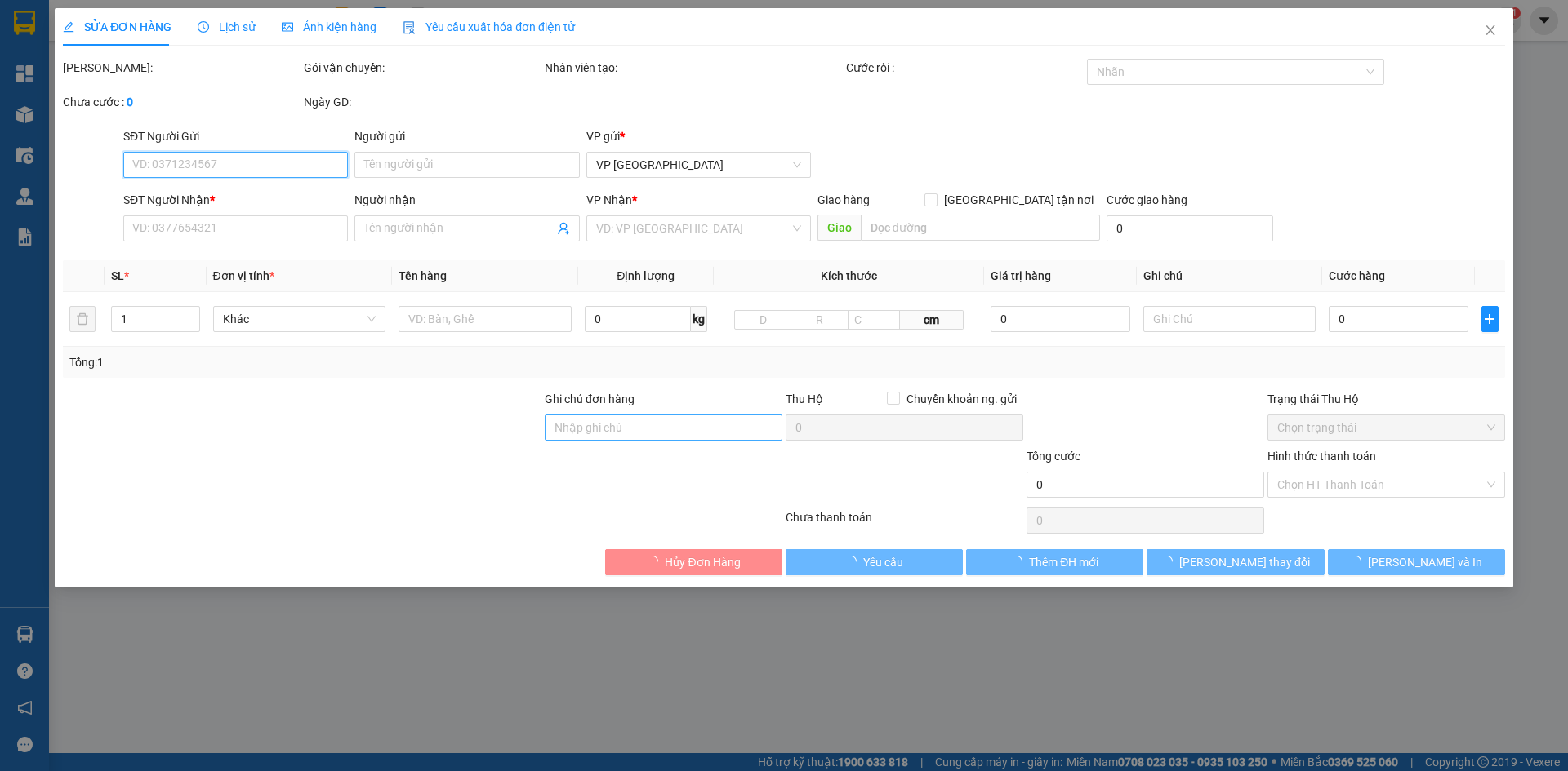
type input "0788640935"
type input "Hoa"
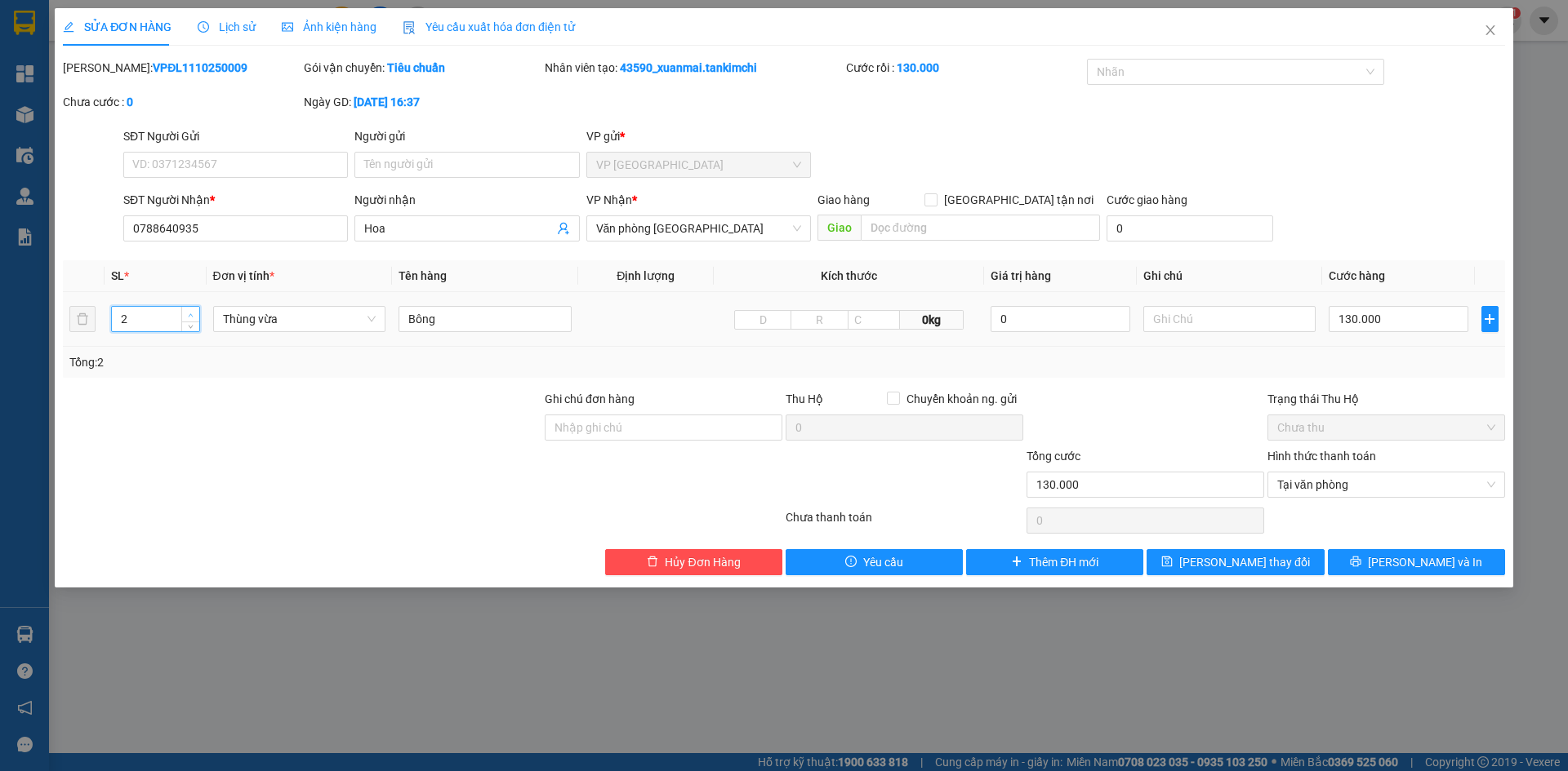
click at [192, 313] on icon "up" at bounding box center [191, 315] width 6 height 6
click at [1350, 318] on input "130.000" at bounding box center [1398, 319] width 139 height 26
click at [1352, 318] on input "130.000" at bounding box center [1398, 319] width 139 height 26
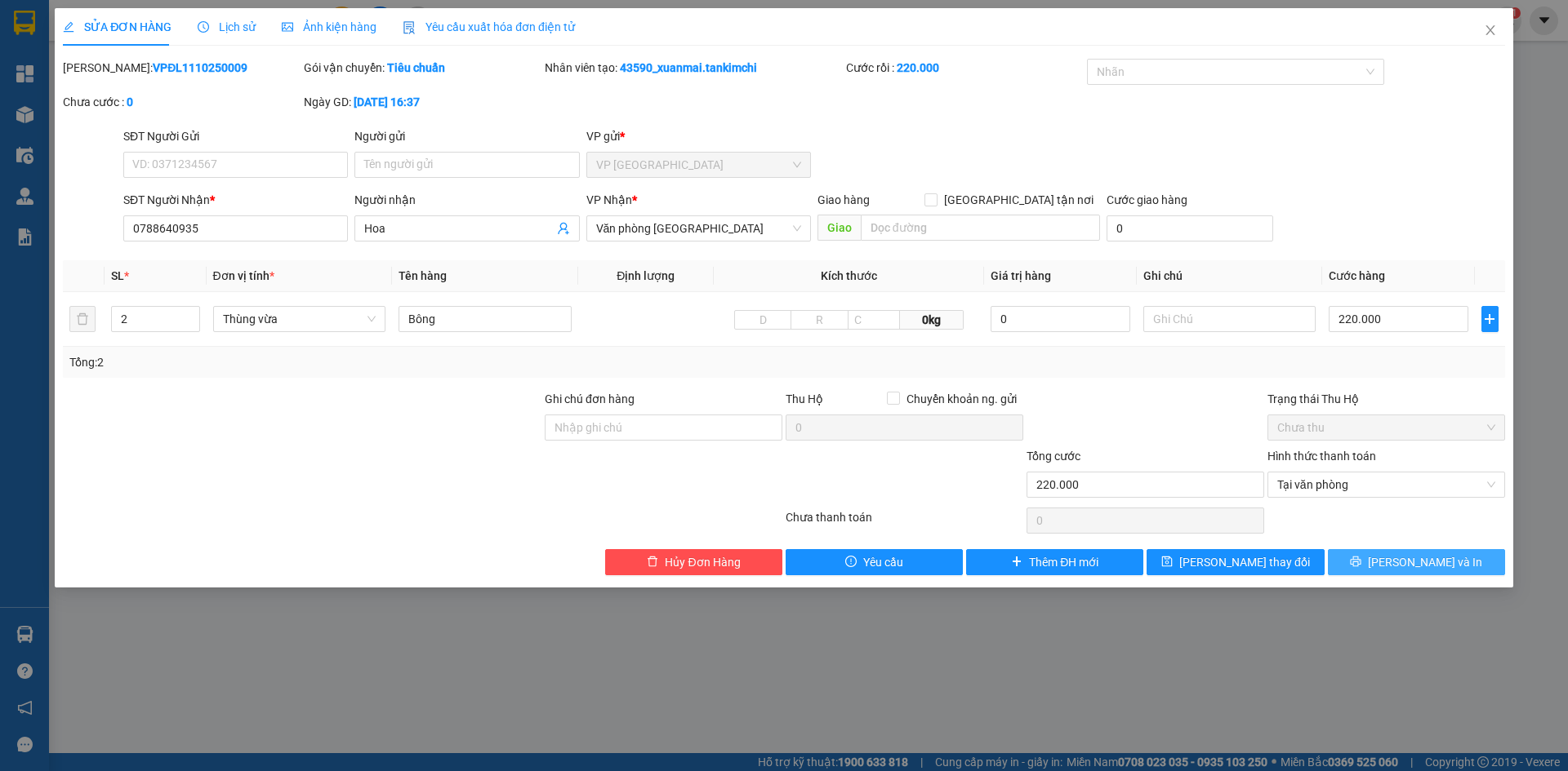
click at [1422, 565] on span "[PERSON_NAME] và In" at bounding box center [1425, 562] width 114 height 18
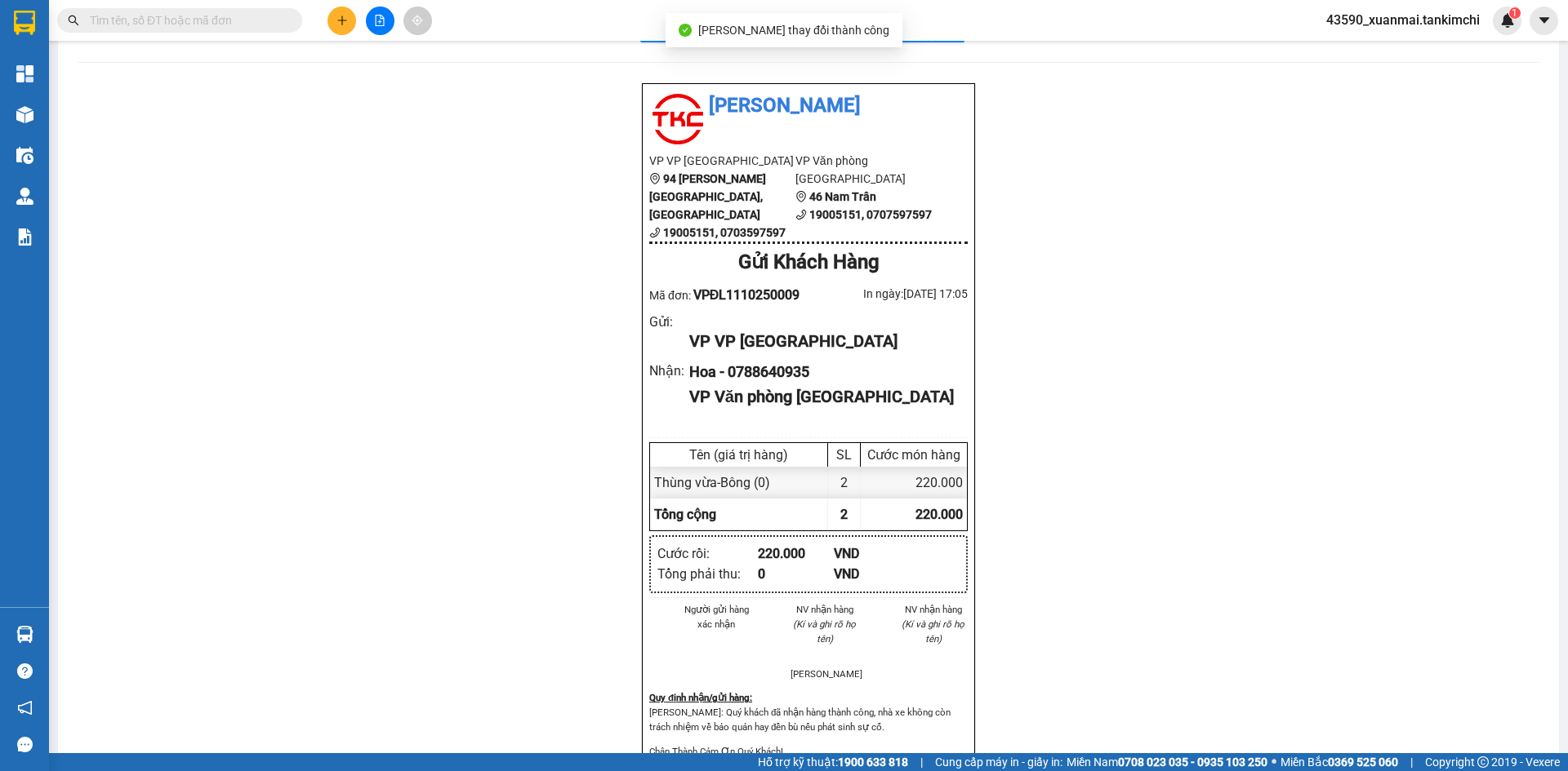
scroll to position [82, 0]
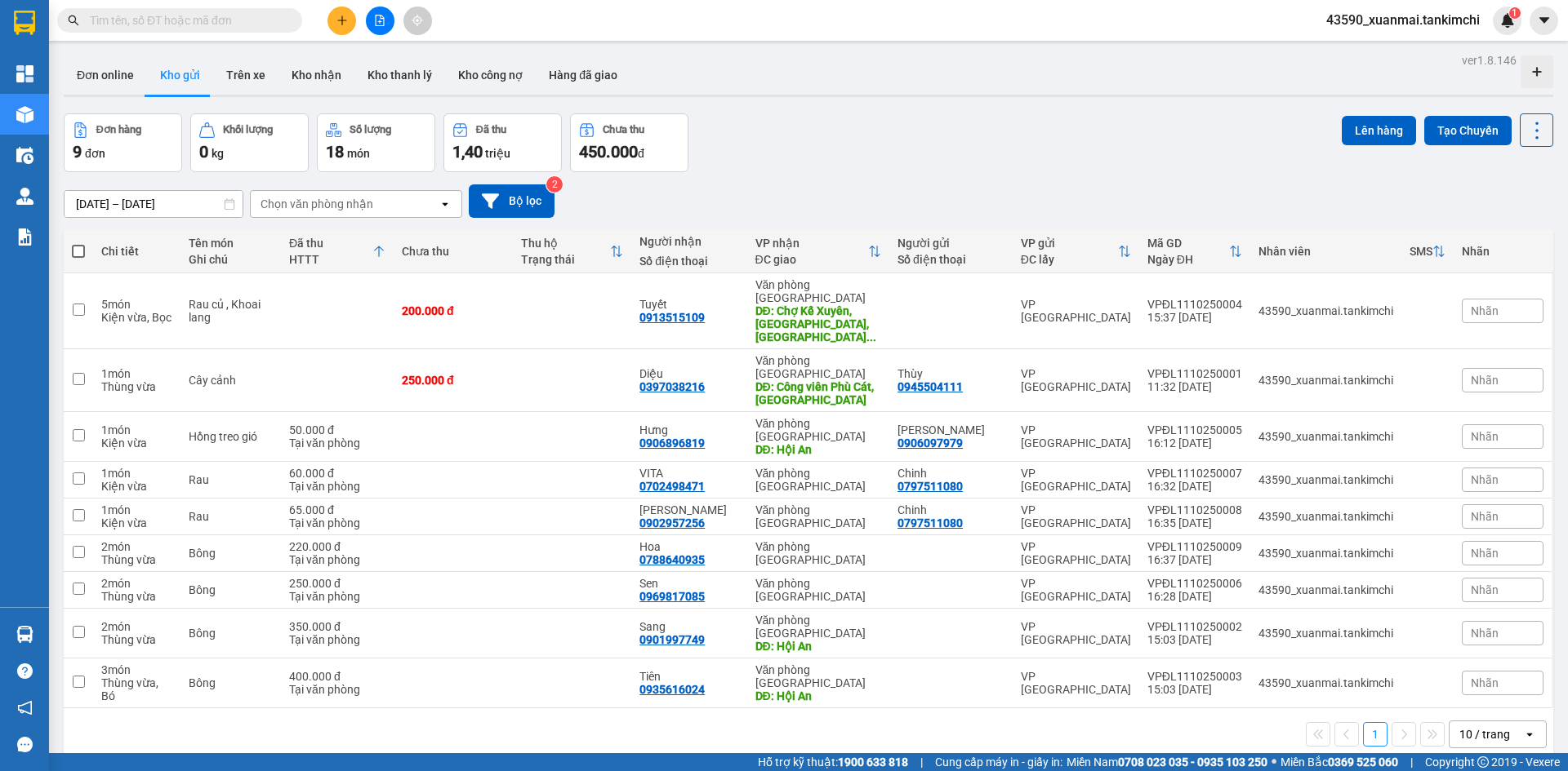
click at [82, 250] on span at bounding box center [78, 251] width 13 height 13
click at [78, 244] on input "checkbox" at bounding box center [78, 244] width 0 height 0
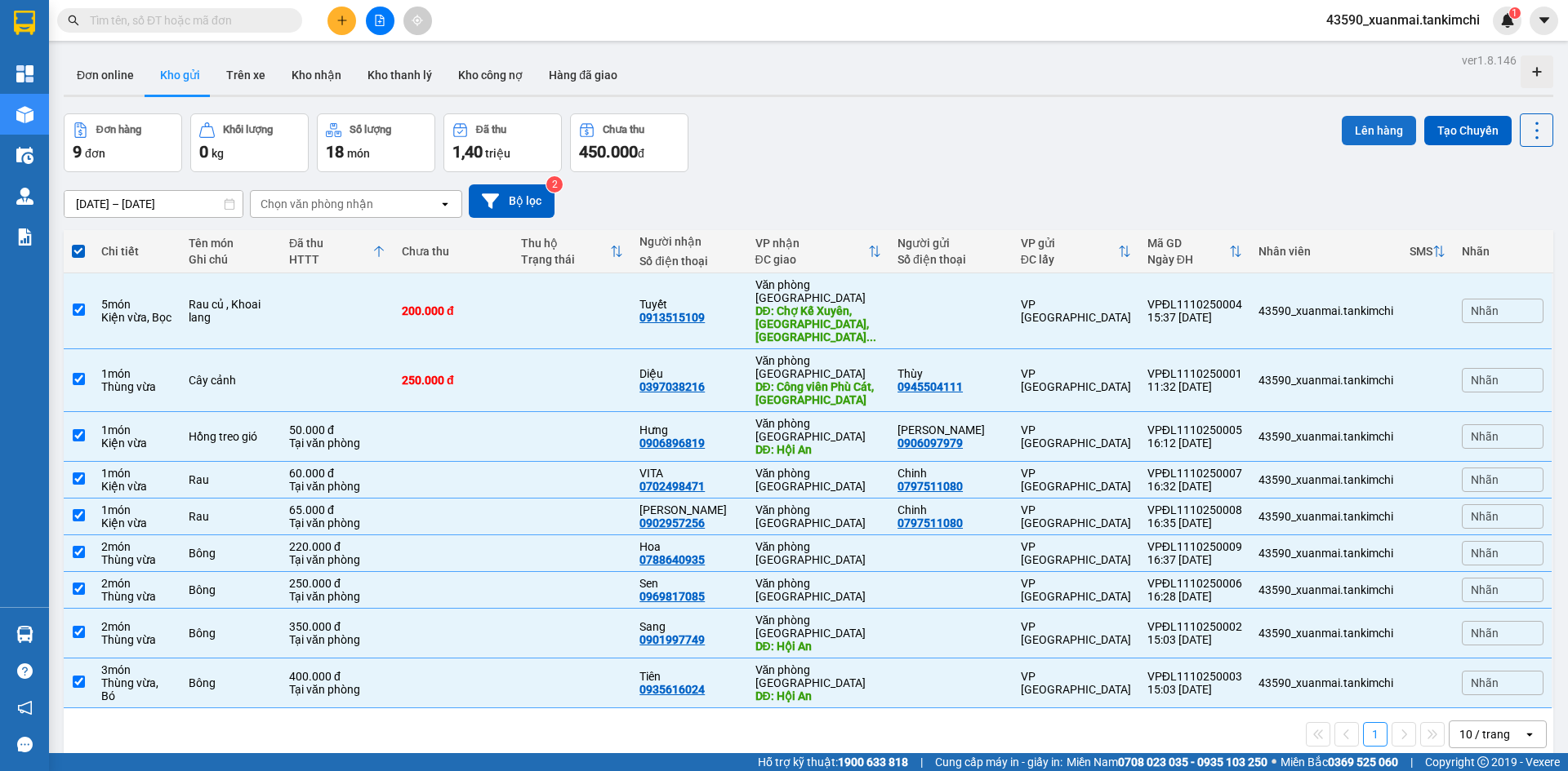
click at [1365, 130] on button "Lên hàng" at bounding box center [1379, 131] width 74 height 30
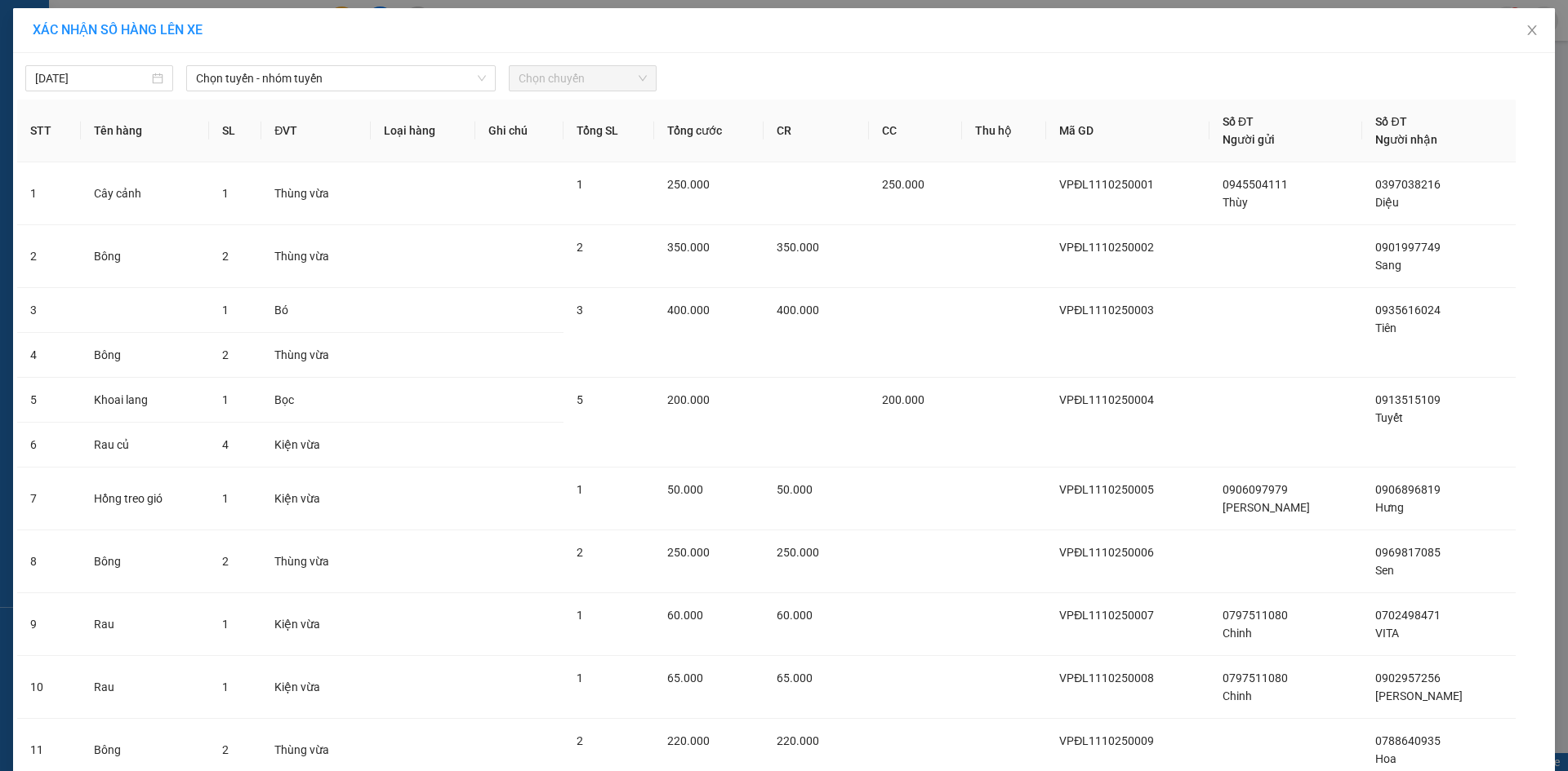
click at [543, 73] on span "Chọn chuyến" at bounding box center [583, 78] width 128 height 24
click at [381, 77] on span "Chọn tuyến - nhóm tuyến" at bounding box center [342, 78] width 290 height 24
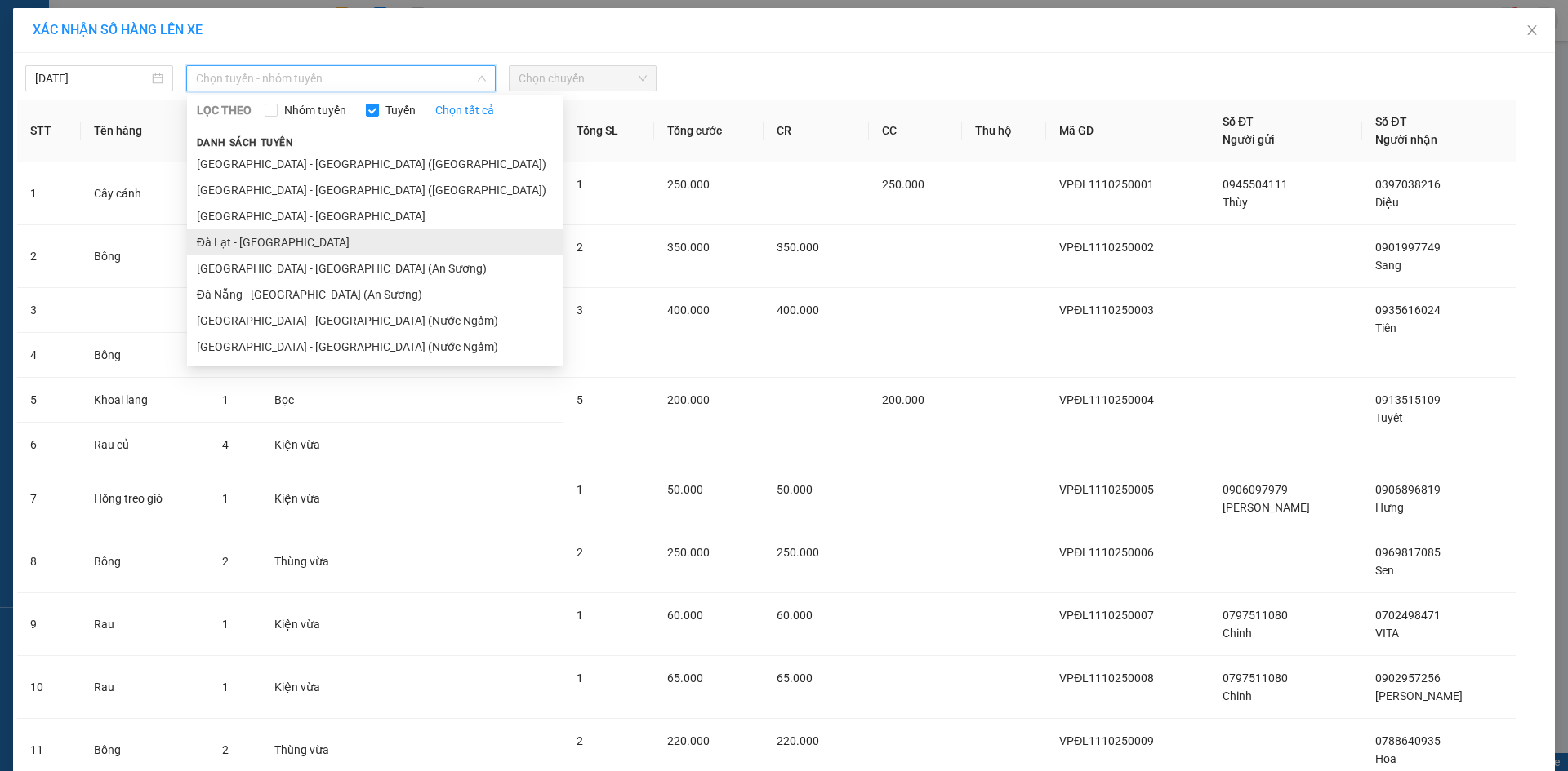
click at [227, 235] on li "Đà Lạt - [GEOGRAPHIC_DATA]" at bounding box center [375, 243] width 376 height 26
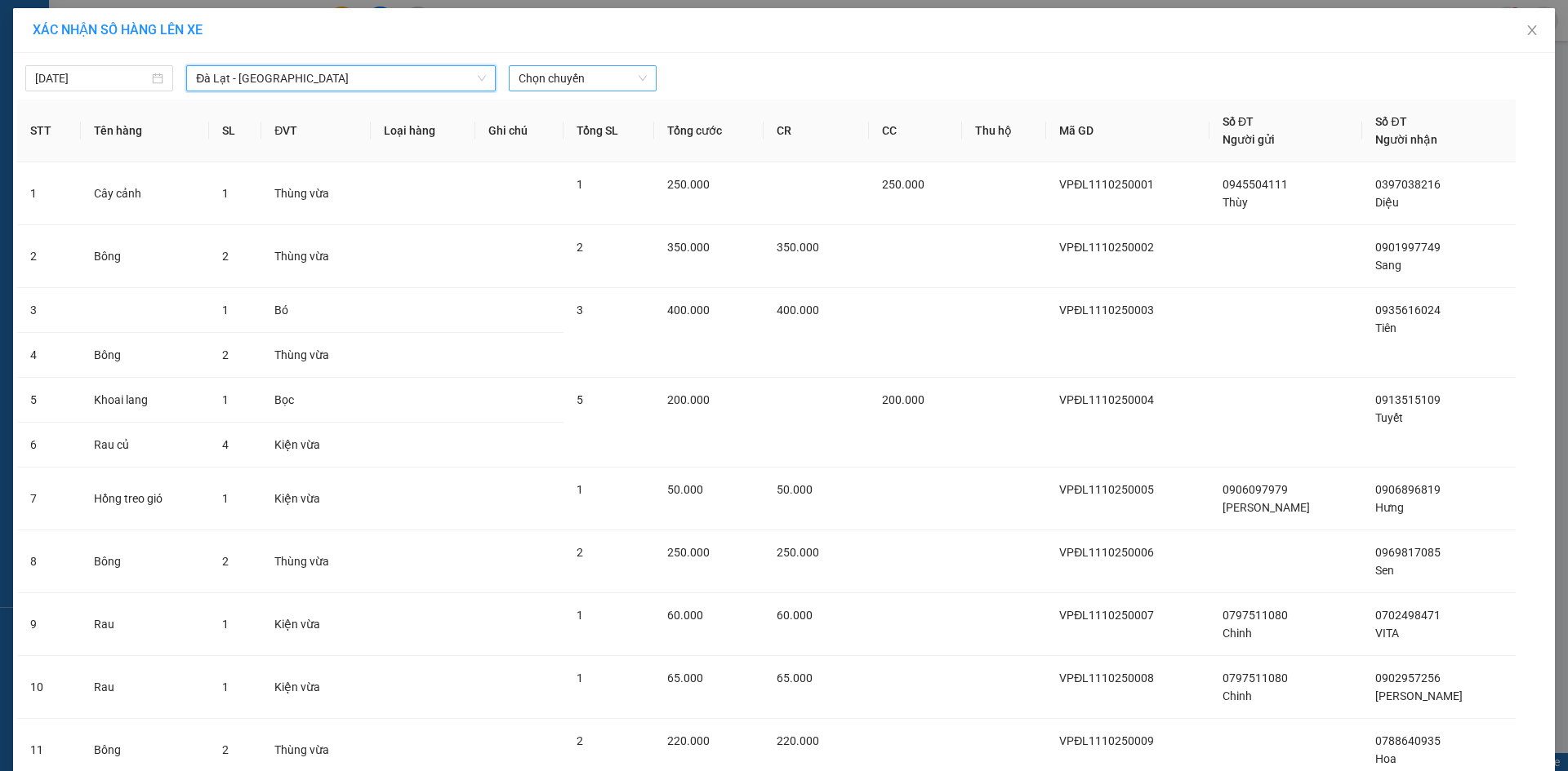
click at [588, 81] on span "Chọn chuyến" at bounding box center [583, 78] width 128 height 24
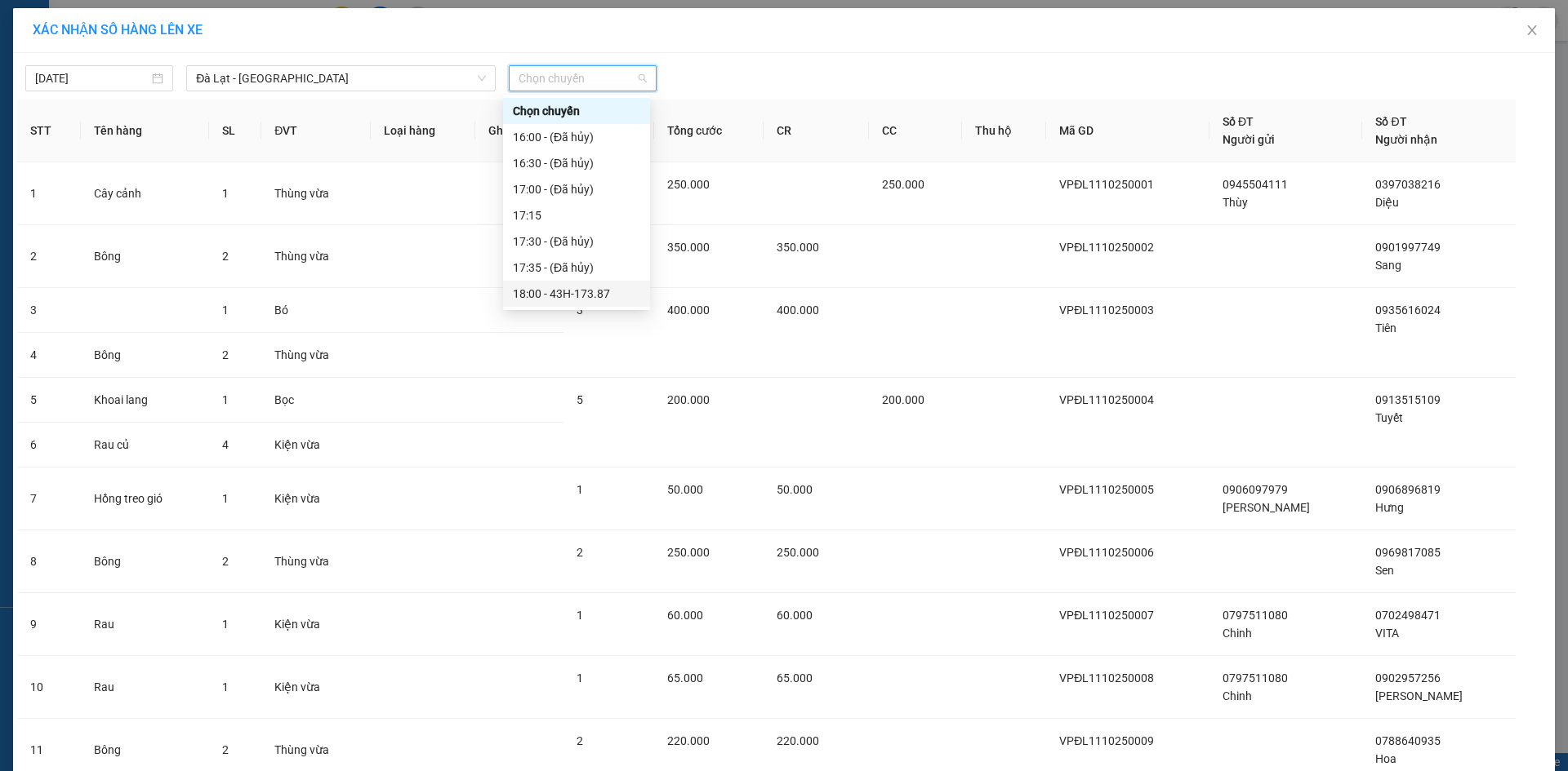
click at [597, 288] on div "18:00 - 43H-173.87" at bounding box center [576, 293] width 127 height 18
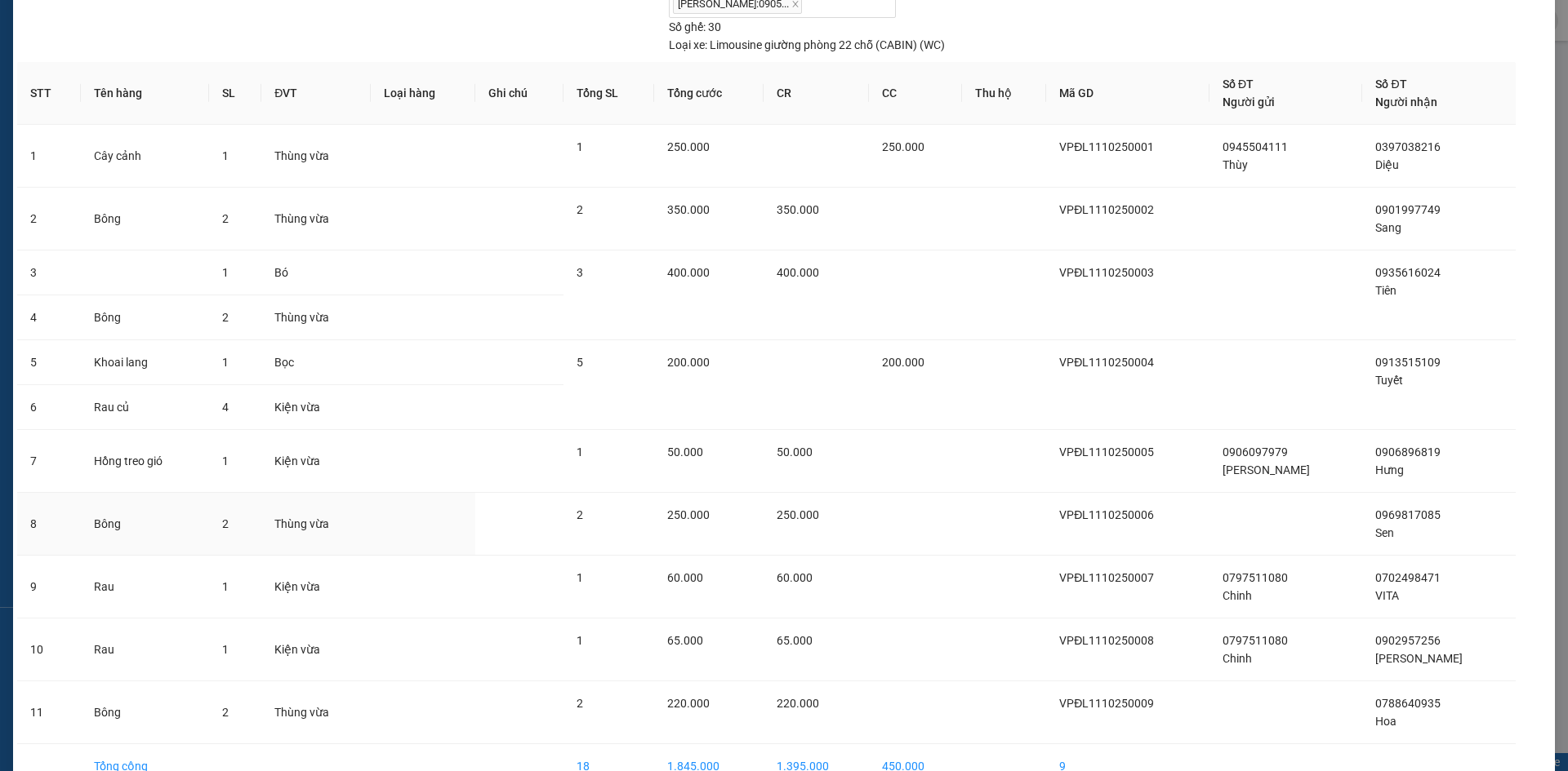
scroll to position [190, 0]
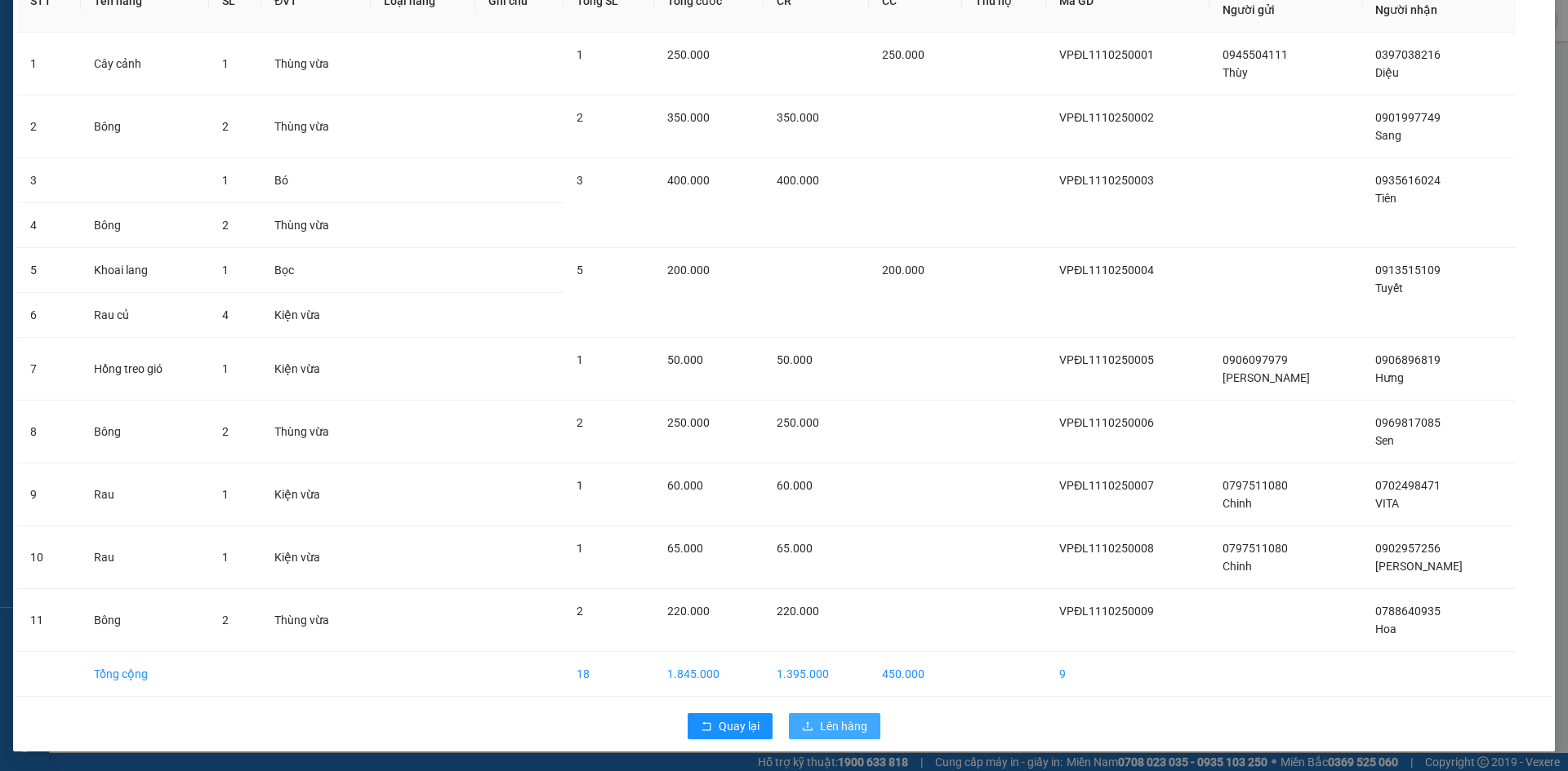
click at [846, 732] on span "Lên hàng" at bounding box center [843, 725] width 47 height 18
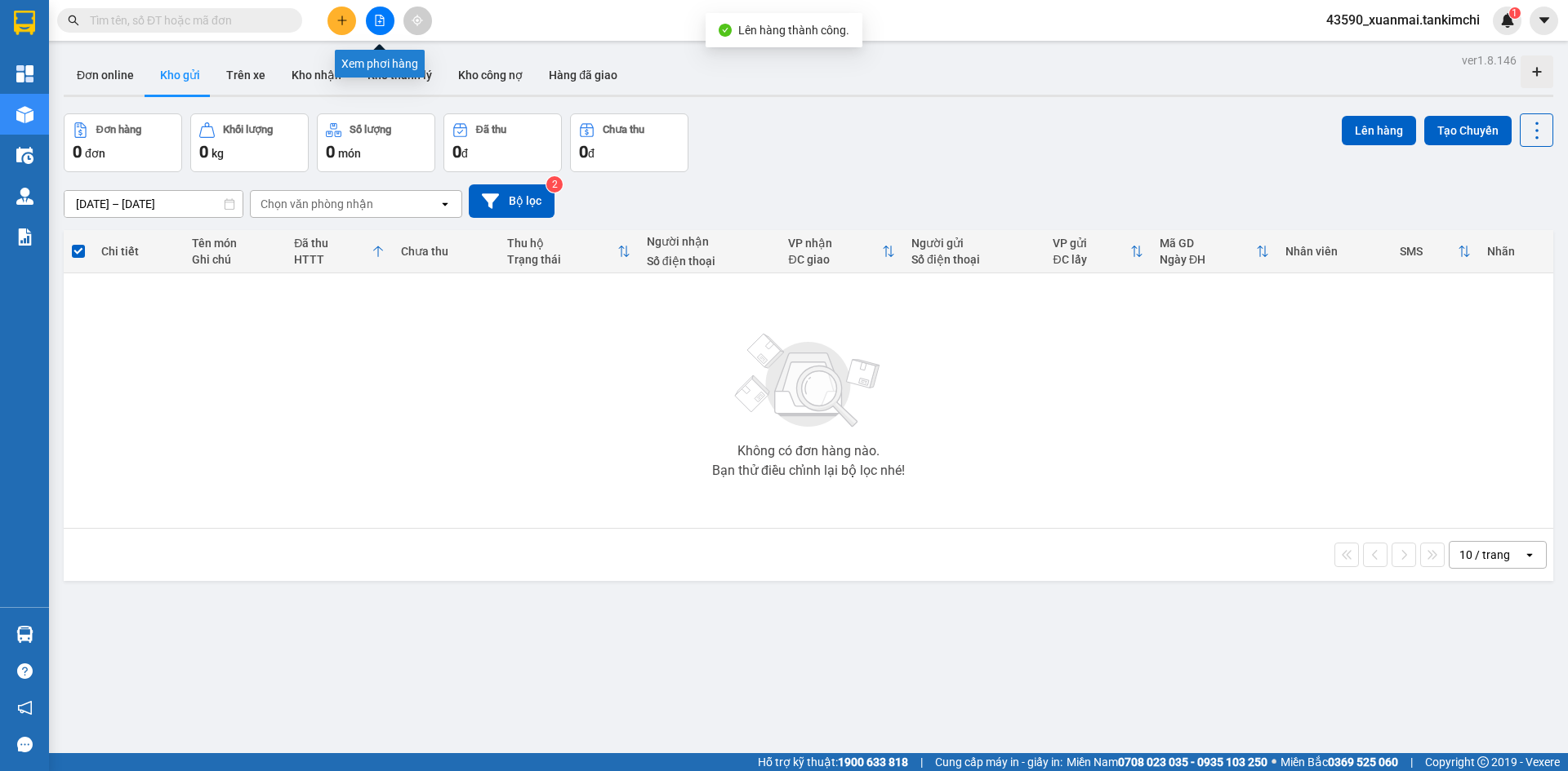
click at [377, 19] on icon "file-add" at bounding box center [380, 20] width 11 height 11
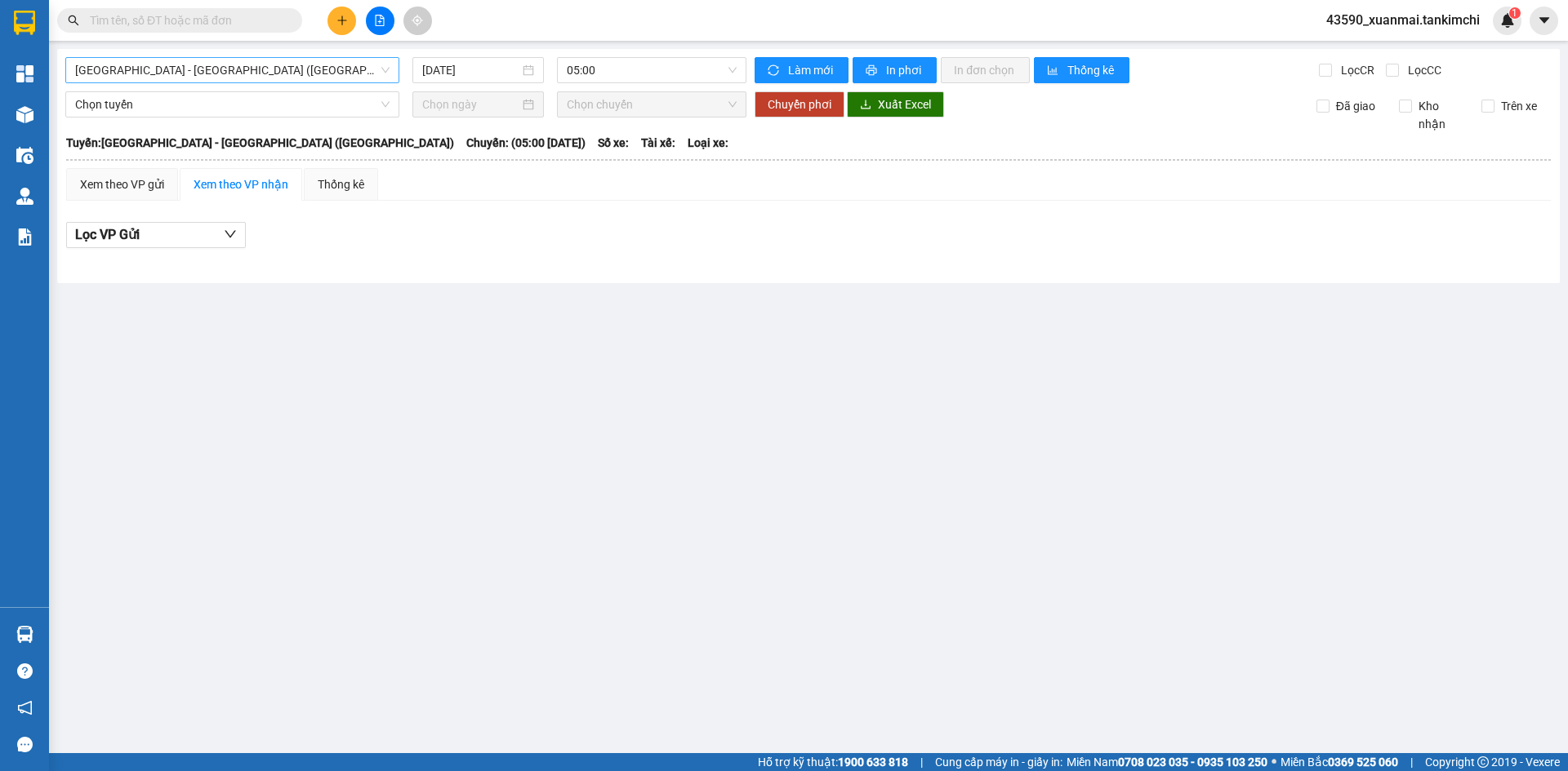
click at [288, 73] on span "[GEOGRAPHIC_DATA] - [GEOGRAPHIC_DATA] ([GEOGRAPHIC_DATA])" at bounding box center [233, 70] width 315 height 24
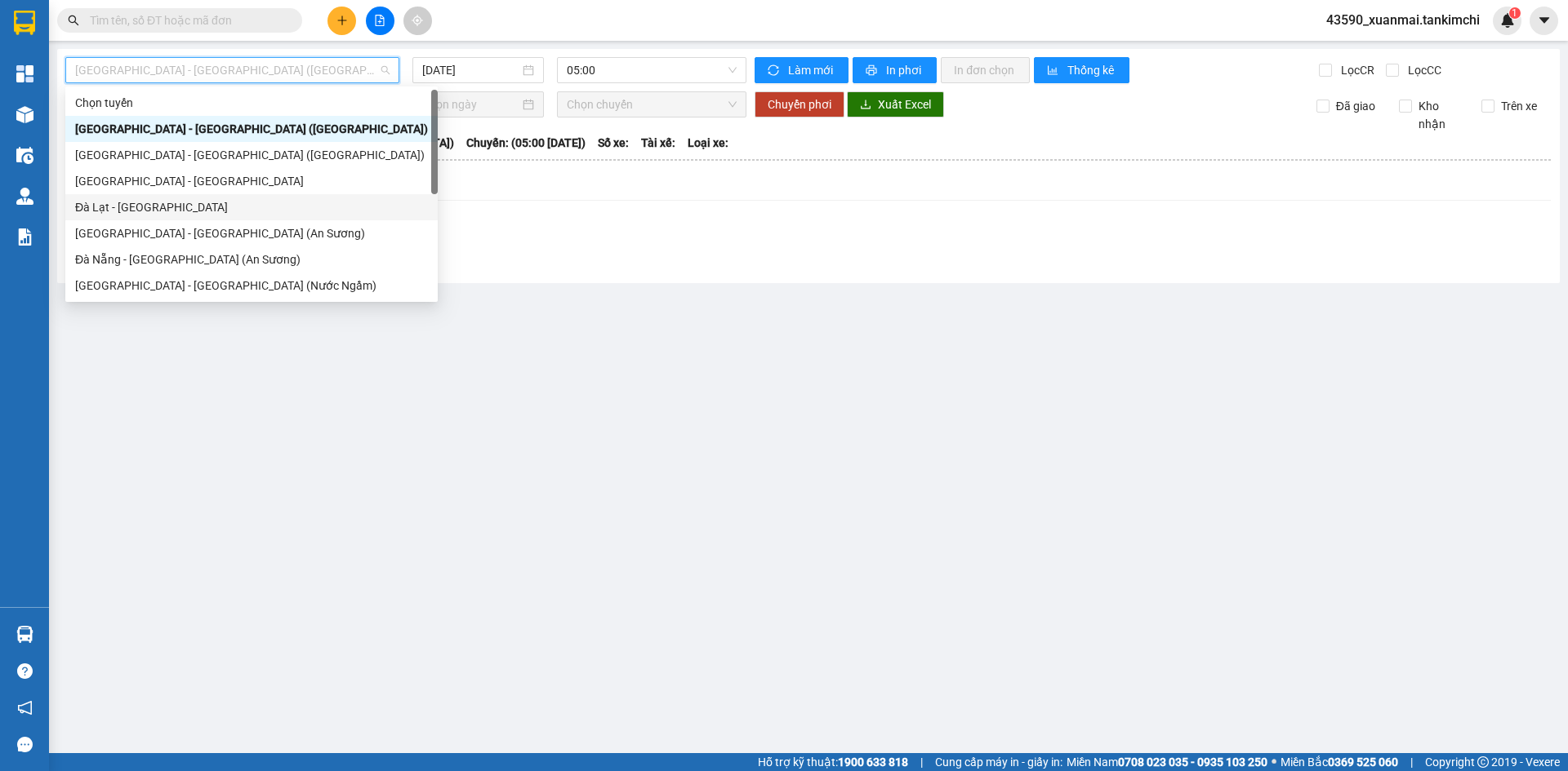
click at [154, 203] on div "Đà Lạt - [GEOGRAPHIC_DATA]" at bounding box center [251, 206] width 353 height 18
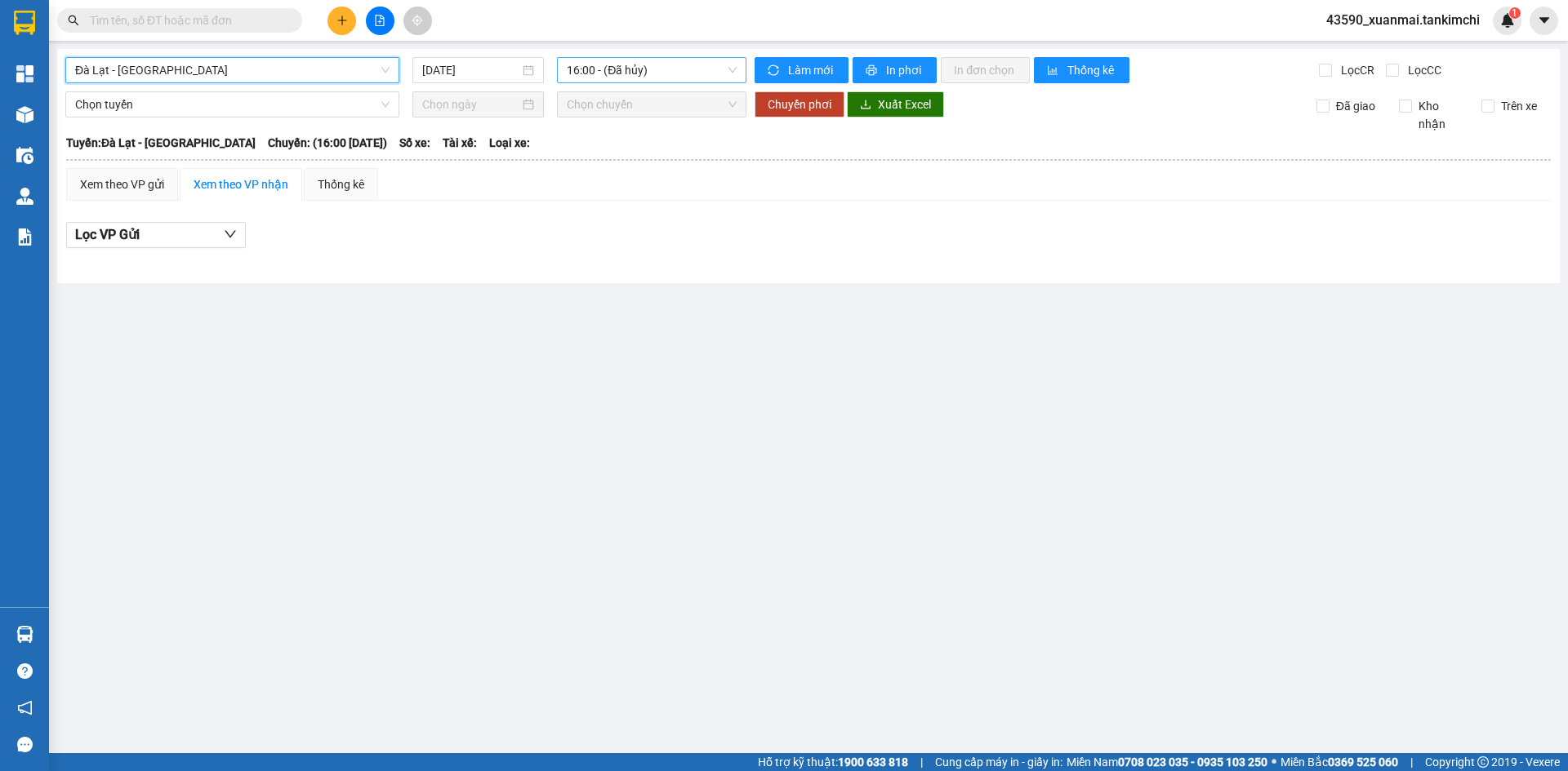
click at [626, 70] on span "16:00 - (Đã hủy)" at bounding box center [651, 70] width 170 height 24
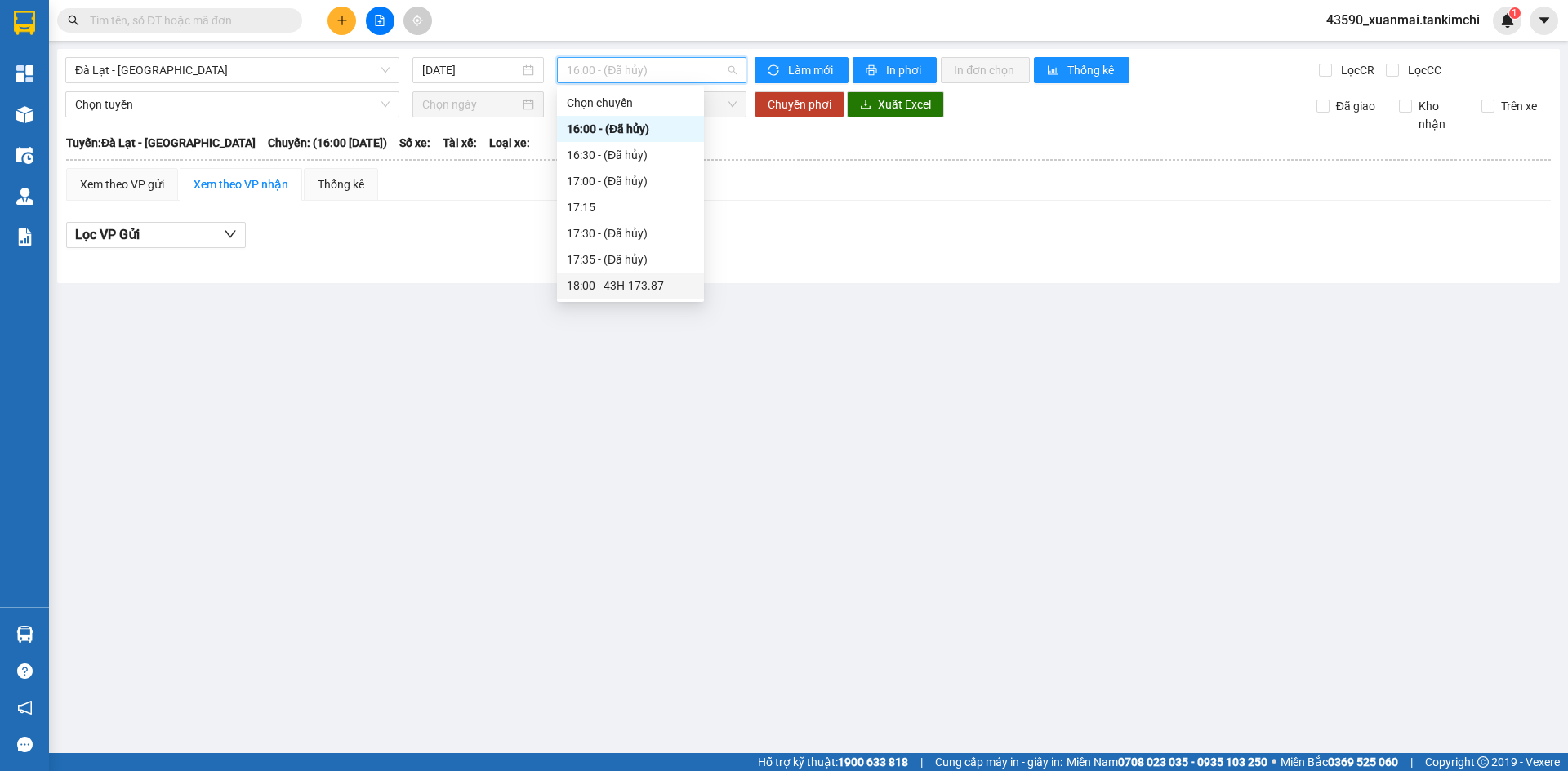
click at [651, 290] on div "18:00 - 43H-173.87" at bounding box center [630, 286] width 127 height 18
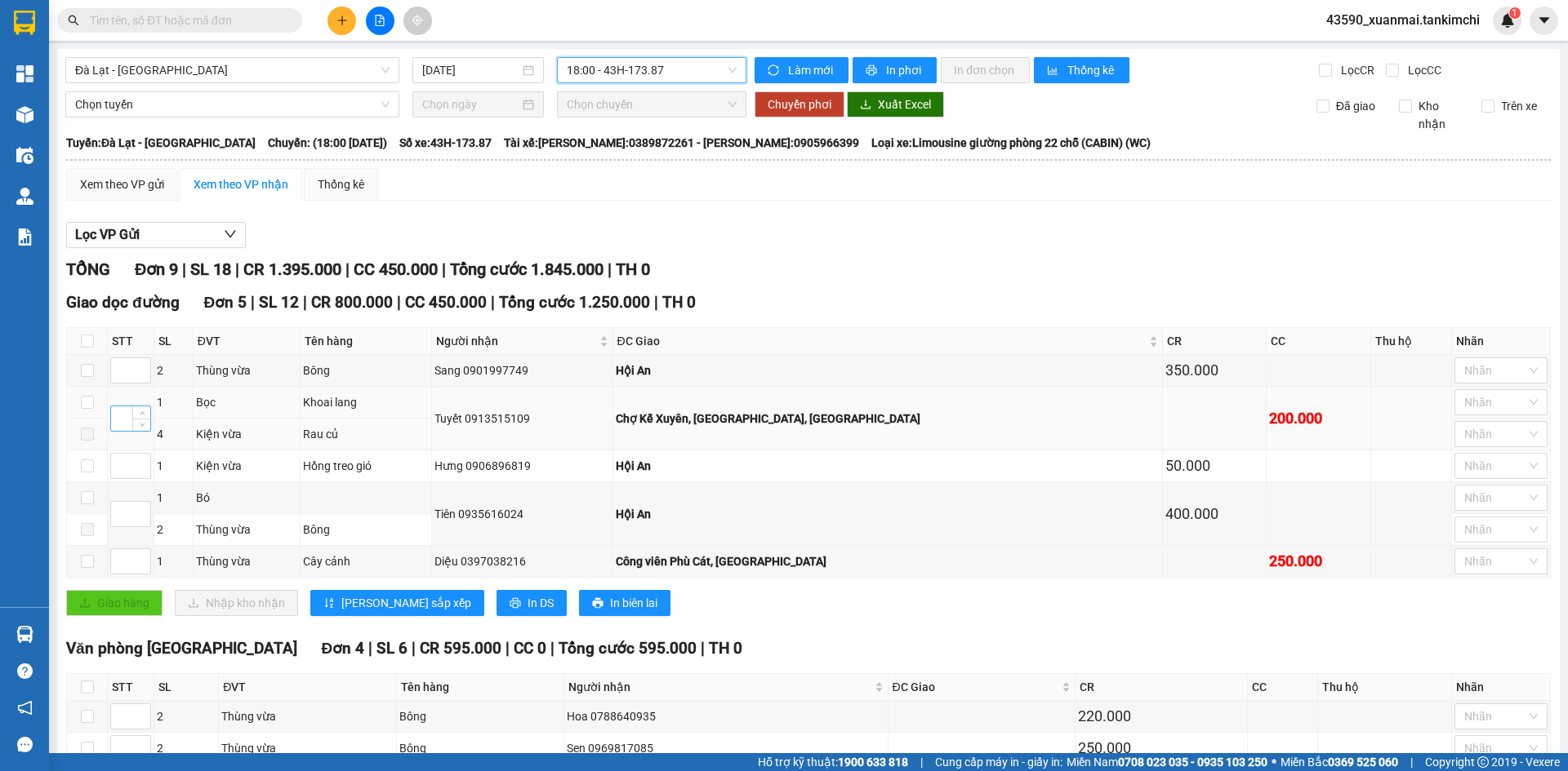
click at [116, 416] on input at bounding box center [130, 419] width 39 height 24
click at [124, 556] on input at bounding box center [130, 562] width 39 height 24
click at [121, 465] on input at bounding box center [130, 466] width 39 height 24
click at [118, 370] on input at bounding box center [130, 370] width 39 height 24
click at [119, 512] on input at bounding box center [130, 514] width 39 height 24
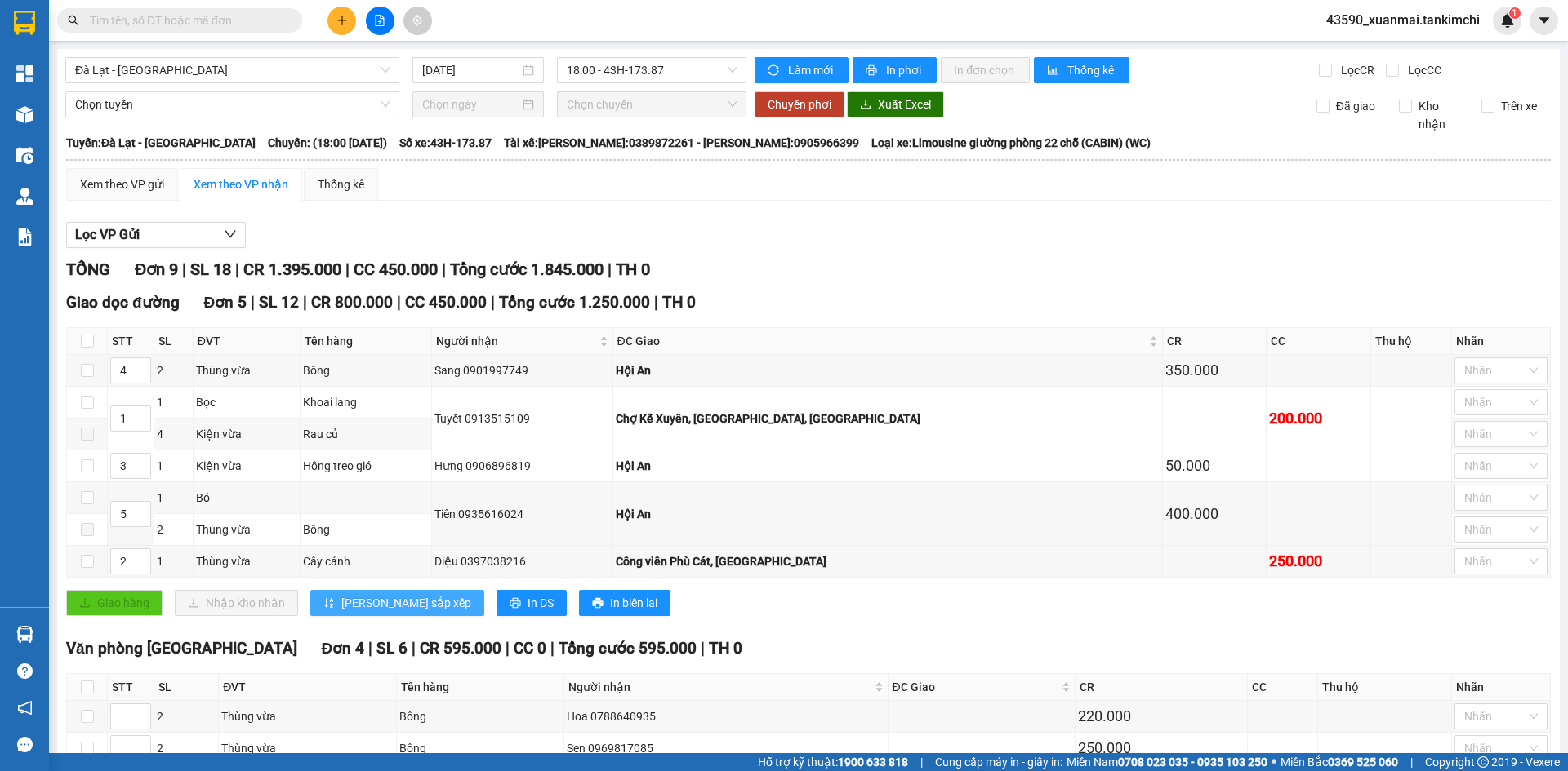
click at [369, 604] on span "[PERSON_NAME] sắp xếp" at bounding box center [407, 603] width 130 height 18
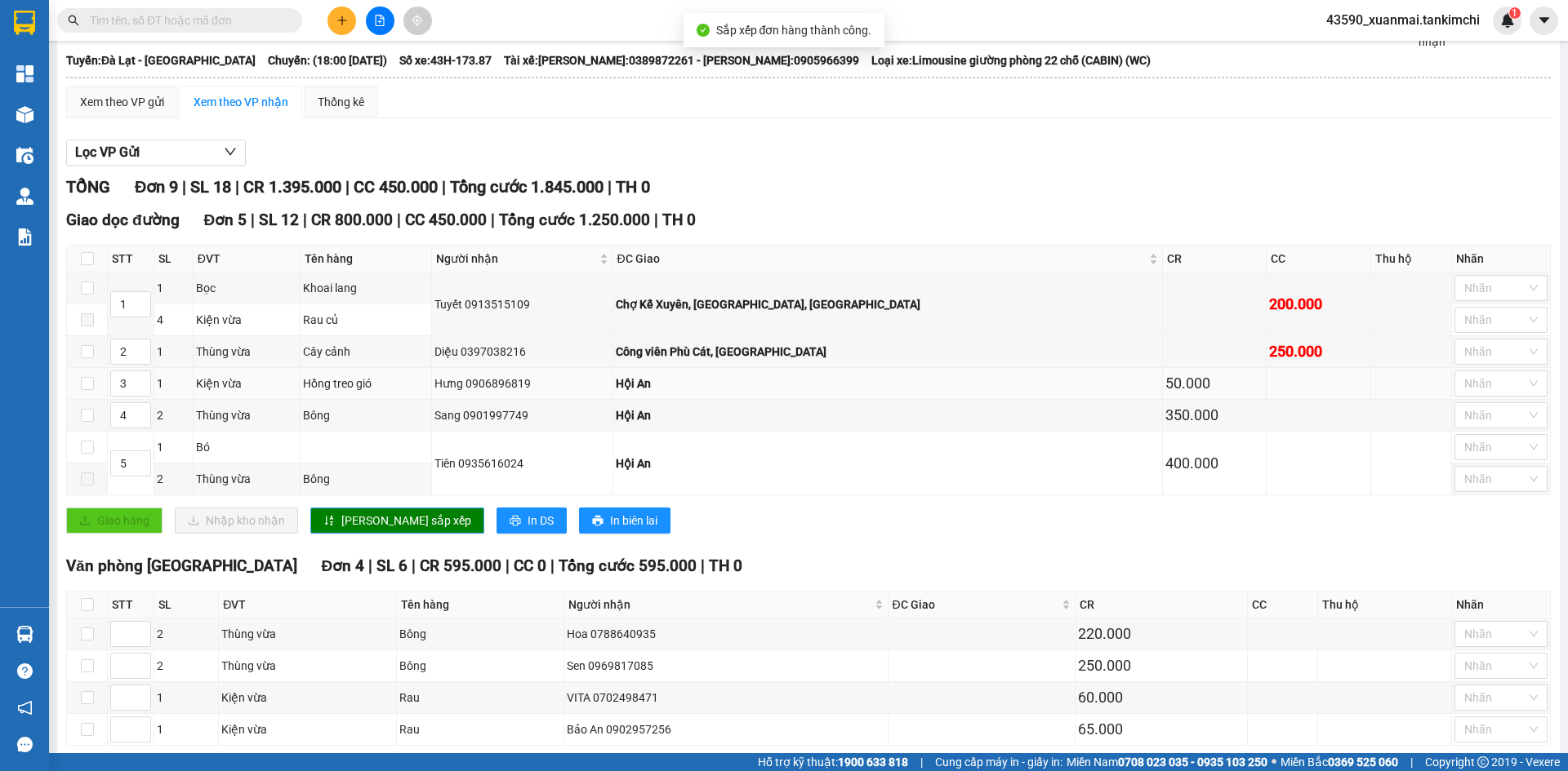
scroll to position [159, 0]
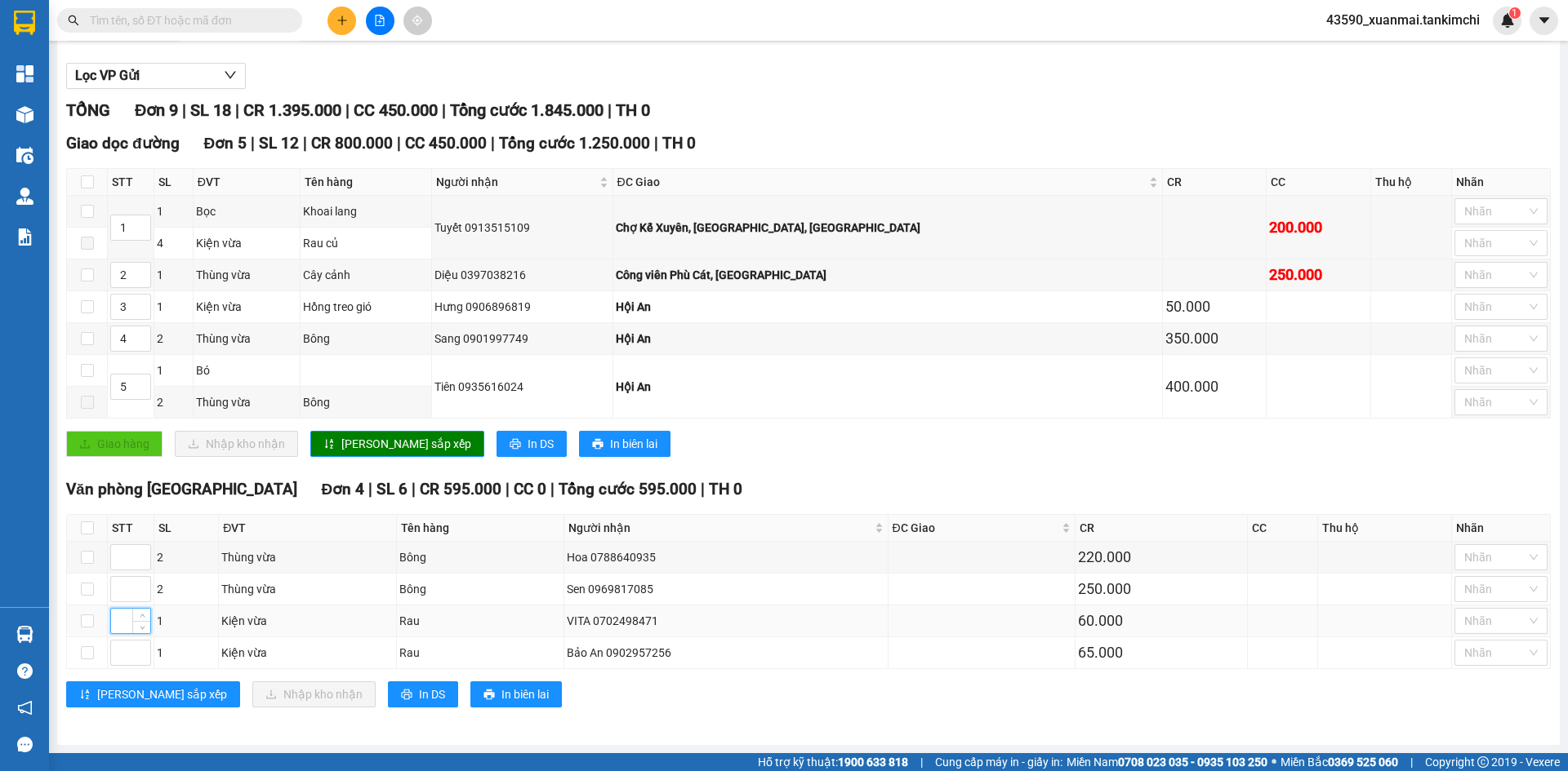
click at [120, 623] on input at bounding box center [130, 621] width 39 height 24
click at [121, 651] on input at bounding box center [130, 653] width 39 height 24
click at [117, 556] on input at bounding box center [130, 557] width 39 height 24
click at [124, 599] on input at bounding box center [130, 590] width 39 height 24
click at [137, 687] on span "[PERSON_NAME] sắp xếp" at bounding box center [162, 694] width 130 height 18
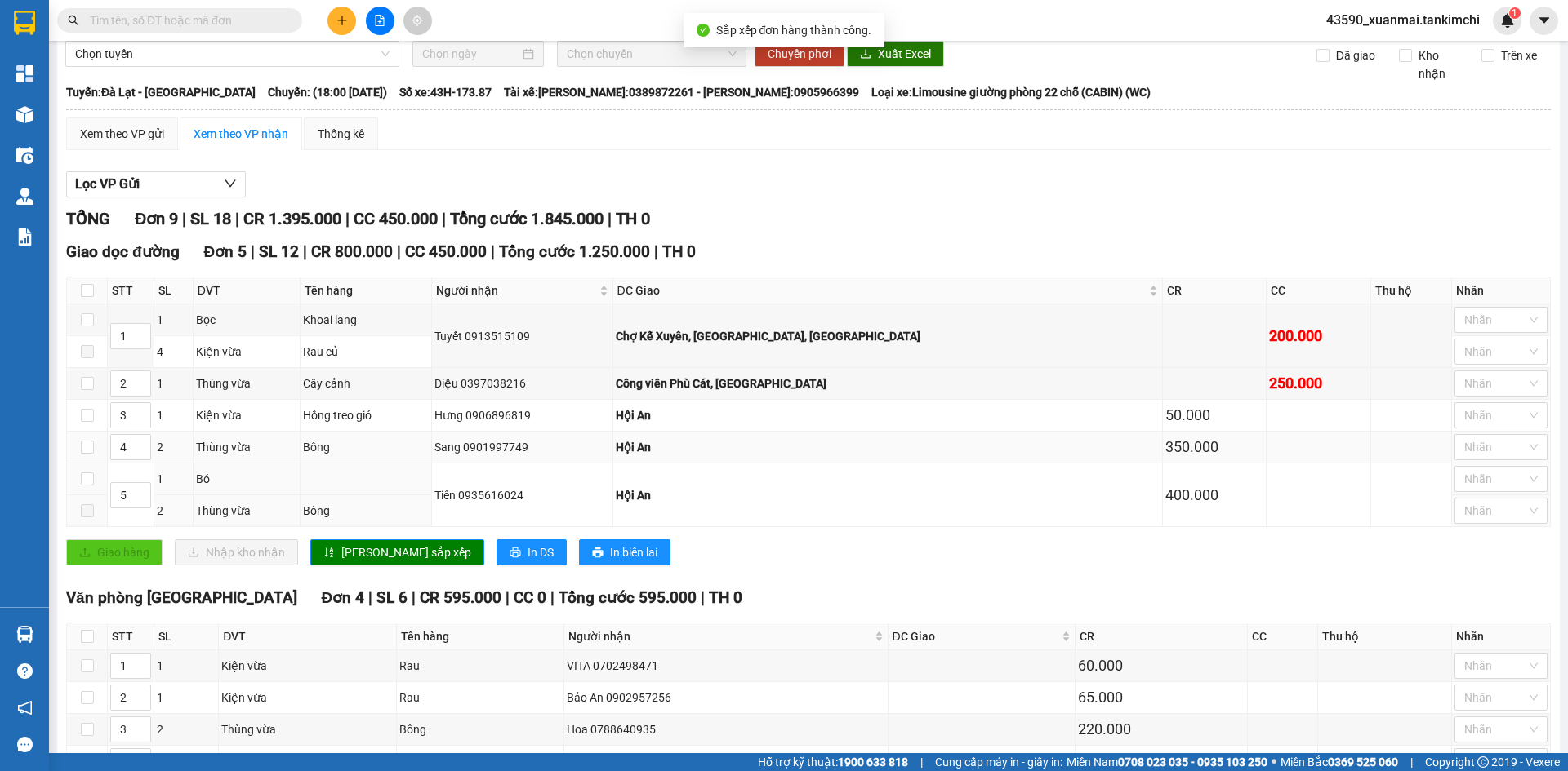
scroll to position [0, 0]
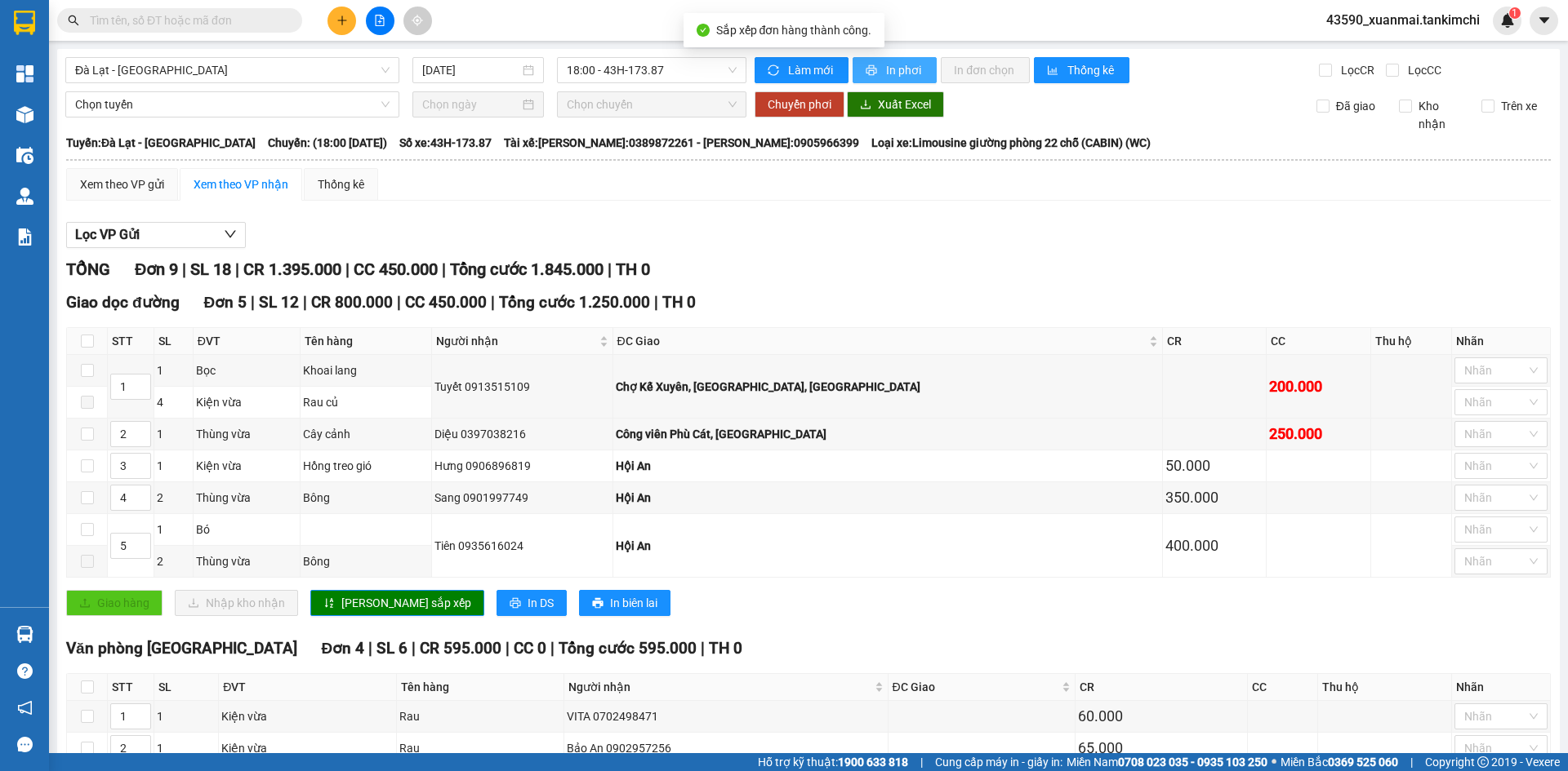
click at [894, 68] on span "In phơi" at bounding box center [905, 70] width 37 height 18
click at [886, 77] on span "In phơi" at bounding box center [905, 70] width 37 height 18
